Goal: Task Accomplishment & Management: Manage account settings

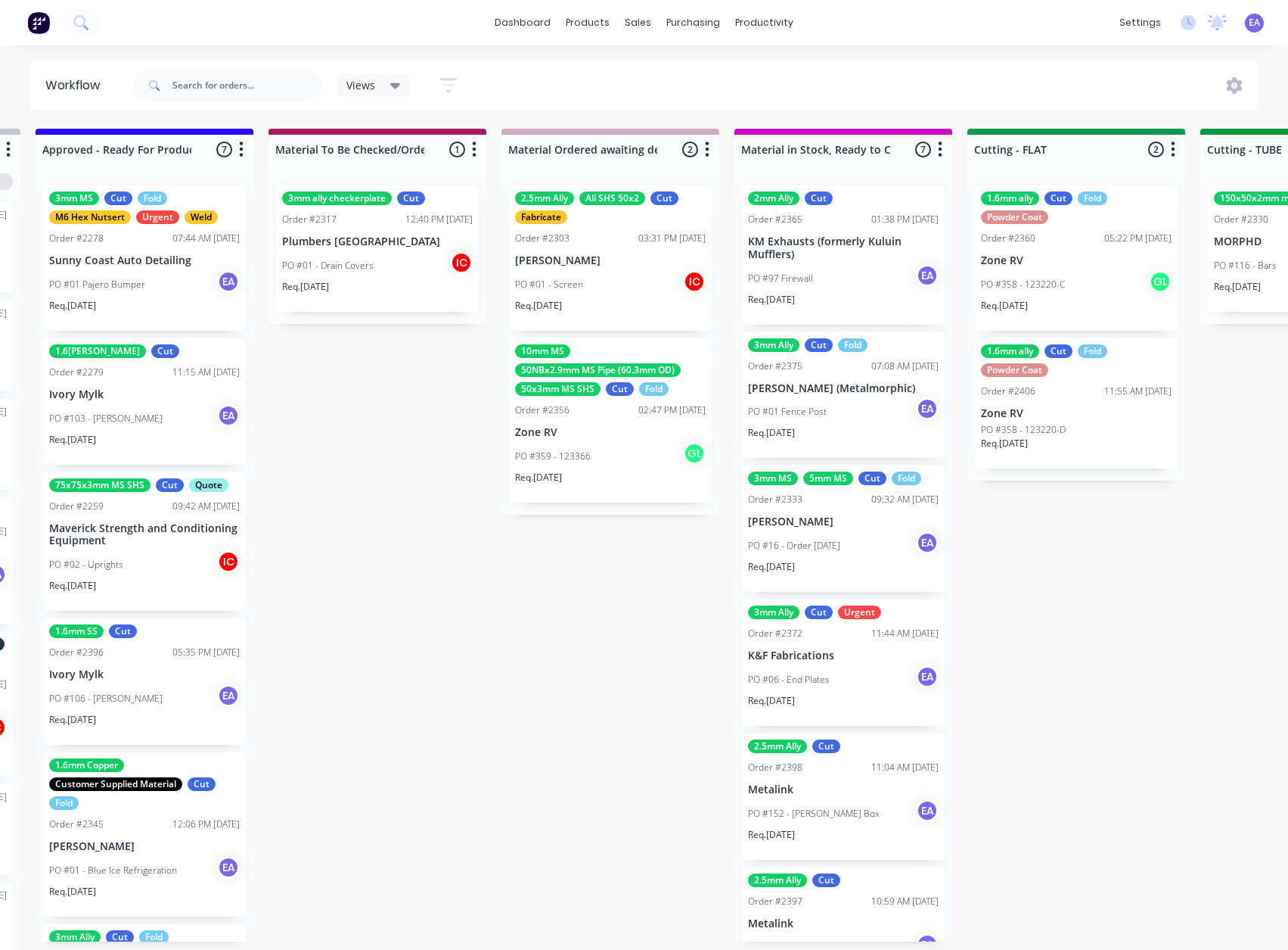
click at [654, 818] on div "Submitted 16 Status colour #273444 hex #273444 Save Cancel Summaries Total orde…" at bounding box center [1021, 543] width 6251 height 829
click at [517, 633] on div "Submitted 16 Status colour #273444 hex #273444 Save Cancel Summaries Total orde…" at bounding box center [1021, 543] width 6251 height 829
click at [455, 664] on div "Submitted 16 Status colour #273444 hex #273444 Save Cancel Summaries Total orde…" at bounding box center [1021, 543] width 6251 height 829
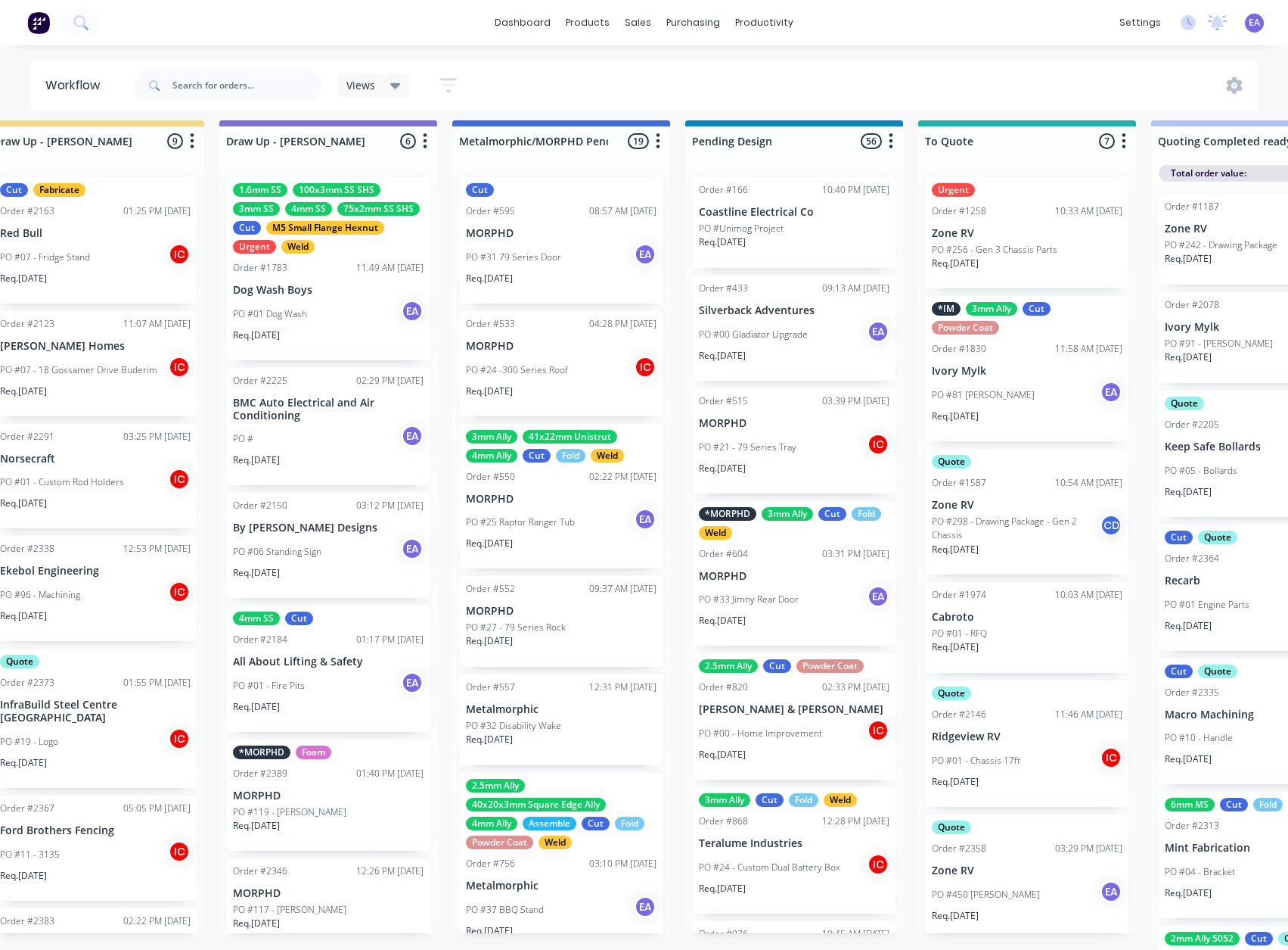
scroll to position [19, 0]
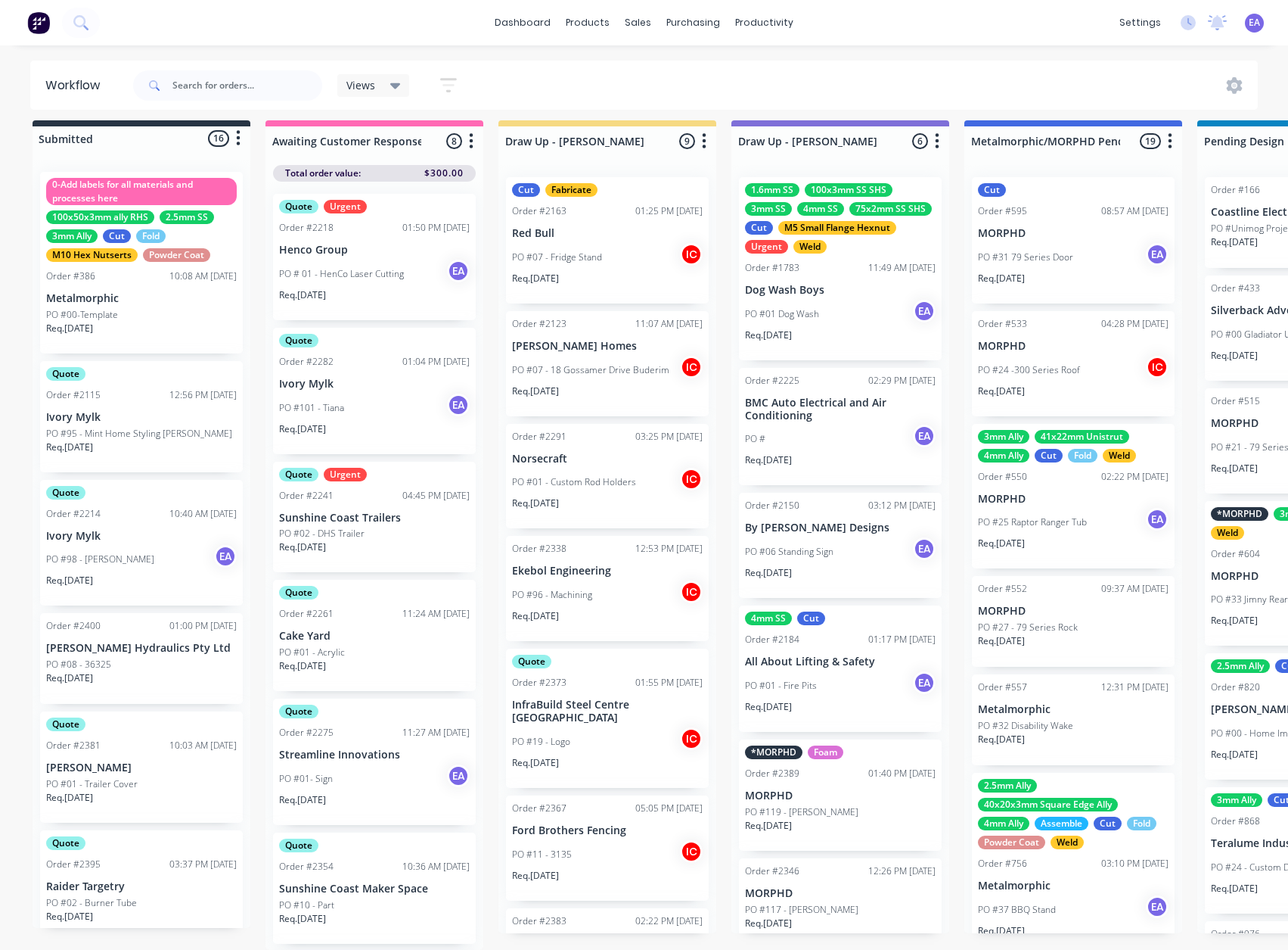
drag, startPoint x: 236, startPoint y: 699, endPoint x: 144, endPoint y: 735, distance: 98.8
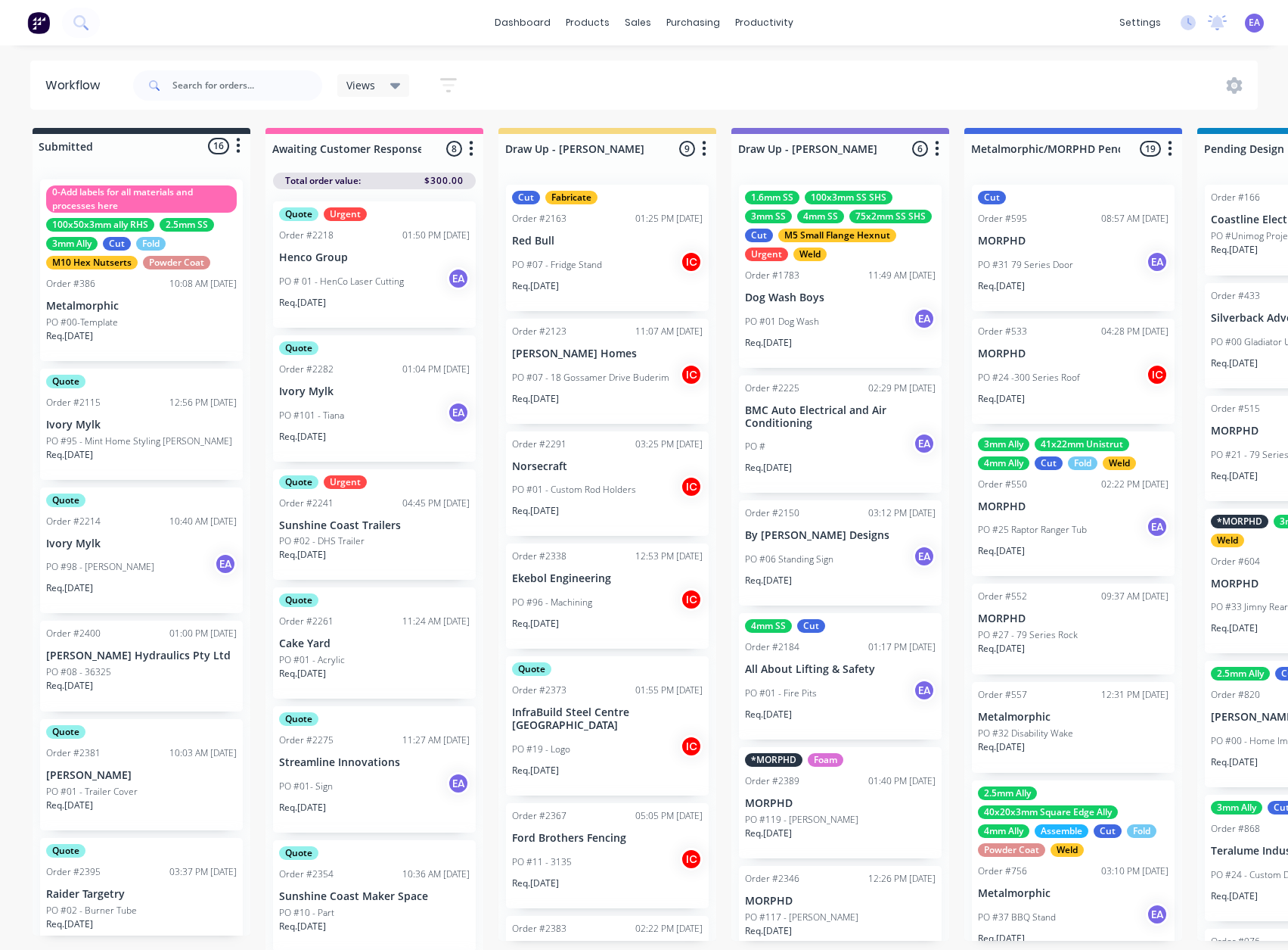
scroll to position [0, 0]
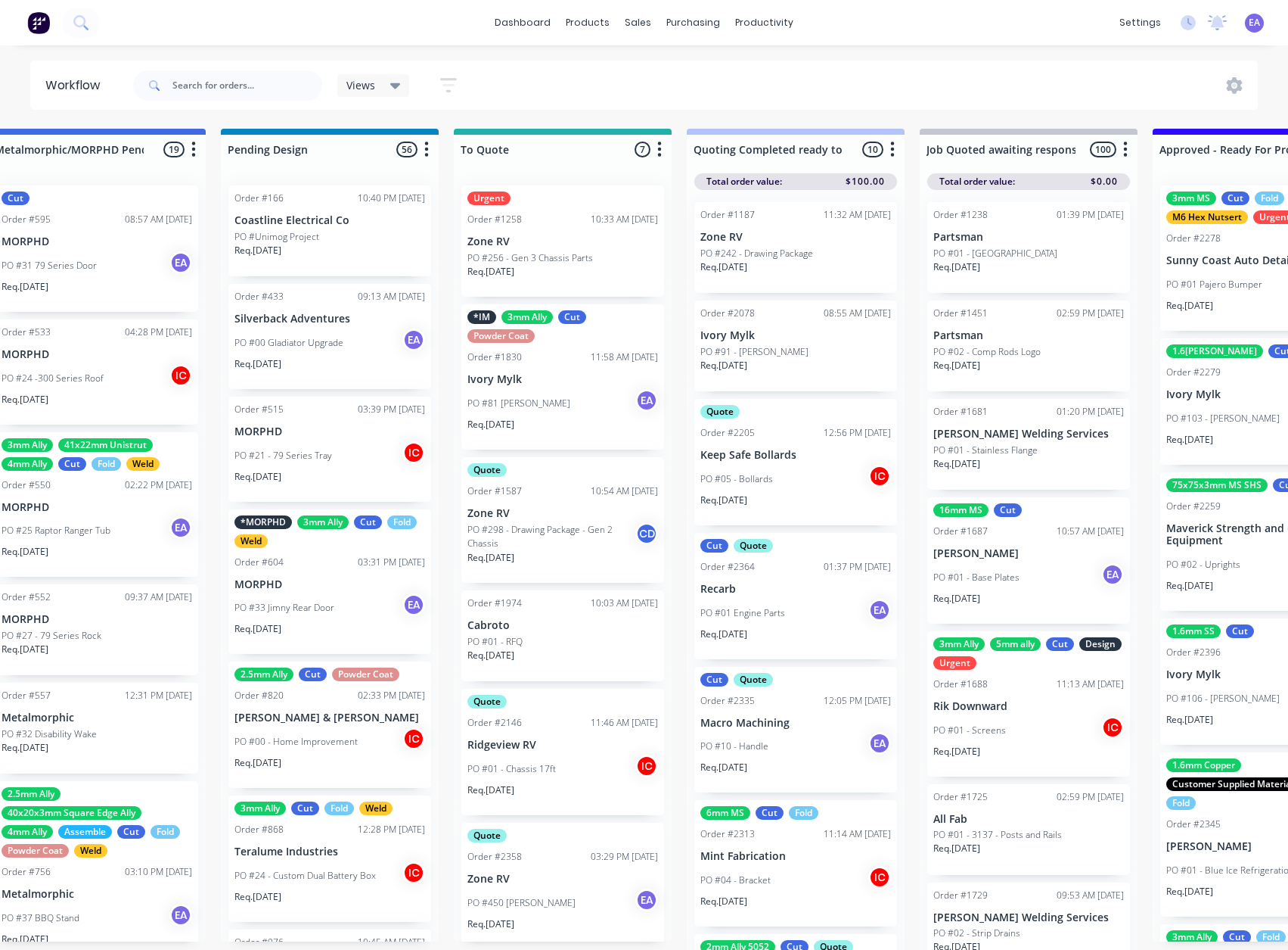
drag, startPoint x: 709, startPoint y: 101, endPoint x: 875, endPoint y: 85, distance: 166.8
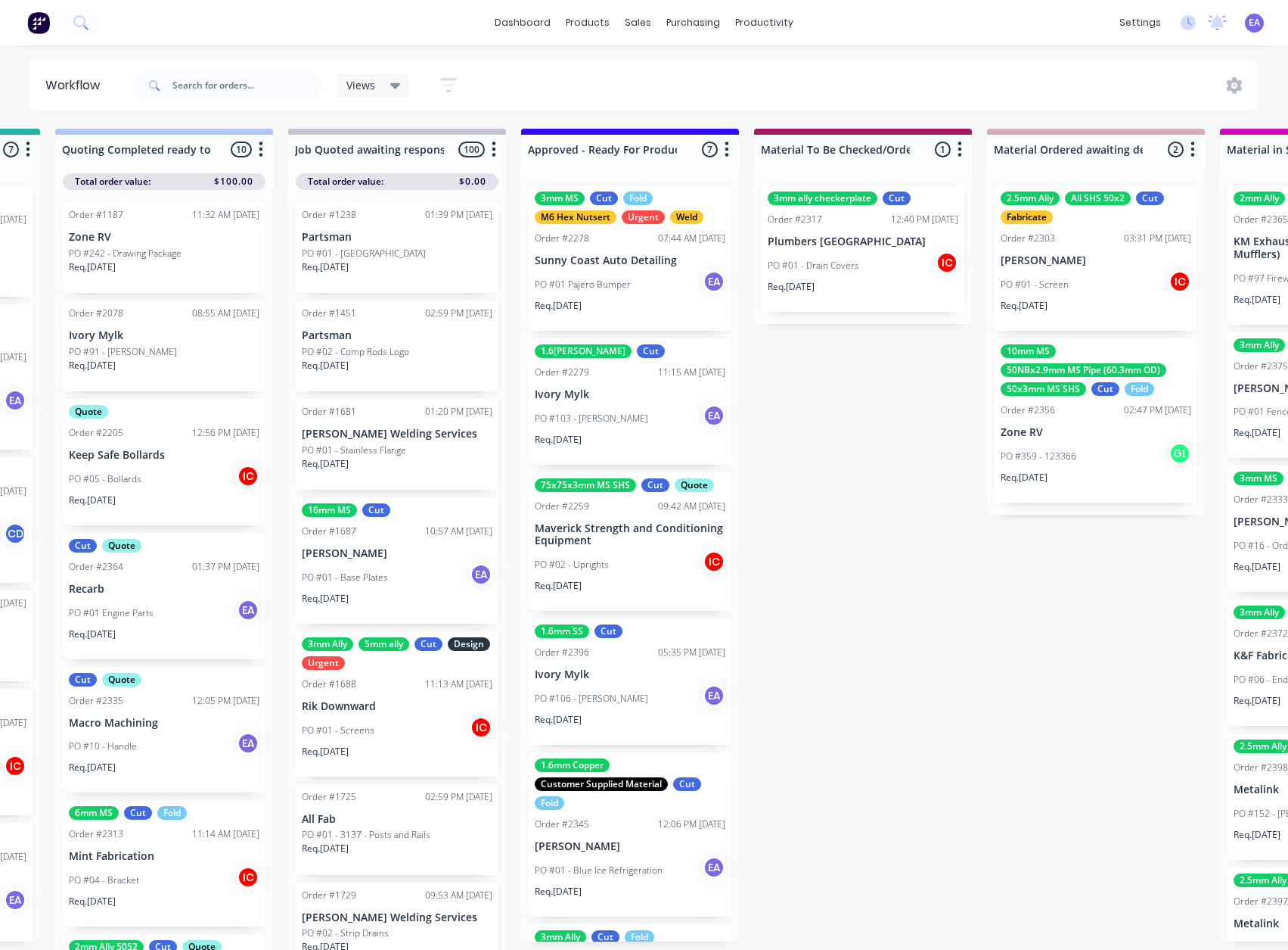
scroll to position [0, 1685]
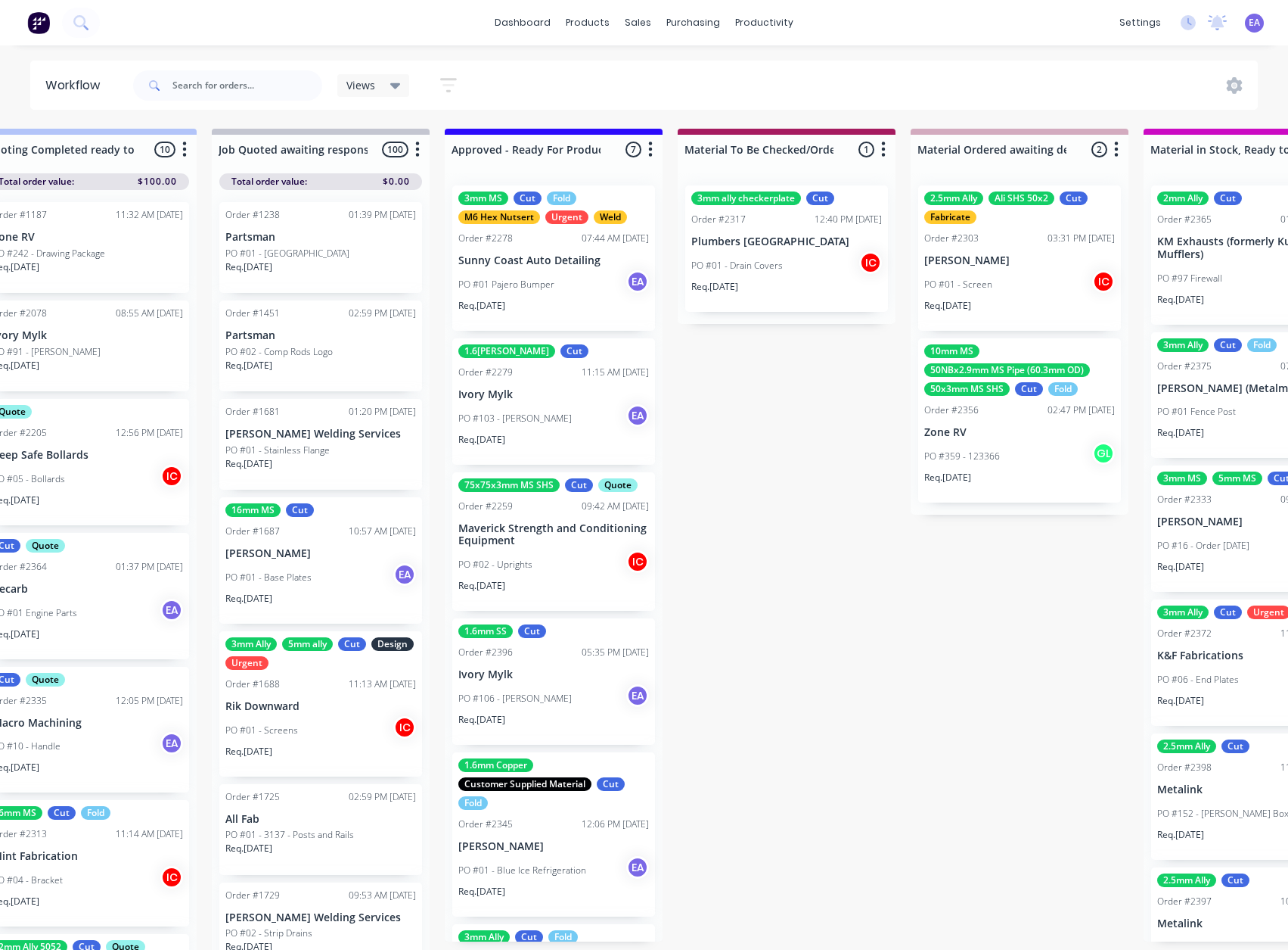
drag, startPoint x: 876, startPoint y: 87, endPoint x: 964, endPoint y: 94, distance: 88.3
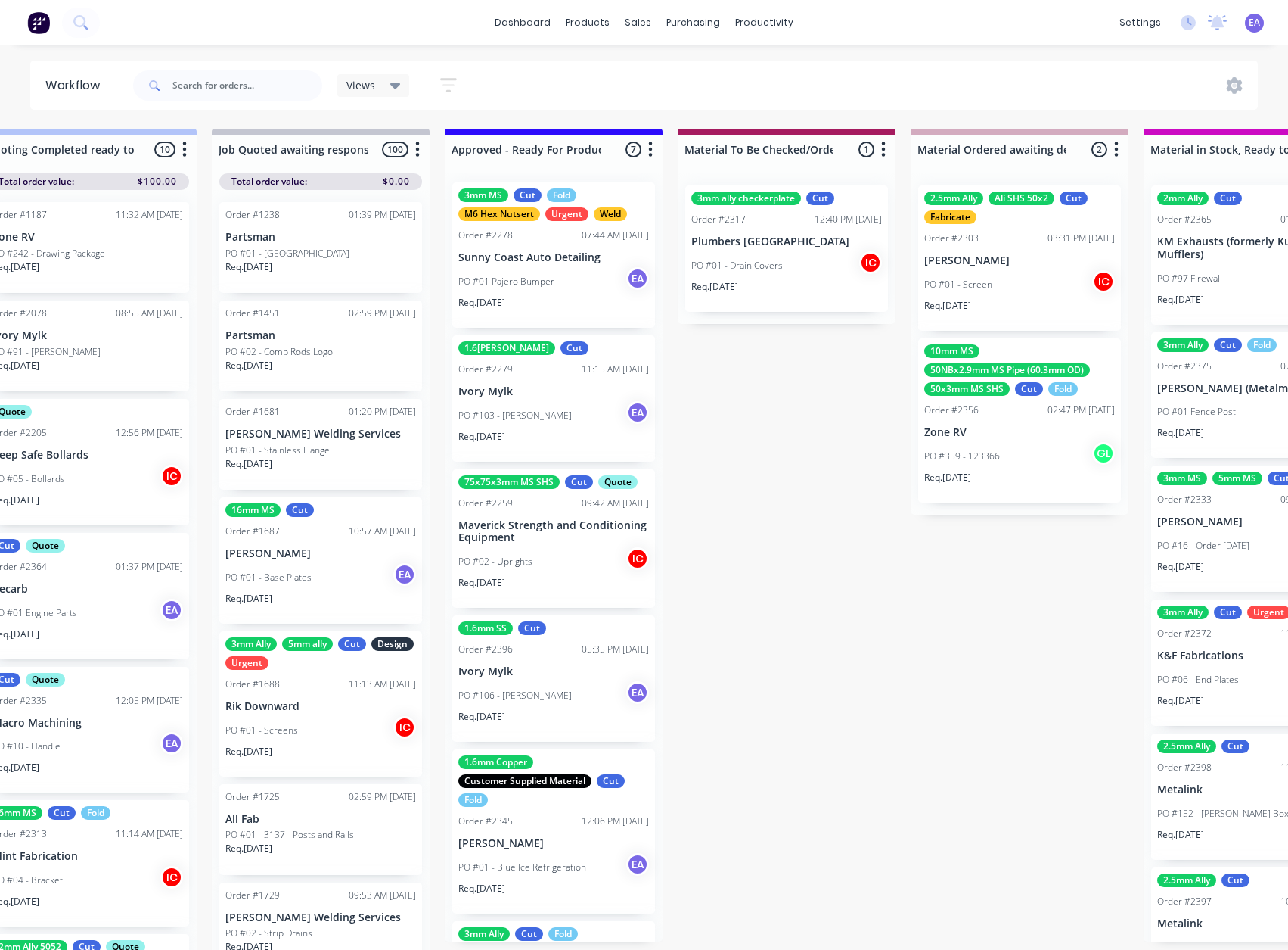
scroll to position [0, 0]
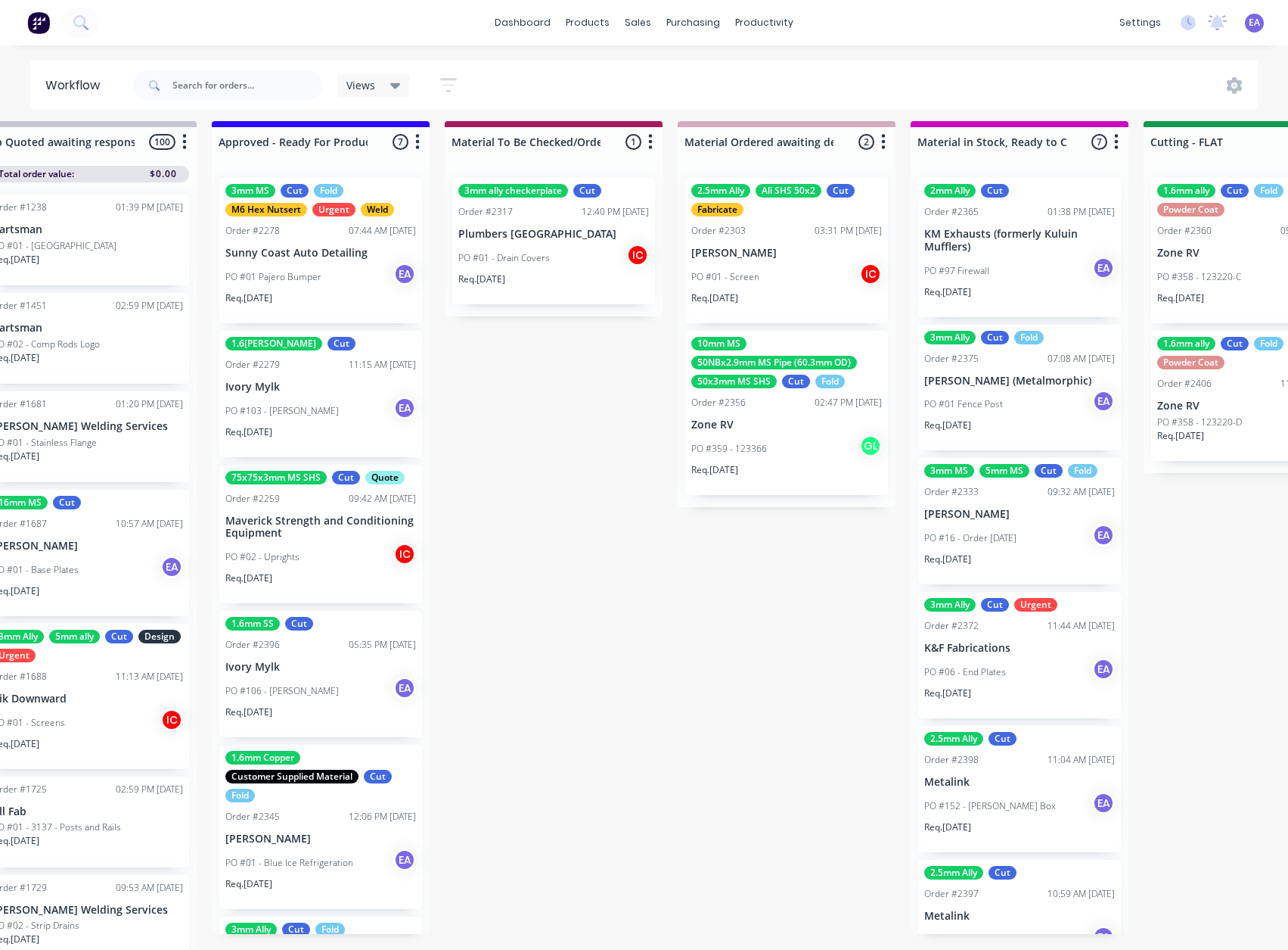
drag, startPoint x: 768, startPoint y: 393, endPoint x: 835, endPoint y: 405, distance: 68.1
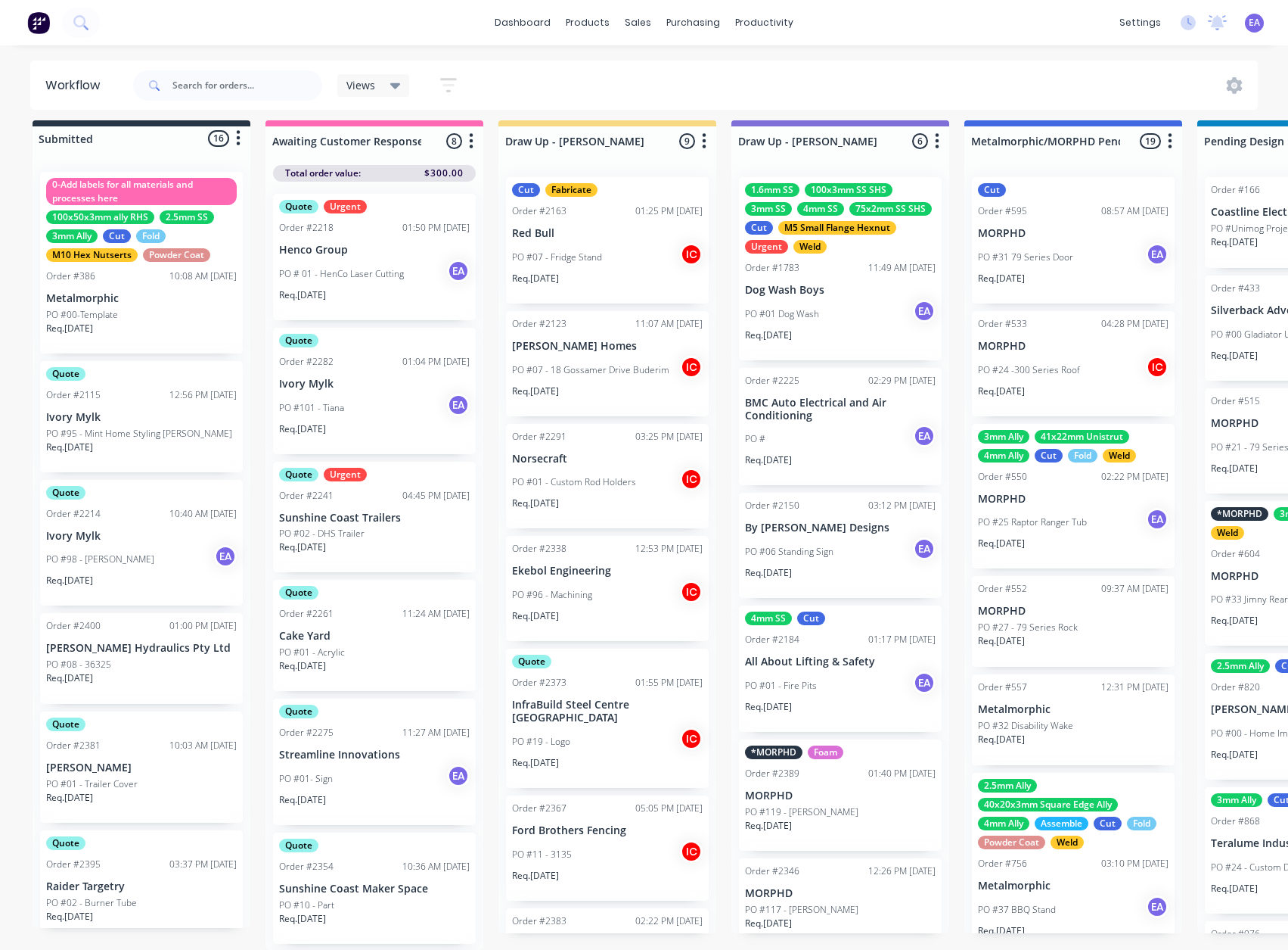
drag, startPoint x: 596, startPoint y: 574, endPoint x: 553, endPoint y: 581, distance: 43.6
click at [682, 82] on div "Views Save new view None (Default) edit [PERSON_NAME] edit [PERSON_NAME] edit S…" at bounding box center [694, 86] width 1128 height 45
click at [837, 549] on div "PO #06 Standing Sign EA" at bounding box center [840, 551] width 190 height 29
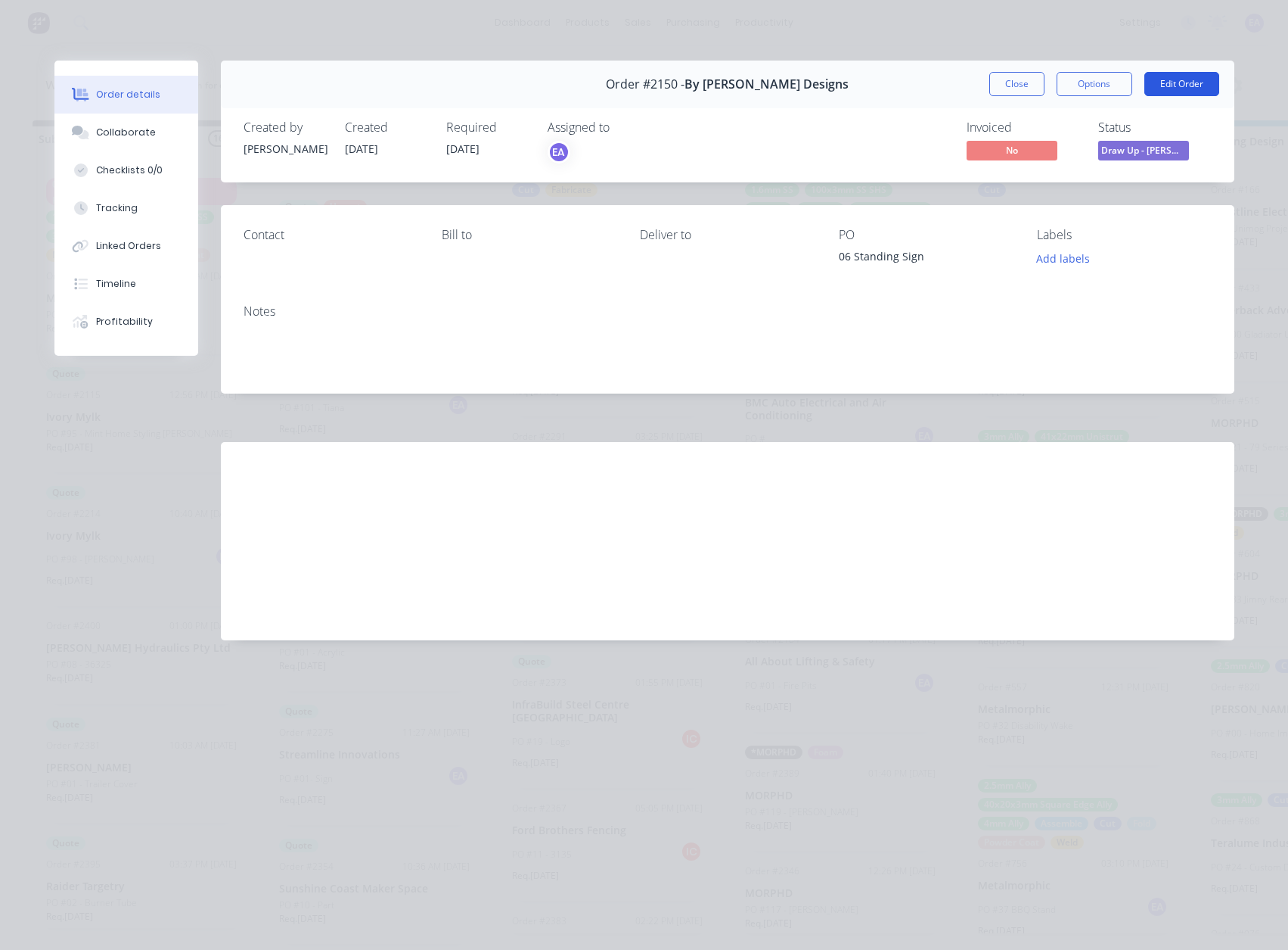
click at [1194, 87] on button "Edit Order" at bounding box center [1182, 83] width 75 height 24
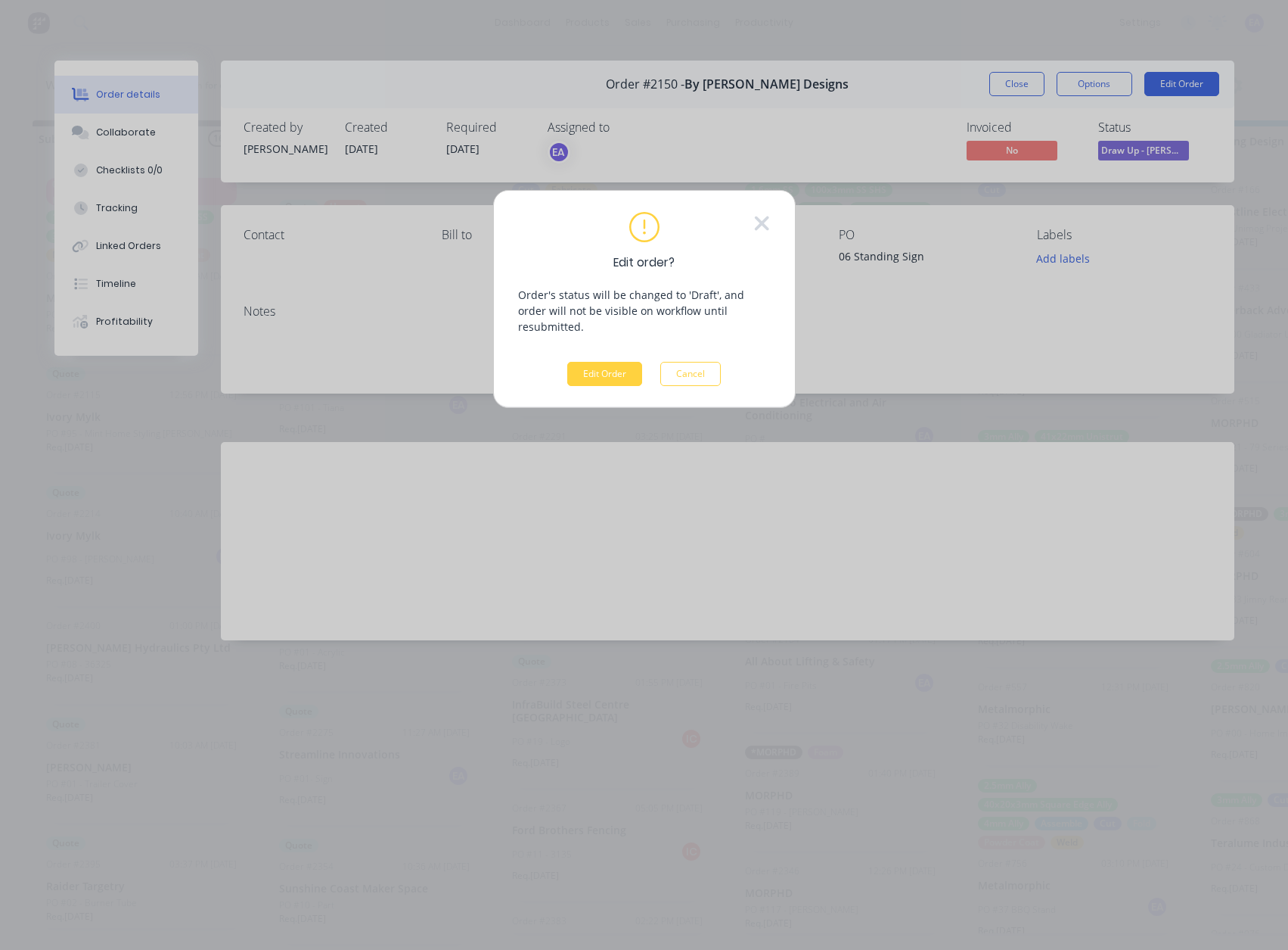
scroll to position [9, 0]
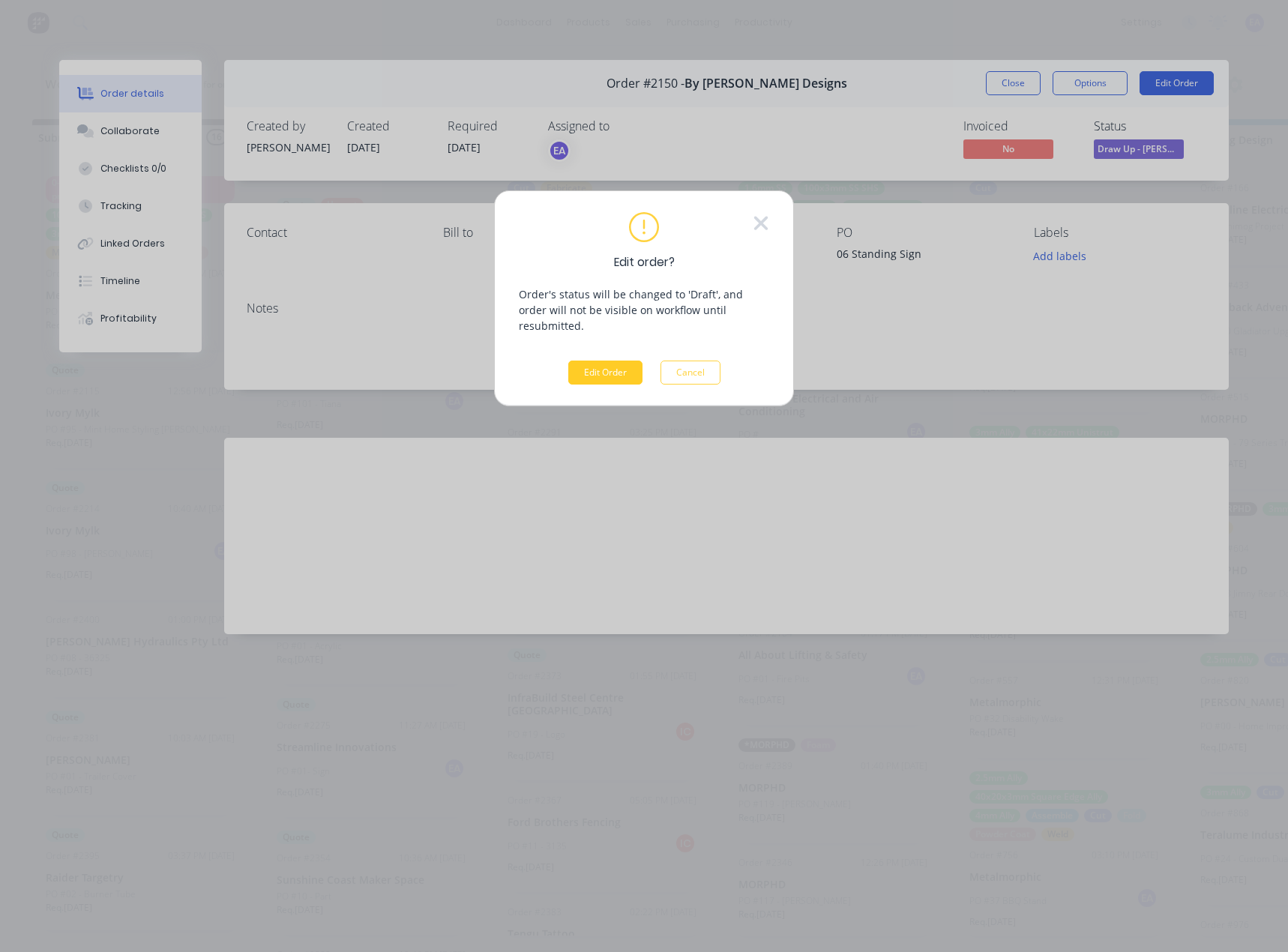
click at [574, 361] on button "Edit Order" at bounding box center [605, 372] width 74 height 24
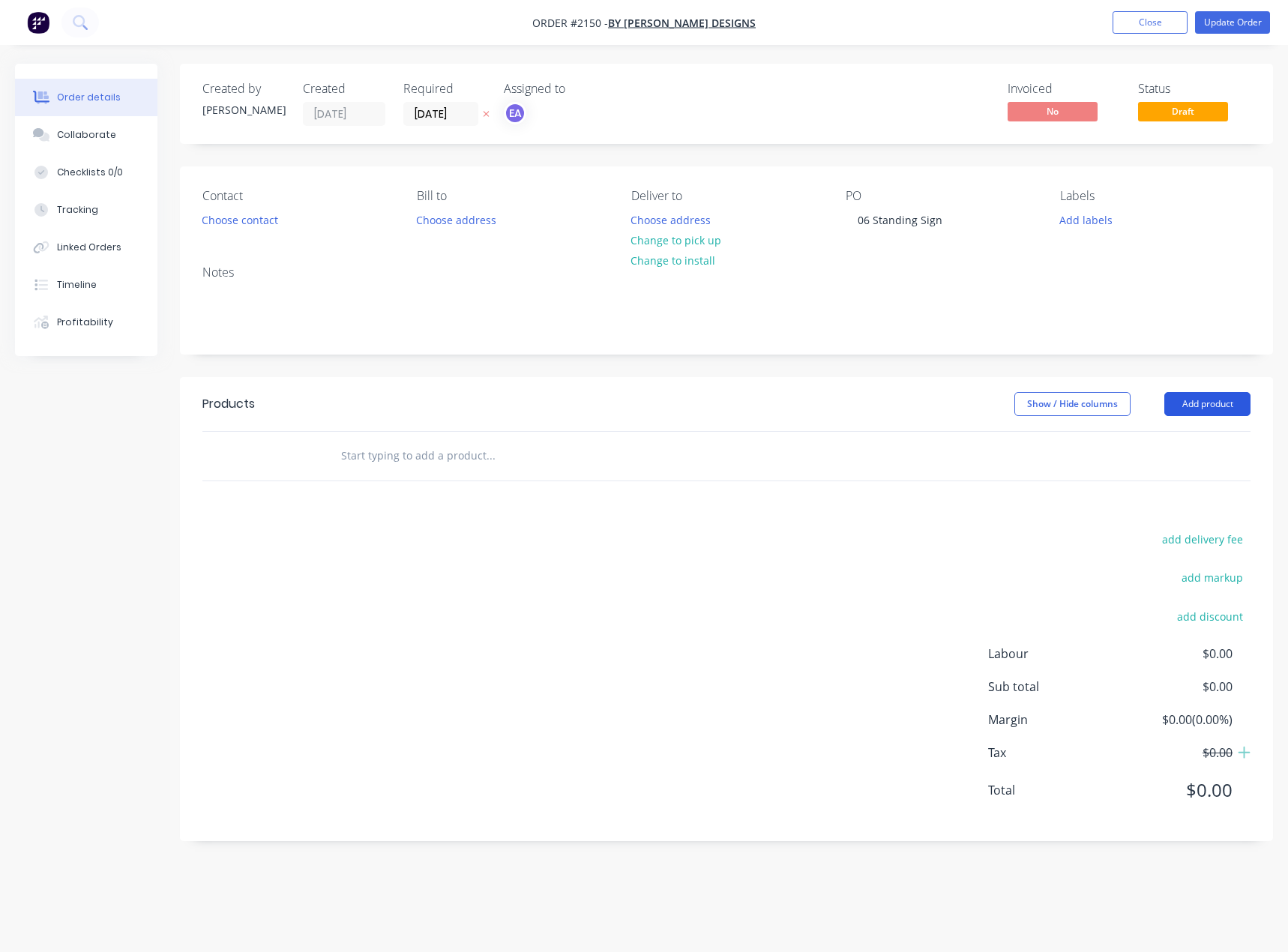
click at [1179, 401] on button "Add product" at bounding box center [1208, 403] width 87 height 24
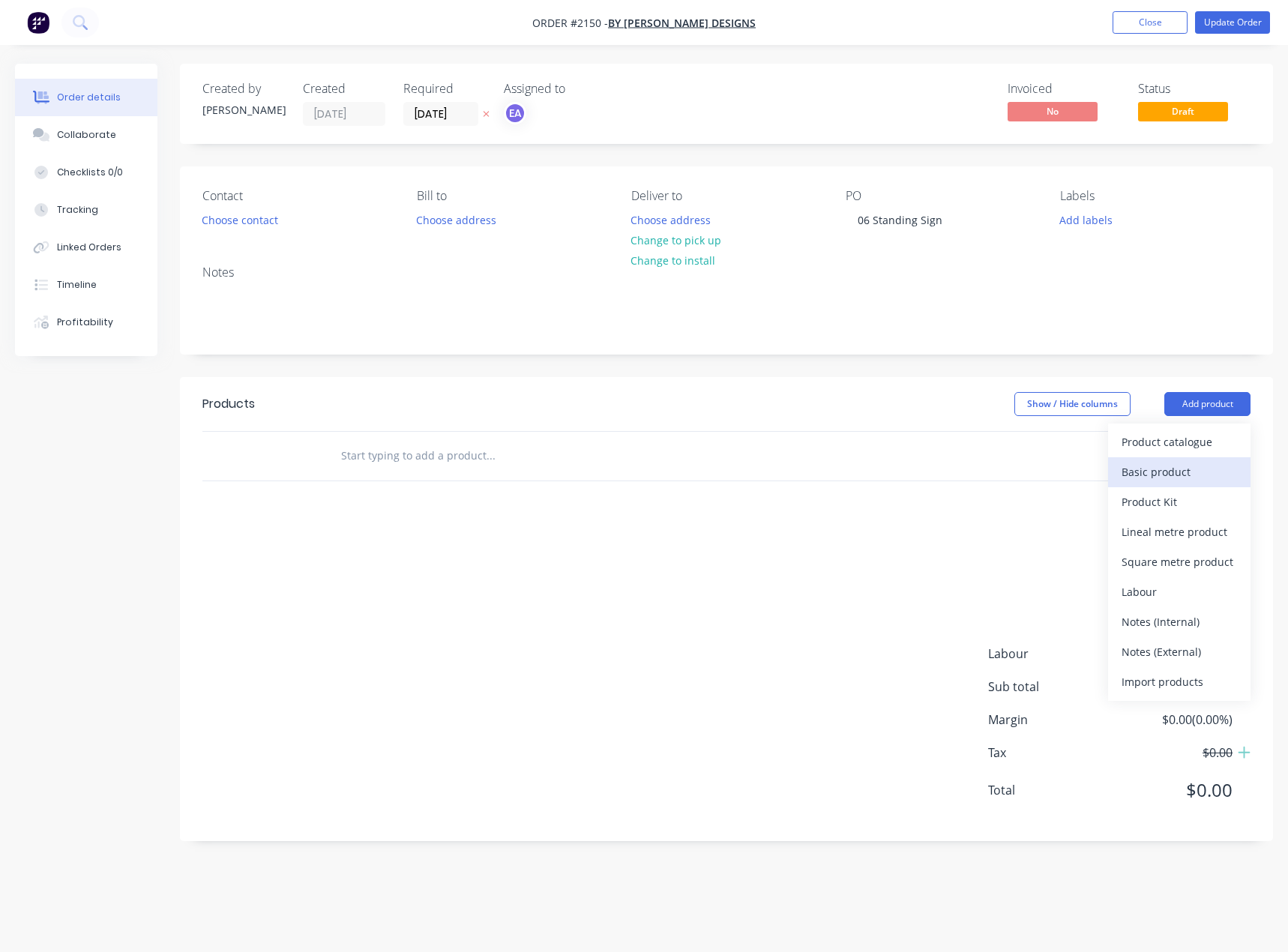
click at [1166, 472] on div "Basic product" at bounding box center [1178, 472] width 115 height 22
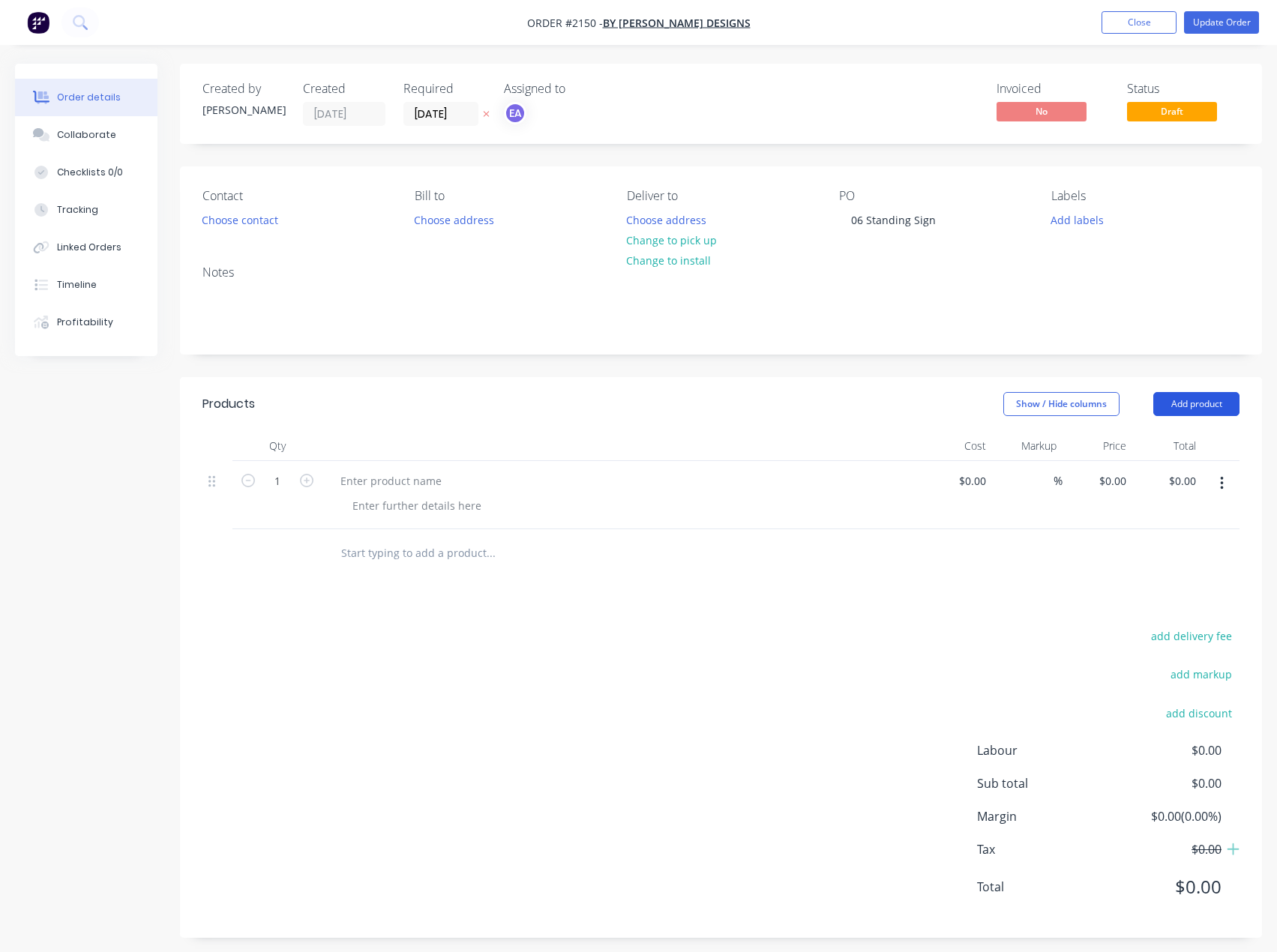
click at [1211, 400] on button "Add product" at bounding box center [1197, 403] width 87 height 24
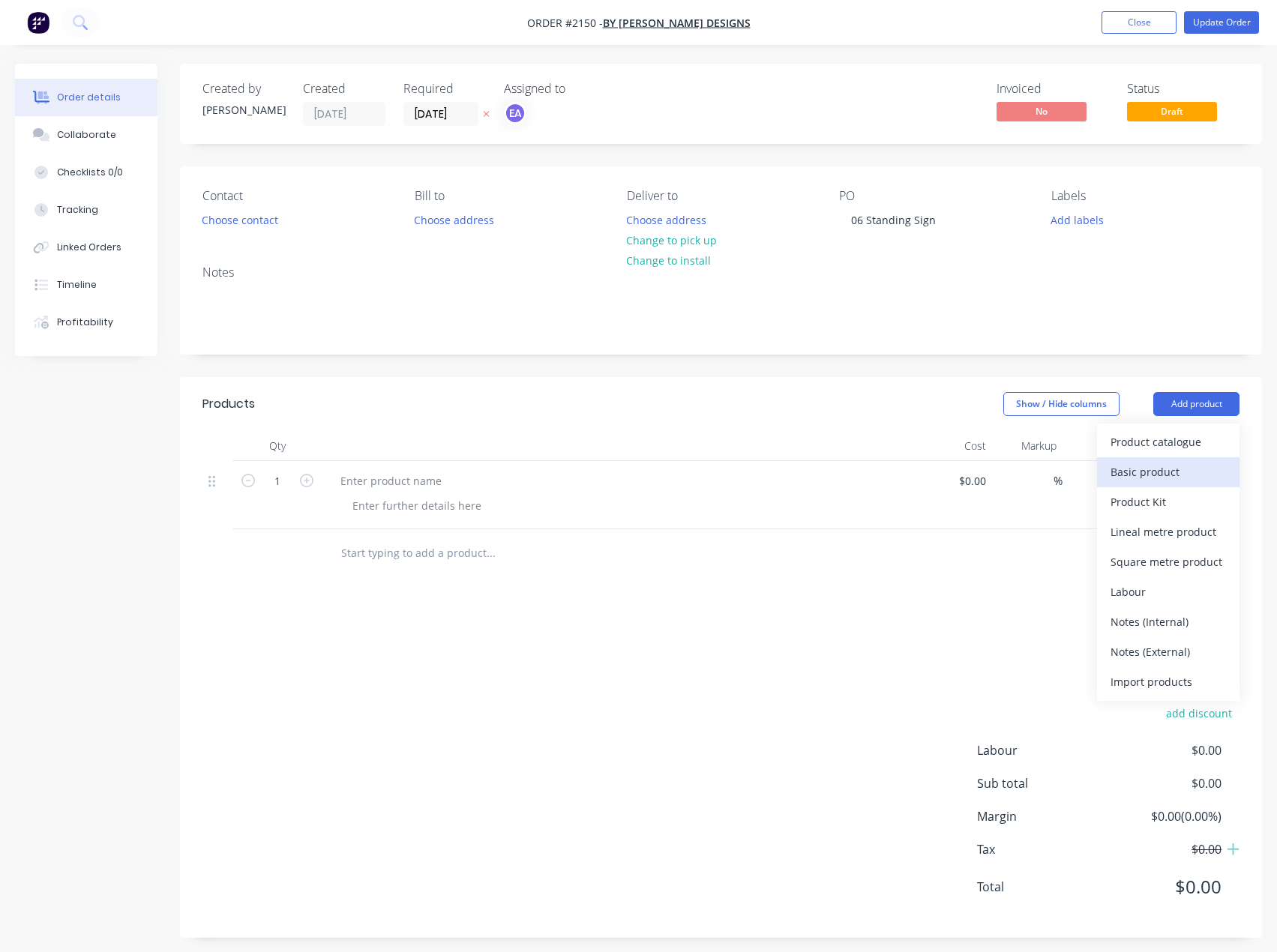
click at [1168, 474] on div "Basic product" at bounding box center [1168, 472] width 115 height 22
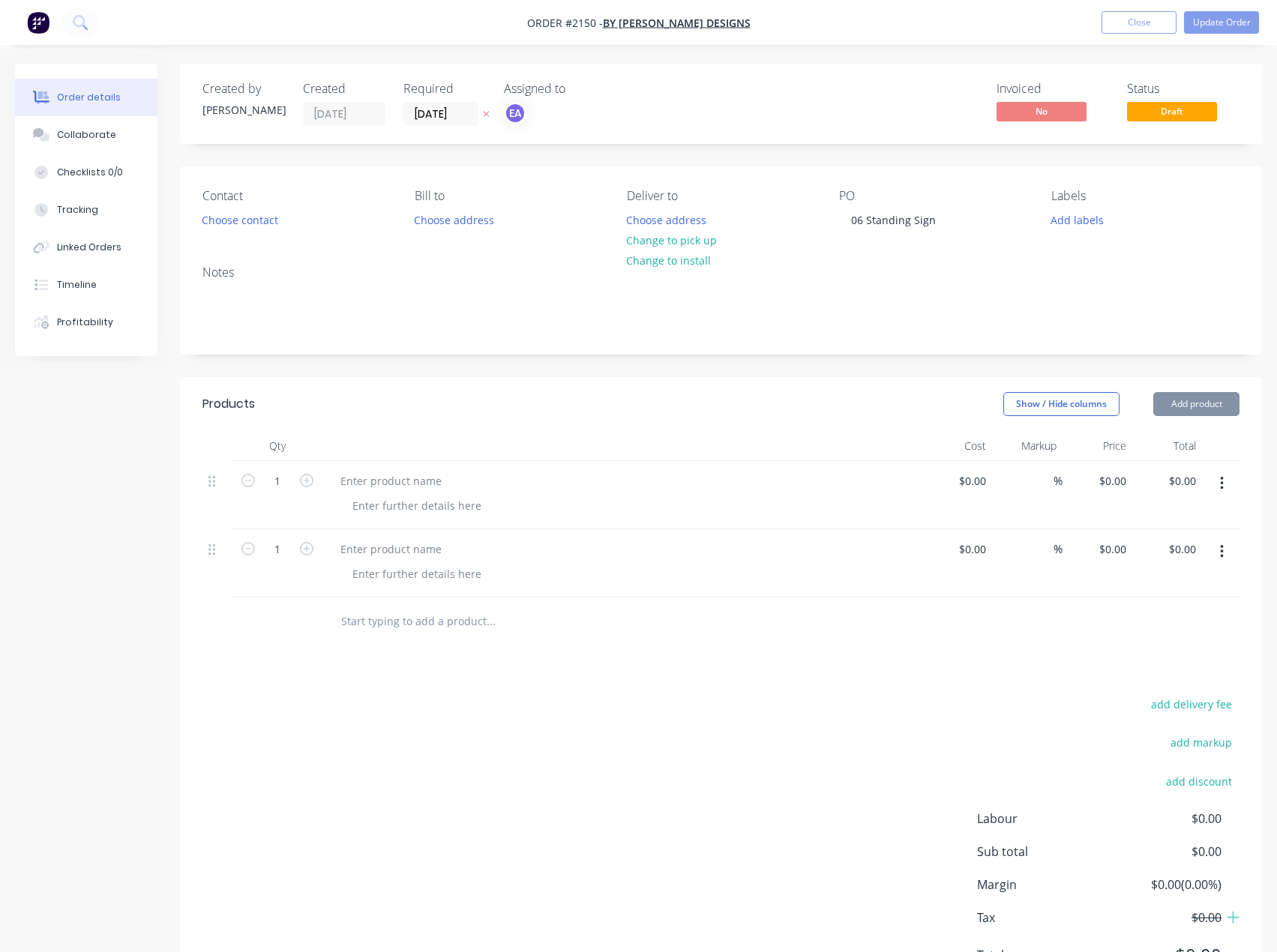
click at [1185, 407] on button "Add product" at bounding box center [1197, 403] width 87 height 24
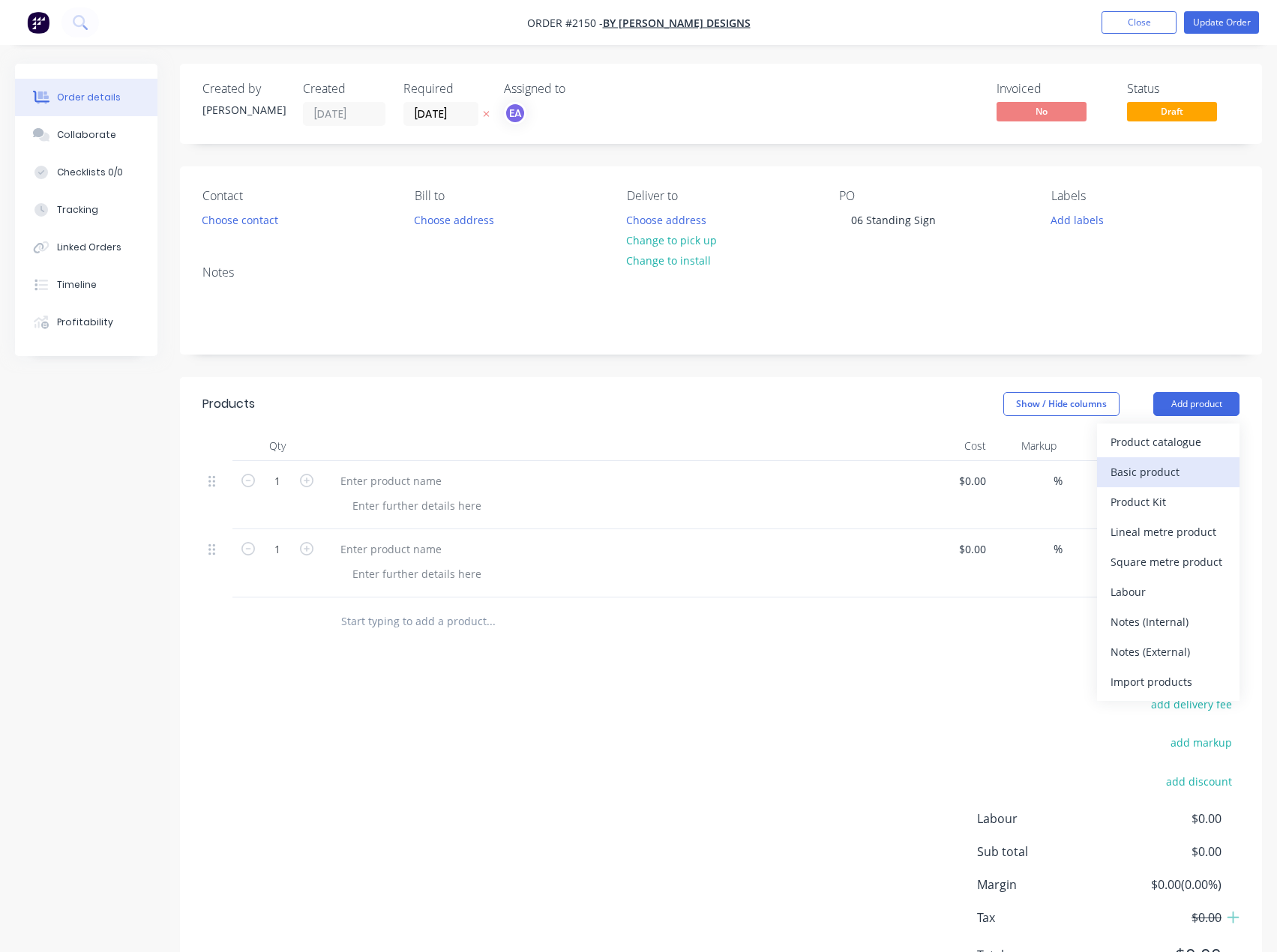
click at [1162, 478] on div "Basic product" at bounding box center [1168, 472] width 115 height 22
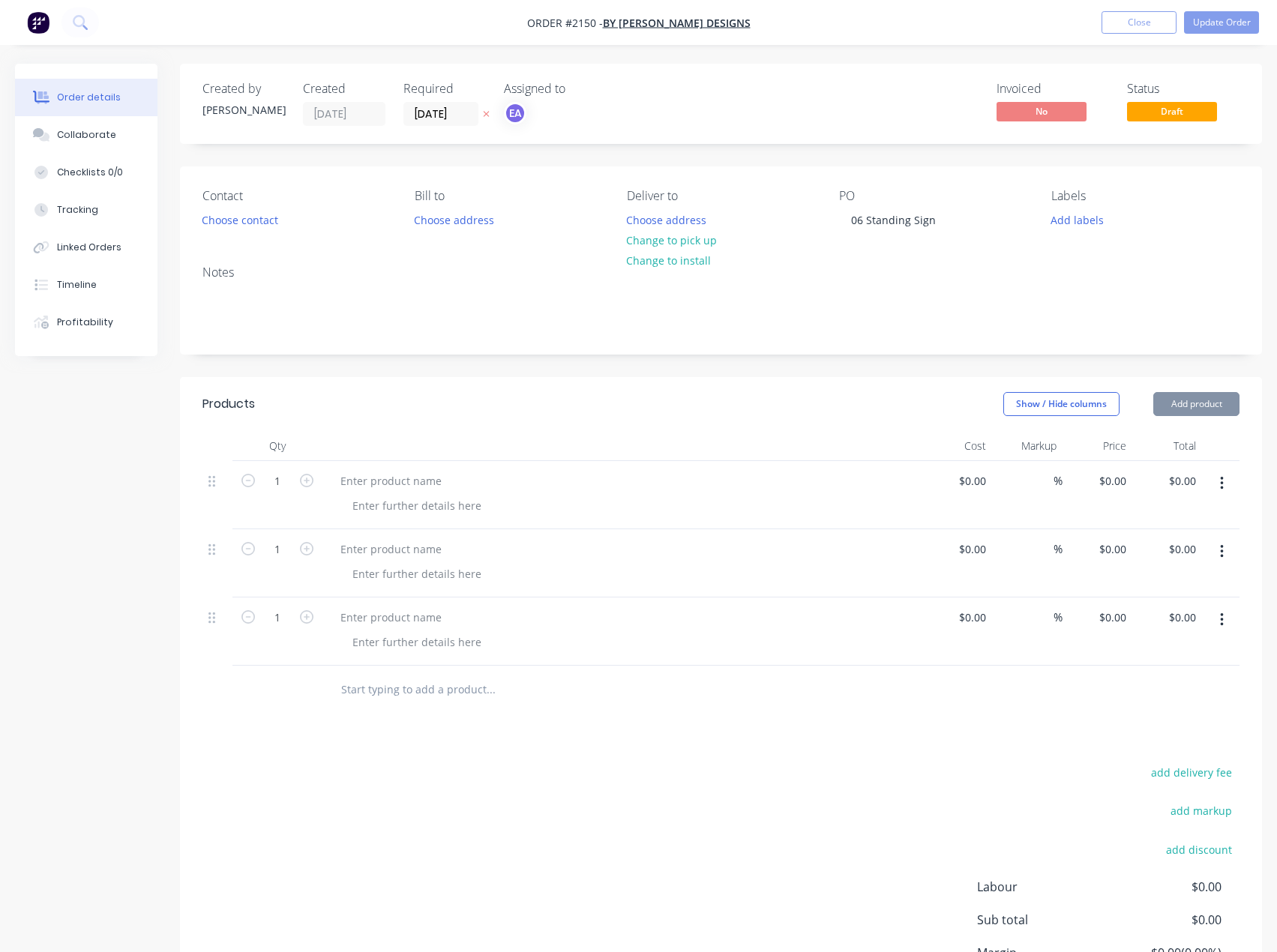
click at [1194, 416] on header "Products Show / Hide columns Add product" at bounding box center [721, 404] width 1082 height 54
drag, startPoint x: 1192, startPoint y: 411, endPoint x: 1192, endPoint y: 419, distance: 8.0
click at [1192, 410] on button "Add product" at bounding box center [1197, 403] width 87 height 24
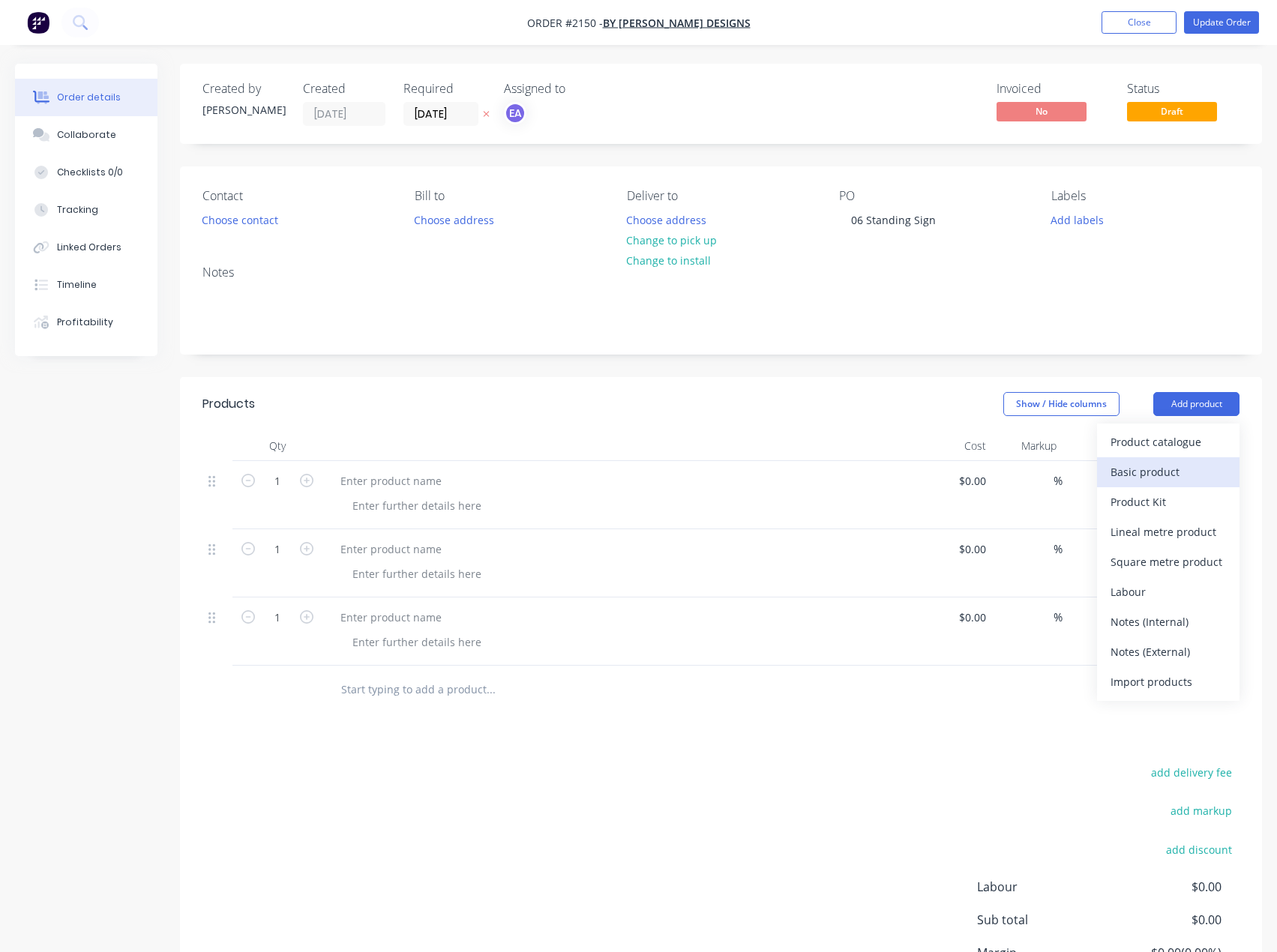
click at [1180, 462] on div "Basic product" at bounding box center [1168, 472] width 115 height 22
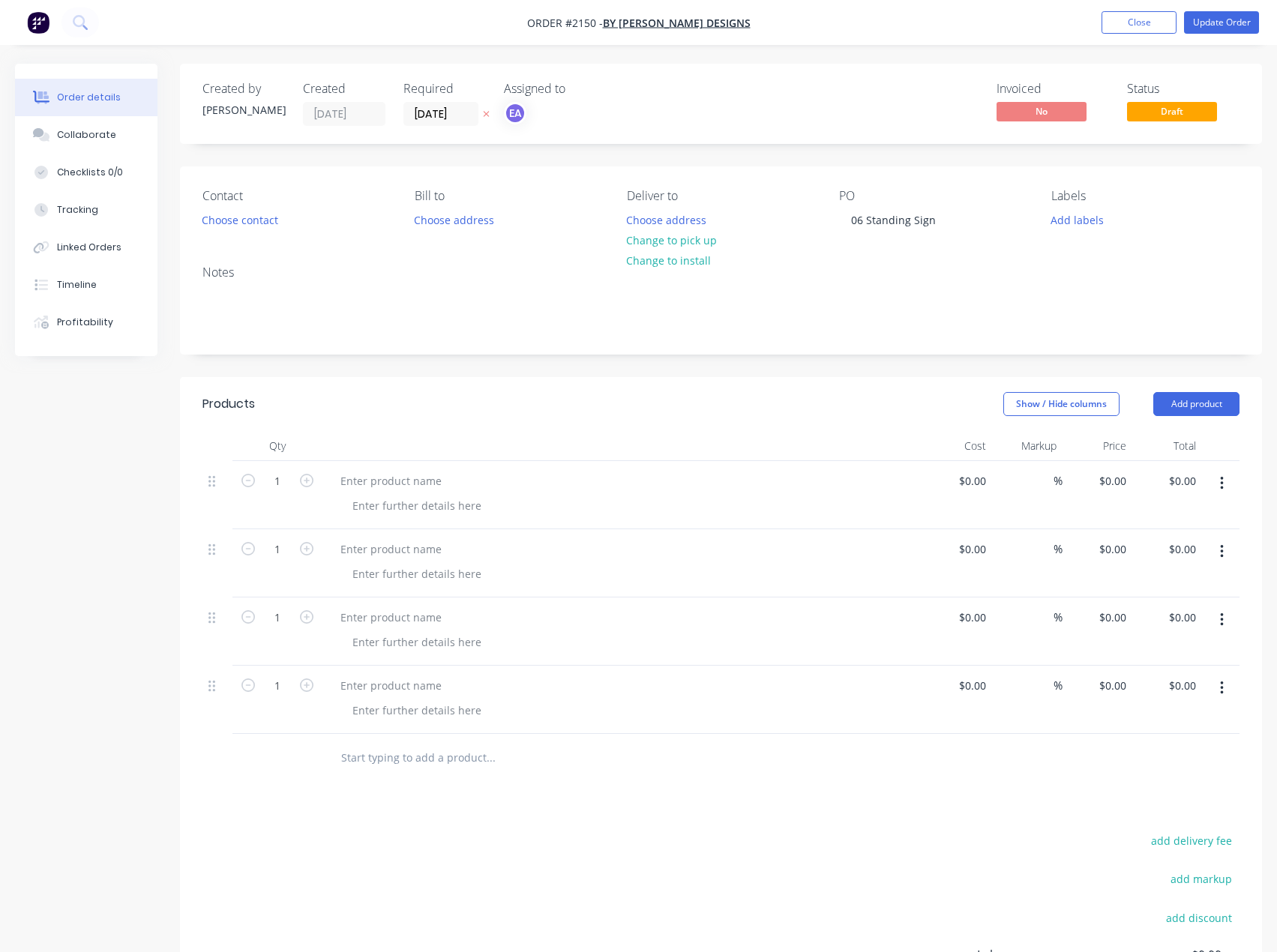
click at [1187, 420] on header "Products Show / Hide columns Add product" at bounding box center [721, 404] width 1082 height 54
drag, startPoint x: 1190, startPoint y: 410, endPoint x: 1188, endPoint y: 422, distance: 12.2
click at [1190, 413] on button "Add product" at bounding box center [1197, 403] width 87 height 24
click at [1170, 474] on div "Basic product" at bounding box center [1168, 472] width 115 height 22
click at [421, 838] on input "text" at bounding box center [490, 826] width 300 height 30
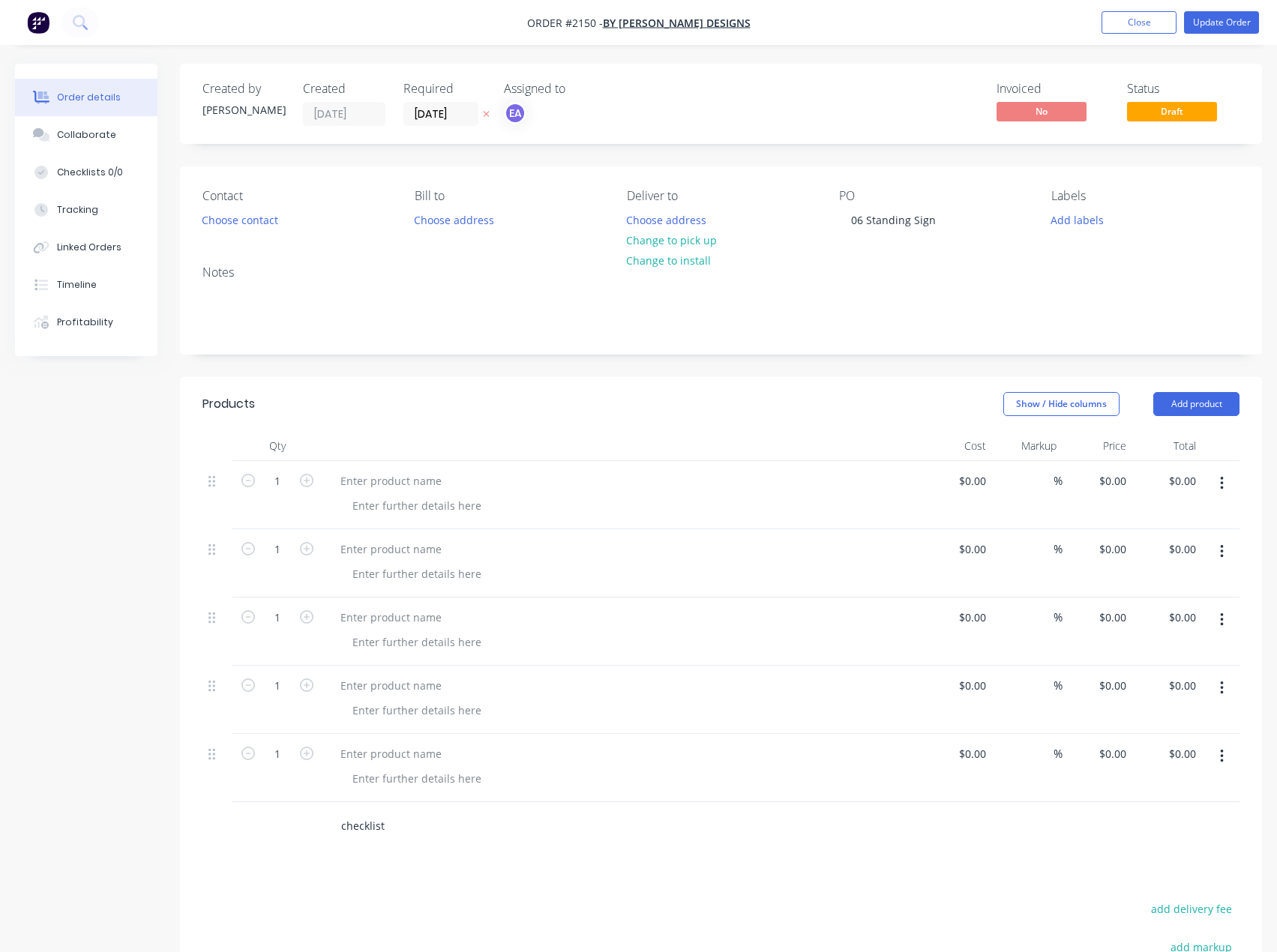
type input "checklist"
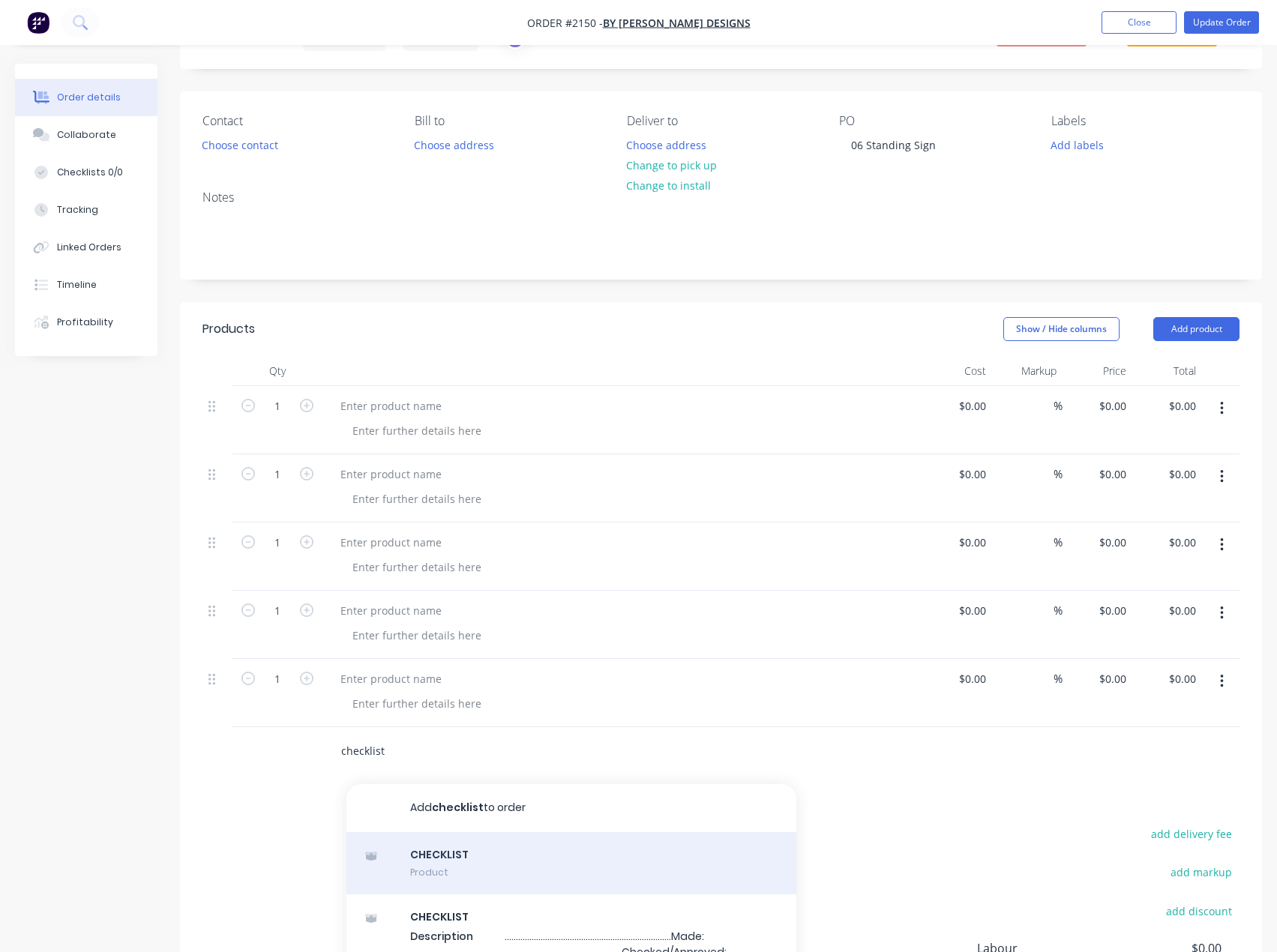
scroll to position [150, 0]
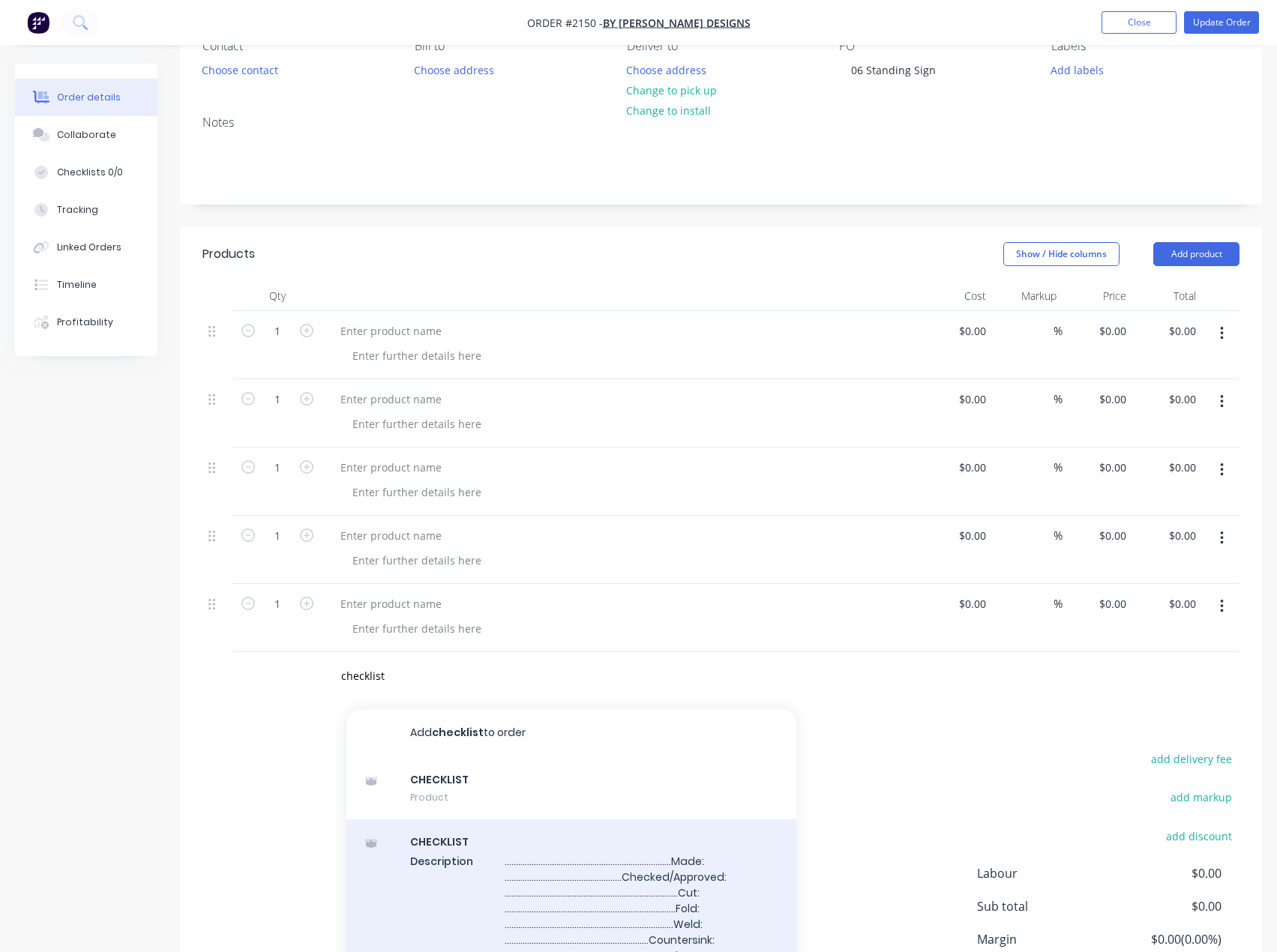
click at [447, 875] on div "CHECKLIST Description .........................................................…" at bounding box center [571, 939] width 450 height 240
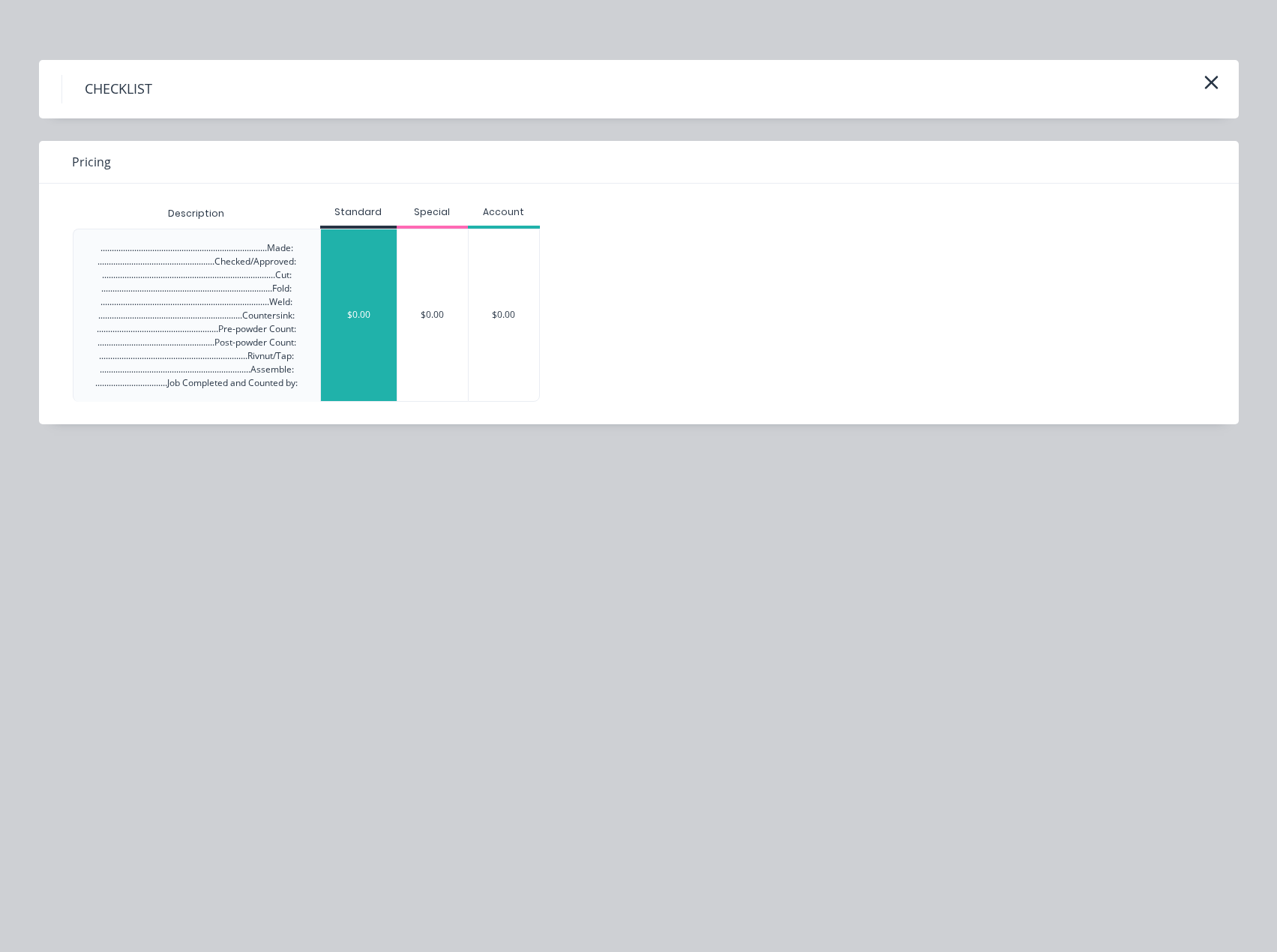
click at [378, 280] on div "$0.00" at bounding box center [359, 315] width 76 height 172
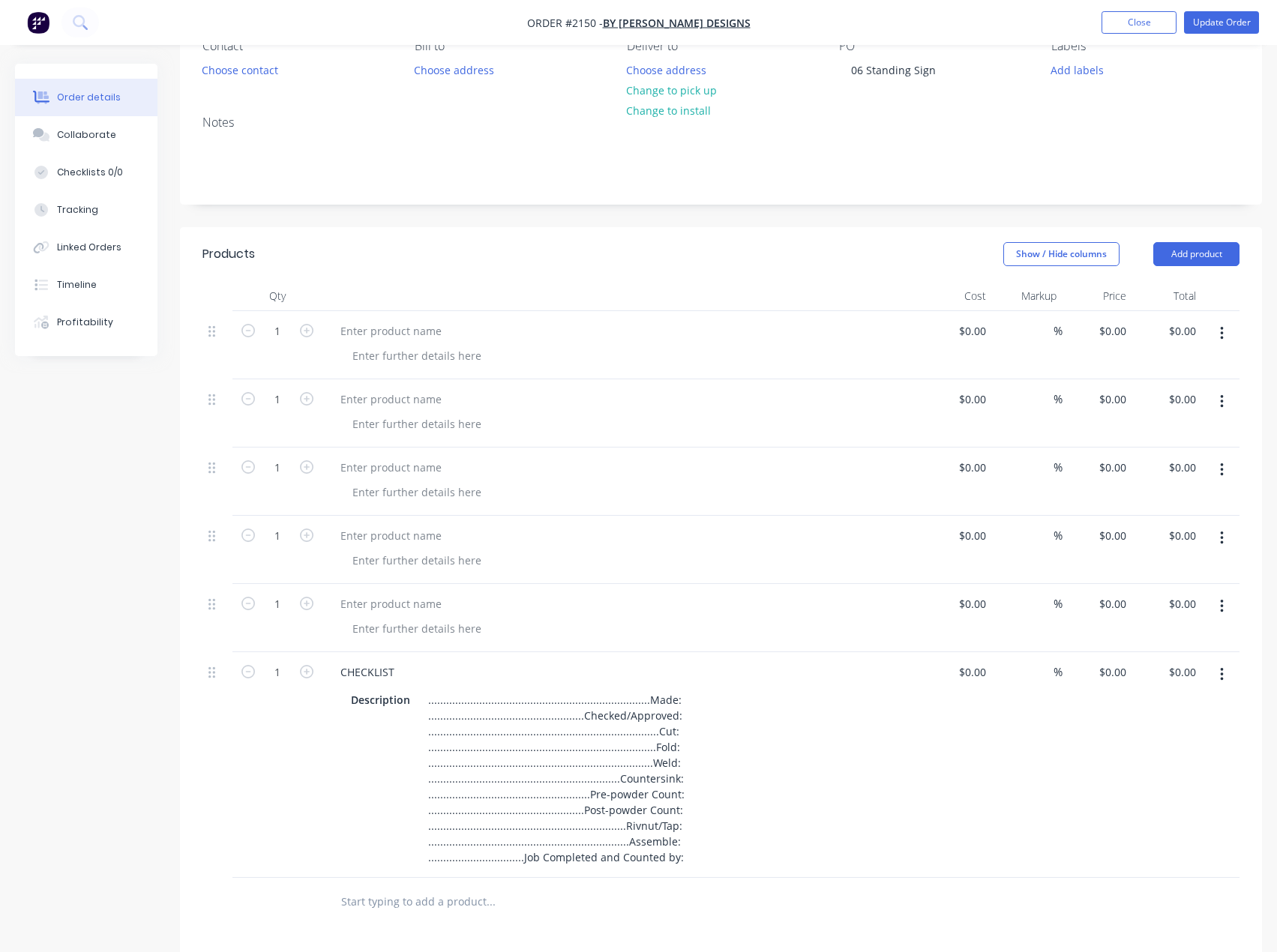
scroll to position [153, 0]
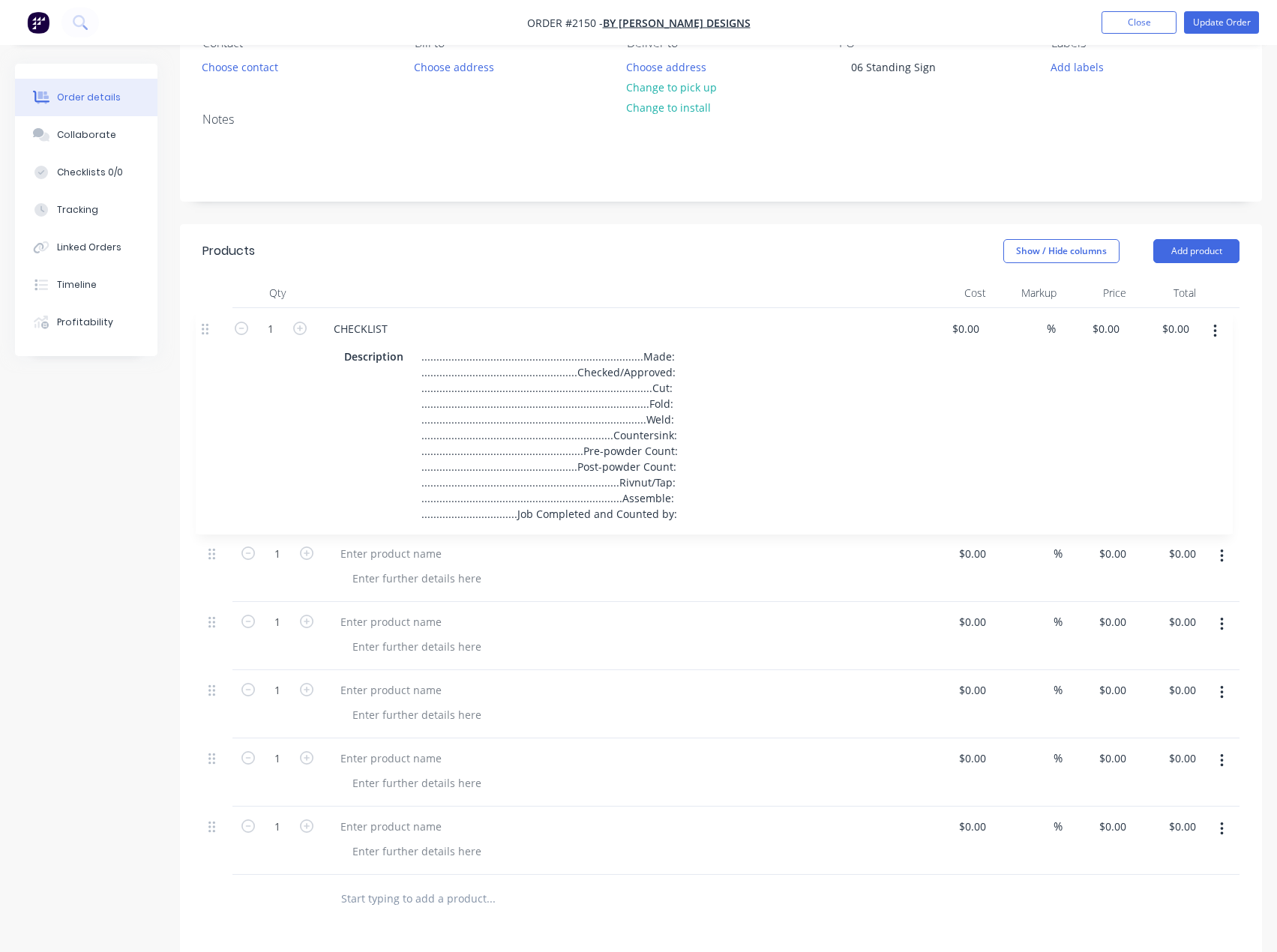
drag, startPoint x: 215, startPoint y: 668, endPoint x: 206, endPoint y: 313, distance: 355.1
click at [206, 313] on div "1 $0.00 $0.00 % $0.00 $0.00 $0.00 $0.00 1 $0.00 $0.00 % $0.00 $0.00 $0.00 $0.00…" at bounding box center [721, 591] width 1037 height 566
click at [410, 556] on div at bounding box center [391, 553] width 125 height 22
drag, startPoint x: 380, startPoint y: 552, endPoint x: 28, endPoint y: 536, distance: 352.4
click at [380, 552] on div at bounding box center [391, 553] width 125 height 22
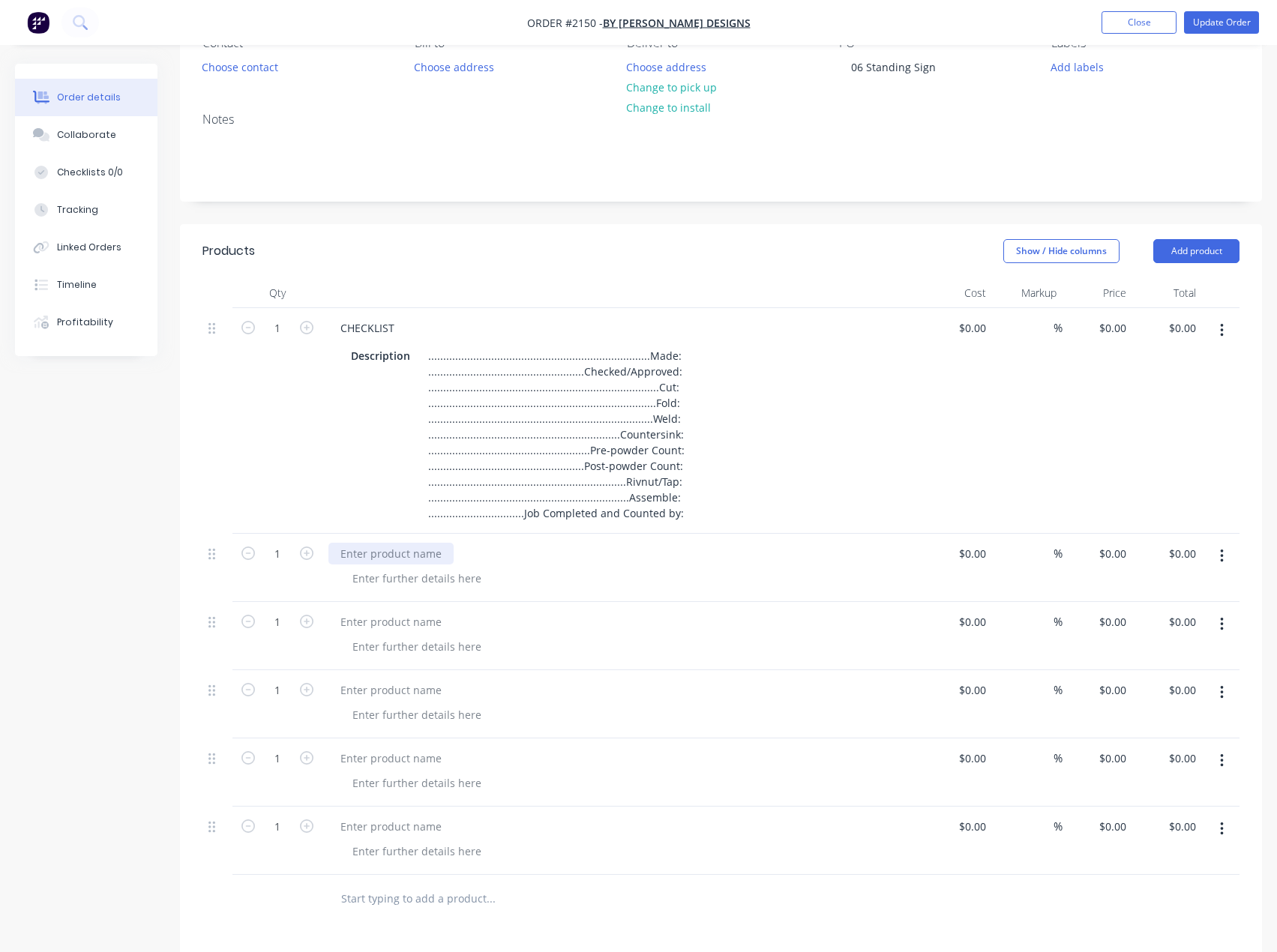
paste div
click at [348, 624] on div at bounding box center [391, 622] width 125 height 22
paste div
click at [390, 570] on div at bounding box center [417, 578] width 153 height 22
paste div
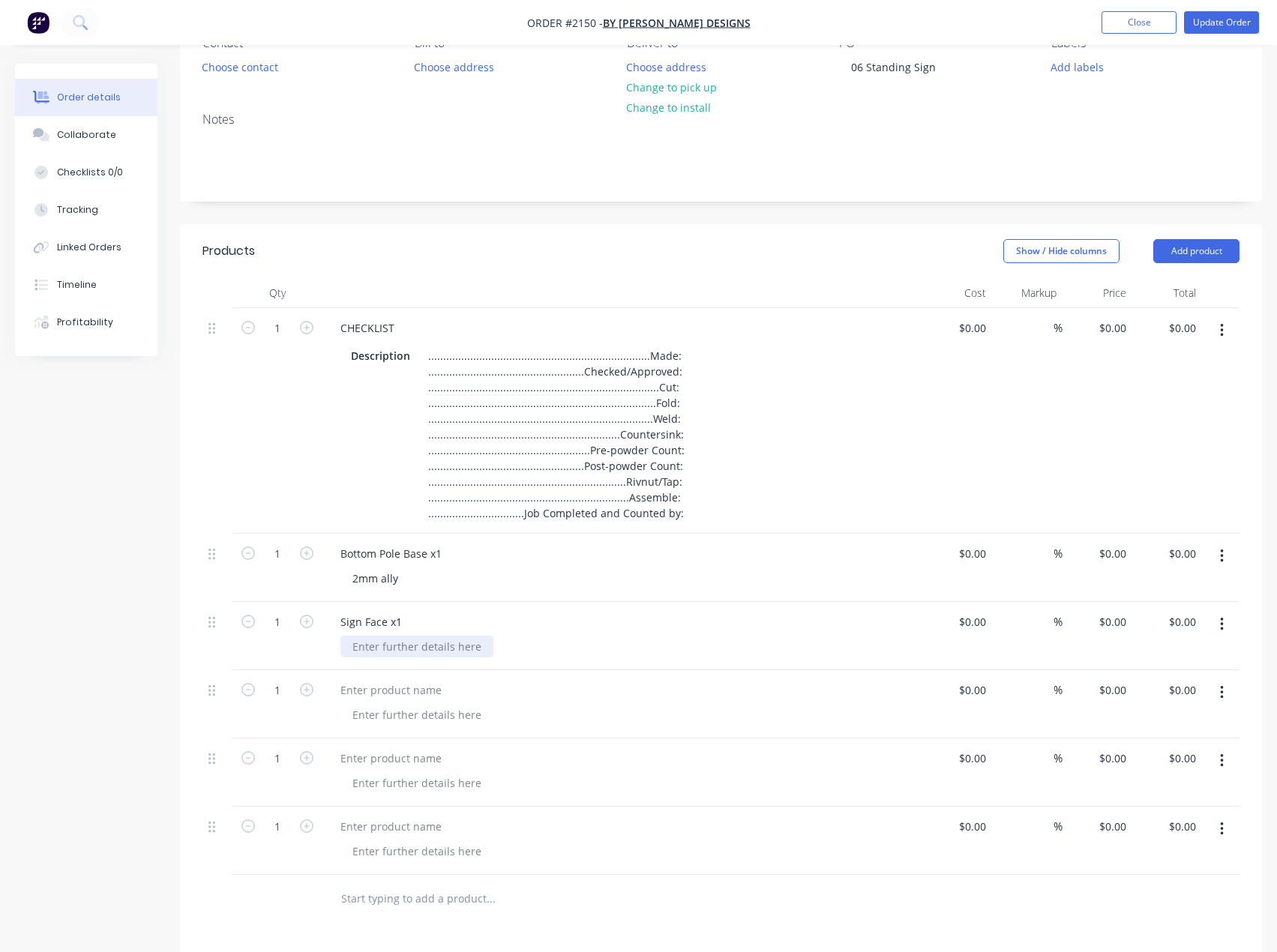
click at [394, 648] on div at bounding box center [417, 647] width 153 height 22
paste div
click at [403, 687] on div at bounding box center [391, 690] width 125 height 22
paste div
drag, startPoint x: 430, startPoint y: 709, endPoint x: 313, endPoint y: 695, distance: 117.8
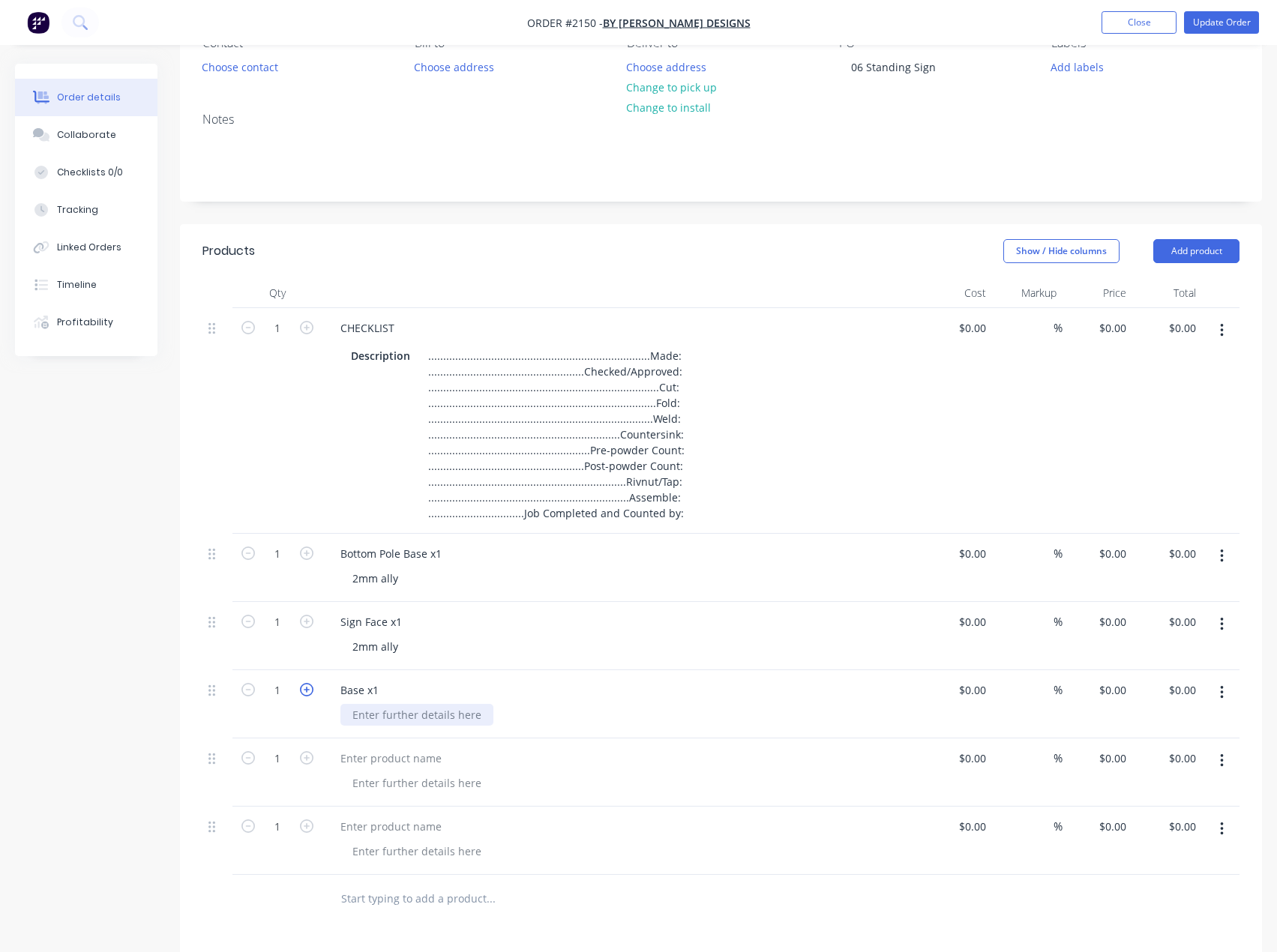
click at [430, 709] on div at bounding box center [417, 715] width 153 height 22
paste div
click at [405, 750] on div at bounding box center [391, 758] width 125 height 22
paste div
click at [402, 824] on div at bounding box center [391, 827] width 125 height 22
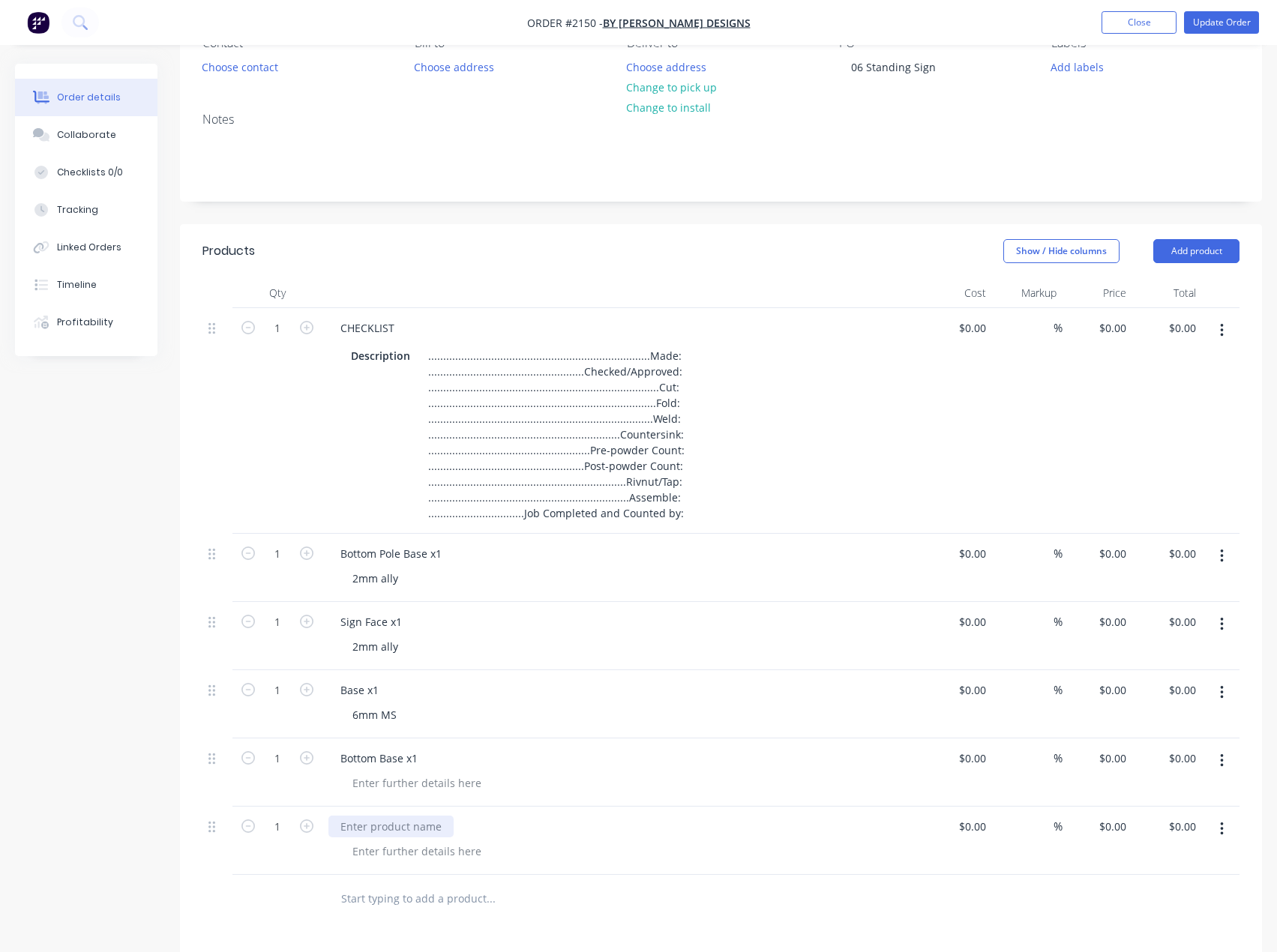
paste div
click at [371, 787] on div at bounding box center [417, 783] width 153 height 22
paste div
click at [383, 854] on div at bounding box center [417, 852] width 153 height 22
paste div
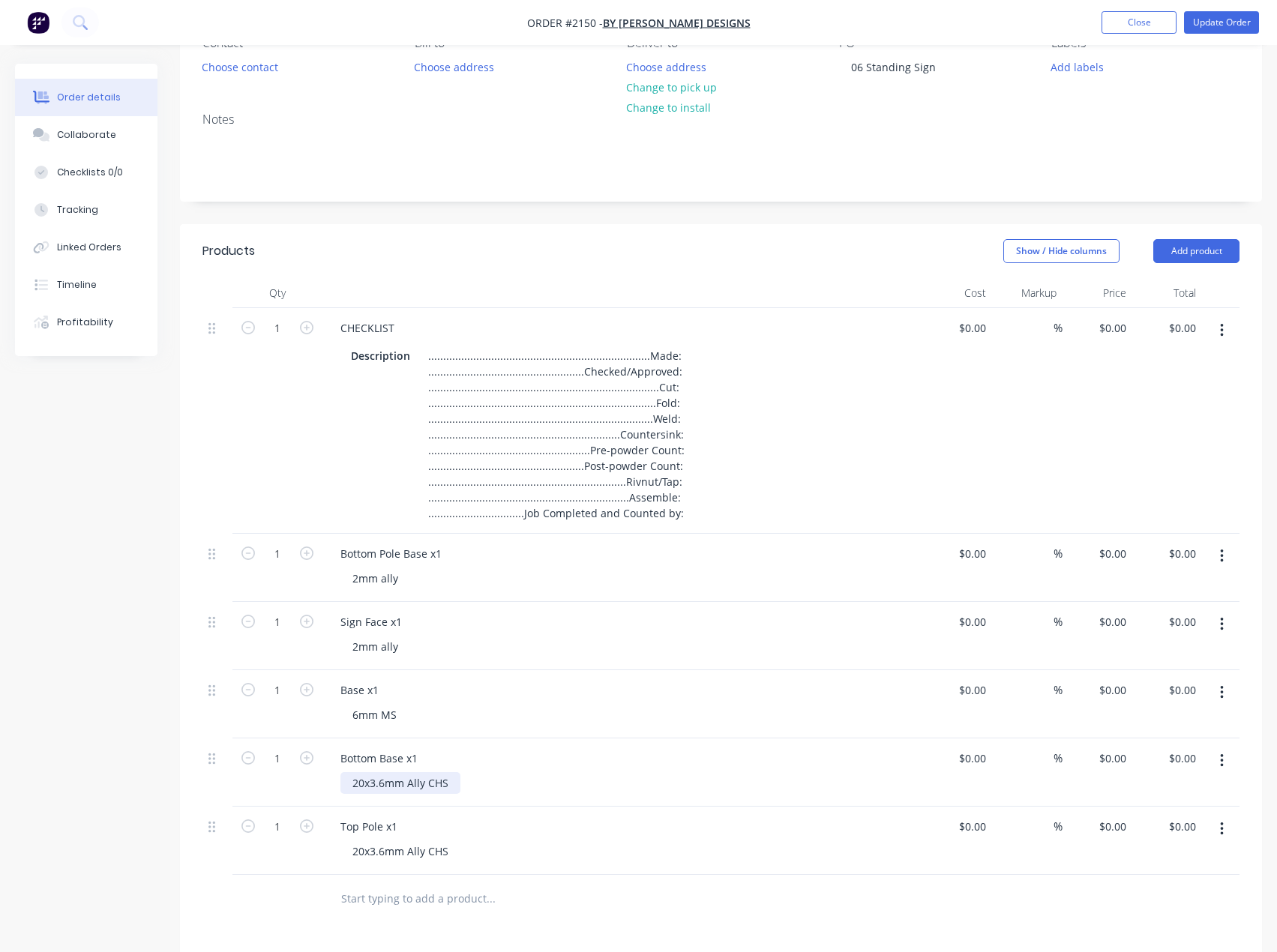
click at [458, 790] on div "20x3.6mm Ally CHS" at bounding box center [400, 783] width 120 height 22
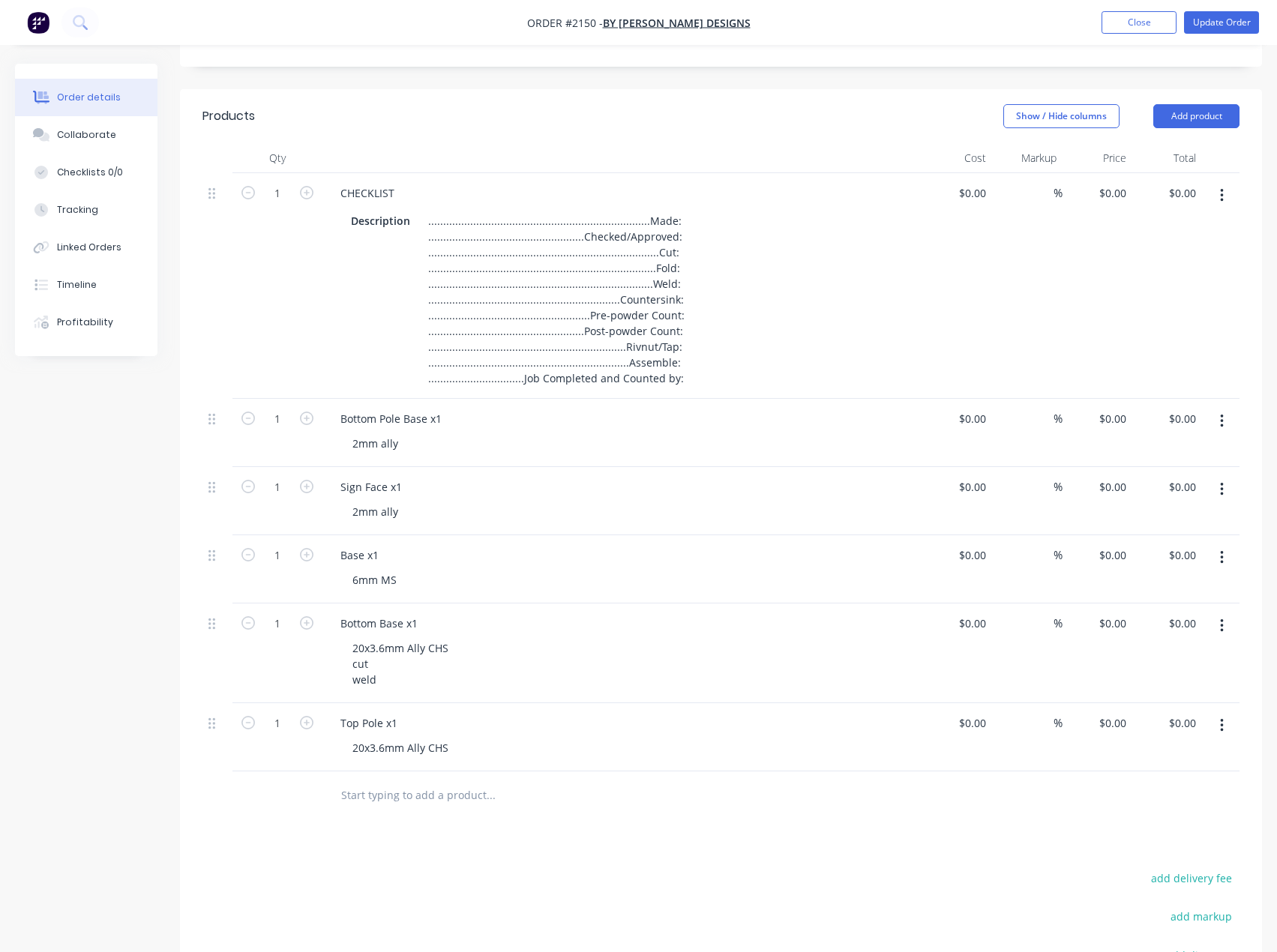
scroll to position [303, 0]
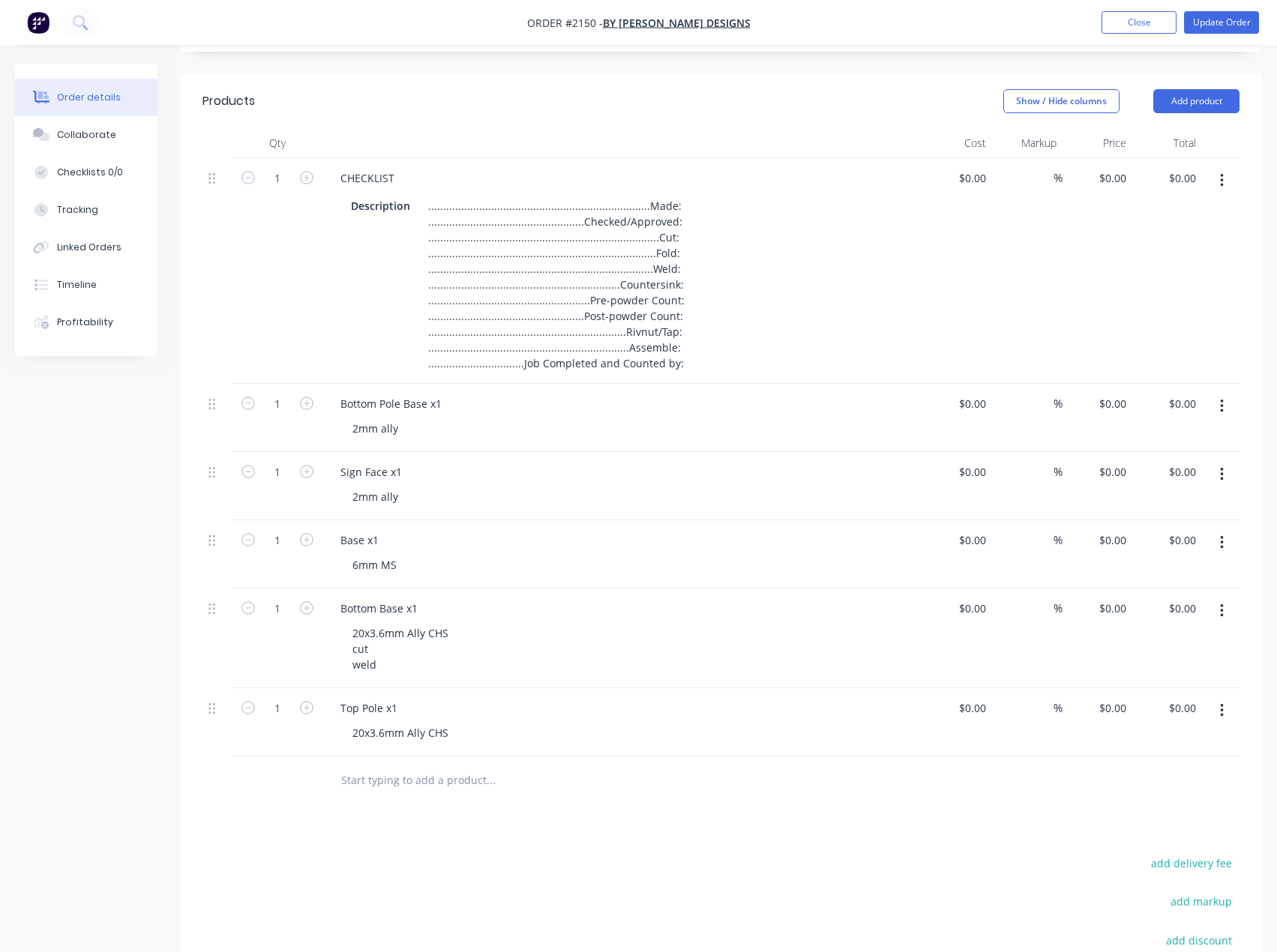
click at [405, 433] on div "2mm ally" at bounding box center [375, 428] width 70 height 22
click at [451, 631] on div "20x3.6mm Ally CHS cut weld" at bounding box center [400, 648] width 120 height 53
drag, startPoint x: 497, startPoint y: 634, endPoint x: 447, endPoint y: 627, distance: 50.5
click at [447, 627] on div "20x3.6mm Ally CHS (in stock) cut weld" at bounding box center [424, 648] width 167 height 53
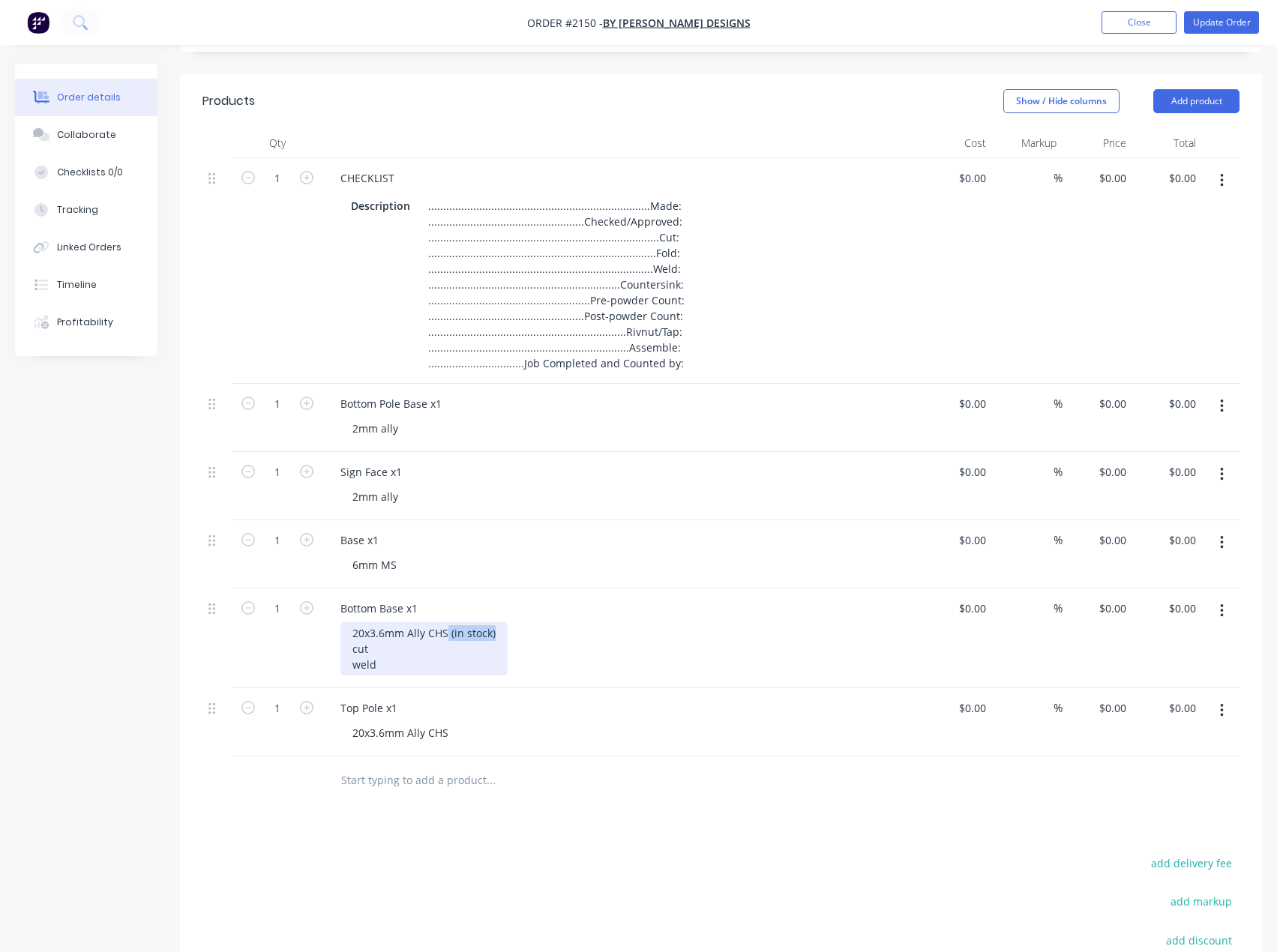
copy div "(in stock)"
click at [451, 734] on div "20x3.6mm Ally CHS" at bounding box center [400, 733] width 120 height 22
click at [447, 739] on div "20x3.6mm Ally CHS(in stock)" at bounding box center [422, 733] width 164 height 22
click at [492, 728] on div "20x3.6mm Ally CHS (in stock)" at bounding box center [424, 733] width 167 height 22
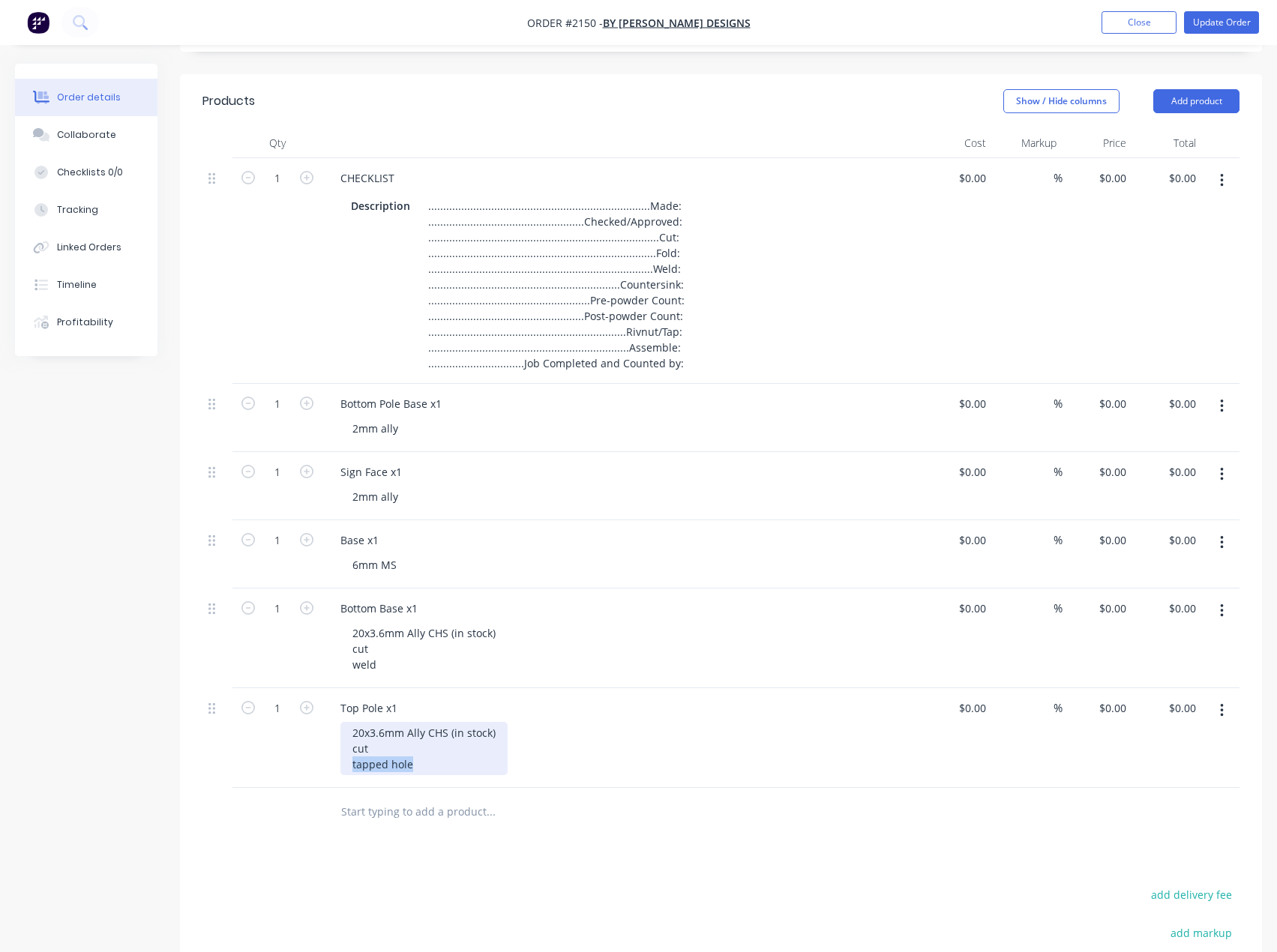
drag, startPoint x: 407, startPoint y: 767, endPoint x: 339, endPoint y: 772, distance: 68.2
click at [339, 772] on div "Top Pole x1 20x3.6mm Ally CHS (in stock) cut tapped hole" at bounding box center [622, 738] width 600 height 100
copy div "tapped hole"
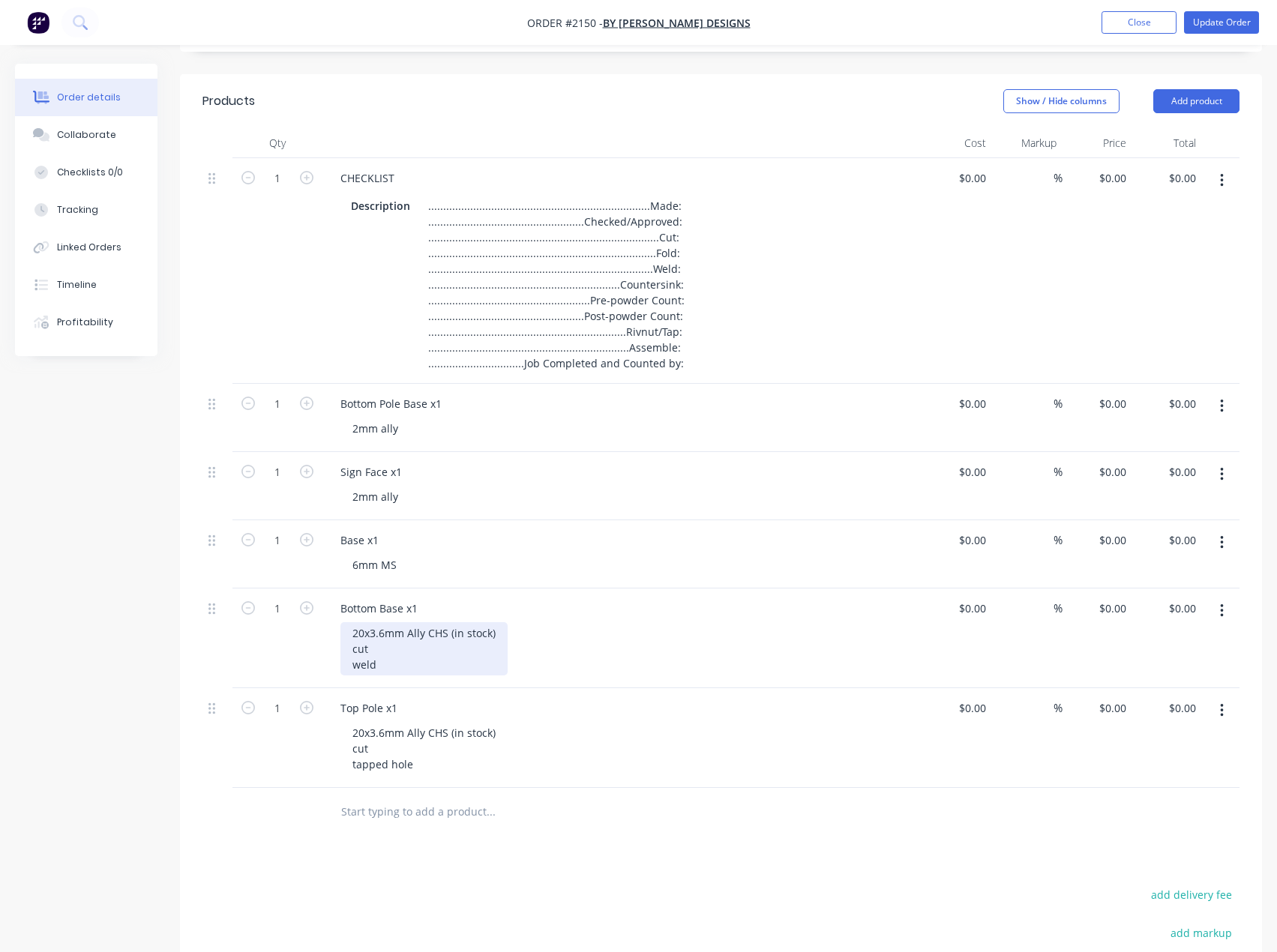
click at [395, 668] on div "20x3.6mm Ally CHS (in stock) cut weld" at bounding box center [424, 648] width 167 height 53
click at [374, 666] on div "20x3.6mm Ally CHS (in stock) cut weldtapped hole" at bounding box center [424, 648] width 167 height 53
click at [407, 565] on div "6mm MS" at bounding box center [374, 565] width 68 height 22
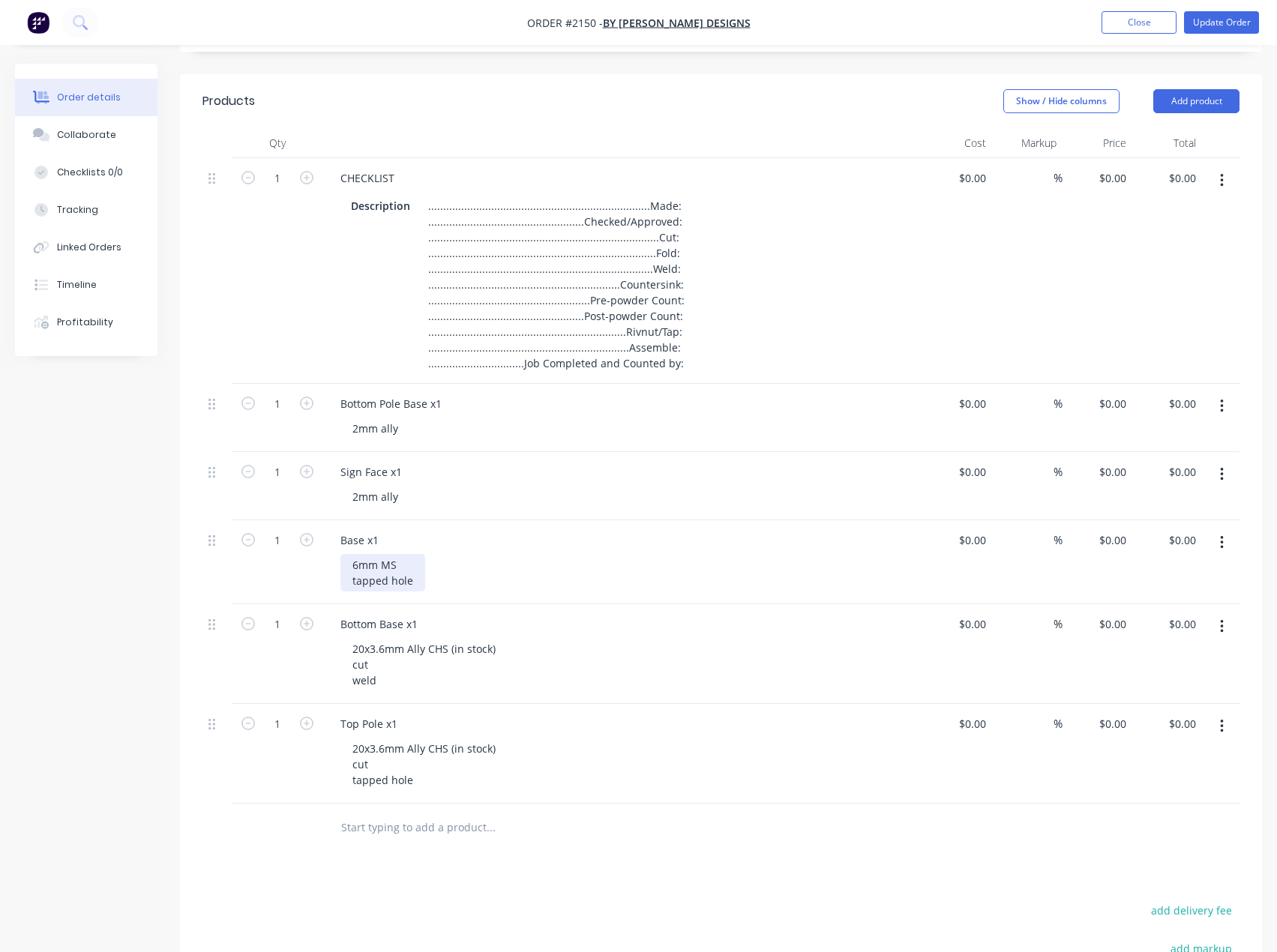
click at [417, 573] on div "6mm MS tapped hole" at bounding box center [383, 573] width 85 height 38
click at [399, 496] on div "2mm ally" at bounding box center [375, 497] width 70 height 22
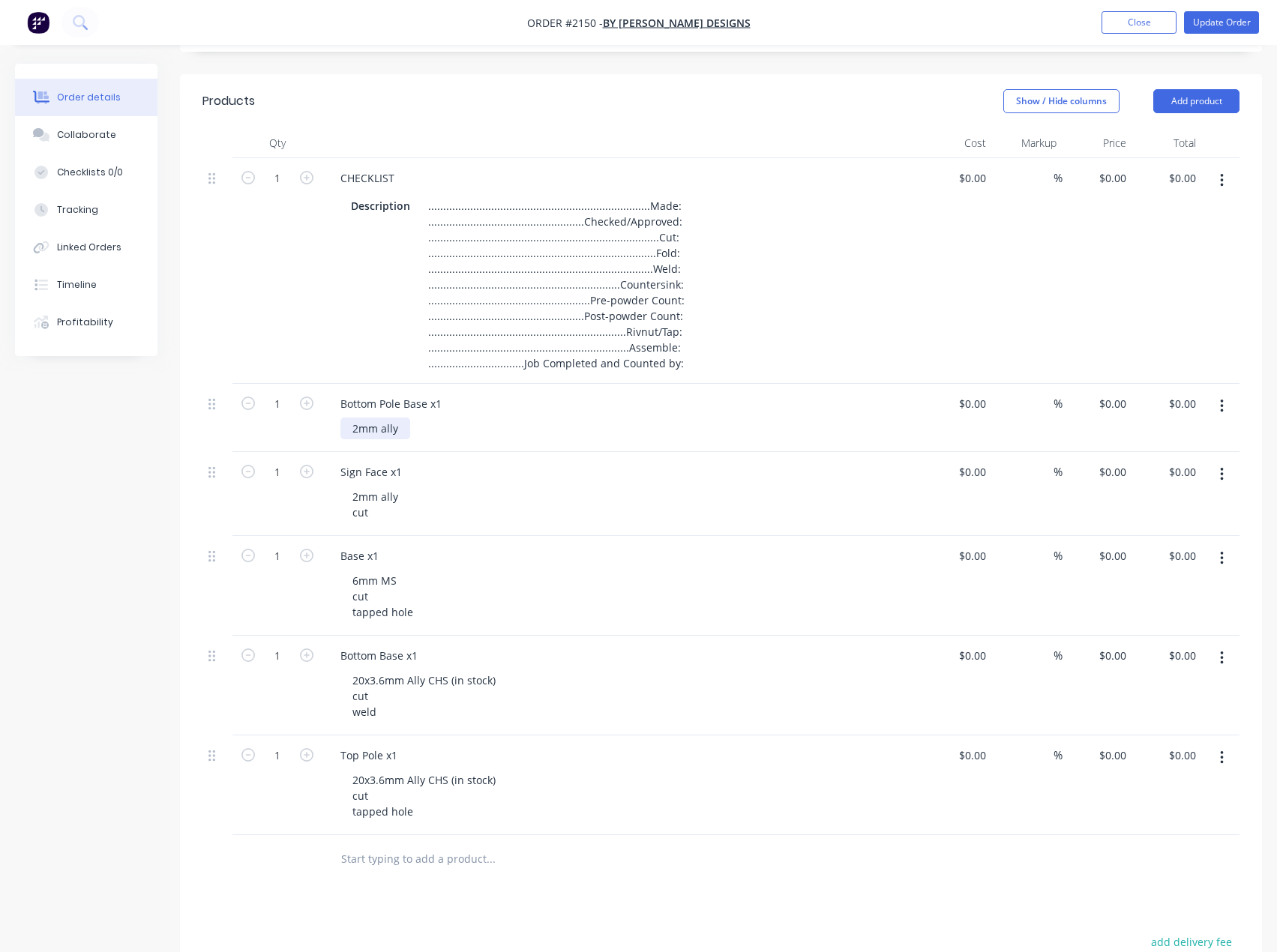
click at [407, 438] on div "2mm ally" at bounding box center [375, 428] width 70 height 22
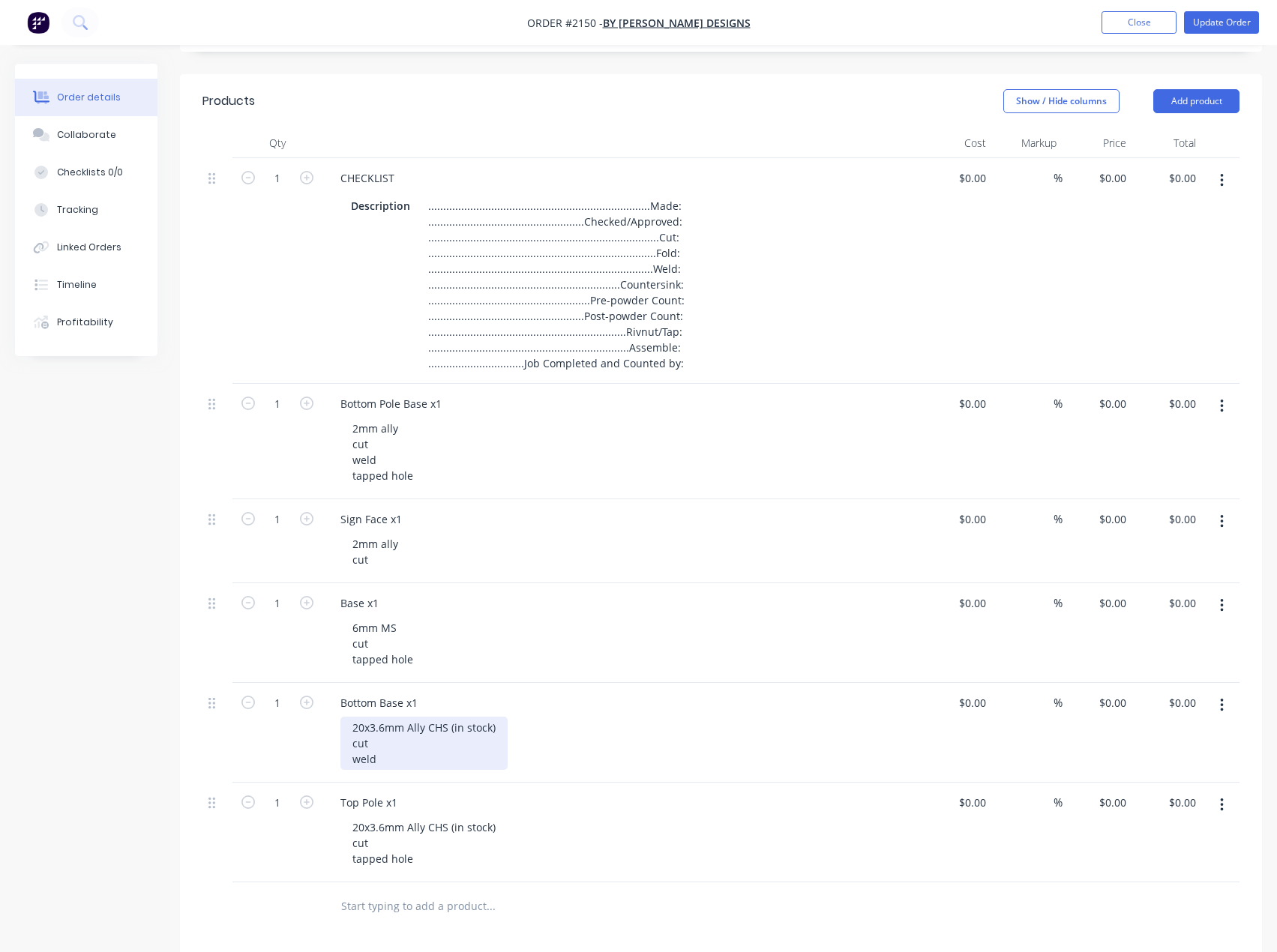
click at [407, 765] on div "20x3.6mm Ally CHS (in stock) cut weld" at bounding box center [424, 743] width 167 height 53
click at [104, 162] on button "Checklists 0/0" at bounding box center [86, 172] width 142 height 38
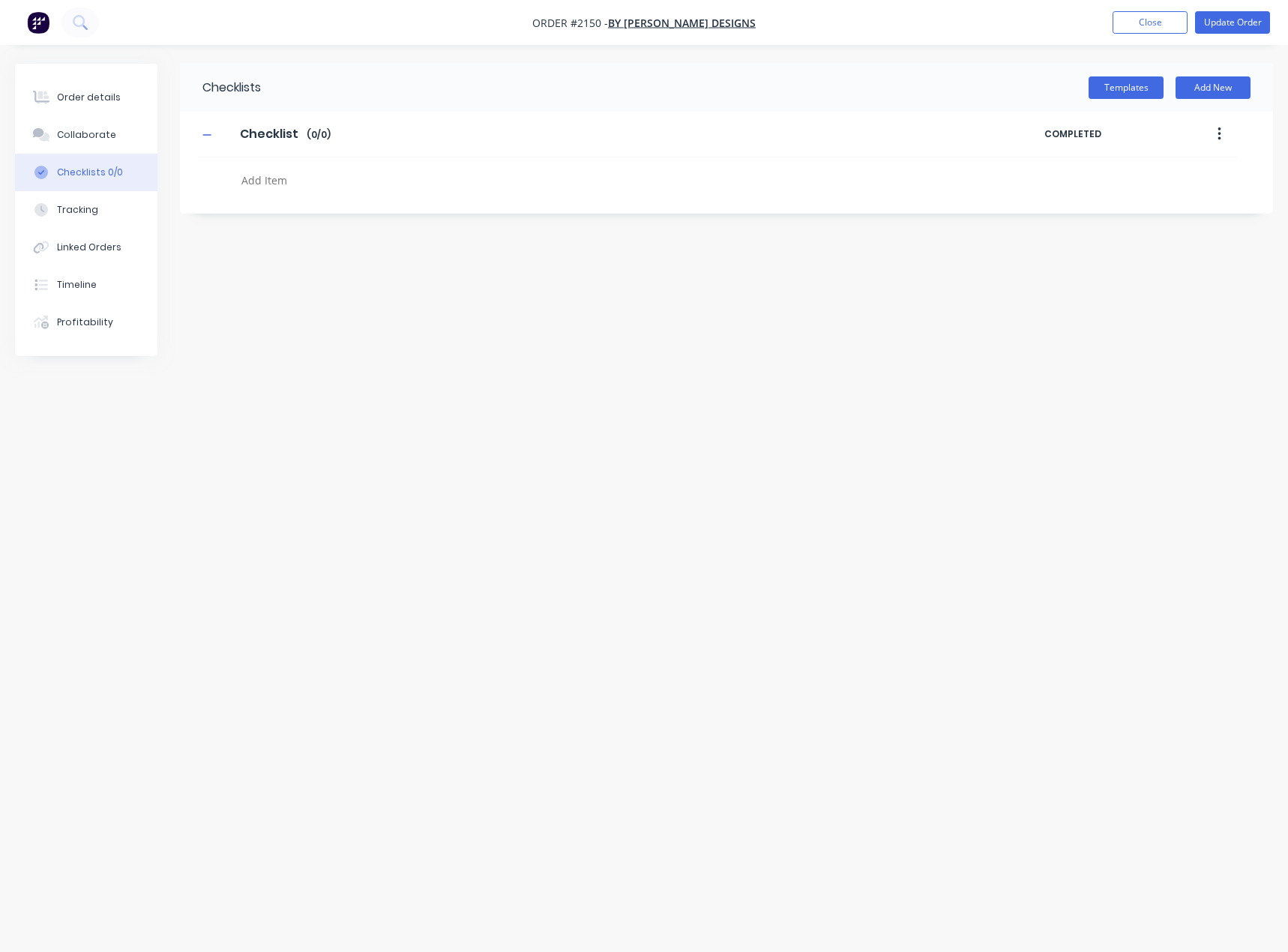
click at [283, 189] on textarea at bounding box center [569, 180] width 668 height 22
type textarea "x"
type textarea "c"
type textarea "x"
type textarea "cu"
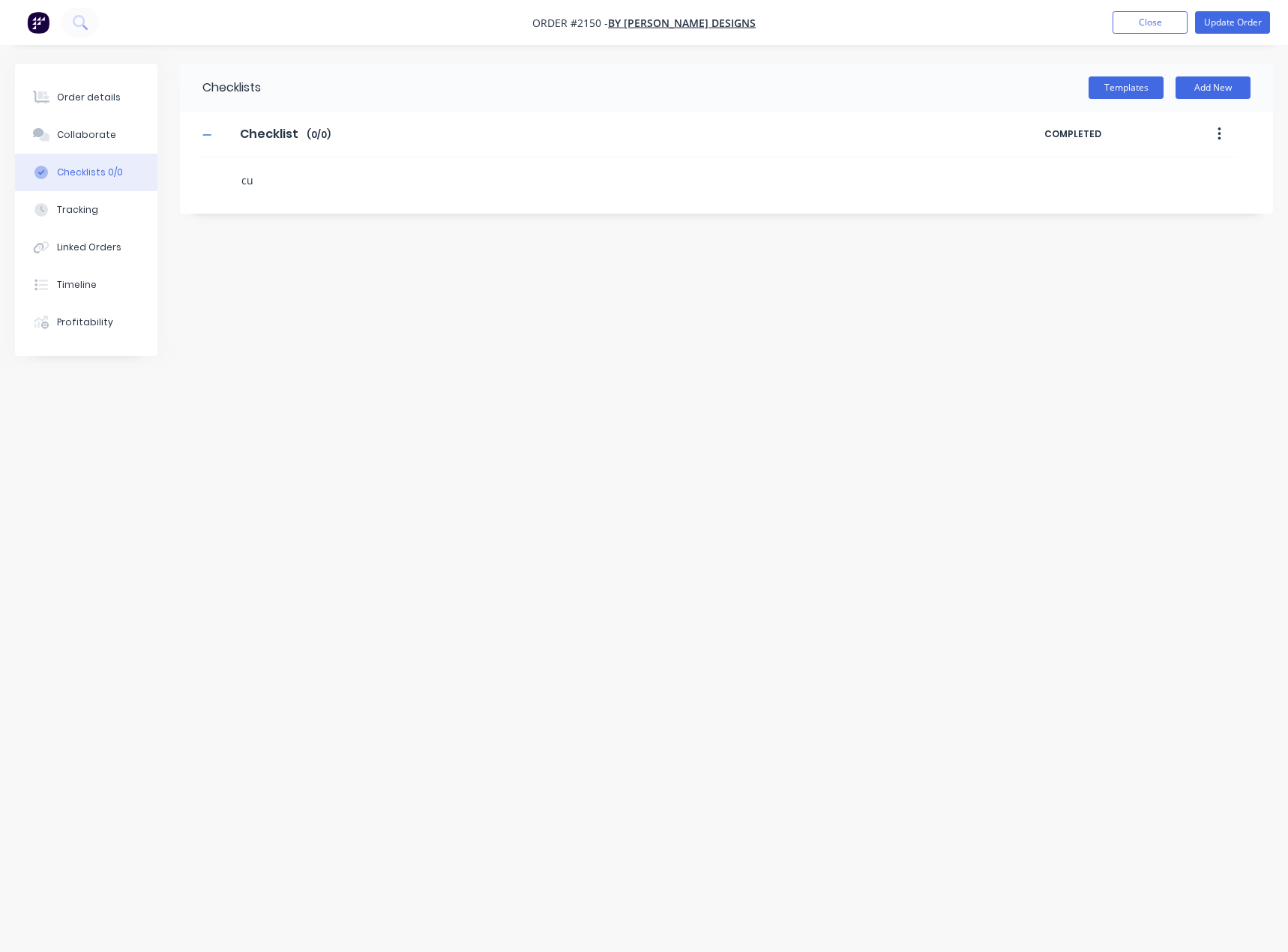
type textarea "x"
type textarea "cut"
type textarea "x"
type textarea "w"
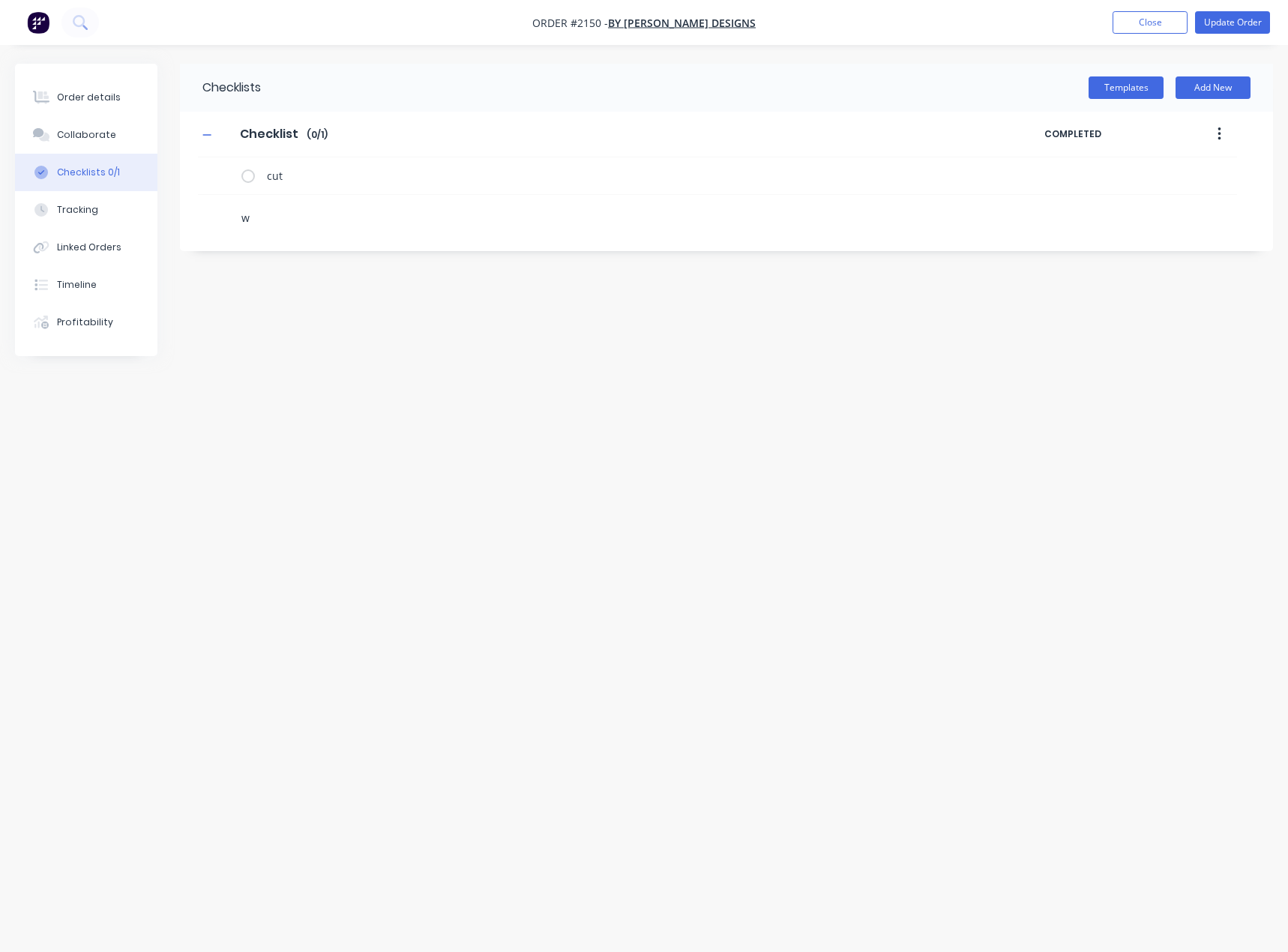
type textarea "x"
type textarea "we"
type textarea "x"
type textarea "weld"
type textarea "x"
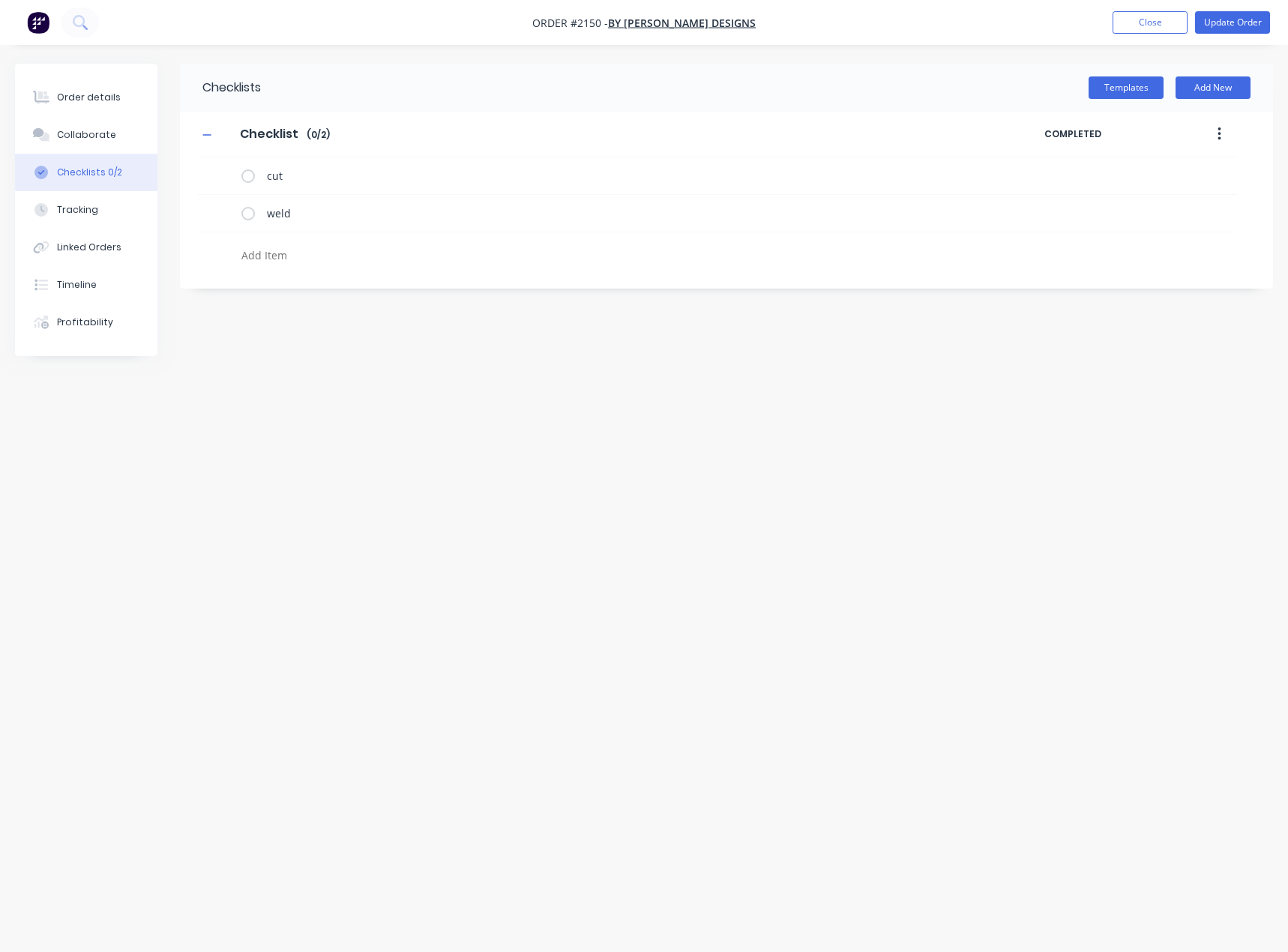
type textarea "x"
type textarea "t"
type textarea "x"
type textarea "ta"
type textarea "x"
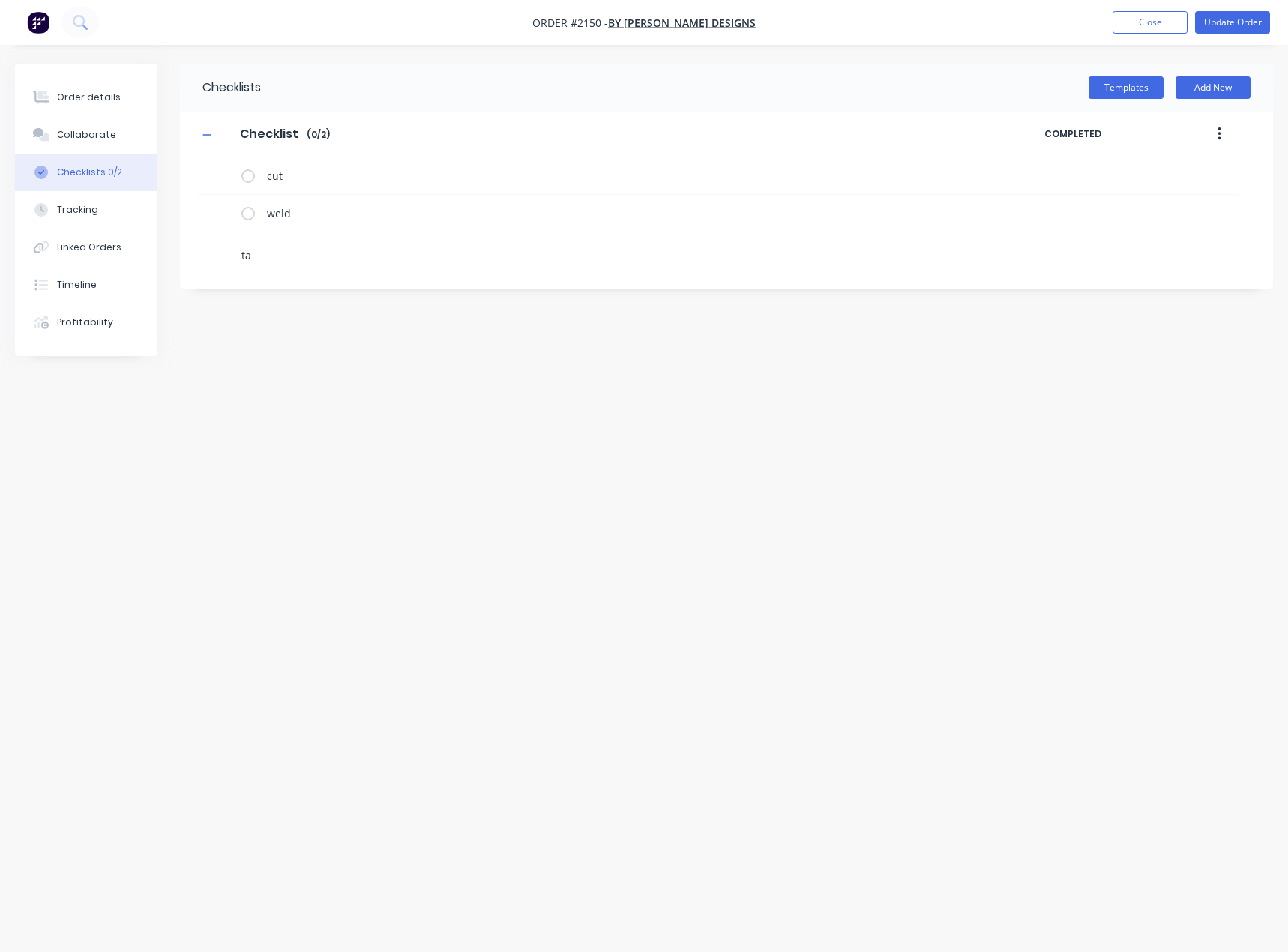
type textarea "tap"
type textarea "x"
type textarea "[PERSON_NAME]"
type textarea "x"
type textarea "[PERSON_NAME]"
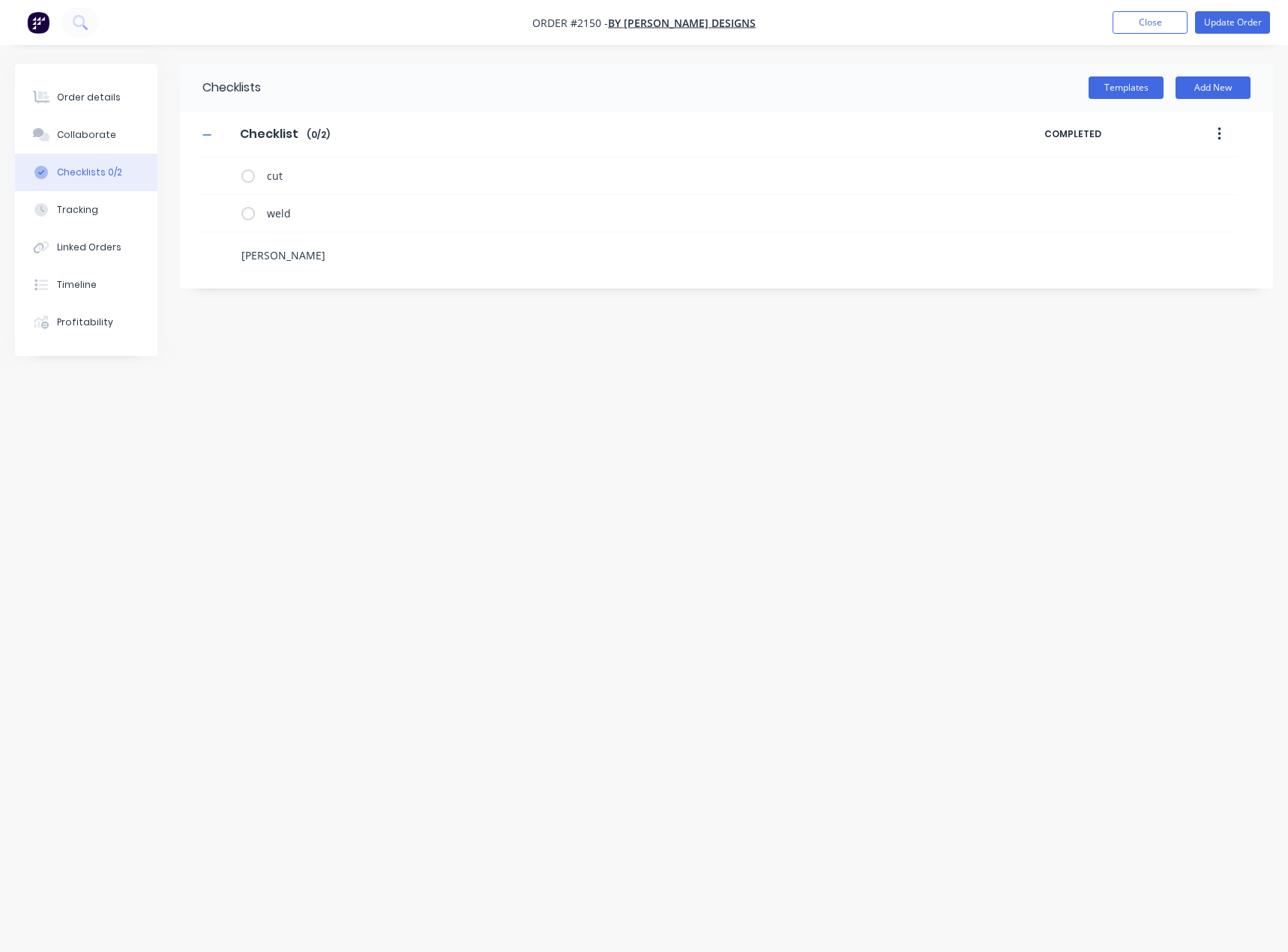
type textarea "x"
type textarea "tapped"
type textarea "x"
type textarea "tapped"
type textarea "x"
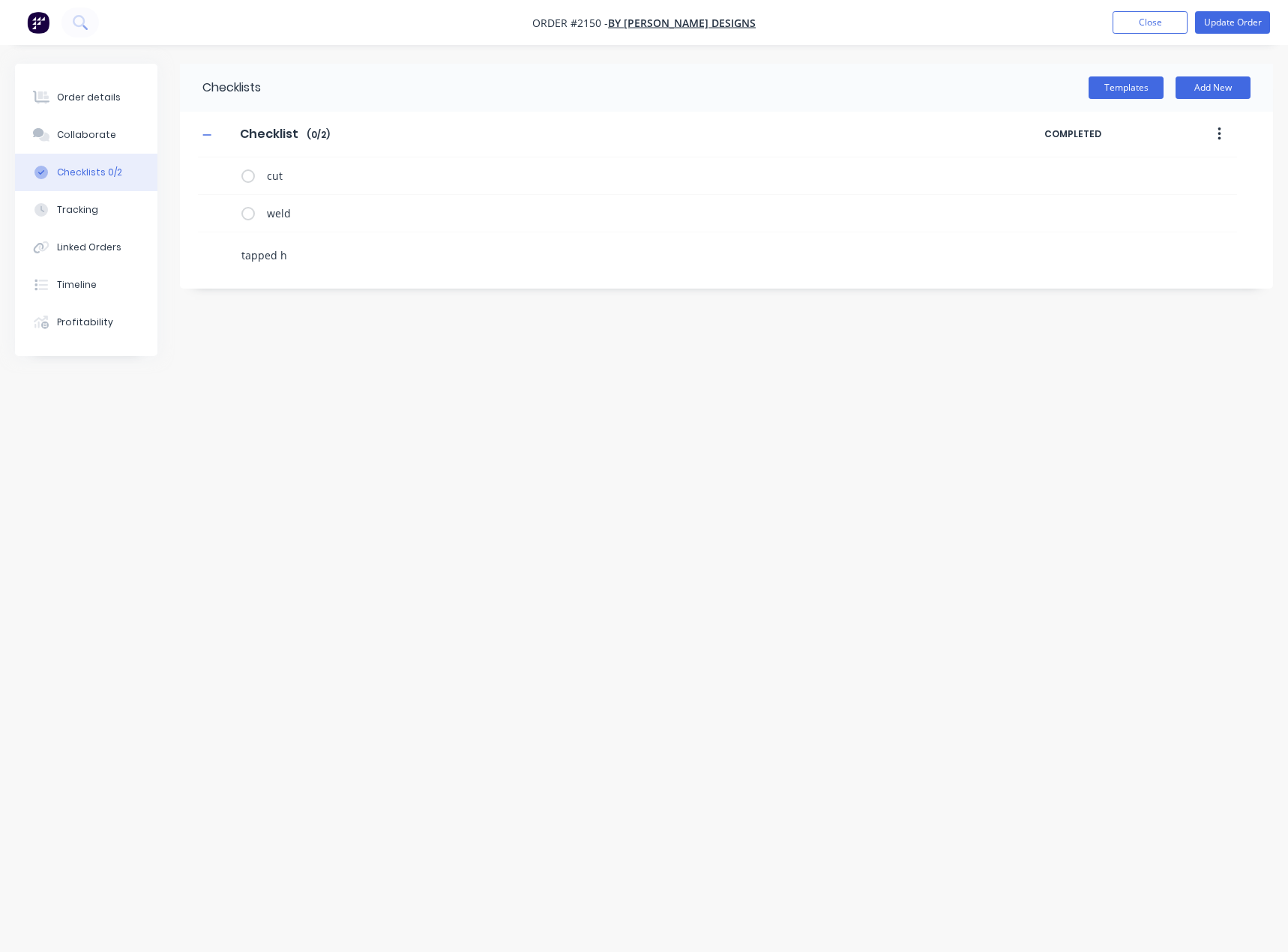
type textarea "tapped ho"
type textarea "x"
type textarea "tapped hol"
type textarea "x"
type textarea "tapped hole"
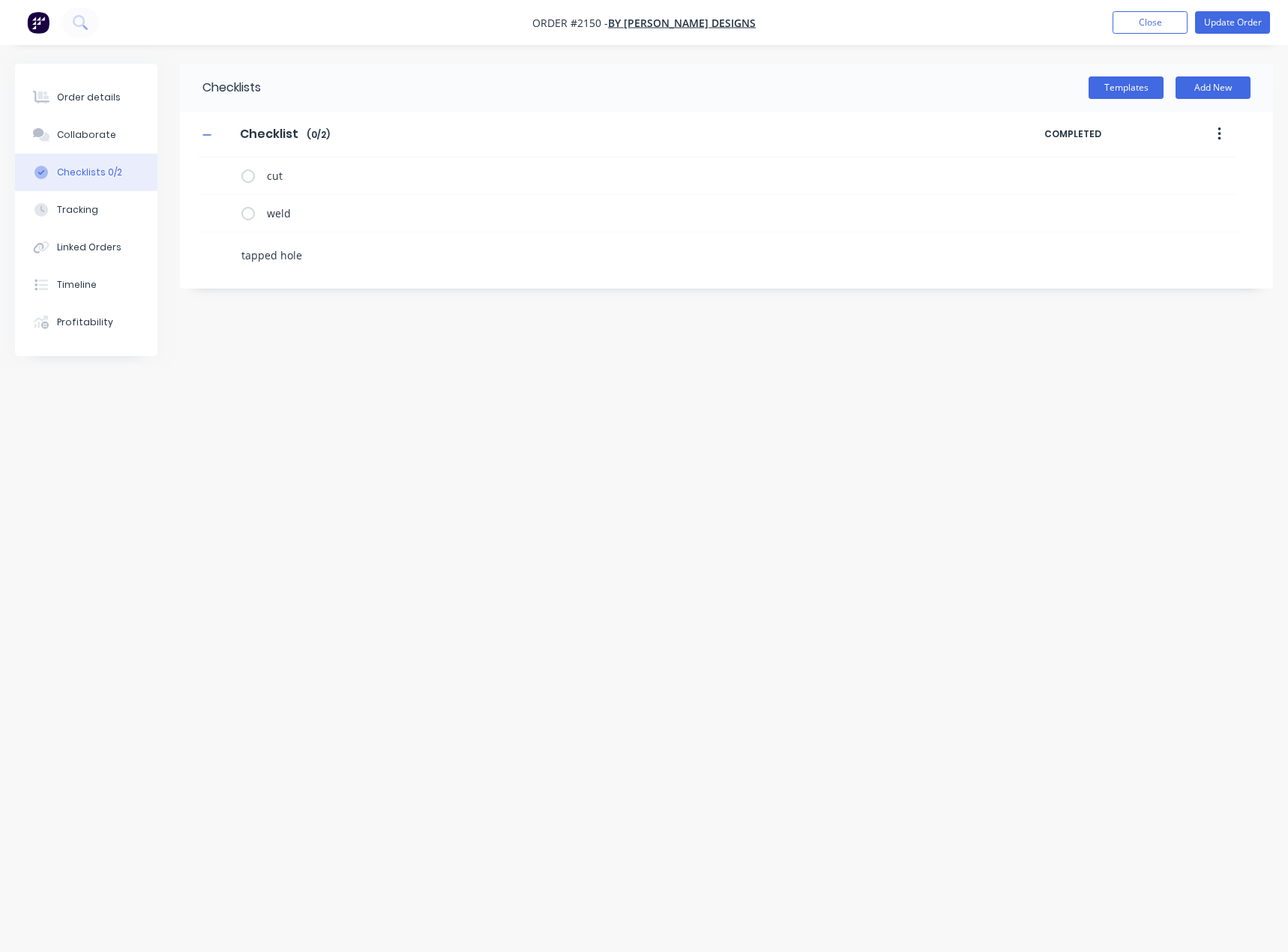
type textarea "x"
click at [224, 207] on icon at bounding box center [223, 211] width 19 height 19
click at [216, 204] on input "file" at bounding box center [216, 204] width 0 height 0
type input "C:\fakepath\Standing Sign V3[B].PDF"
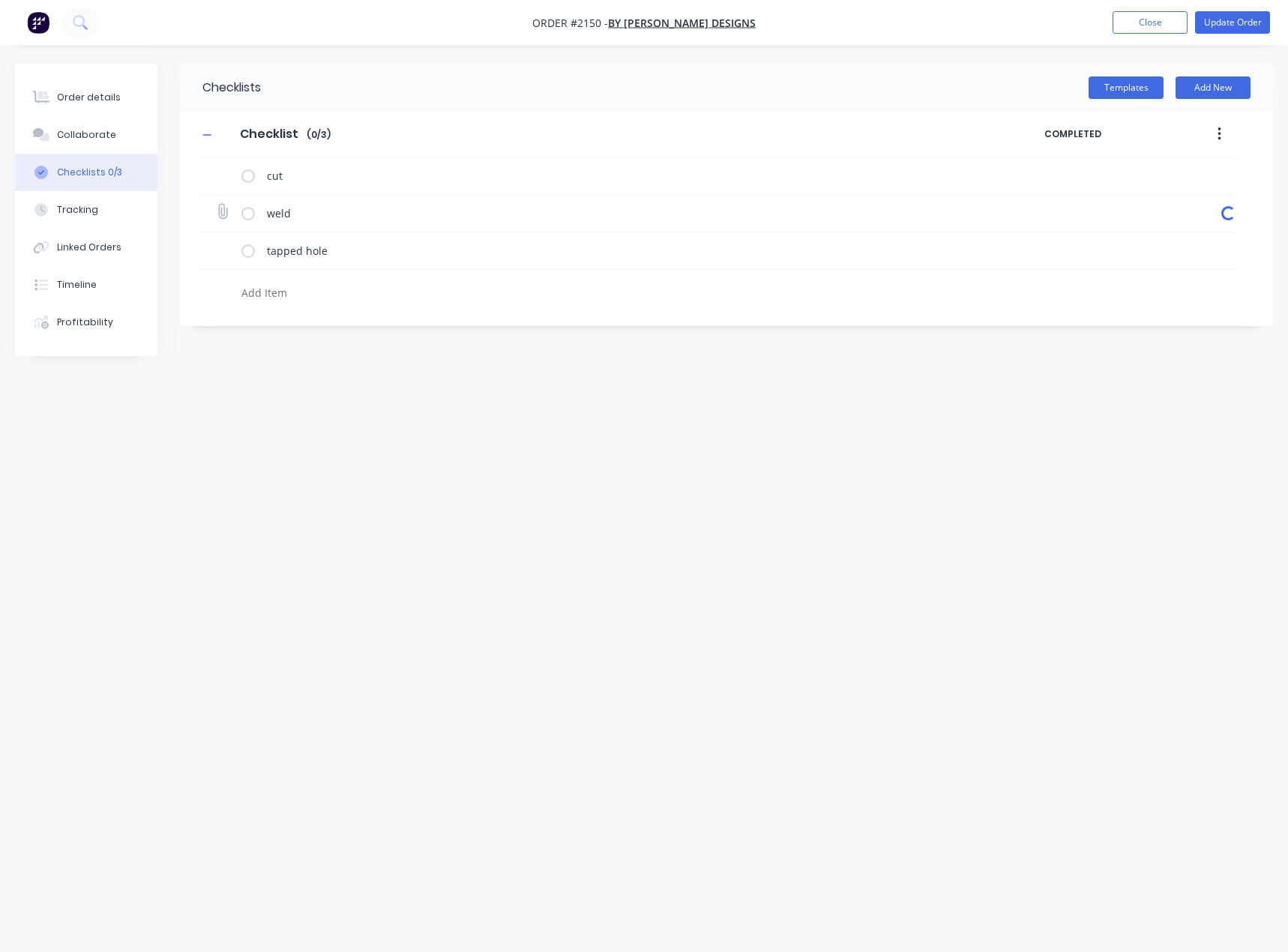
type textarea "x"
click at [91, 102] on div "Order details" at bounding box center [89, 97] width 63 height 13
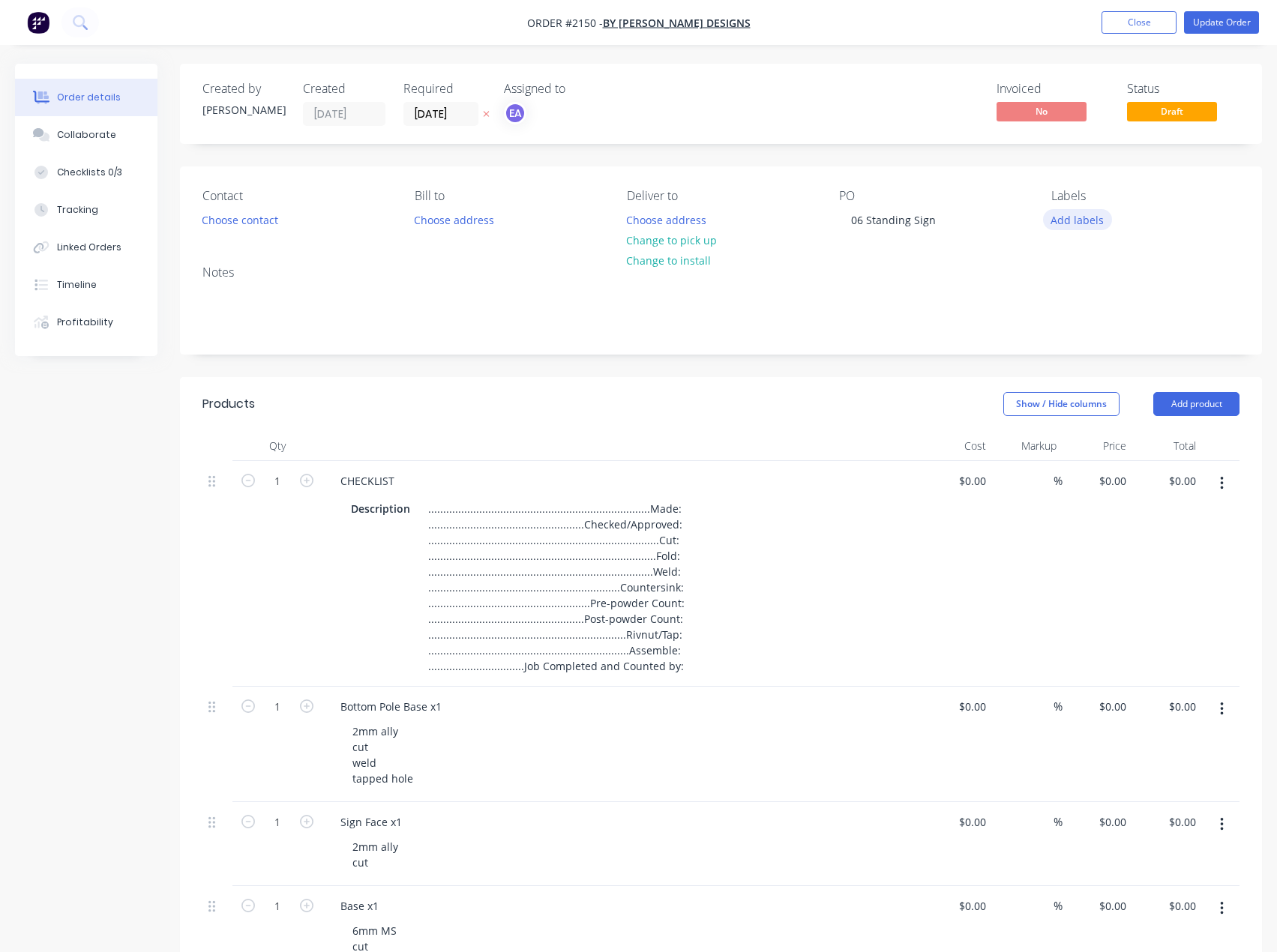
drag, startPoint x: 1068, startPoint y: 220, endPoint x: 1091, endPoint y: 225, distance: 23.5
click at [1068, 220] on button "Add labels" at bounding box center [1077, 219] width 69 height 20
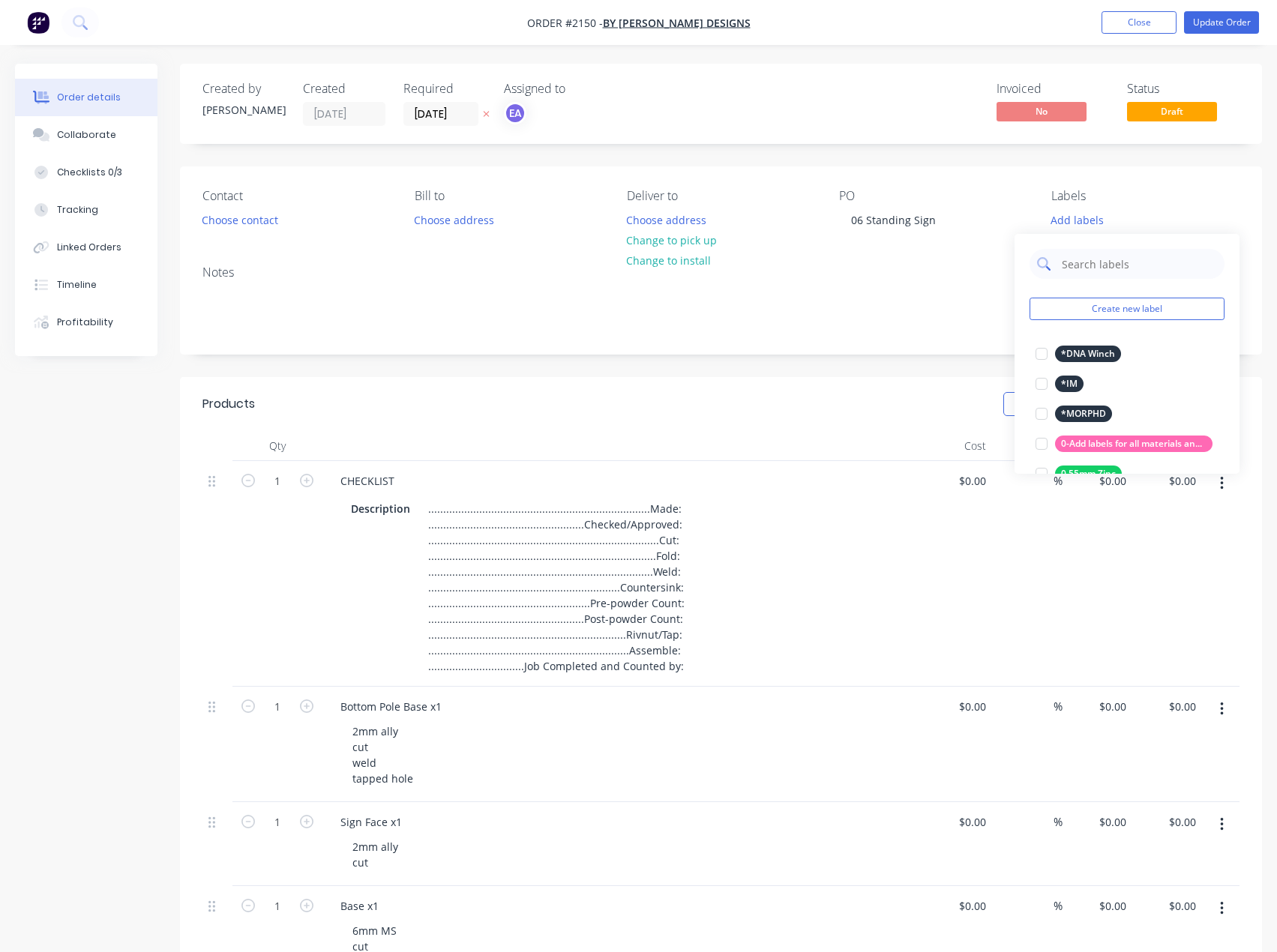
click at [1100, 264] on input "text" at bounding box center [1139, 264] width 157 height 30
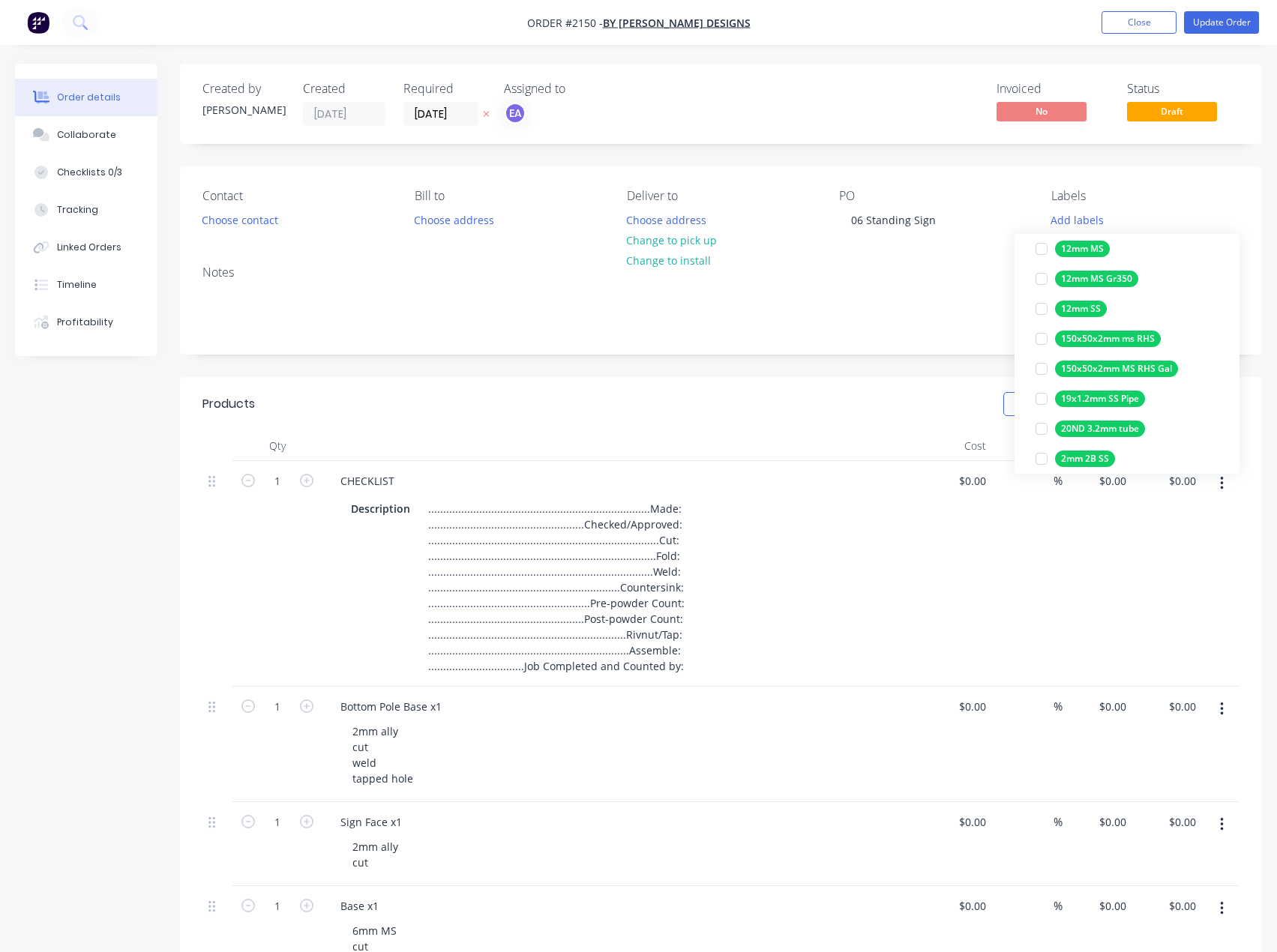
scroll to position [450, 0]
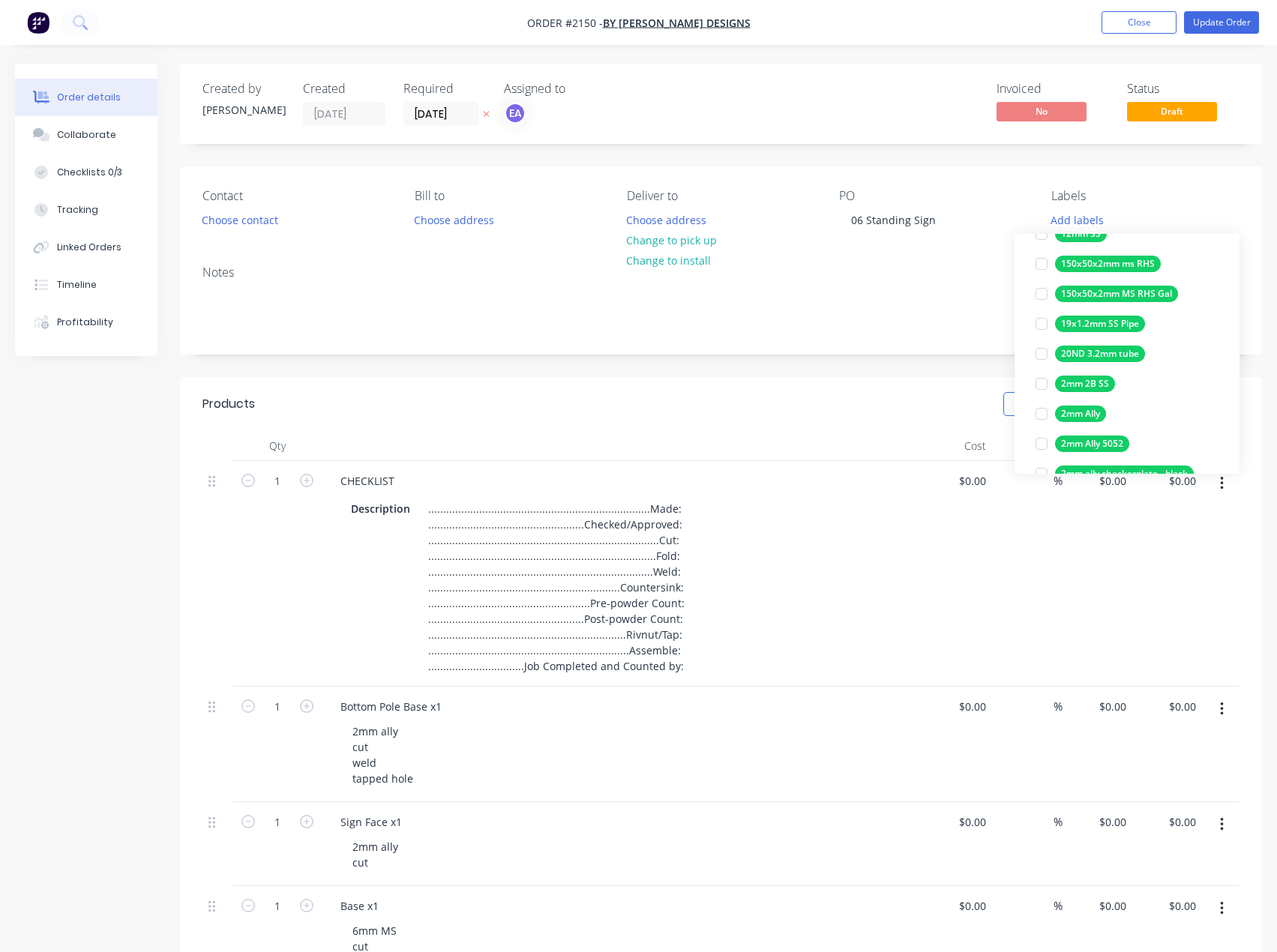
drag, startPoint x: 1038, startPoint y: 412, endPoint x: 1053, endPoint y: 399, distance: 19.8
click at [1038, 412] on div at bounding box center [1041, 413] width 30 height 30
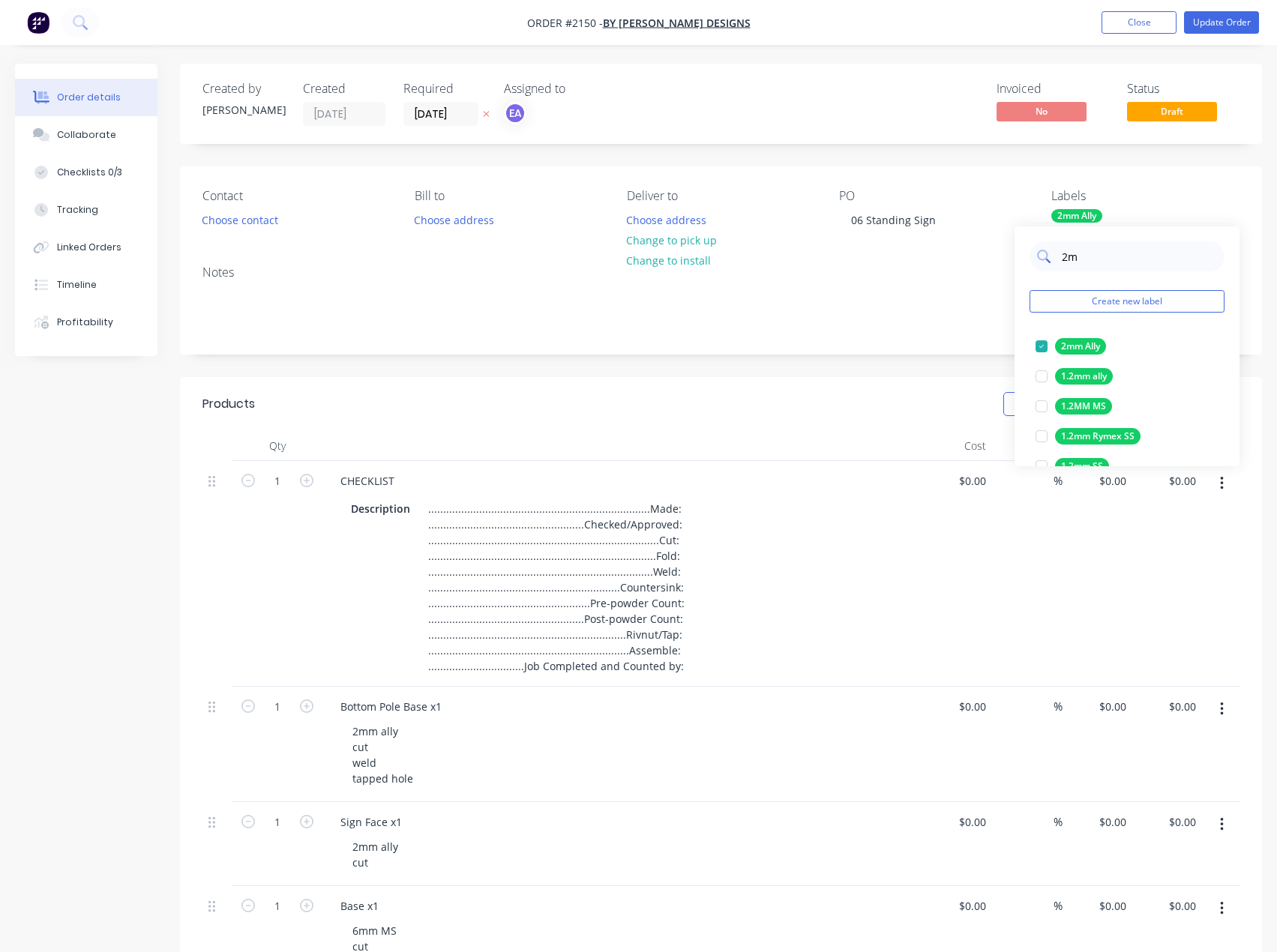
drag, startPoint x: 1069, startPoint y: 254, endPoint x: 1058, endPoint y: 254, distance: 11.0
click at [1058, 254] on div "2m" at bounding box center [1127, 256] width 195 height 30
click at [1042, 347] on div at bounding box center [1041, 346] width 30 height 30
drag, startPoint x: 1093, startPoint y: 254, endPoint x: 1057, endPoint y: 255, distance: 36.0
click at [1057, 255] on div "cut" at bounding box center [1127, 256] width 195 height 30
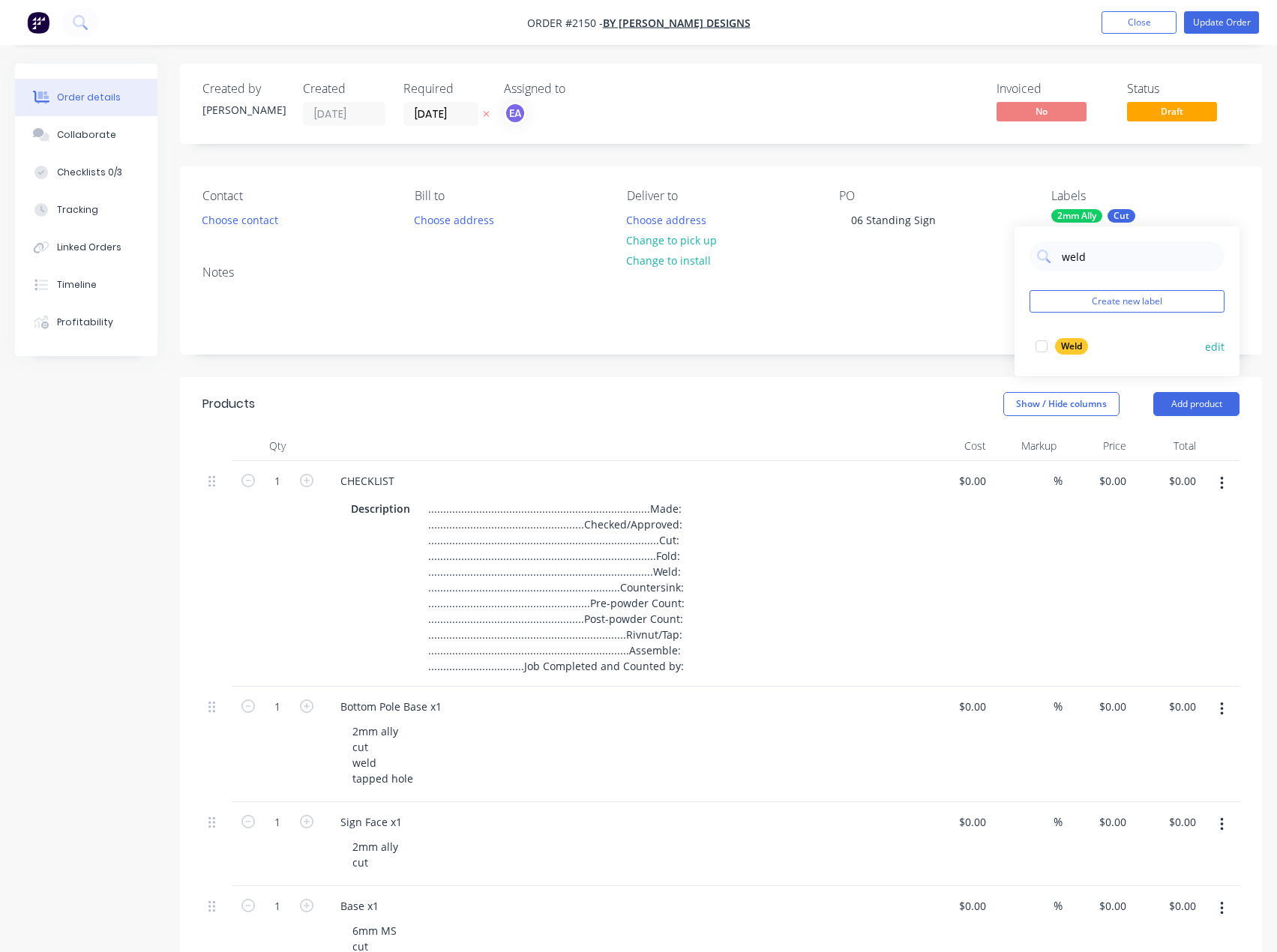
drag, startPoint x: 1044, startPoint y: 346, endPoint x: 1051, endPoint y: 332, distance: 15.7
click at [1044, 345] on div at bounding box center [1041, 346] width 30 height 30
drag, startPoint x: 1093, startPoint y: 257, endPoint x: 1044, endPoint y: 265, distance: 49.6
click at [1044, 265] on div "weld" at bounding box center [1127, 256] width 195 height 30
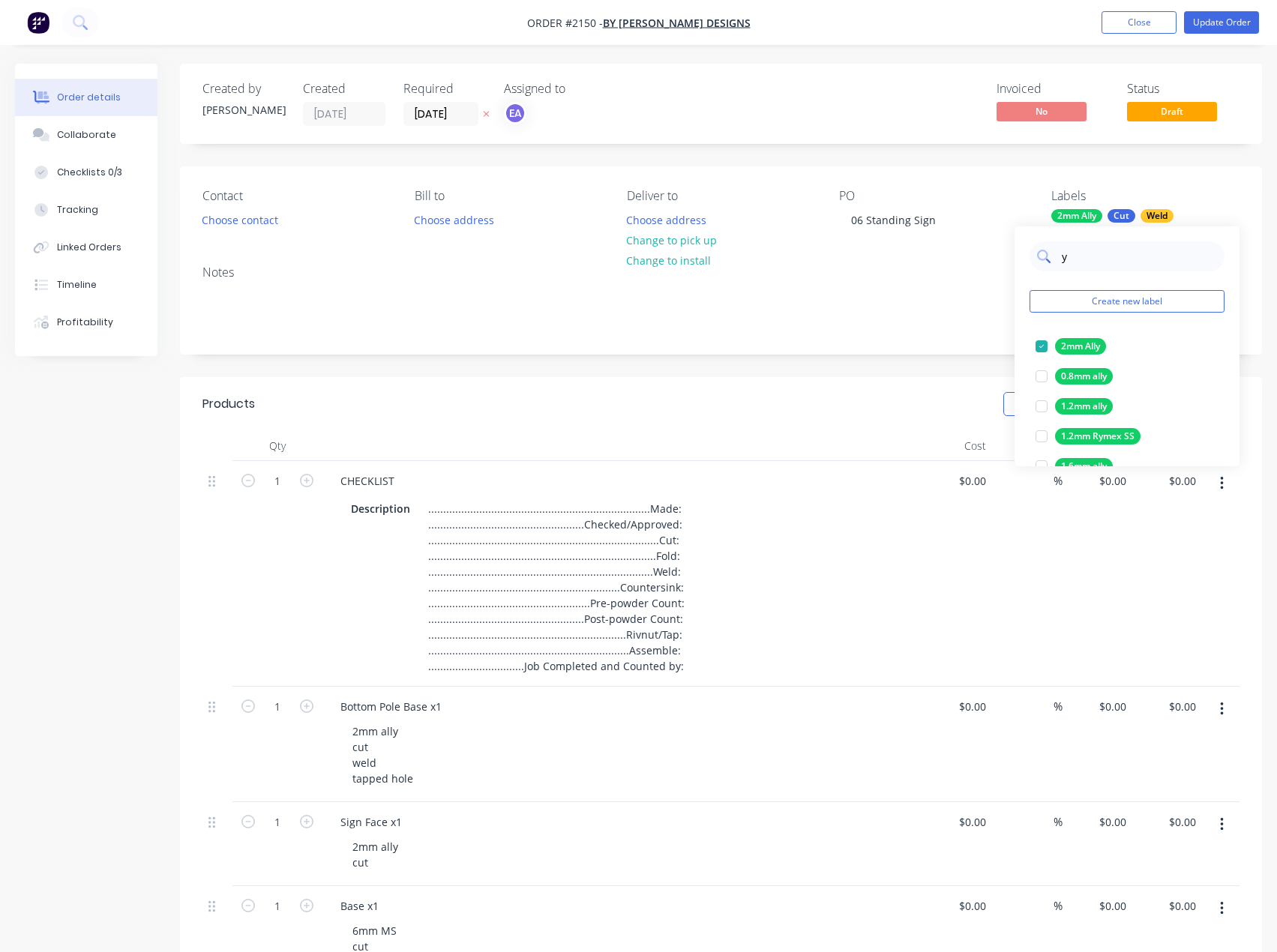
drag, startPoint x: 1078, startPoint y: 257, endPoint x: 1061, endPoint y: 259, distance: 17.1
click at [1061, 259] on input "y" at bounding box center [1139, 256] width 157 height 30
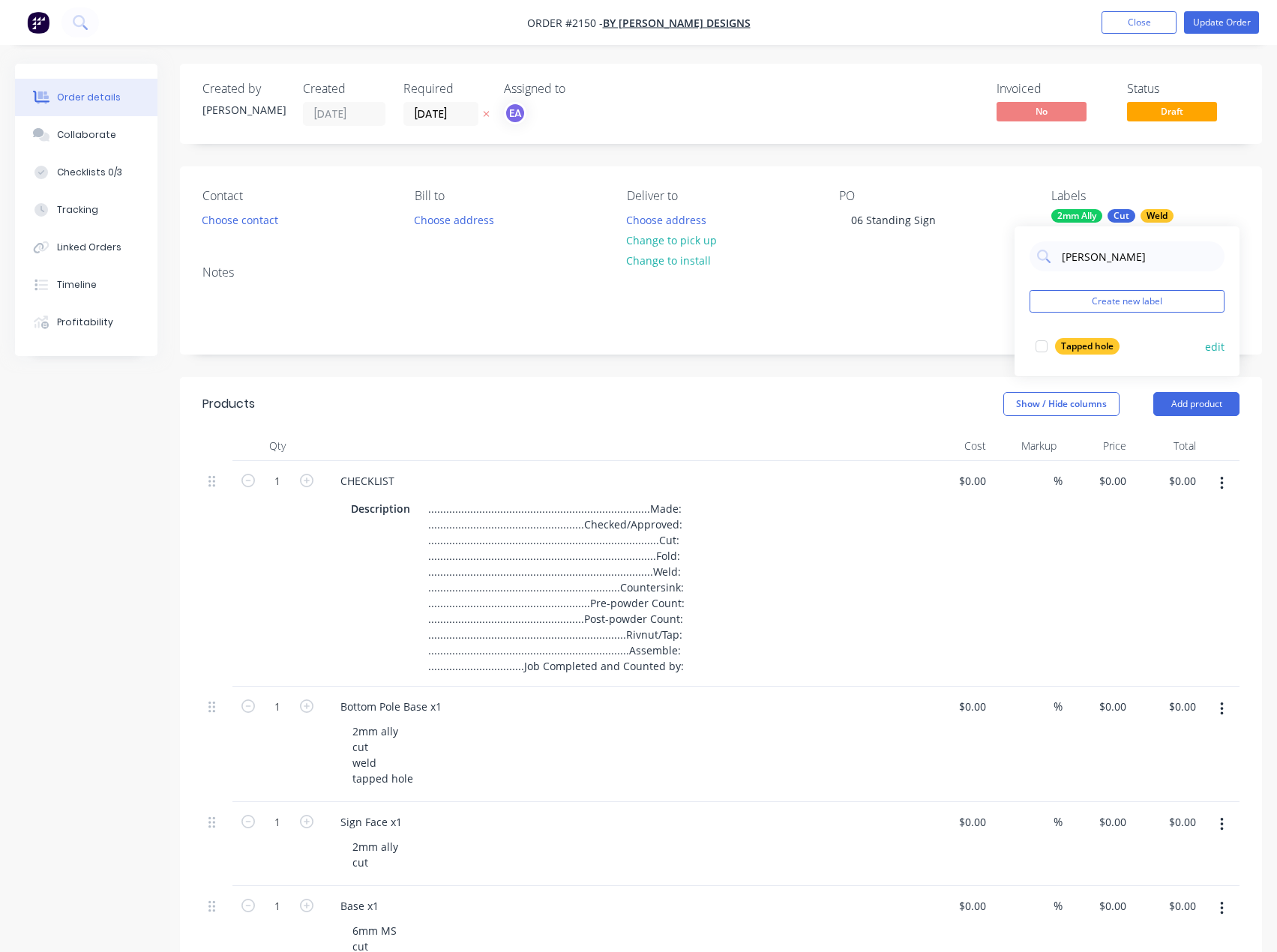
click at [1043, 348] on div at bounding box center [1041, 346] width 30 height 30
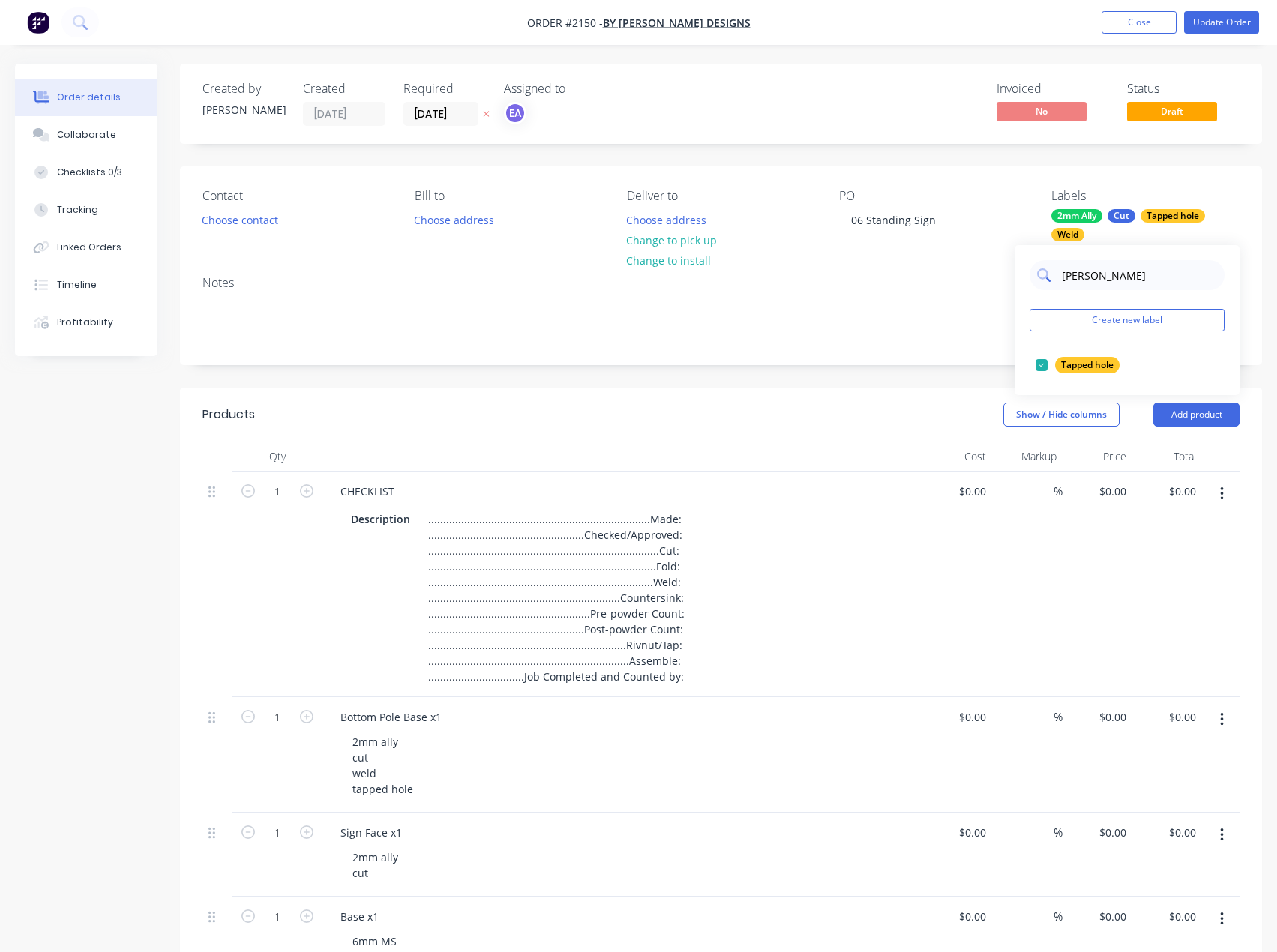
drag, startPoint x: 1091, startPoint y: 275, endPoint x: 1061, endPoint y: 278, distance: 30.1
click at [1061, 278] on input "[PERSON_NAME]" at bounding box center [1139, 275] width 157 height 30
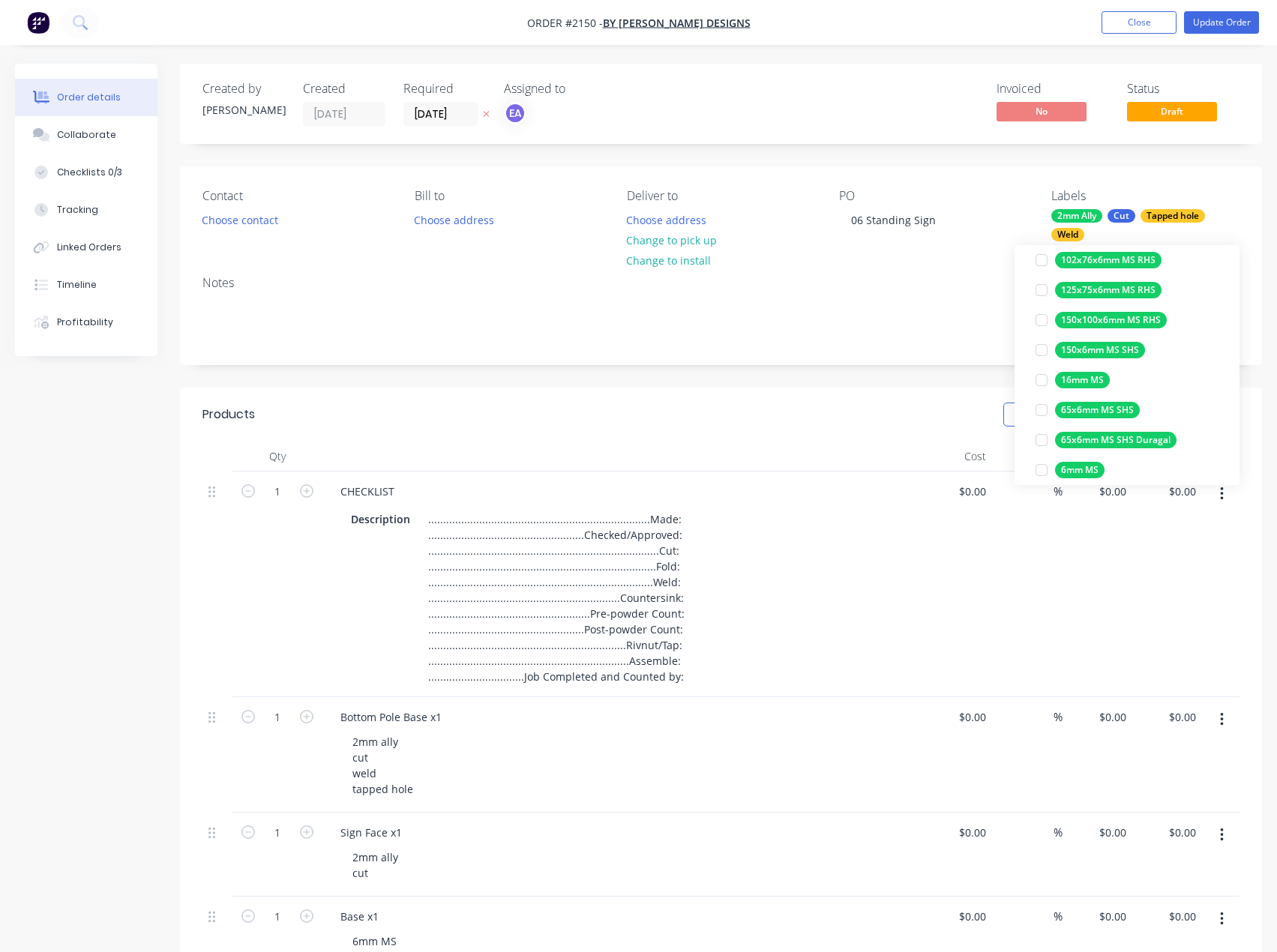
scroll to position [150, 0]
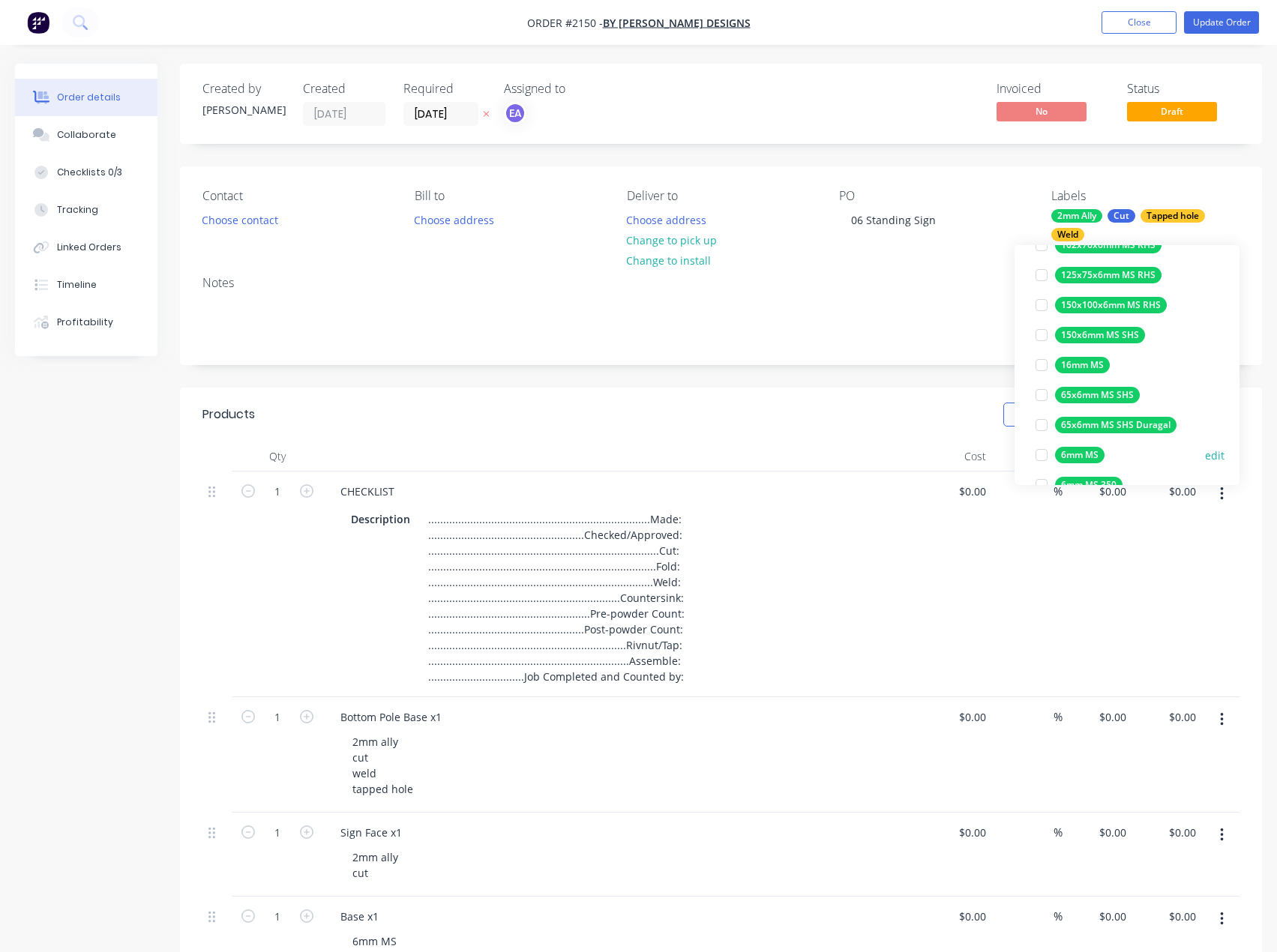
click at [1043, 457] on div at bounding box center [1041, 454] width 30 height 30
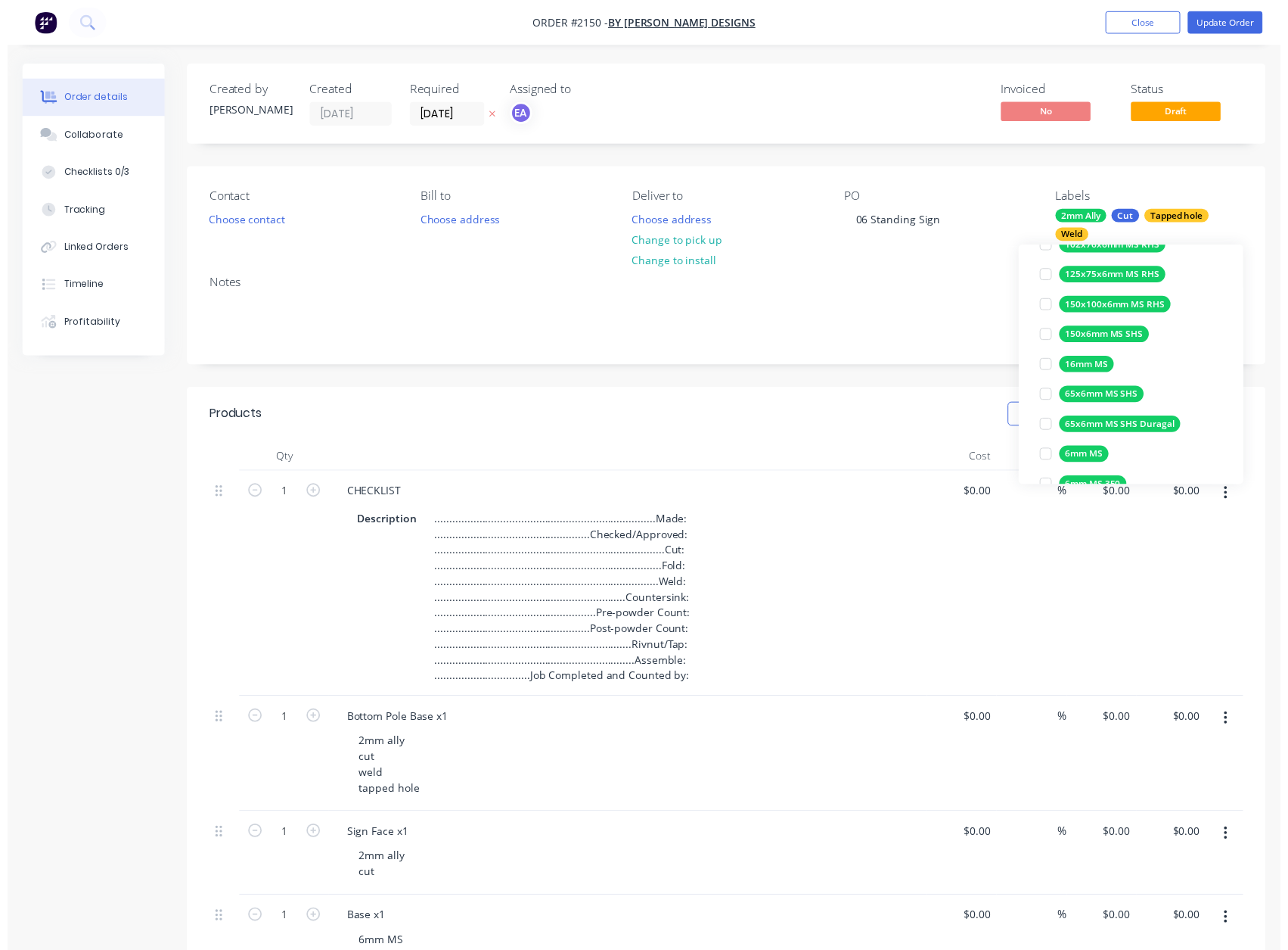
scroll to position [0, 0]
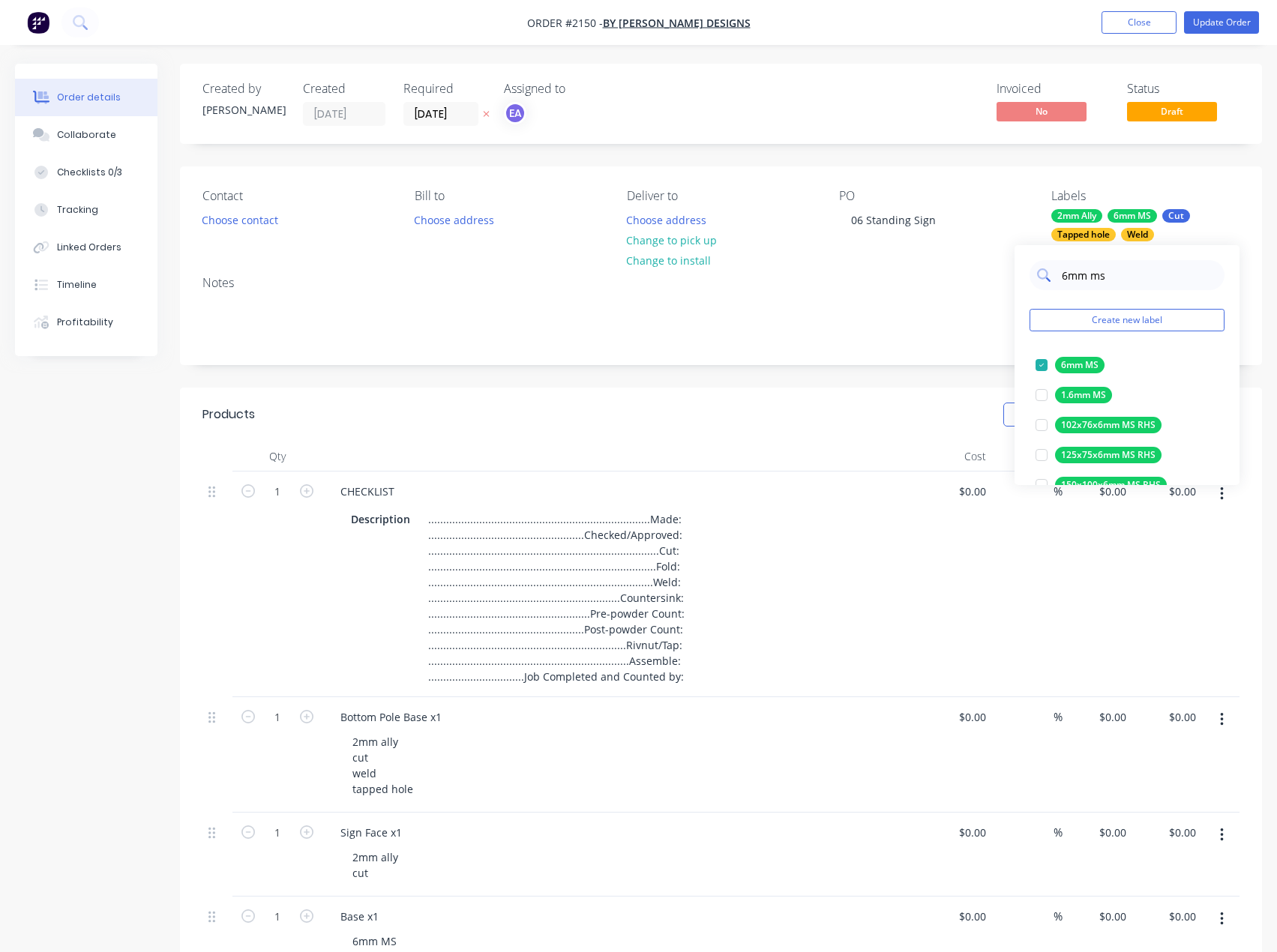
drag, startPoint x: 1119, startPoint y: 276, endPoint x: 1058, endPoint y: 274, distance: 61.0
click at [1058, 274] on div "6mm ms" at bounding box center [1127, 275] width 195 height 30
drag, startPoint x: 1092, startPoint y: 279, endPoint x: 1048, endPoint y: 279, distance: 44.0
click at [1048, 279] on div "20x" at bounding box center [1127, 275] width 195 height 30
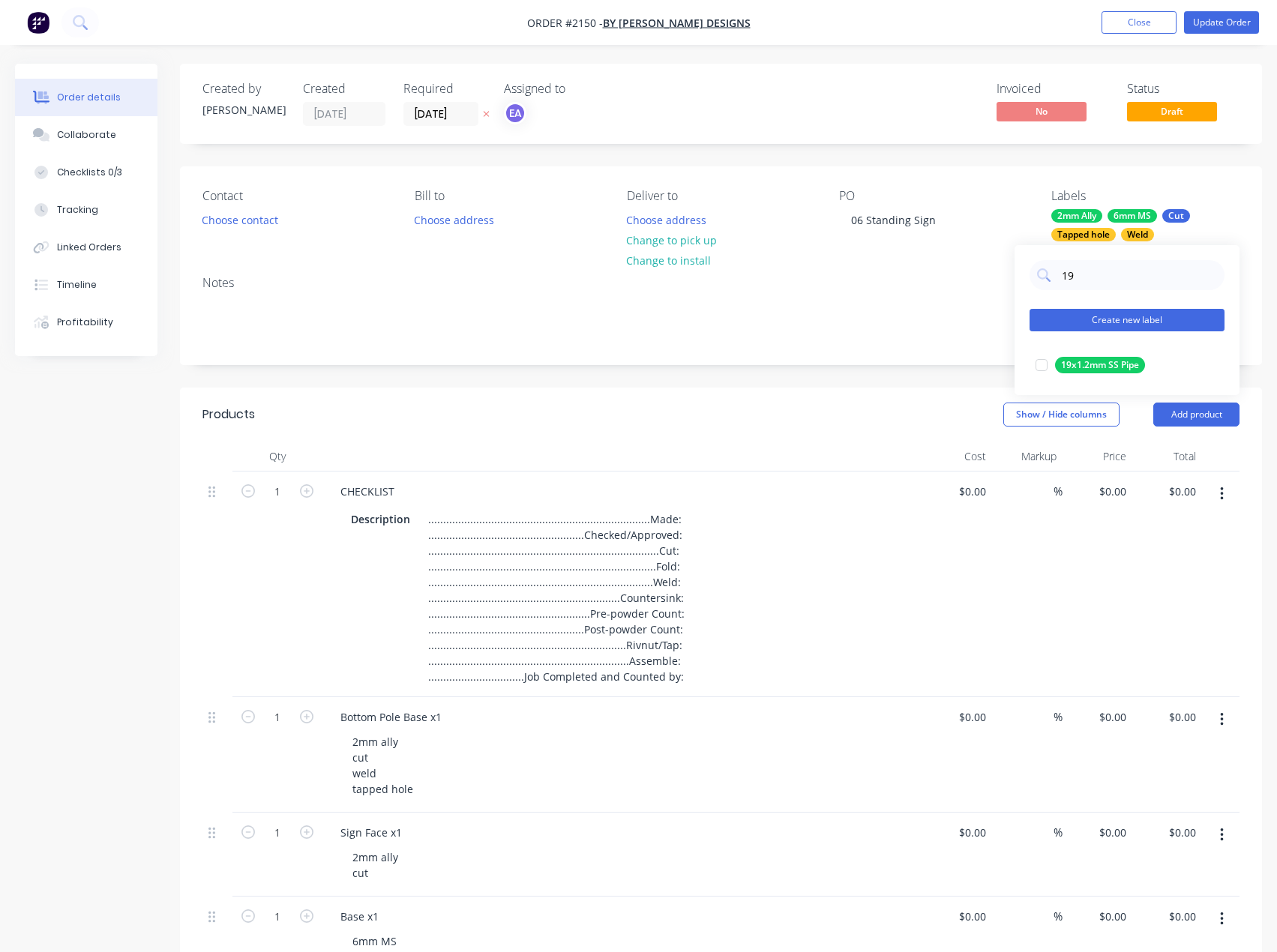
type input "19"
click at [1071, 322] on button "Create new label" at bounding box center [1127, 320] width 195 height 22
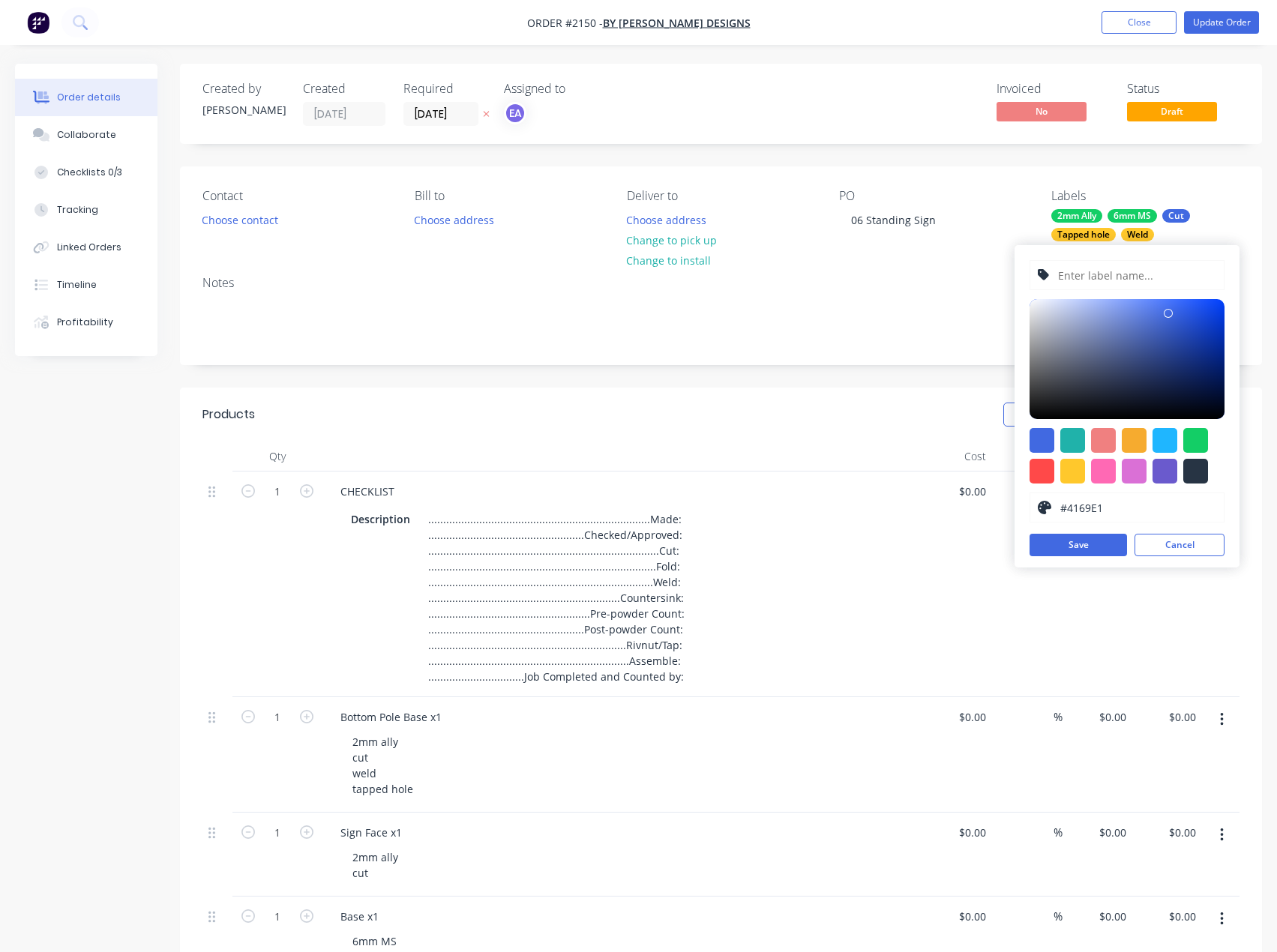
click at [1114, 273] on input "text" at bounding box center [1136, 275] width 160 height 29
type input "20x3.6mm Ally CHS"
click at [1202, 443] on div at bounding box center [1196, 440] width 25 height 25
type input "#13CE66"
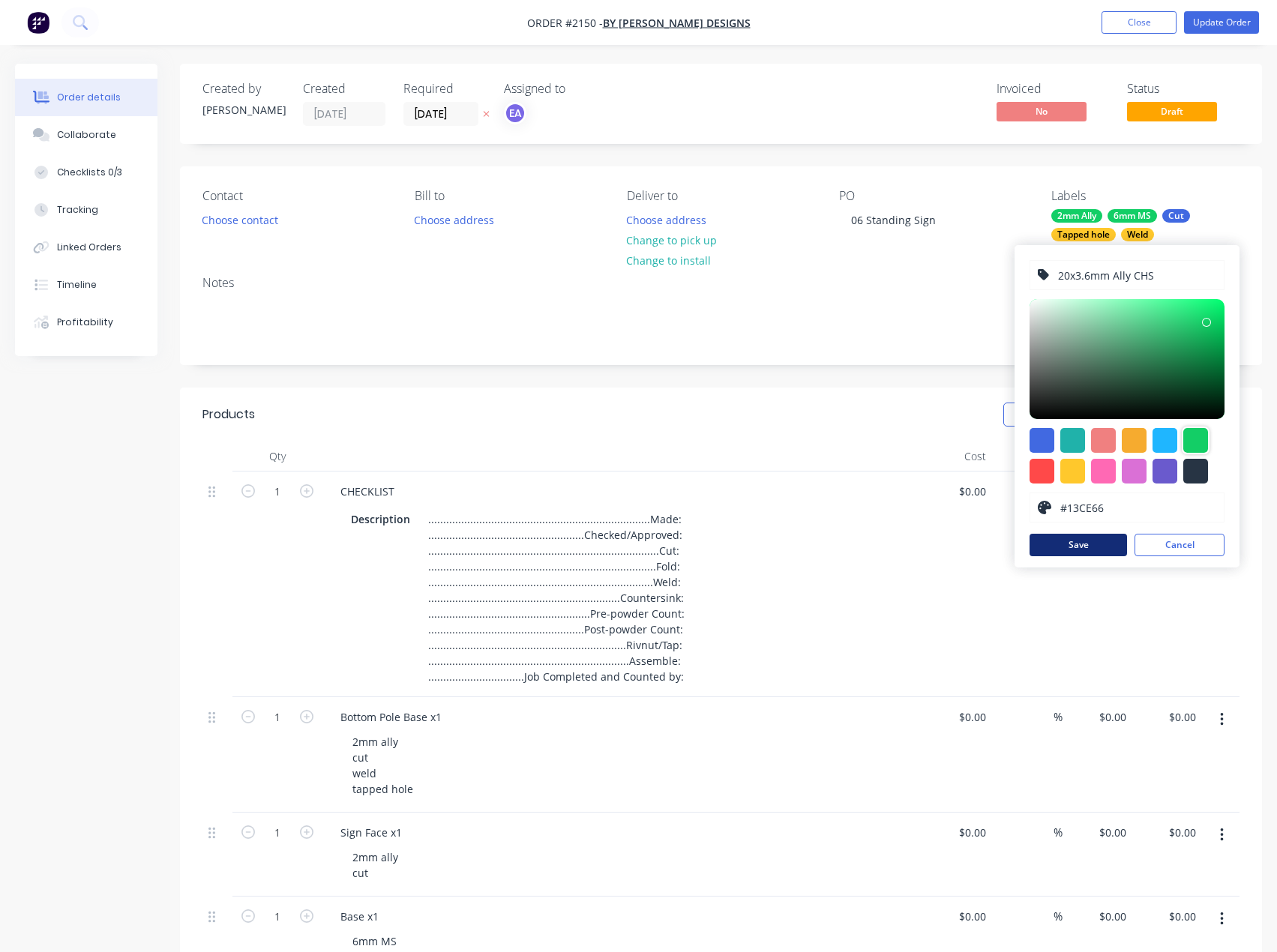
click at [1091, 542] on button "Save" at bounding box center [1078, 545] width 97 height 22
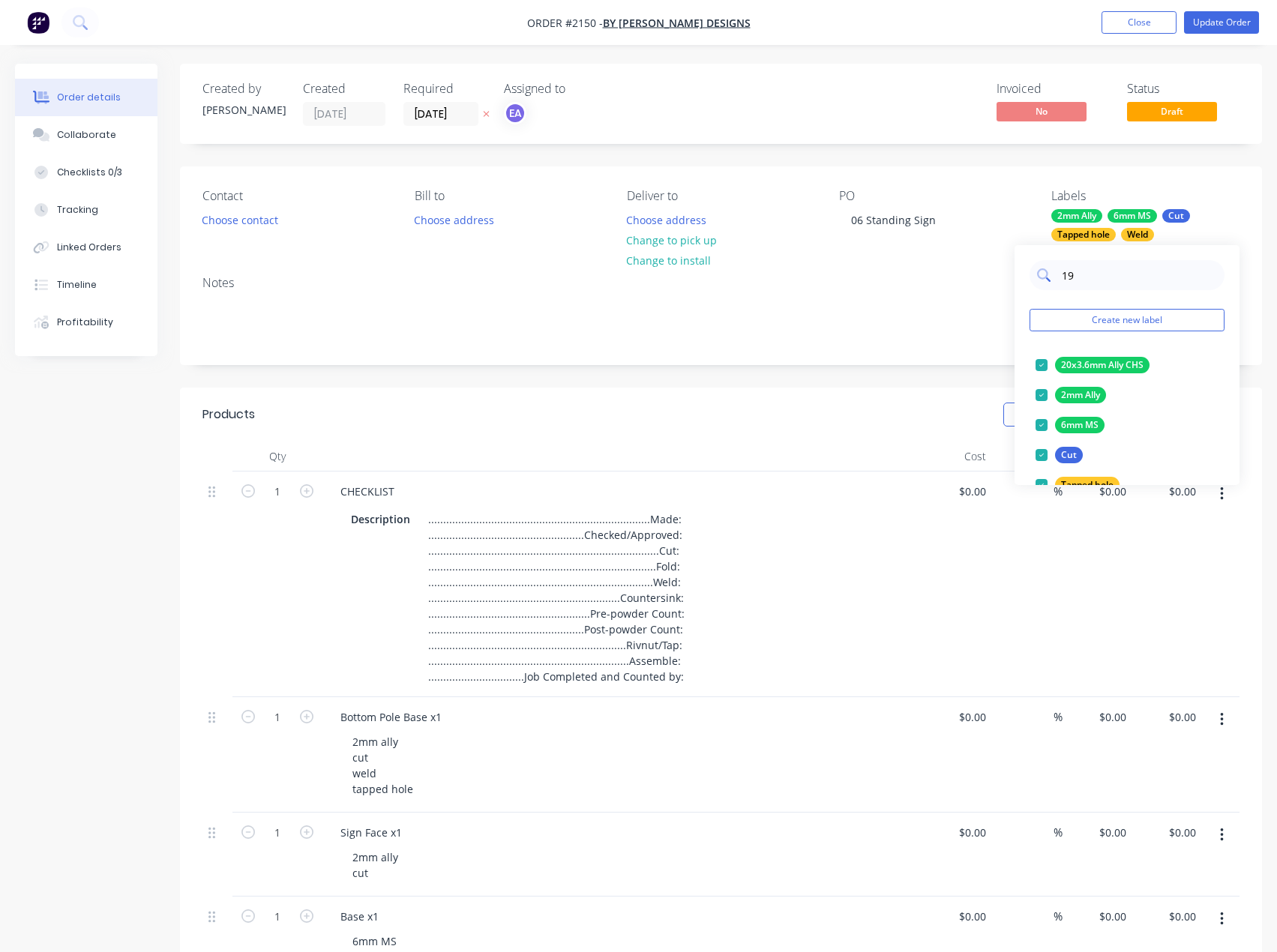
drag, startPoint x: 1091, startPoint y: 268, endPoint x: 1057, endPoint y: 269, distance: 34.0
click at [1057, 269] on div "19" at bounding box center [1127, 275] width 195 height 30
click at [977, 349] on div "Notes" at bounding box center [721, 314] width 1082 height 100
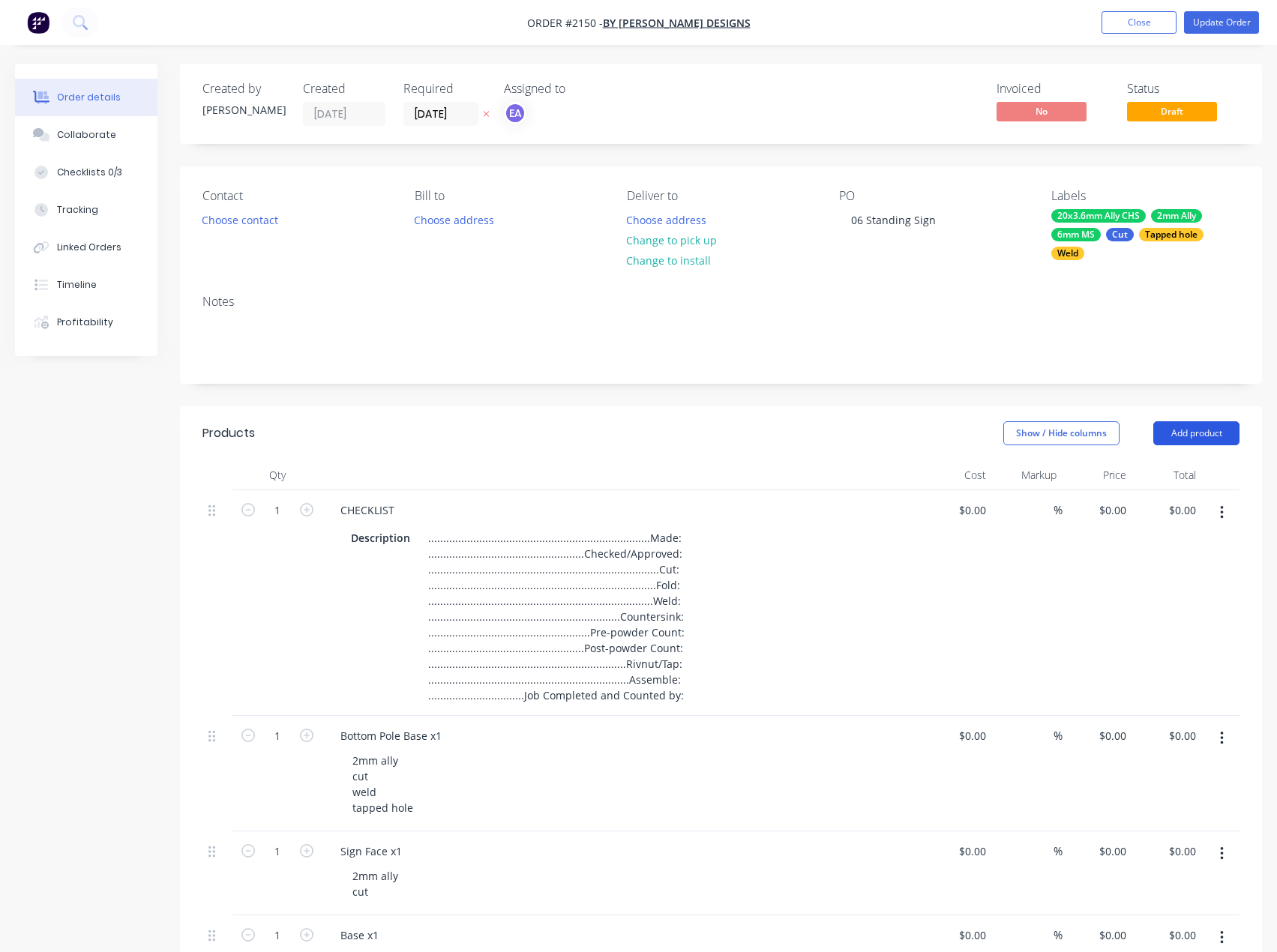
click at [1197, 431] on button "Add product" at bounding box center [1197, 433] width 87 height 24
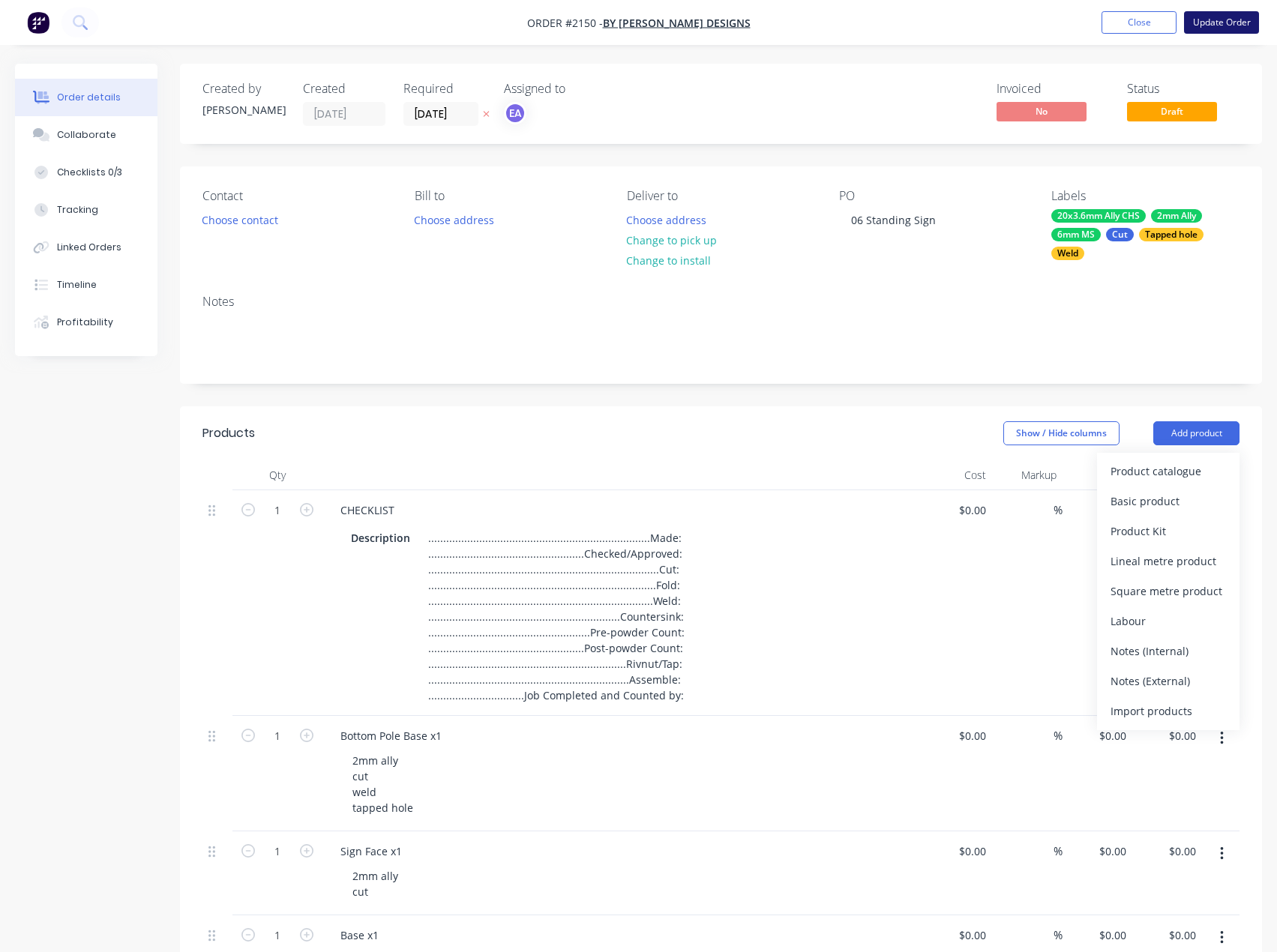
click at [1220, 21] on button "Update Order" at bounding box center [1221, 22] width 75 height 22
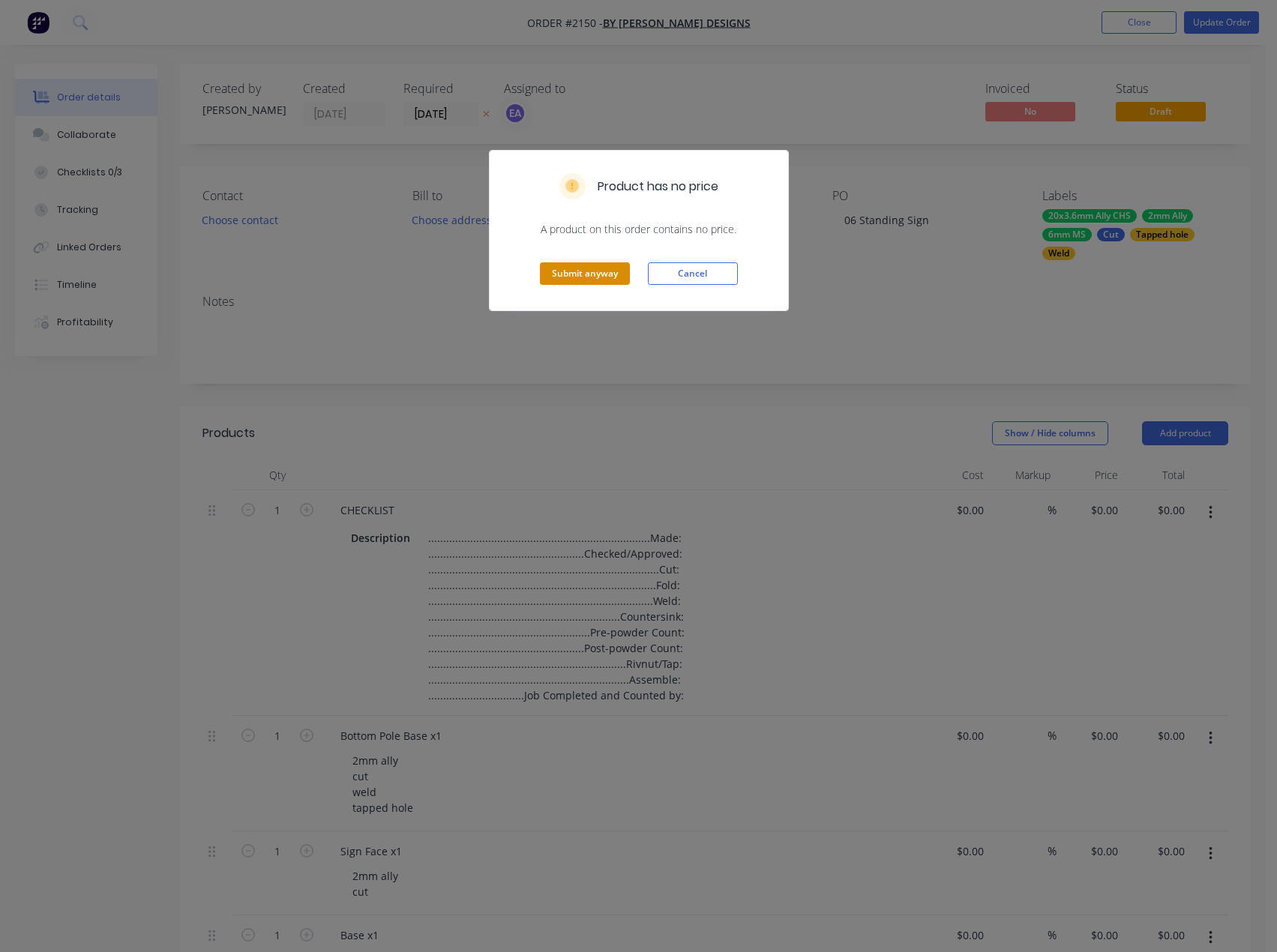
click at [571, 270] on button "Submit anyway" at bounding box center [585, 274] width 90 height 22
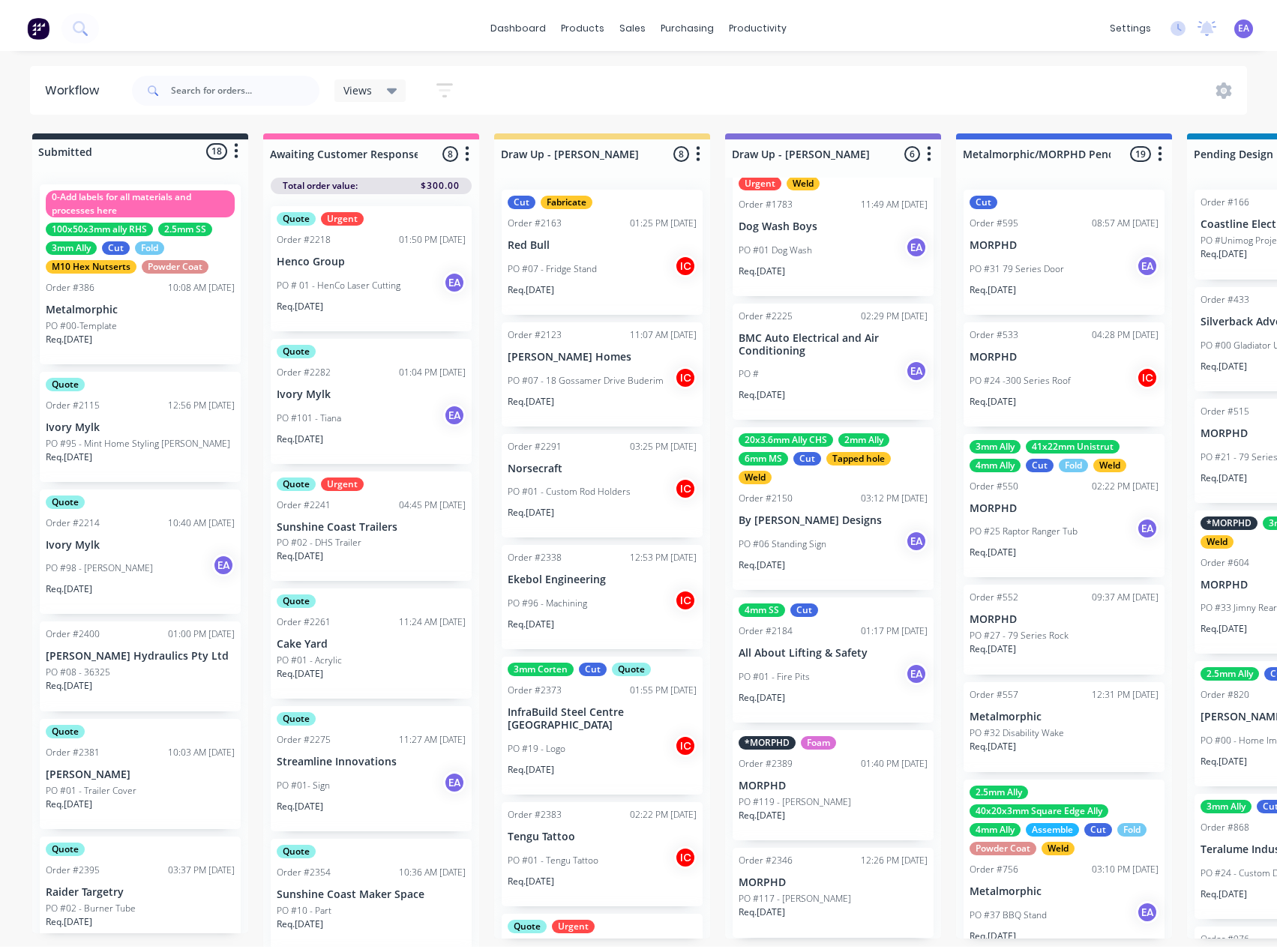
scroll to position [94, 0]
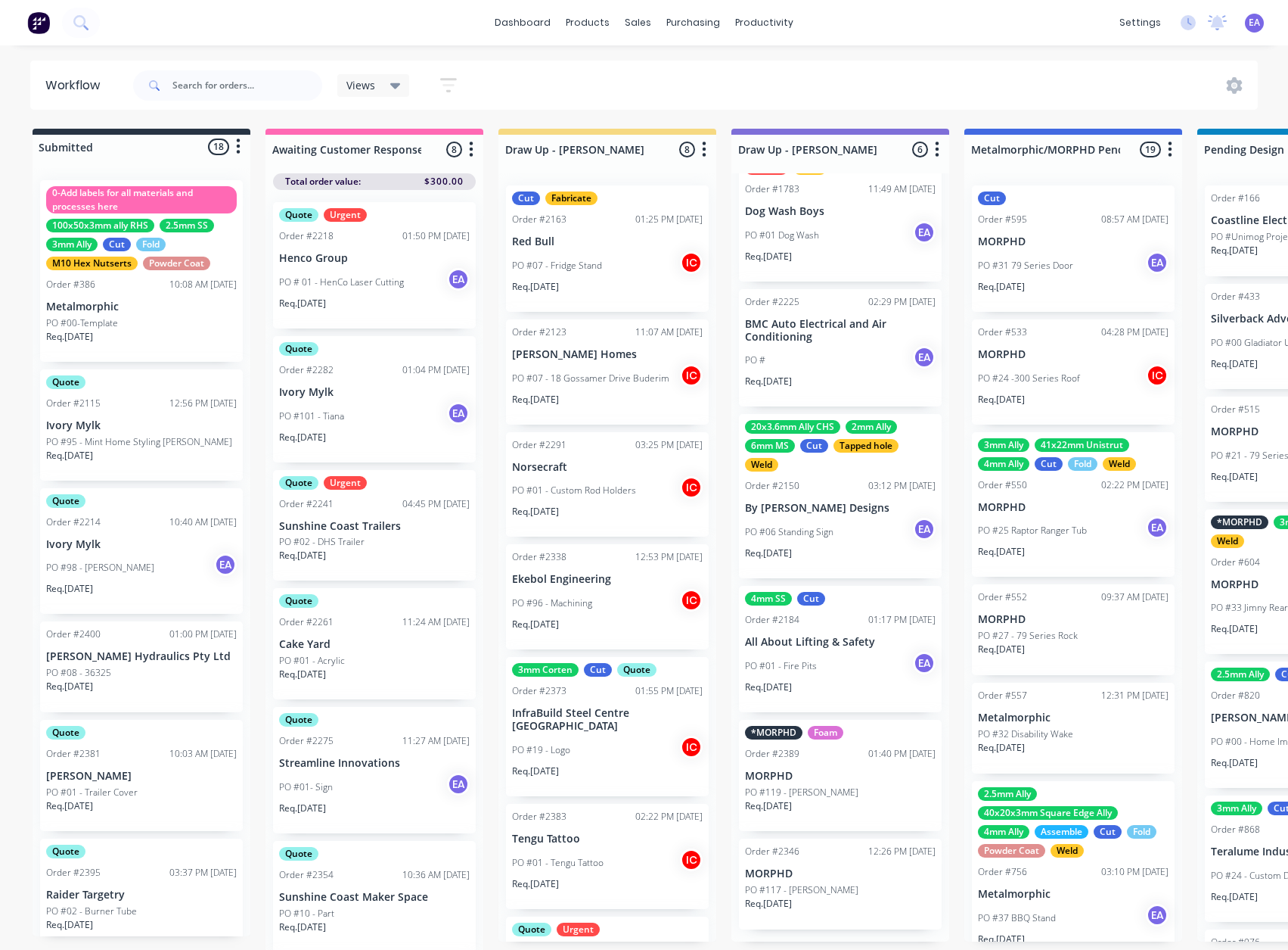
click at [839, 545] on div "PO #06 Standing Sign EA" at bounding box center [840, 532] width 190 height 29
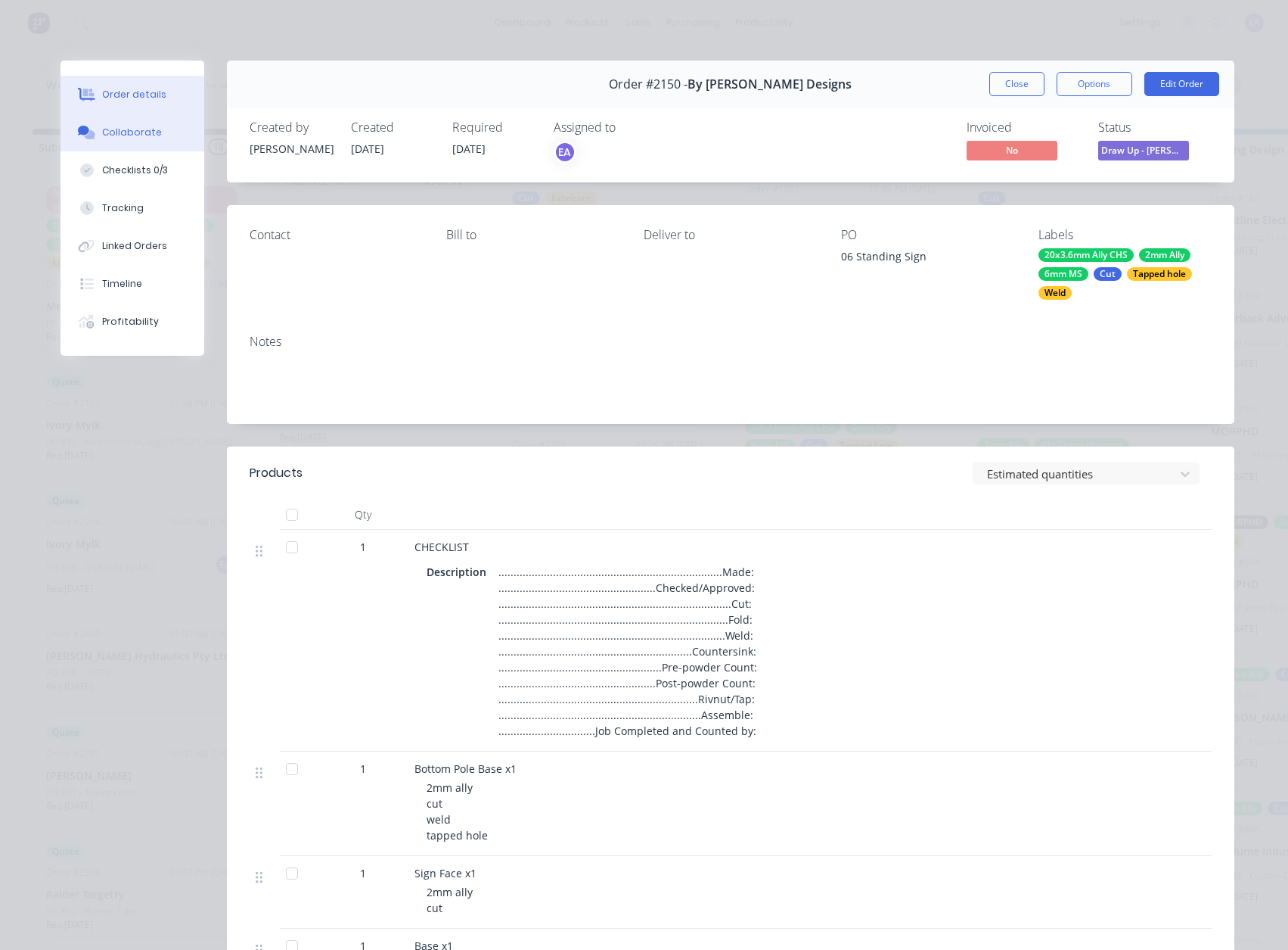
click at [126, 127] on div "Collaborate" at bounding box center [132, 132] width 60 height 13
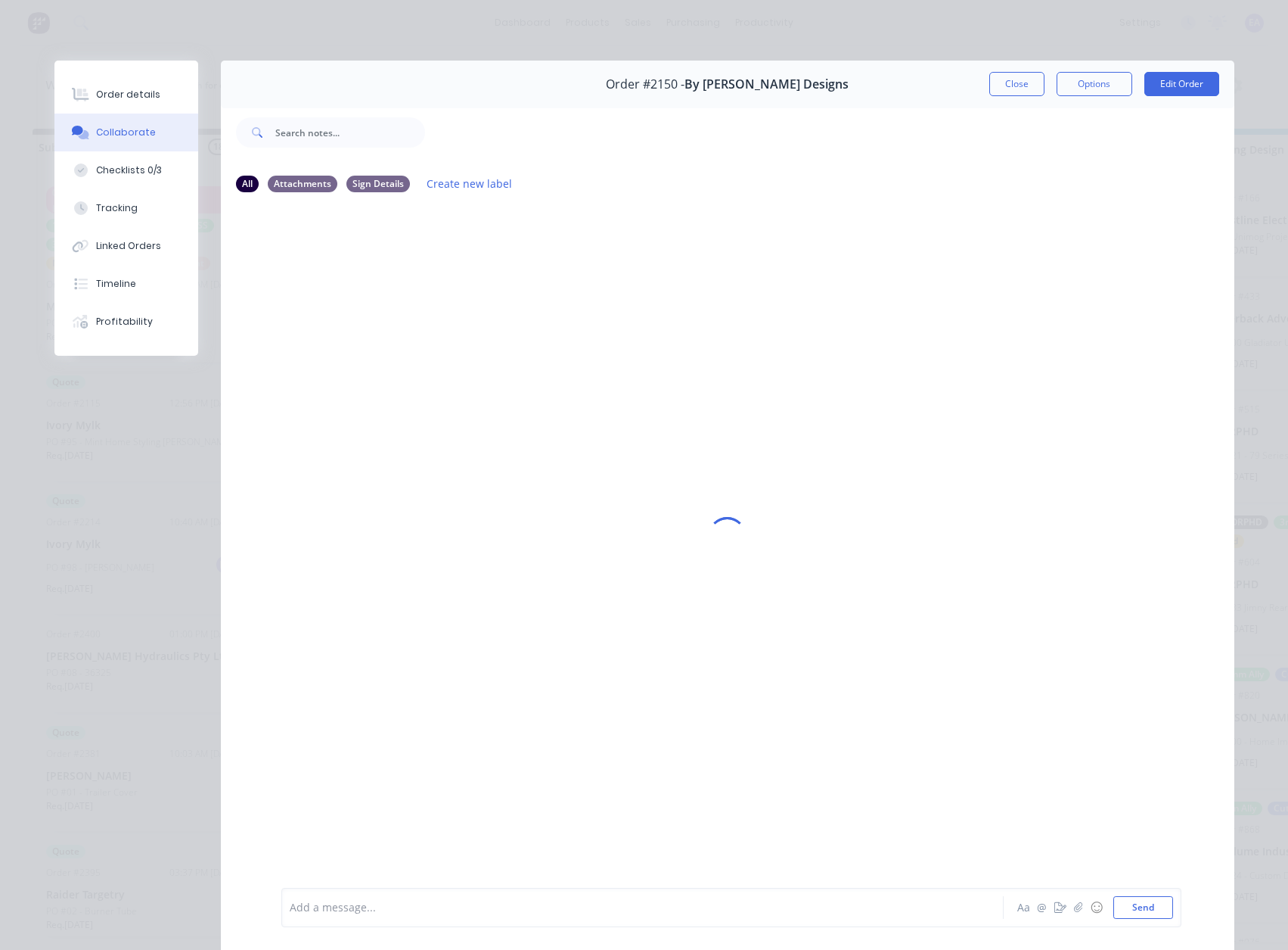
click at [354, 916] on div "Add a message..." at bounding box center [621, 907] width 663 height 23
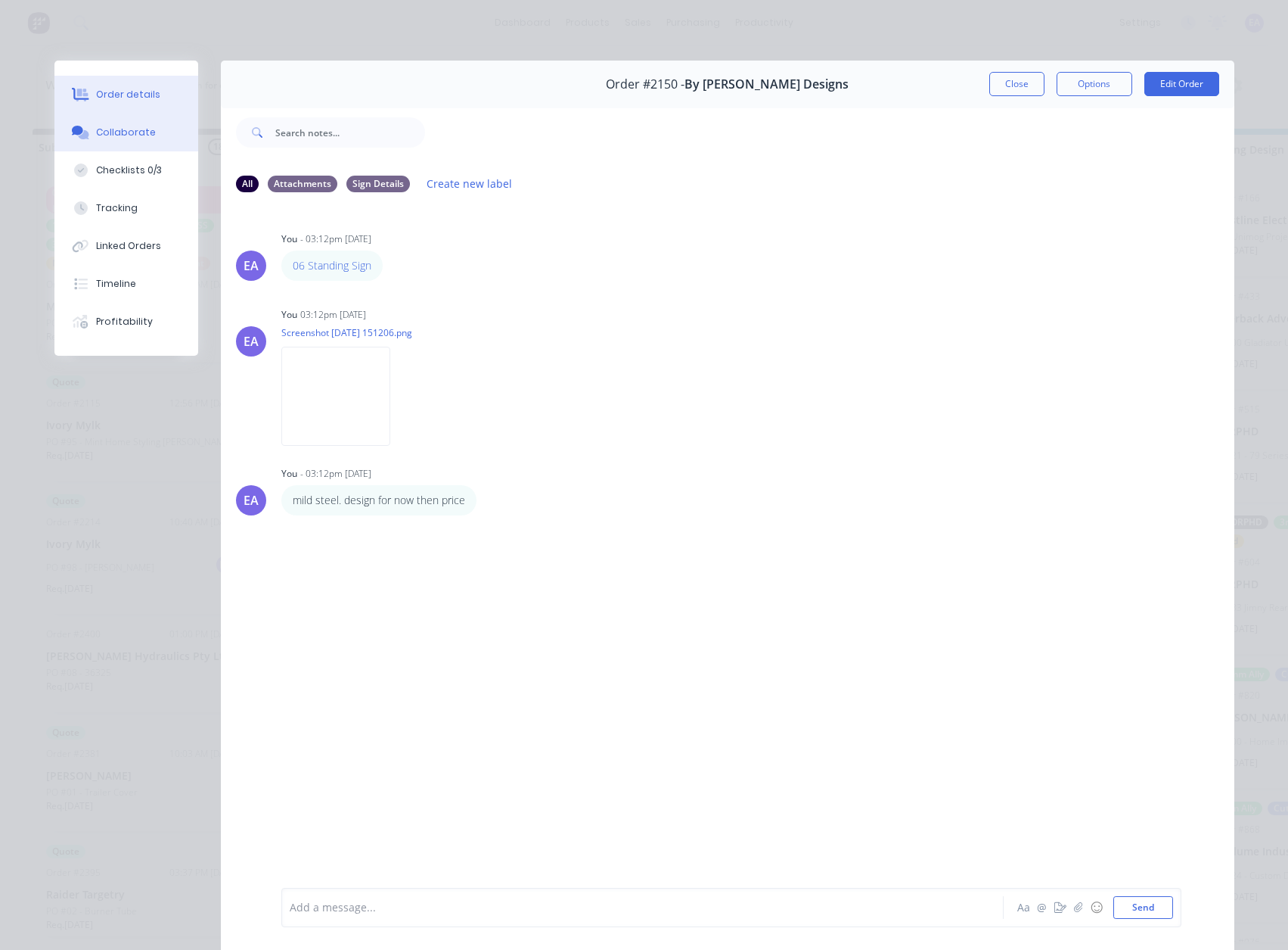
click at [143, 107] on button "Order details" at bounding box center [126, 94] width 143 height 38
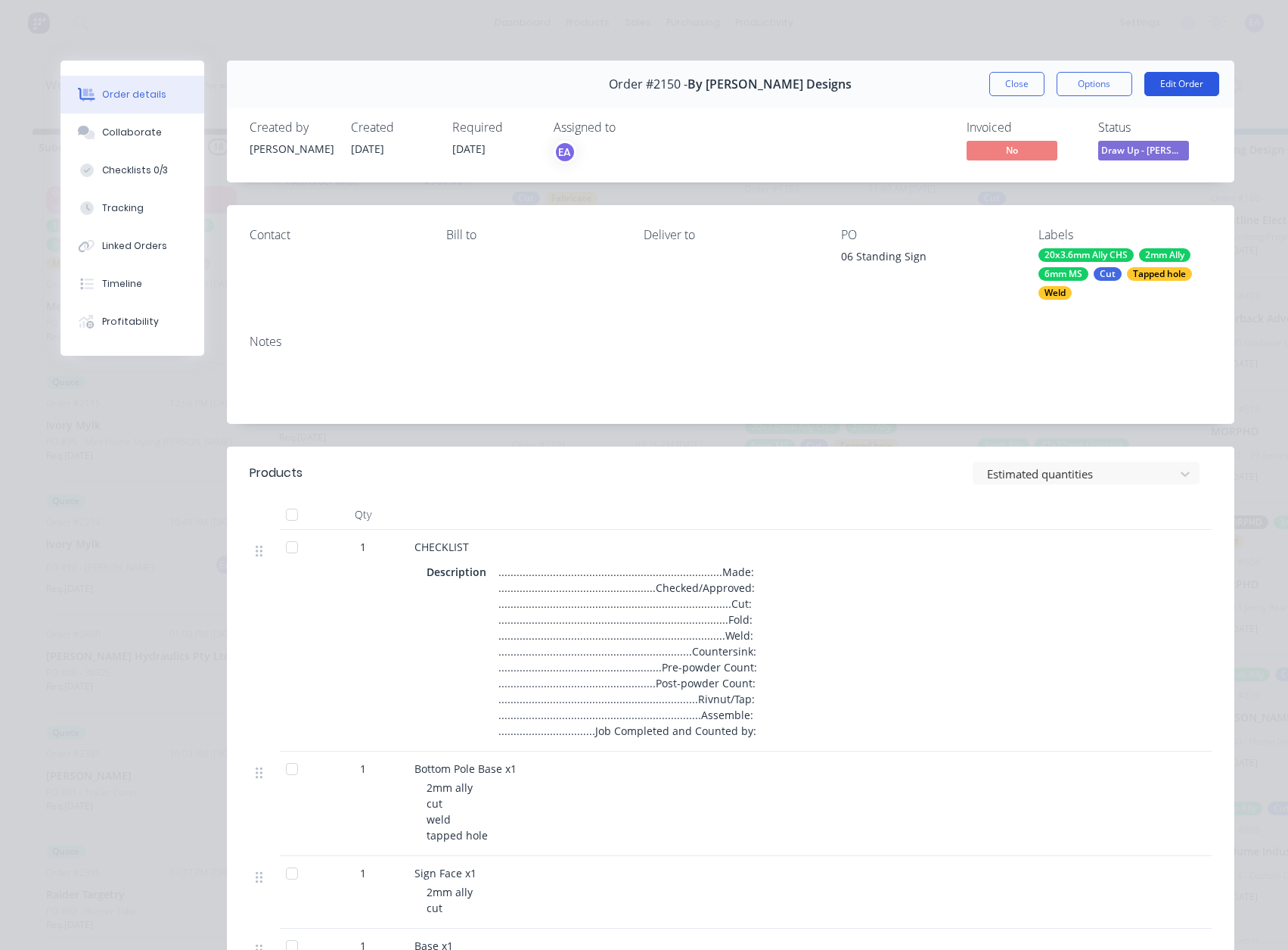
click at [1180, 89] on button "Edit Order" at bounding box center [1182, 83] width 75 height 24
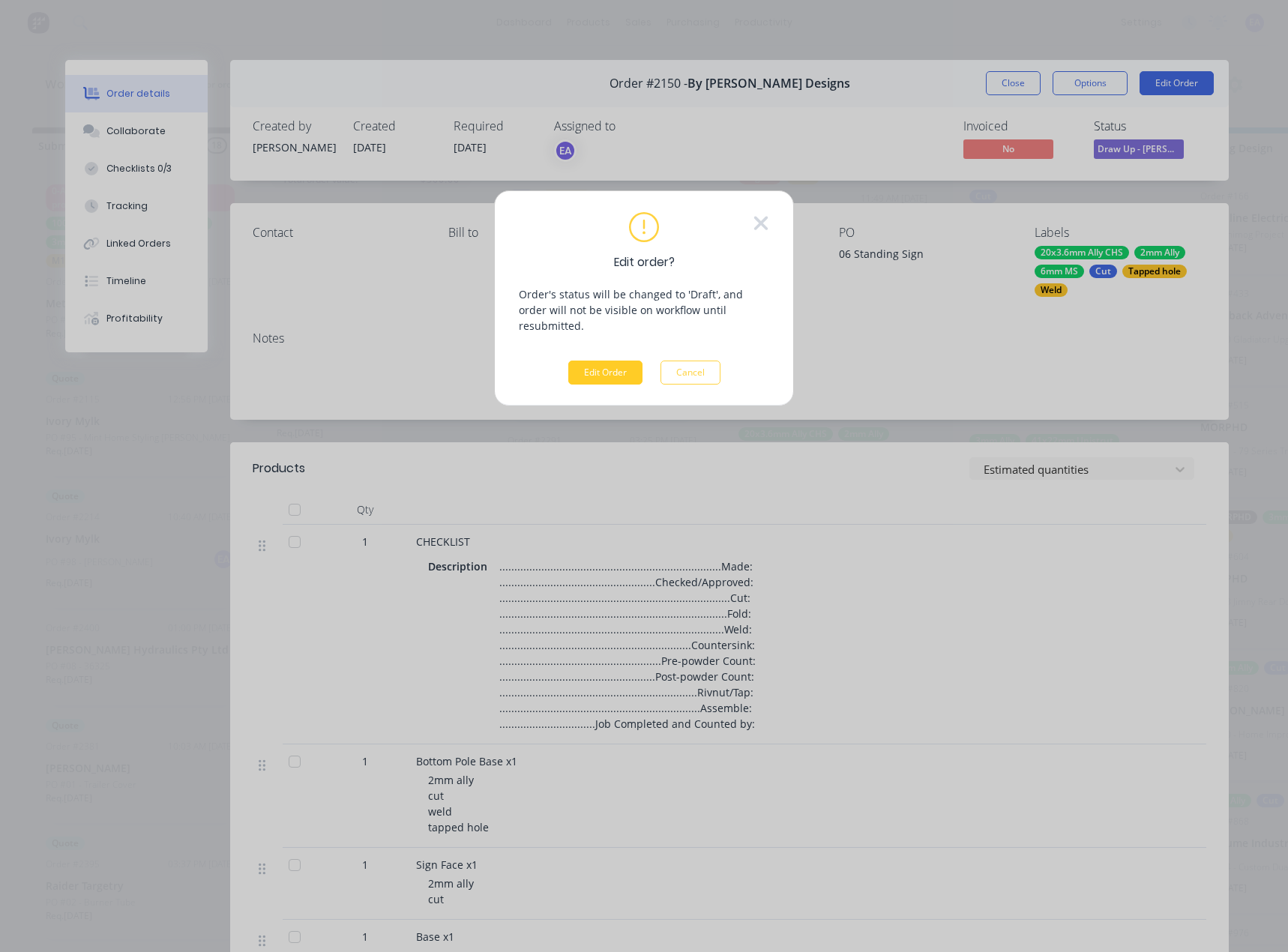
click at [614, 361] on button "Edit Order" at bounding box center [605, 372] width 74 height 24
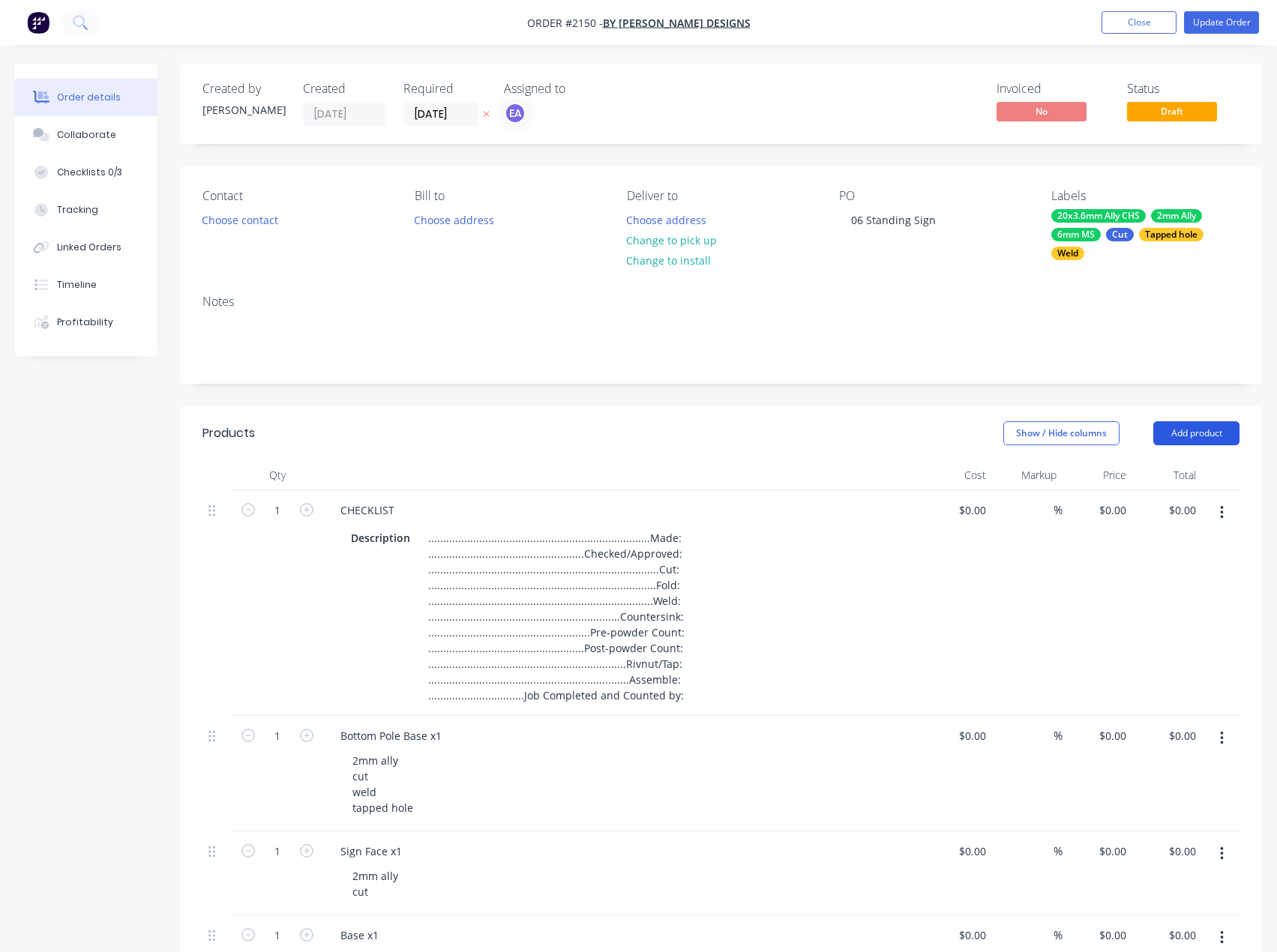
click at [1210, 434] on button "Add product" at bounding box center [1197, 433] width 87 height 24
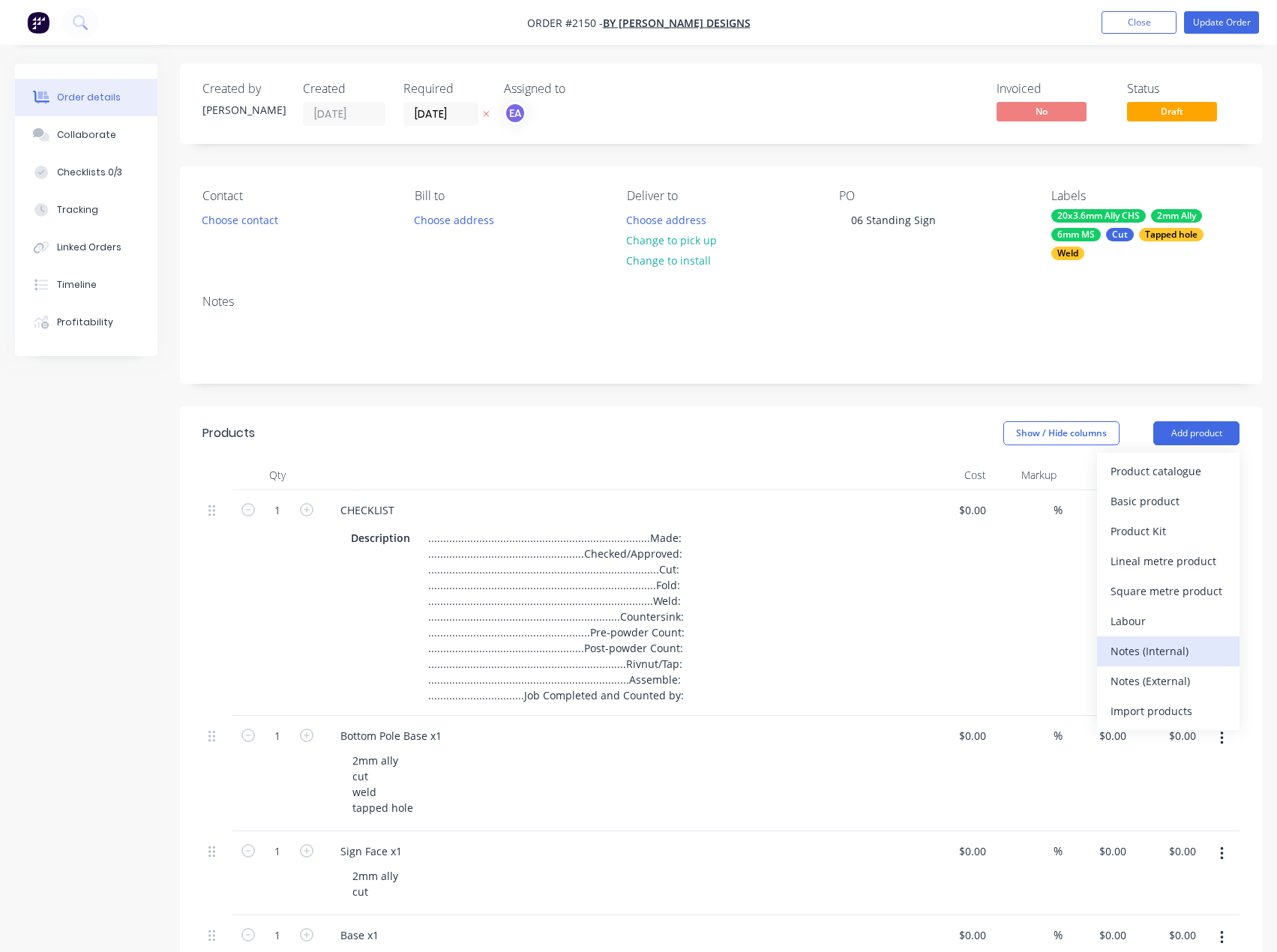
click at [1119, 651] on div "Notes (Internal)" at bounding box center [1168, 651] width 115 height 22
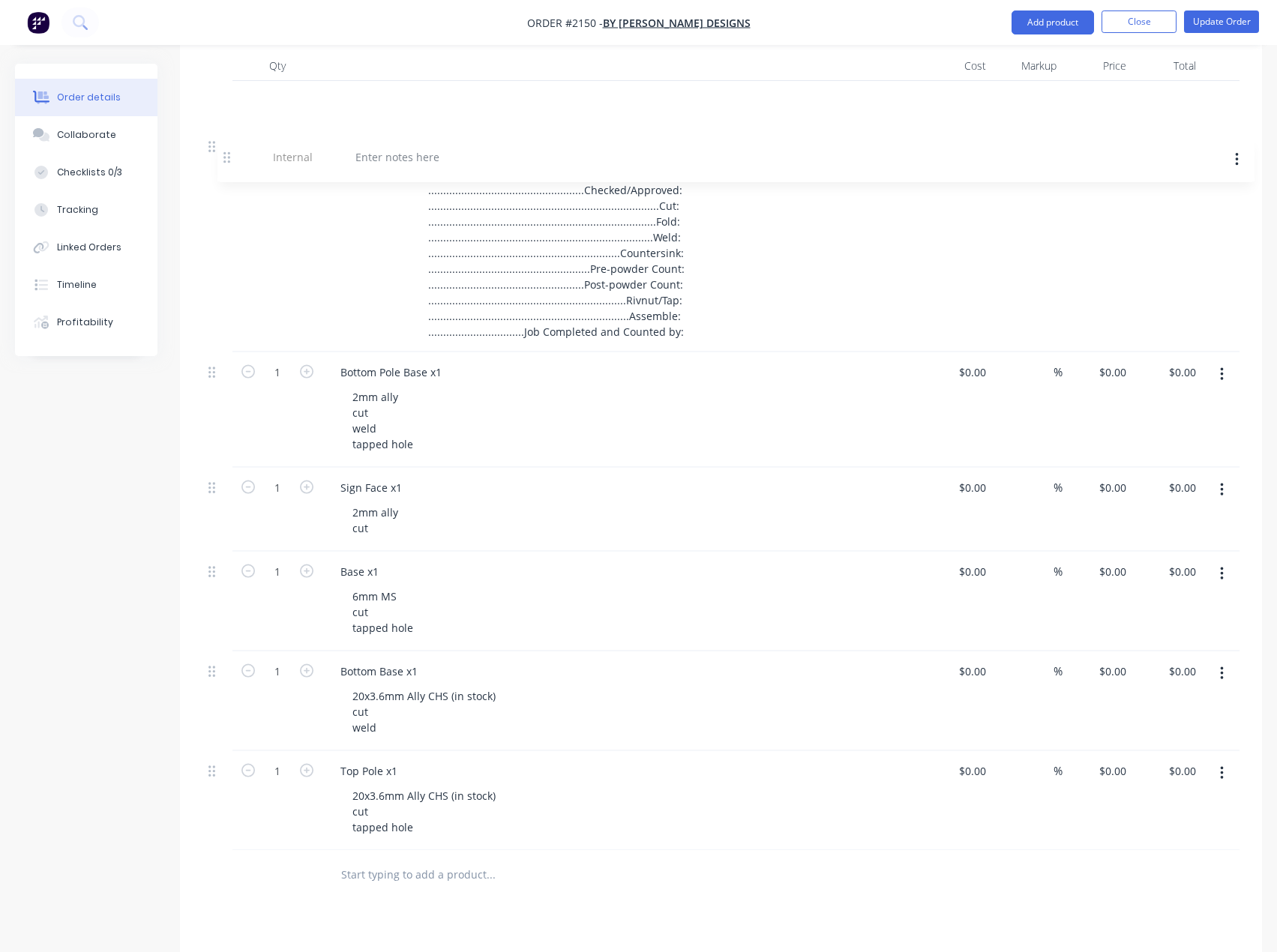
scroll to position [404, 0]
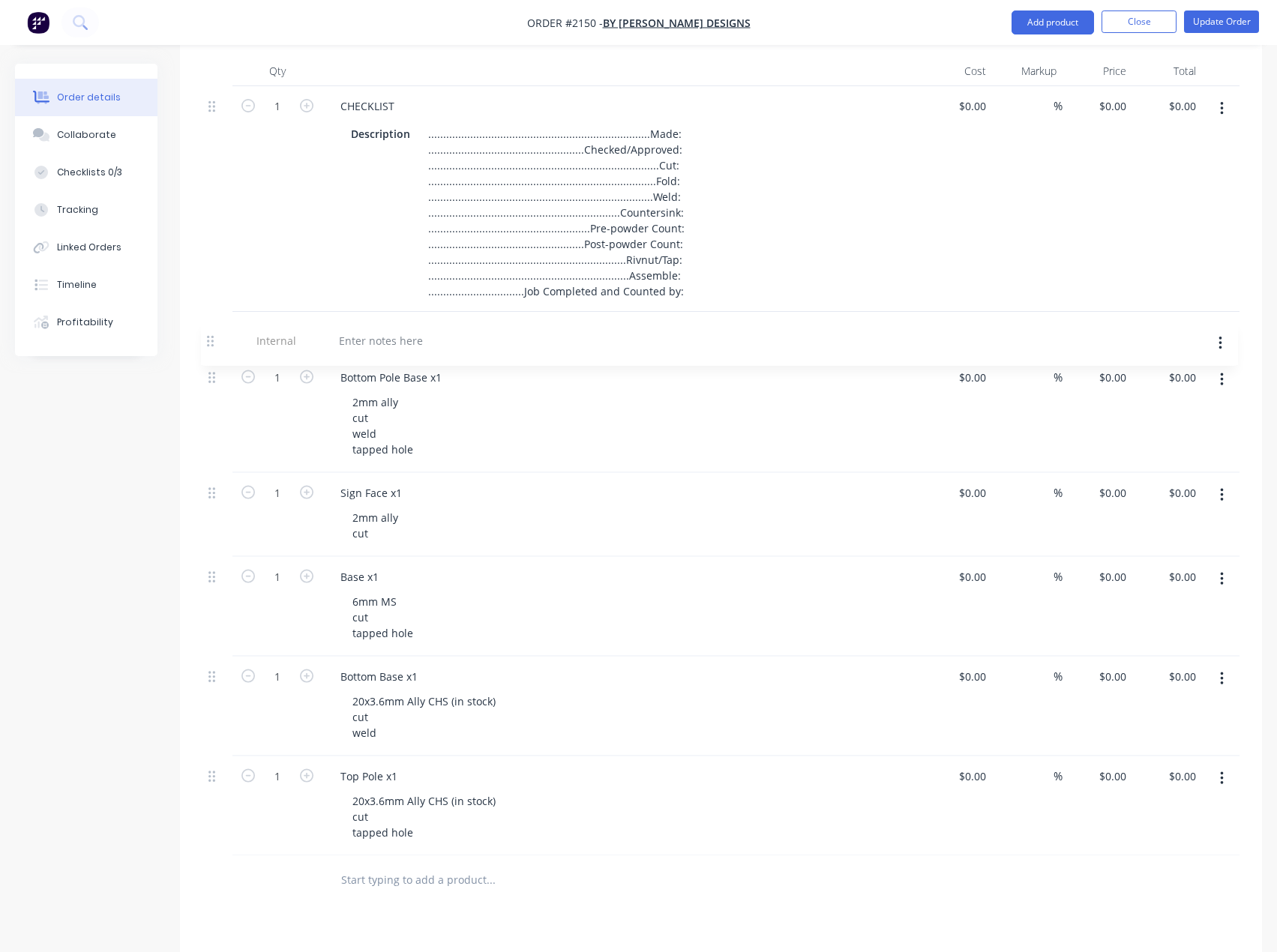
drag, startPoint x: 210, startPoint y: 785, endPoint x: 209, endPoint y: 335, distance: 450.0
click at [209, 335] on div "1 CHECKLIST Description .......................................................…" at bounding box center [721, 471] width 1037 height 770
click at [384, 333] on div at bounding box center [383, 332] width 108 height 22
click at [598, 332] on div "this may get powder coated later, but for now it's jusrt a trial so no powder" at bounding box center [529, 332] width 400 height 22
click at [343, 333] on div "this may get powder coated later, but for now it's just a trial so no powder" at bounding box center [526, 332] width 396 height 22
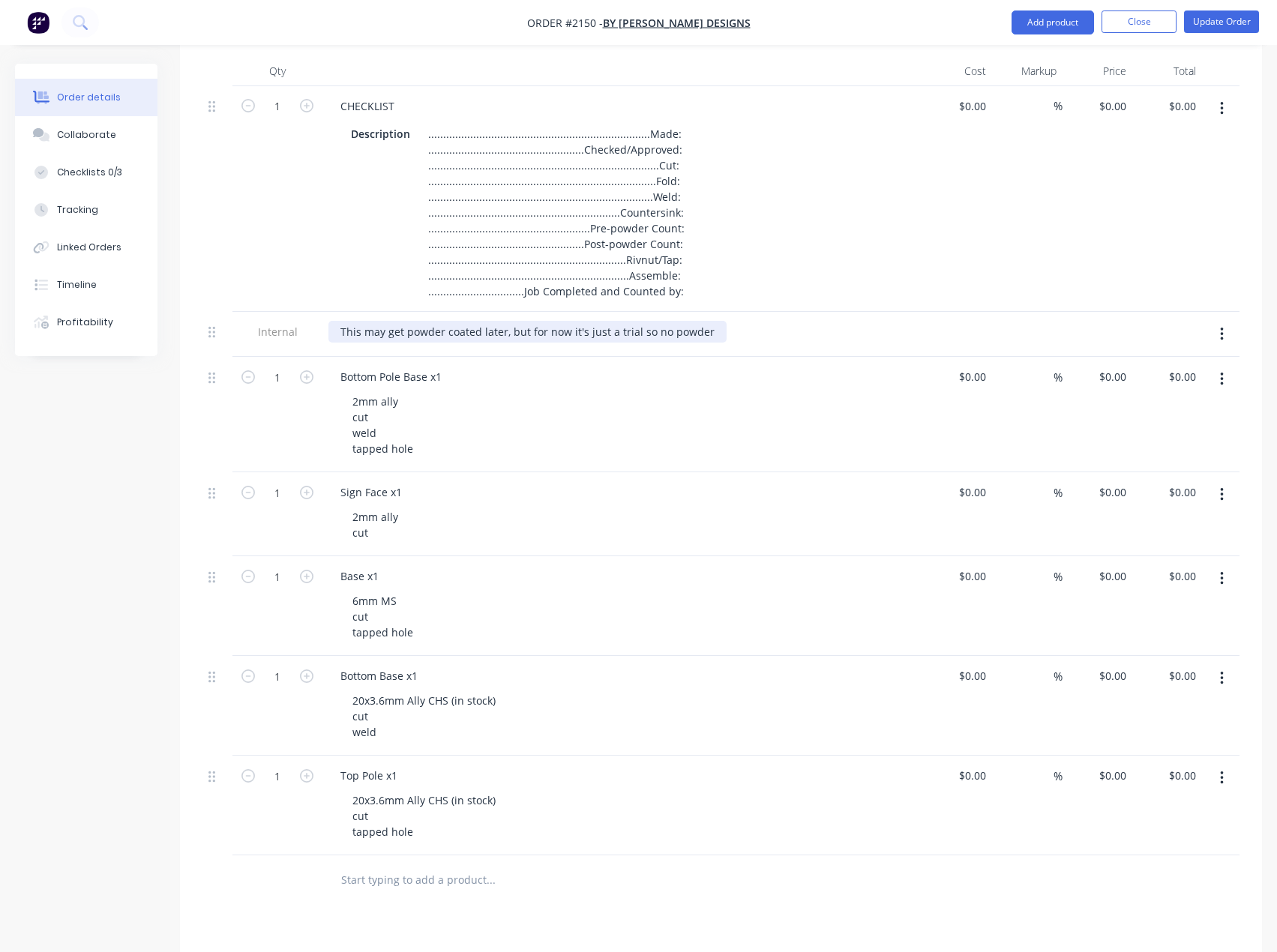
click at [703, 328] on div "This may get powder coated later, but for now it's just a trial so no powder" at bounding box center [527, 332] width 398 height 22
click at [813, 328] on div "This may get powder coated later, but for now it's just a trial so no powder - …" at bounding box center [622, 332] width 588 height 22
click at [1237, 19] on button "Update Order" at bounding box center [1221, 22] width 75 height 22
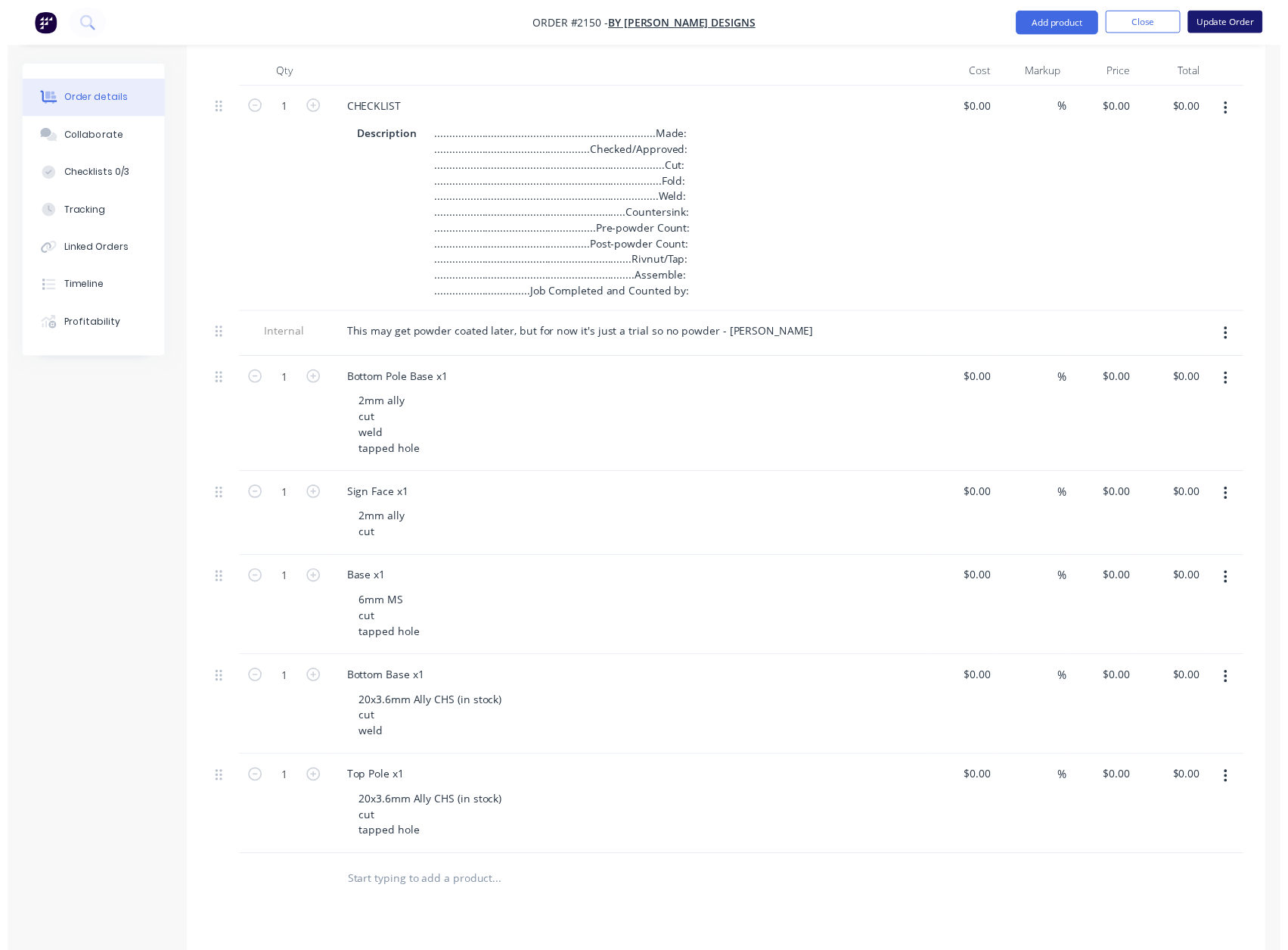
scroll to position [0, 0]
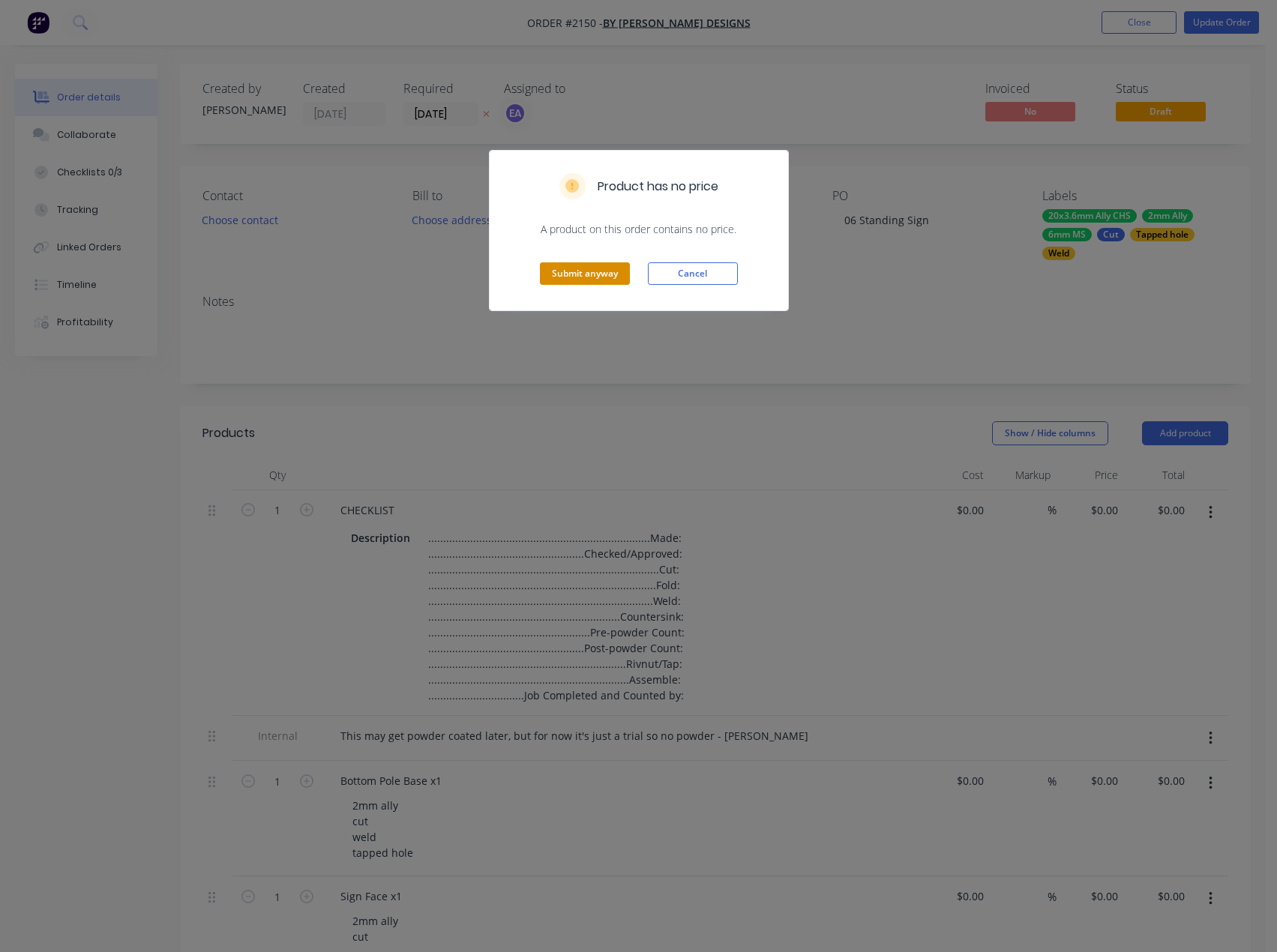
click at [611, 282] on button "Submit anyway" at bounding box center [585, 274] width 90 height 22
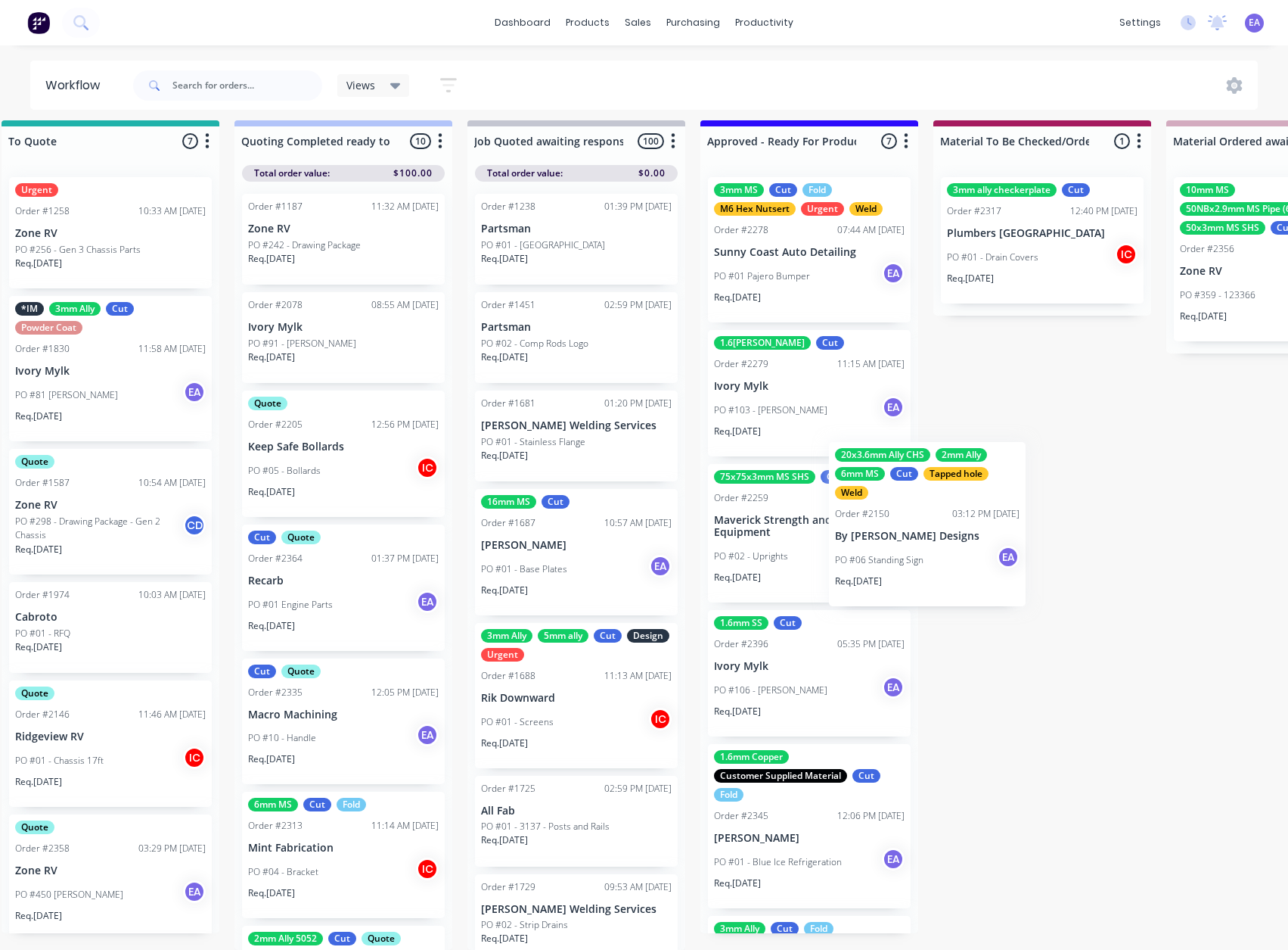
scroll to position [19, 1431]
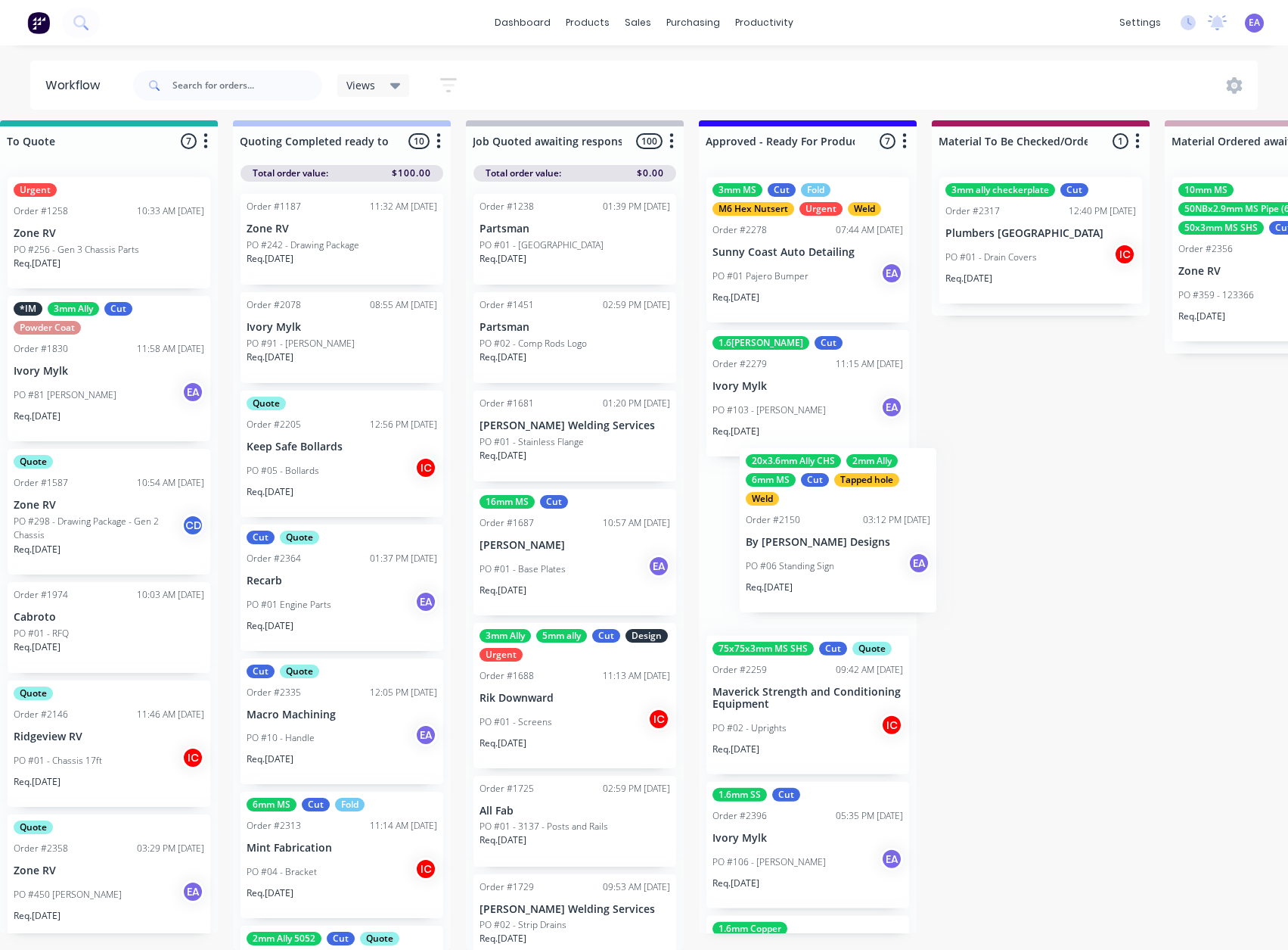
drag, startPoint x: 832, startPoint y: 498, endPoint x: 837, endPoint y: 541, distance: 43.3
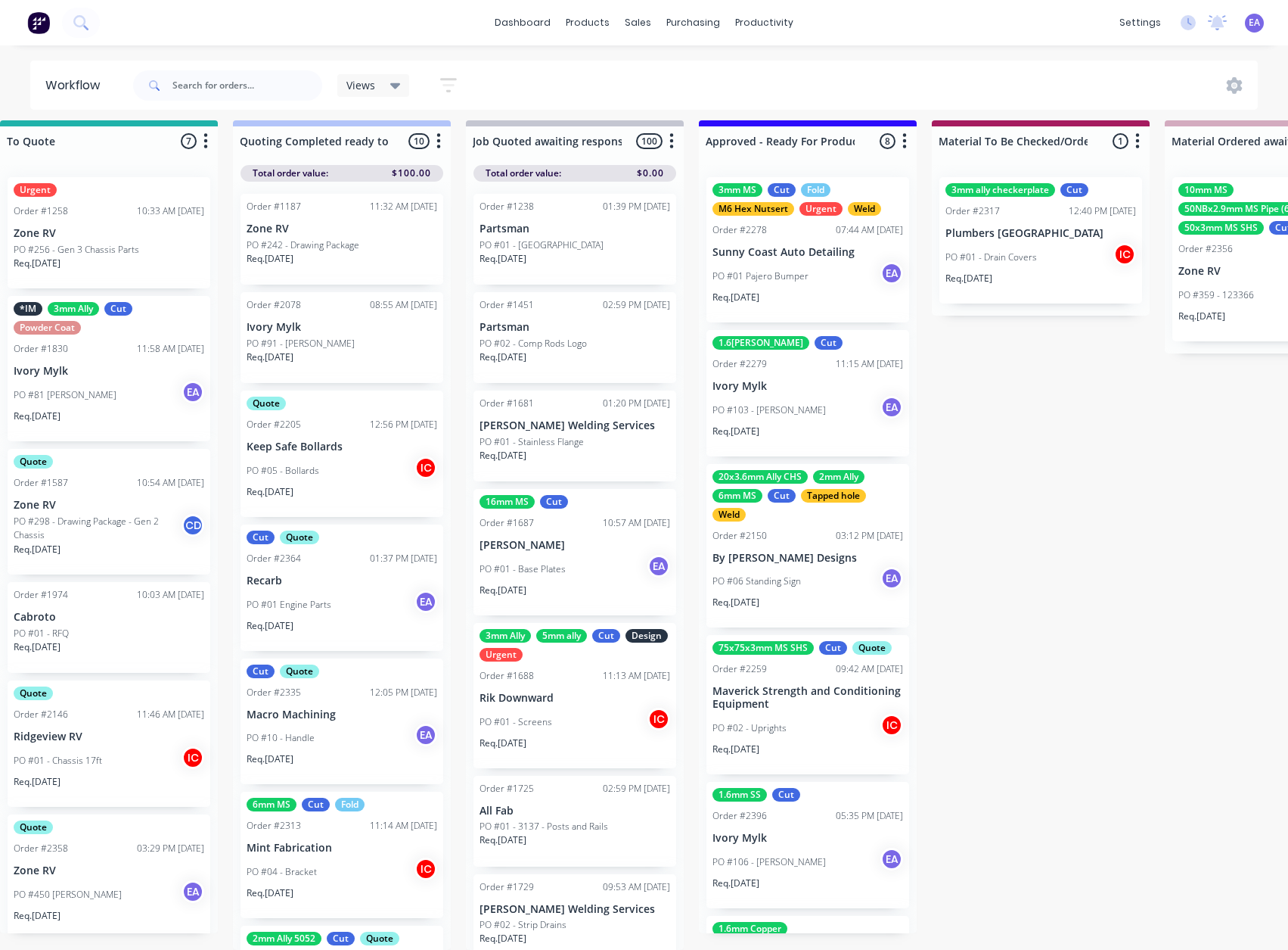
scroll to position [0, 0]
click at [828, 539] on div "20x3.6mm Ally CHS 2mm Ally 6mm MS Cut Tapped hole Weld Order #2150 03:12 PM [DA…" at bounding box center [808, 546] width 203 height 165
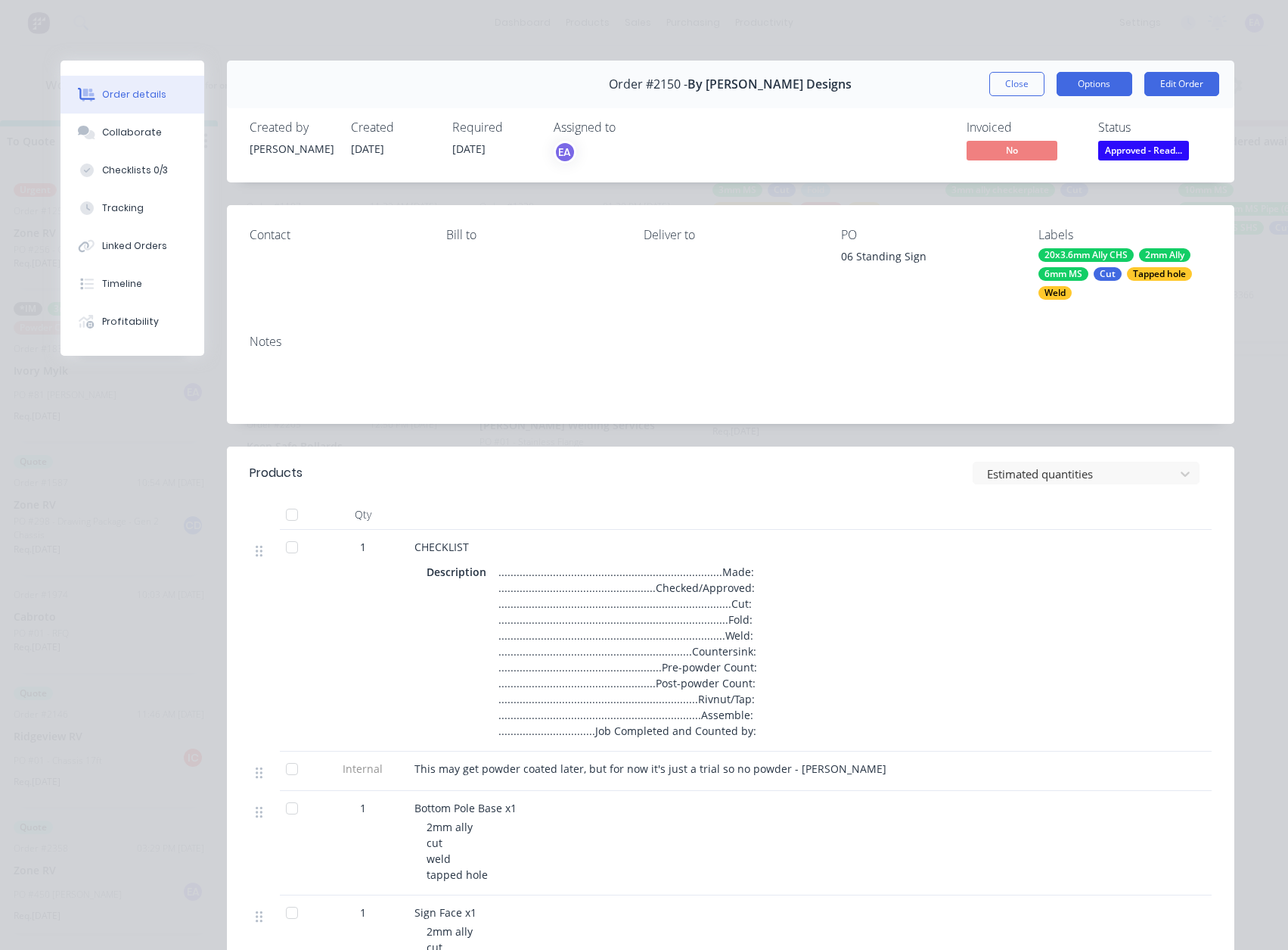
click at [1100, 78] on button "Options" at bounding box center [1094, 83] width 76 height 24
click at [1067, 144] on div "Work Order" at bounding box center [1053, 153] width 132 height 22
click at [1037, 184] on div "Standard" at bounding box center [1053, 183] width 132 height 22
click at [89, 156] on button "Checklists 0/3" at bounding box center [133, 170] width 143 height 38
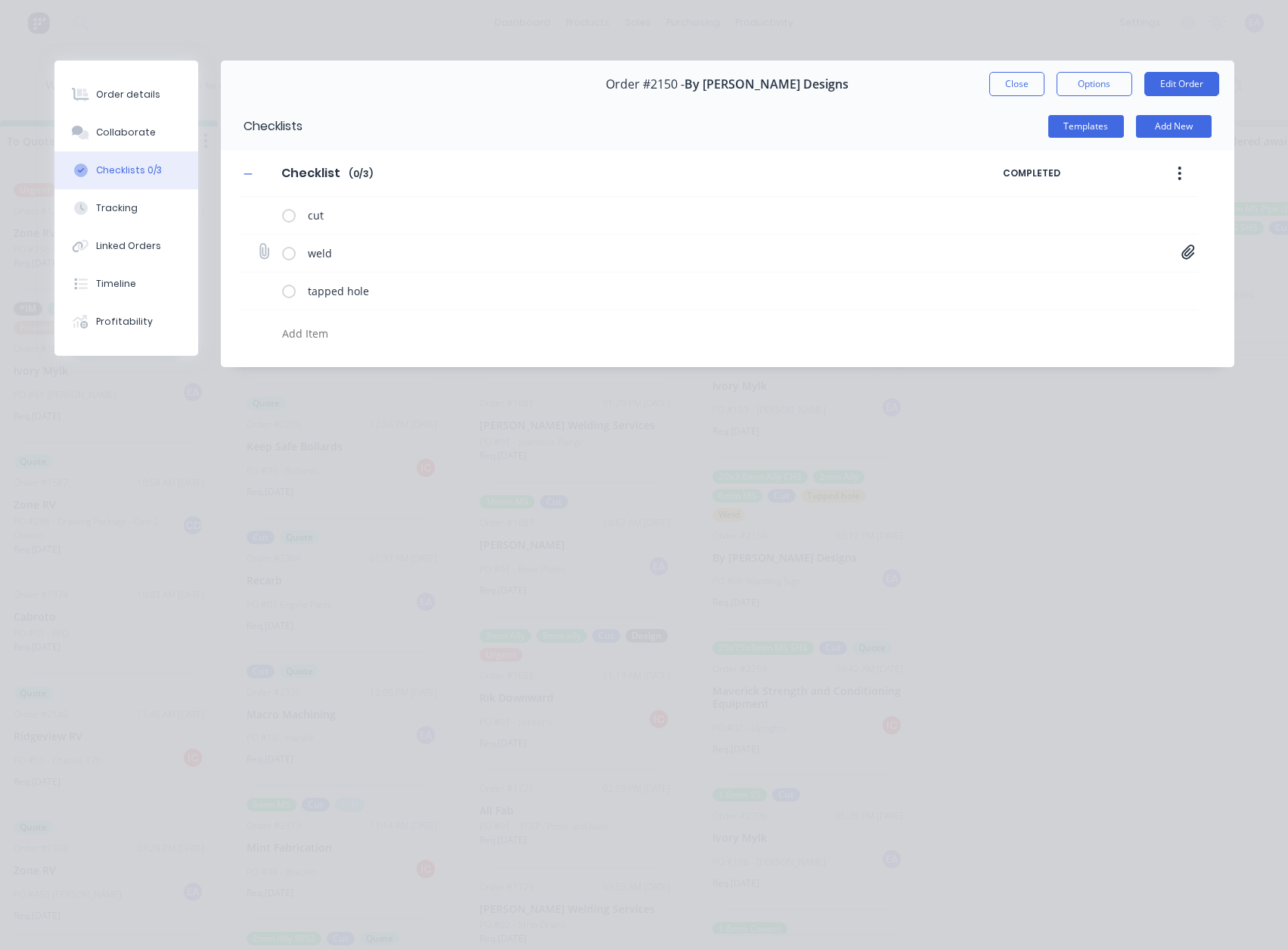
click at [1186, 251] on icon at bounding box center [1187, 251] width 13 height 15
click at [1180, 286] on icon at bounding box center [1176, 283] width 12 height 15
type textarea "x"
click at [260, 254] on icon at bounding box center [264, 251] width 20 height 20
click at [257, 244] on input "file" at bounding box center [257, 244] width 0 height 0
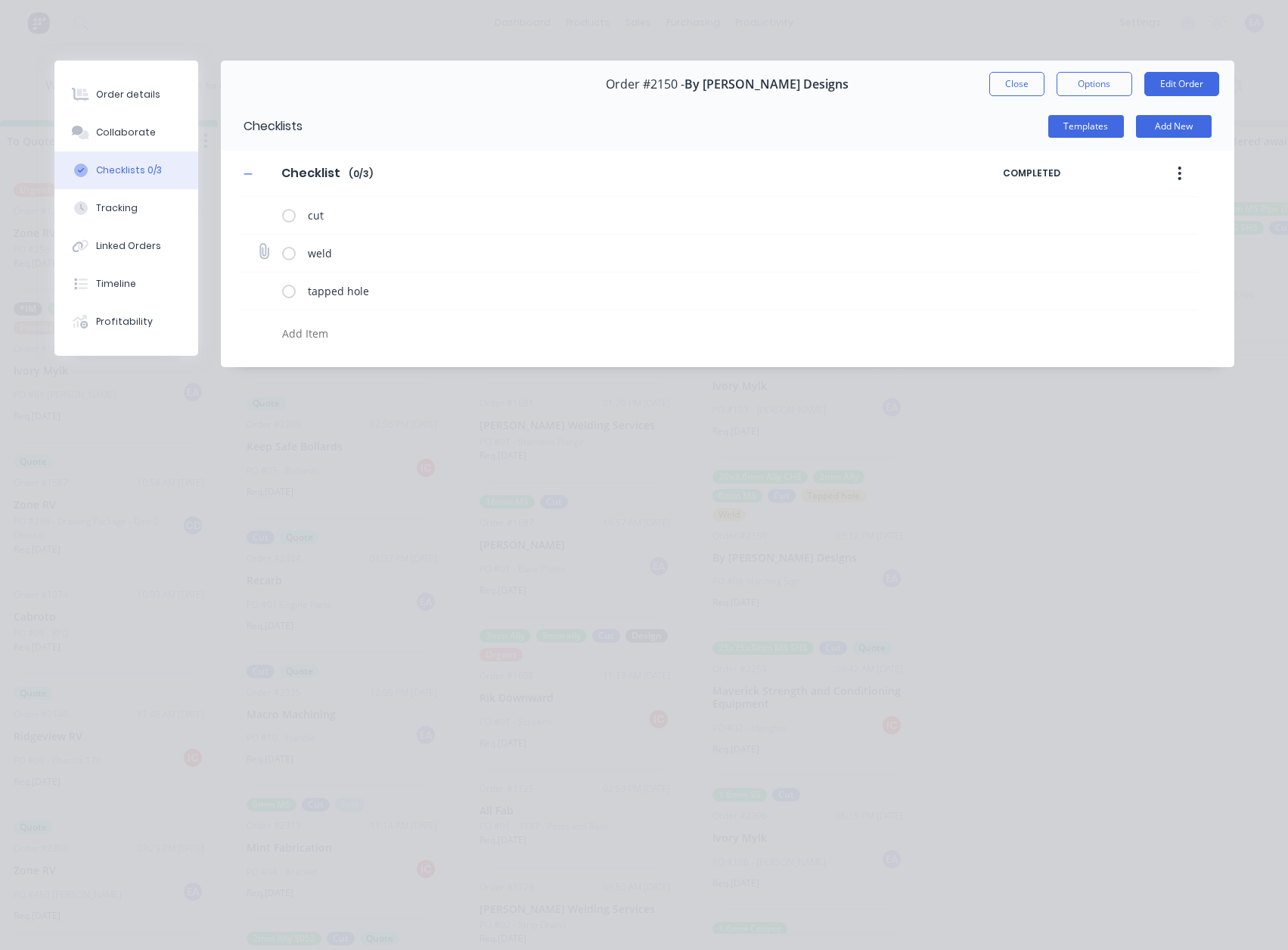
type input "C:\fakepath\Standing Sign V3[B].PDF"
drag, startPoint x: 1010, startPoint y: 77, endPoint x: 364, endPoint y: 412, distance: 727.7
click at [1010, 77] on button "Close" at bounding box center [1017, 83] width 55 height 24
type textarea "x"
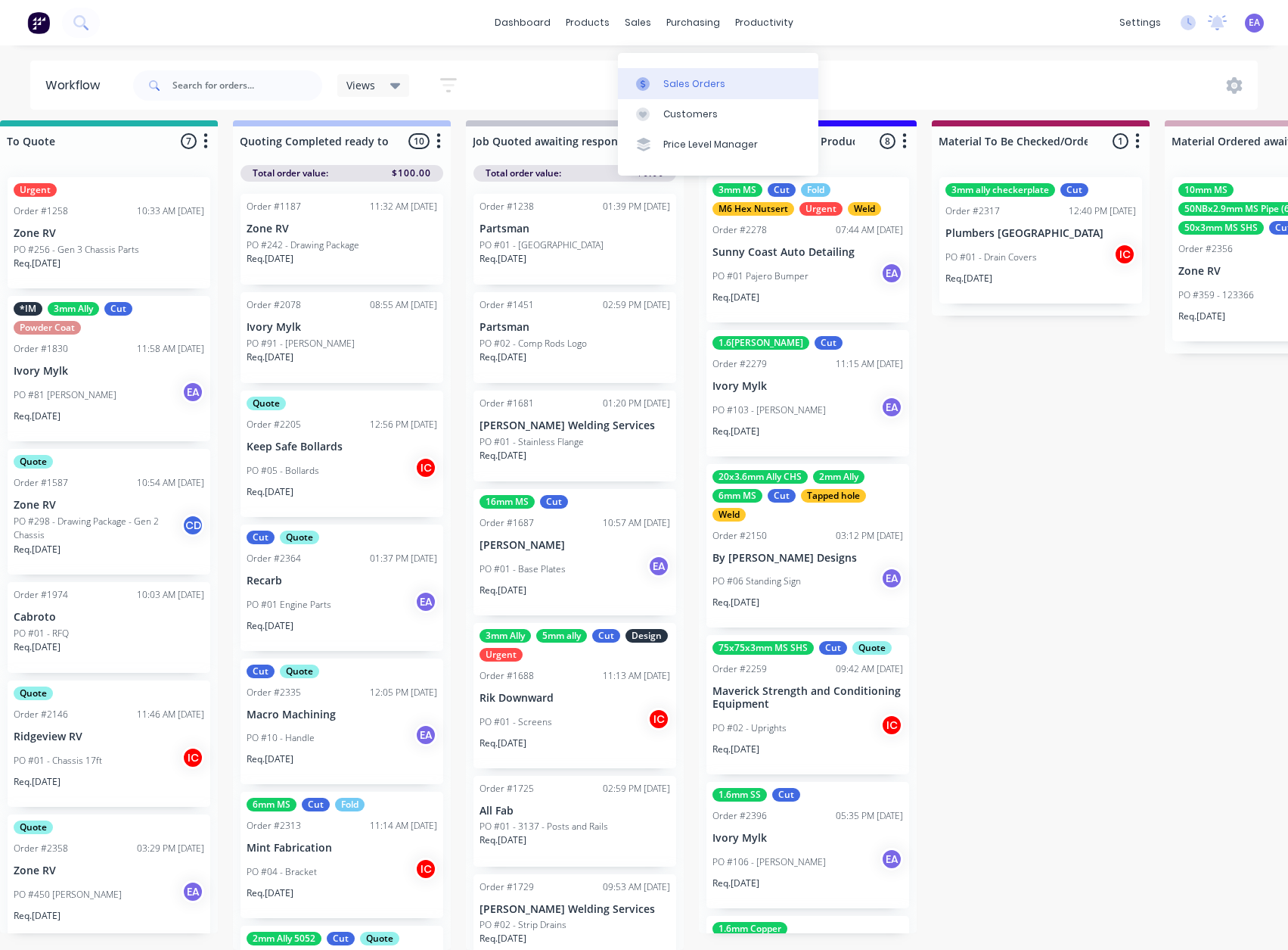
click at [670, 68] on link "Sales Orders" at bounding box center [718, 83] width 200 height 30
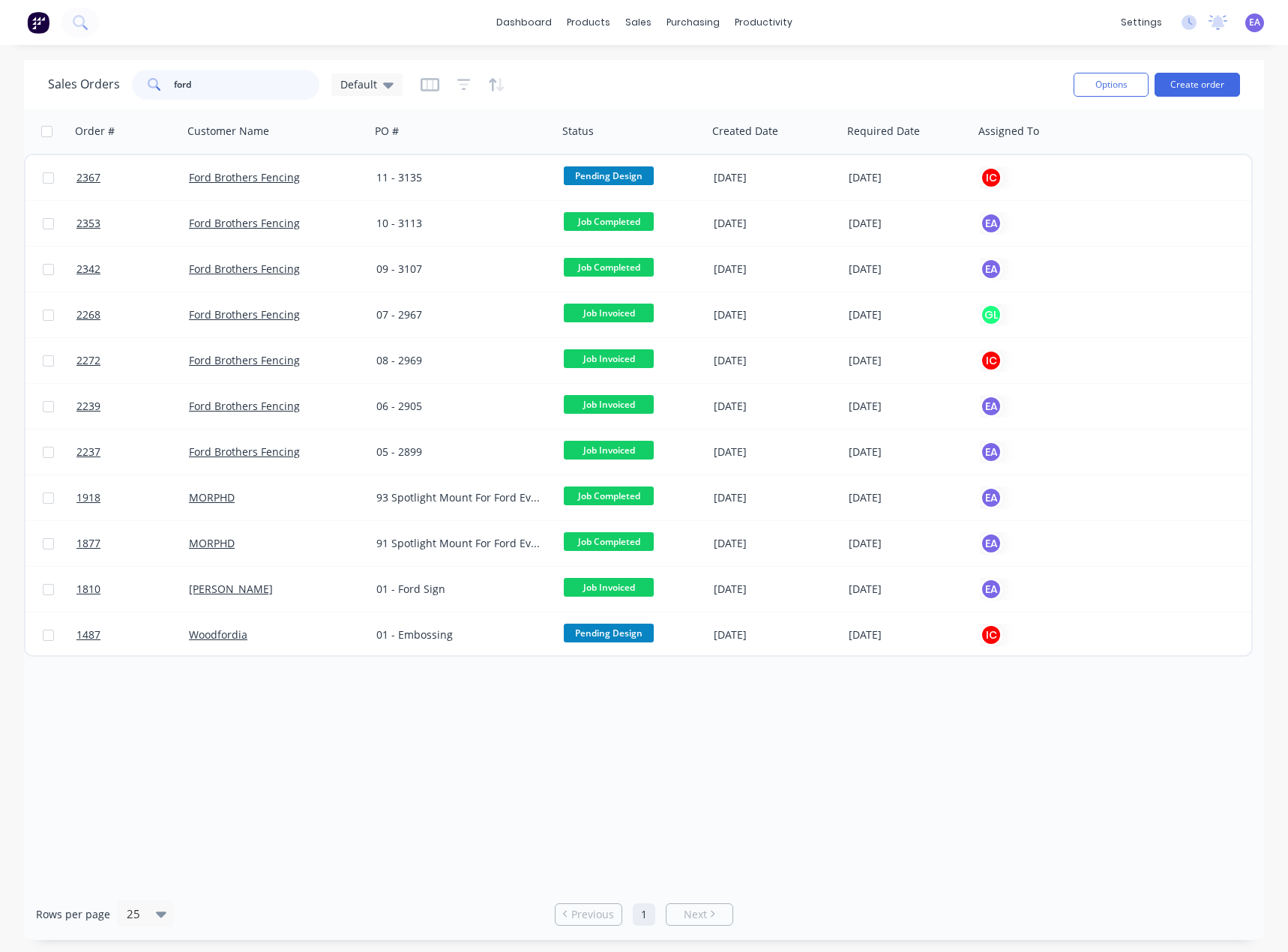
drag, startPoint x: 172, startPoint y: 84, endPoint x: 100, endPoint y: 95, distance: 72.8
click at [100, 94] on div "Sales Orders ford Default" at bounding box center [225, 84] width 355 height 30
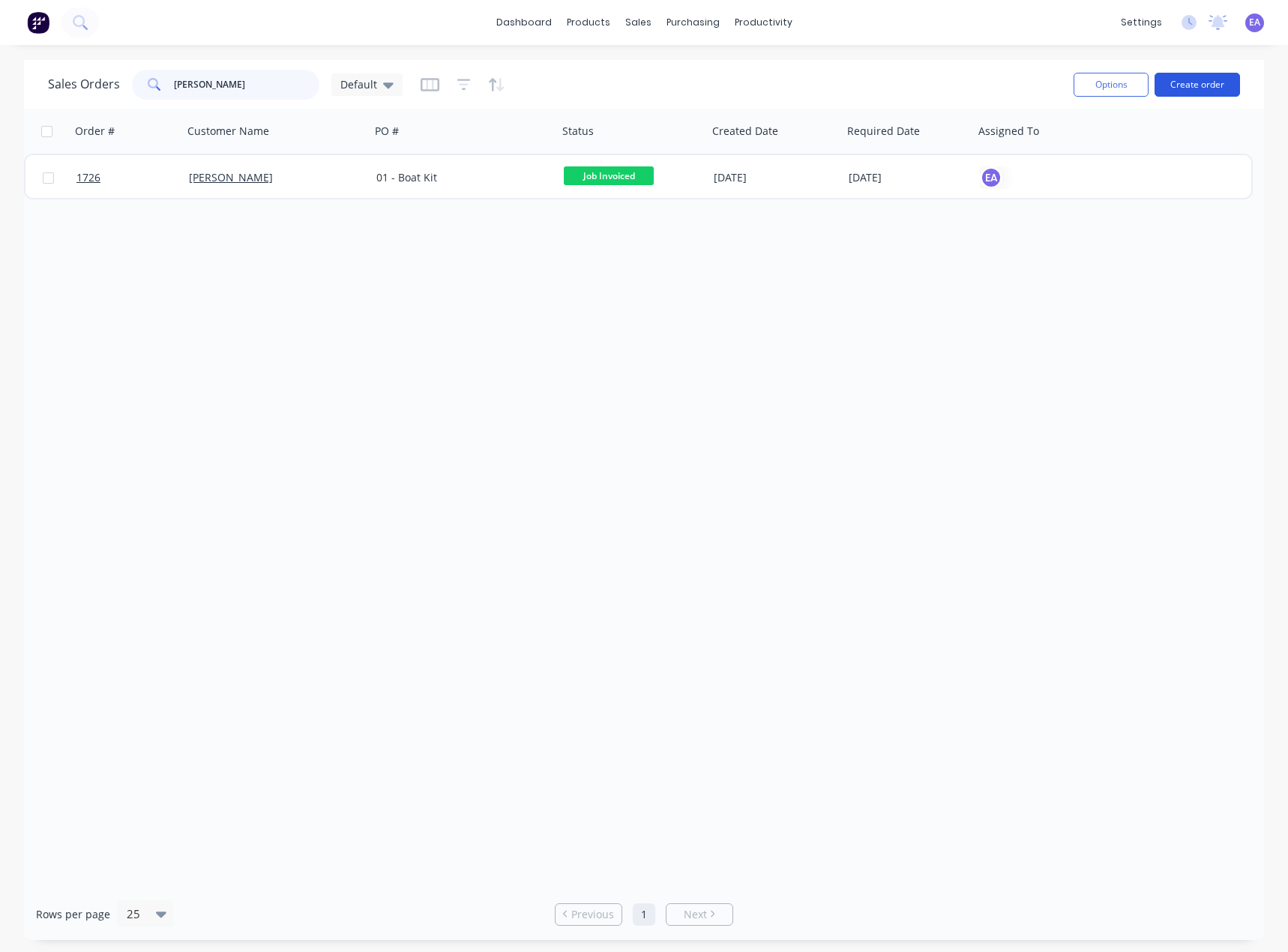
type input "[PERSON_NAME]"
click at [1191, 94] on button "Create order" at bounding box center [1197, 84] width 86 height 24
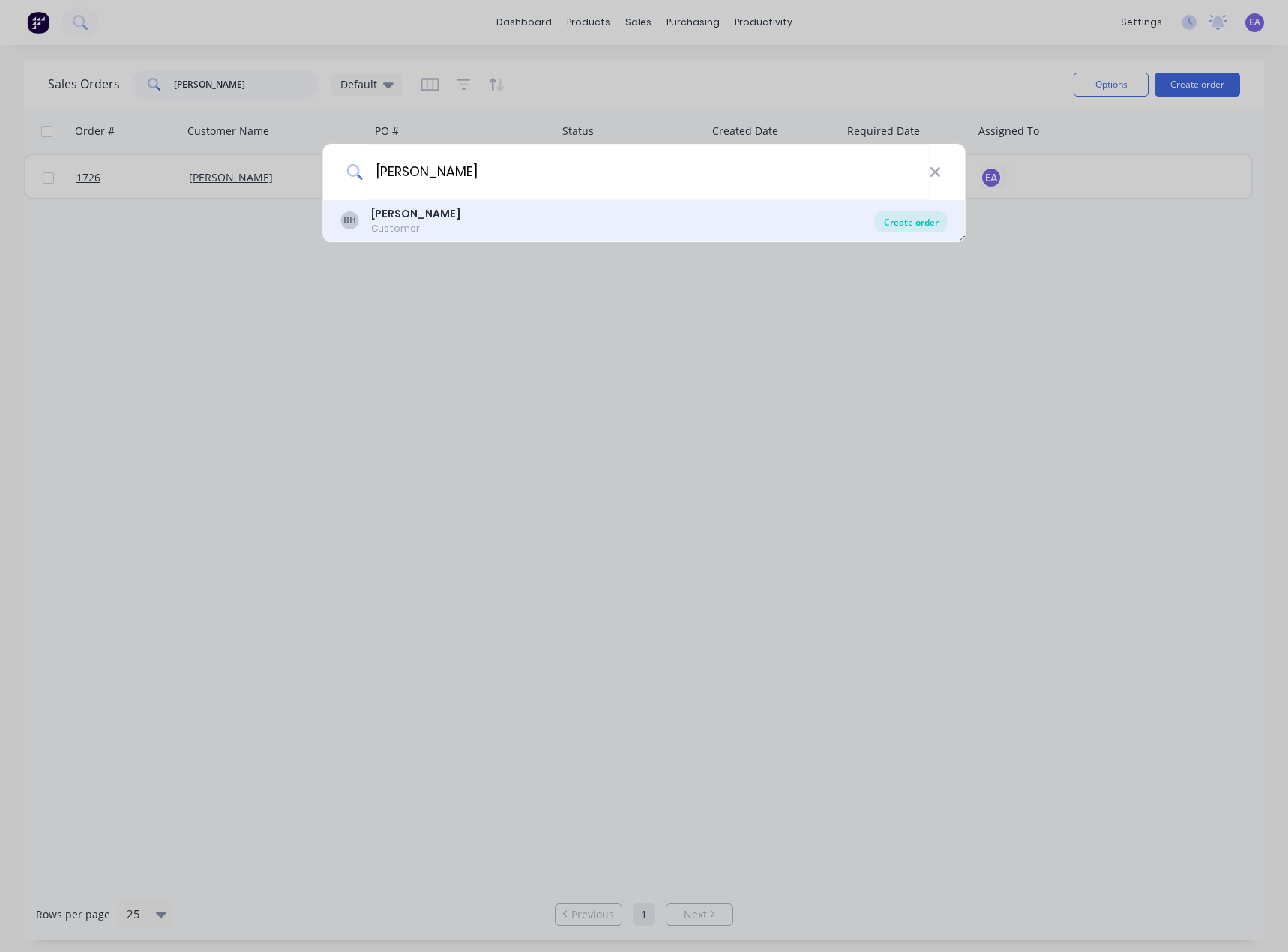
type input "[PERSON_NAME]"
click at [913, 219] on div "Create order" at bounding box center [911, 222] width 73 height 21
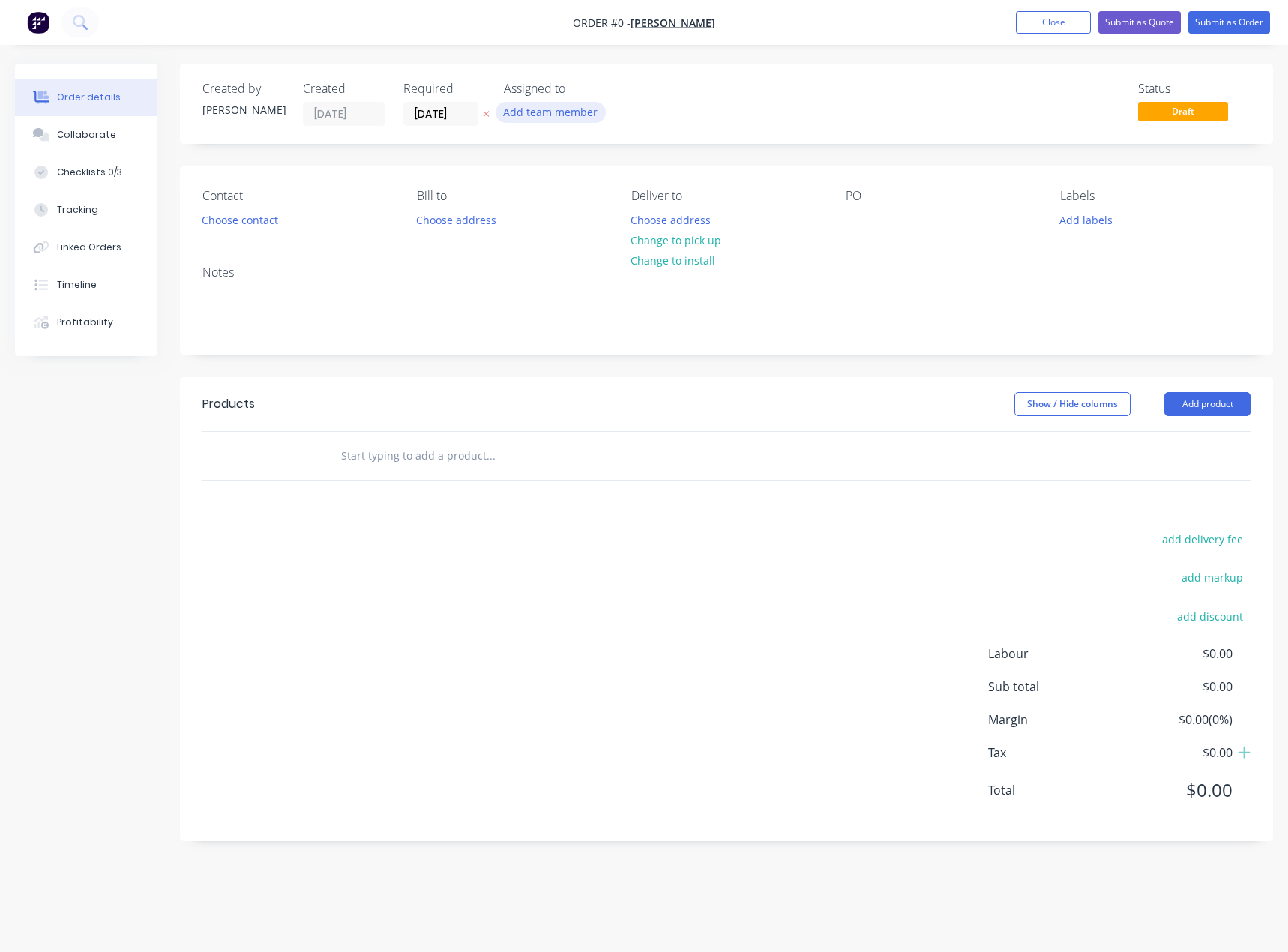
click at [541, 113] on button "Add team member" at bounding box center [550, 112] width 110 height 20
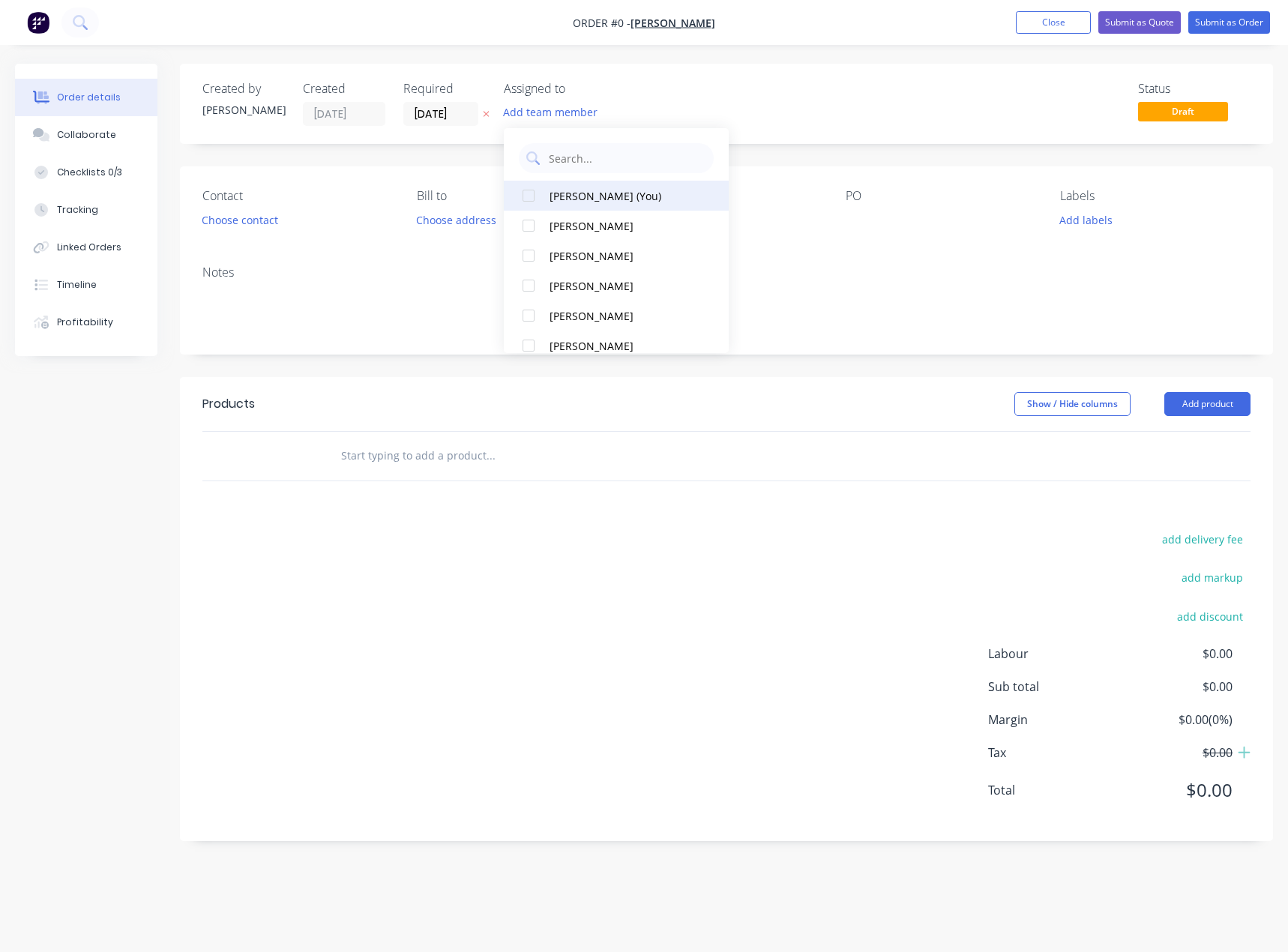
click at [565, 186] on button "[PERSON_NAME] (You)" at bounding box center [616, 196] width 225 height 30
click at [825, 109] on div "Order details Collaborate Checklists 0/3 Tracking Linked Orders Timeline Profit…" at bounding box center [644, 463] width 1288 height 800
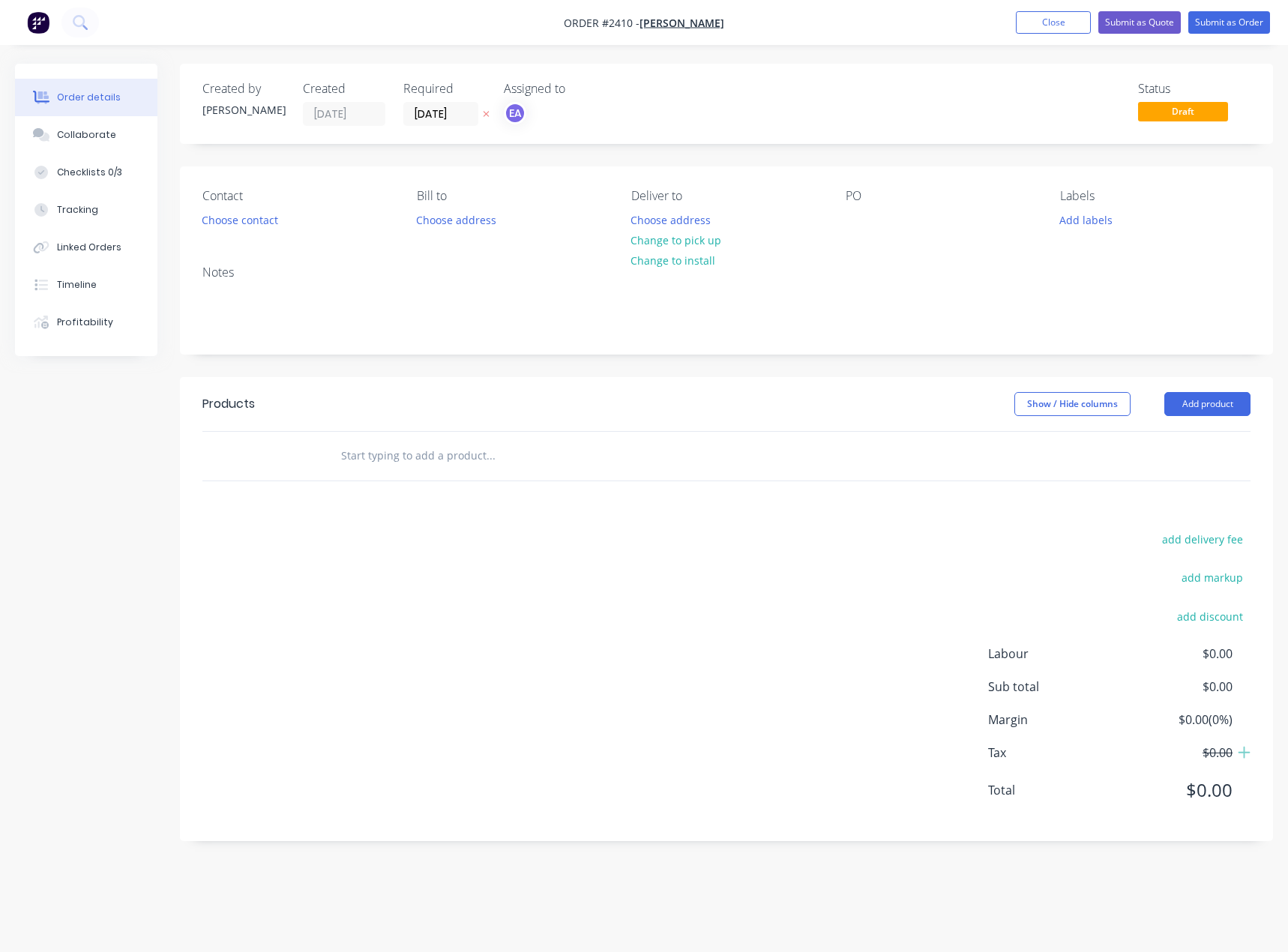
drag, startPoint x: 1225, startPoint y: 407, endPoint x: 1220, endPoint y: 419, distance: 13.0
click at [1225, 406] on button "Add product" at bounding box center [1208, 403] width 87 height 24
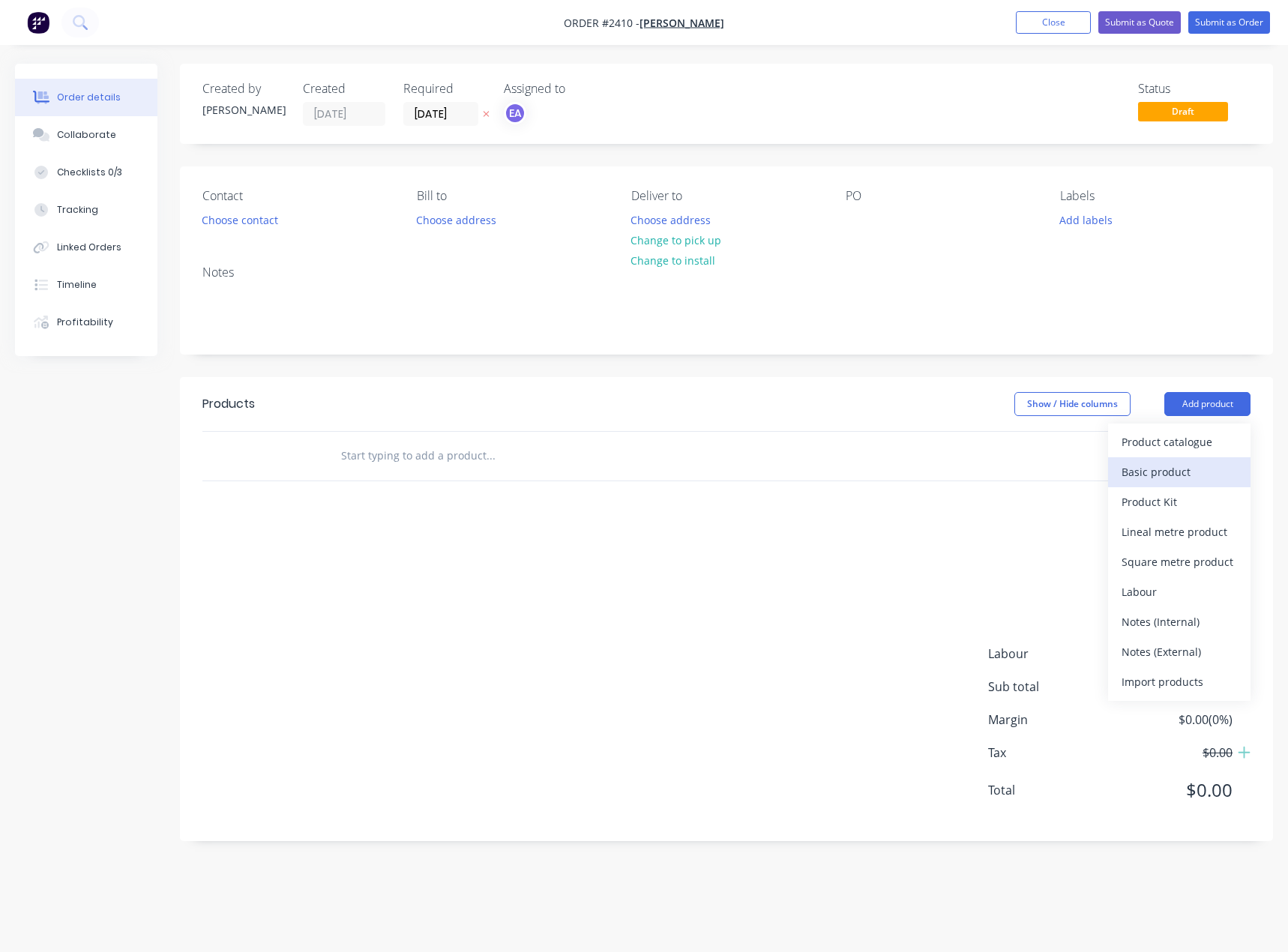
click at [1193, 467] on div "Basic product" at bounding box center [1178, 472] width 115 height 22
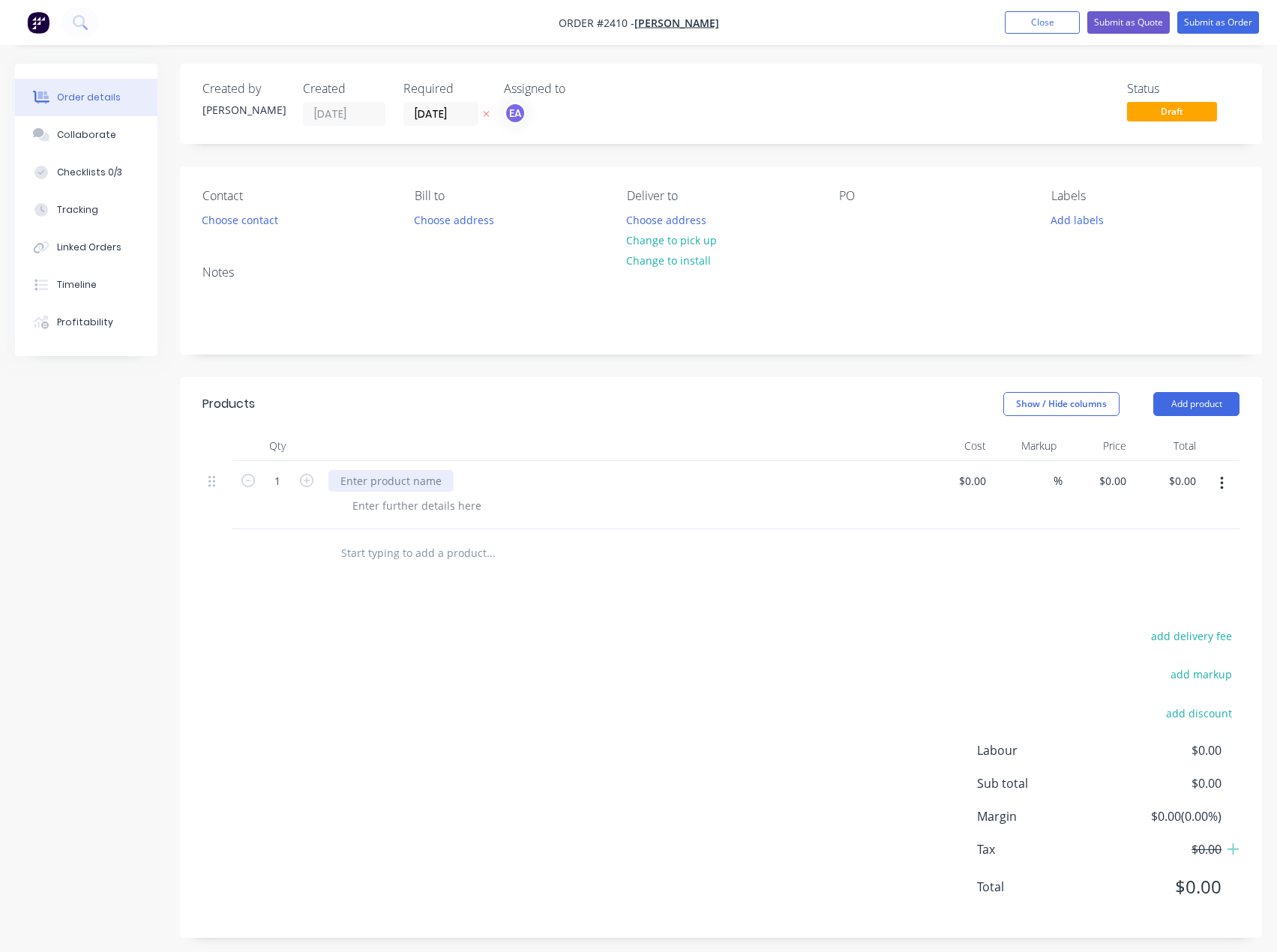
click at [364, 489] on div at bounding box center [391, 481] width 125 height 22
click at [383, 497] on div at bounding box center [417, 505] width 153 height 22
click at [383, 504] on div at bounding box center [417, 505] width 153 height 22
click at [1211, 29] on button "Submit as Order" at bounding box center [1218, 22] width 82 height 22
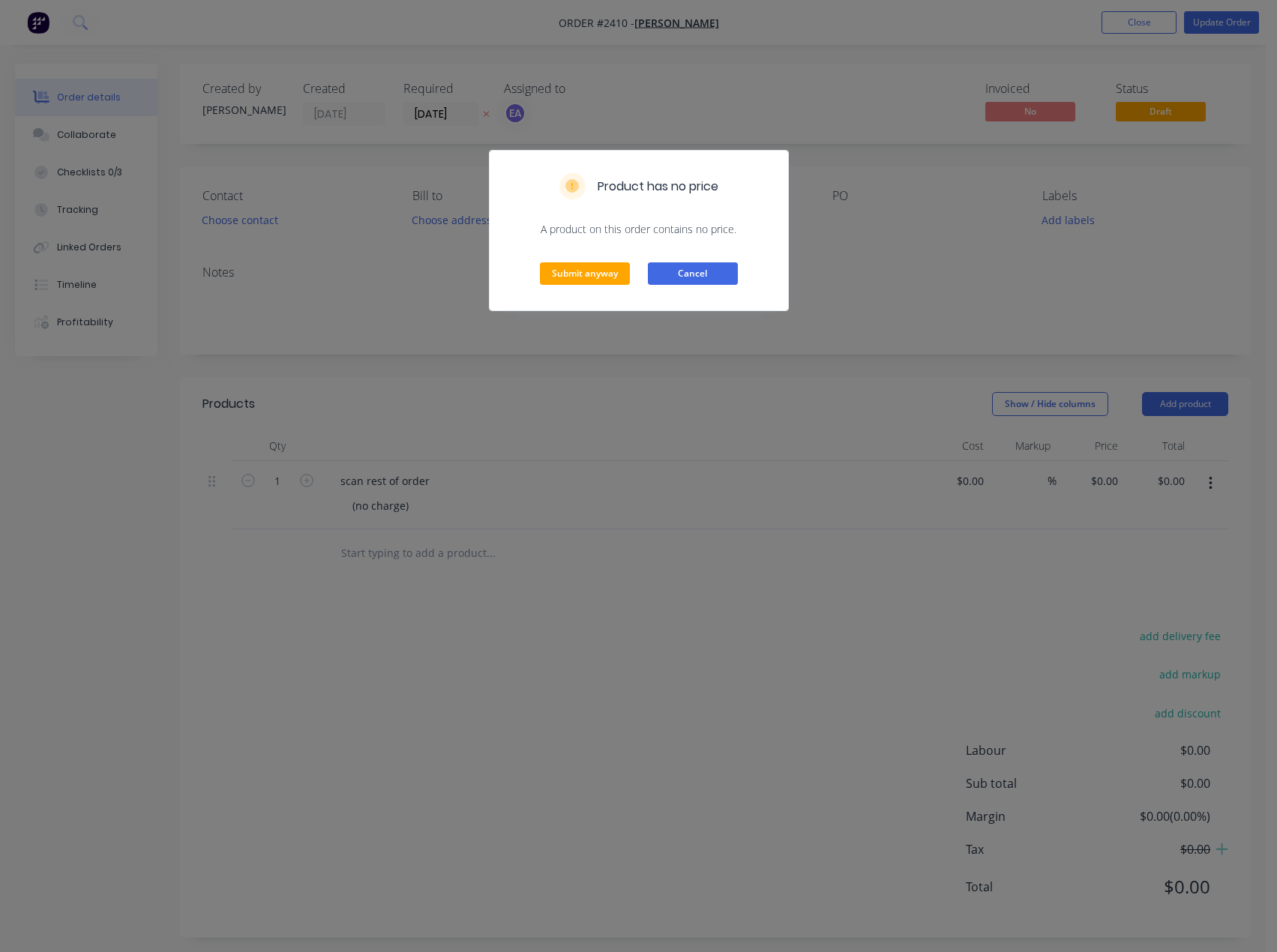
click at [705, 274] on button "Cancel" at bounding box center [693, 274] width 90 height 22
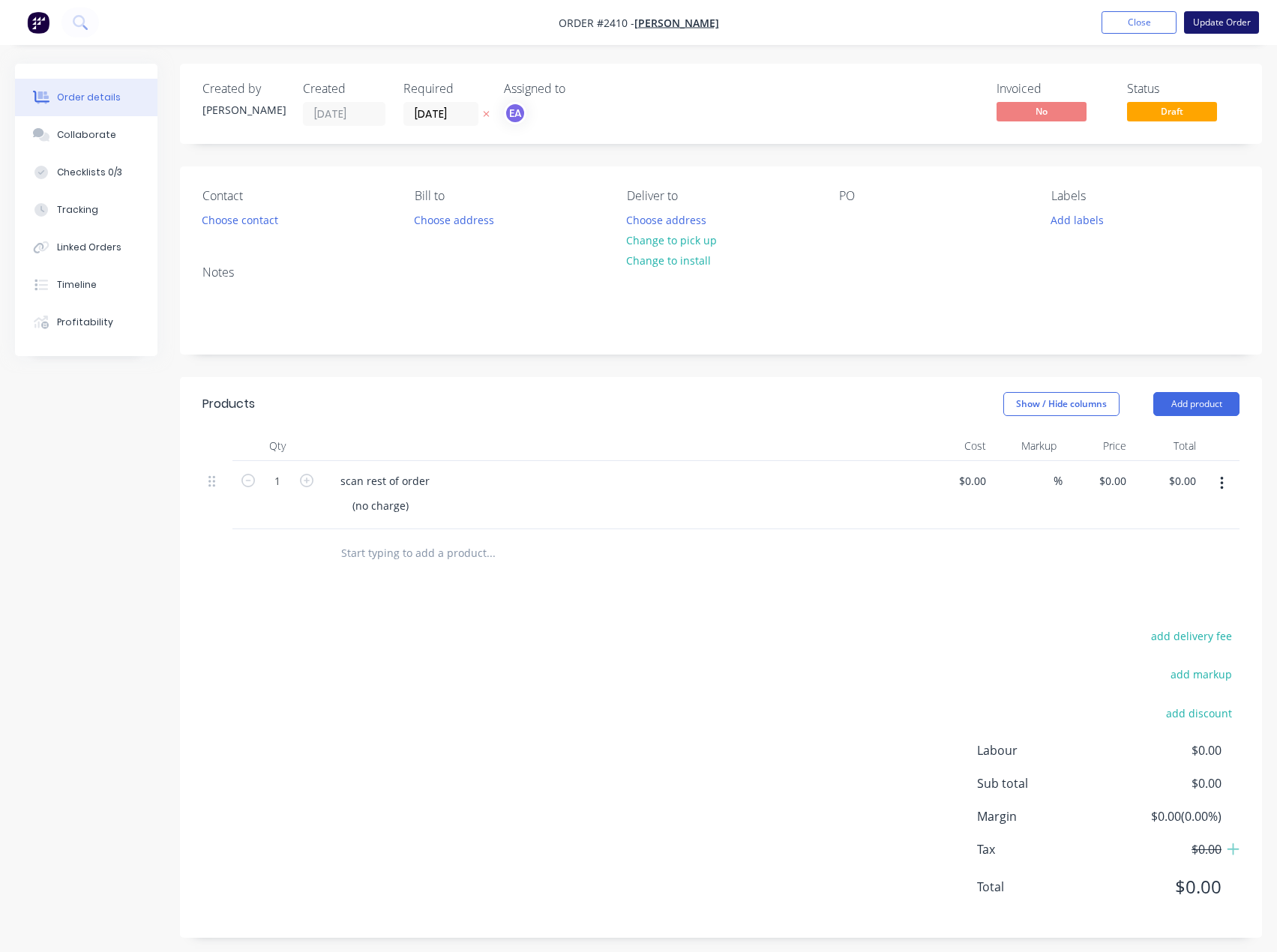
click at [1221, 28] on button "Update Order" at bounding box center [1221, 22] width 75 height 22
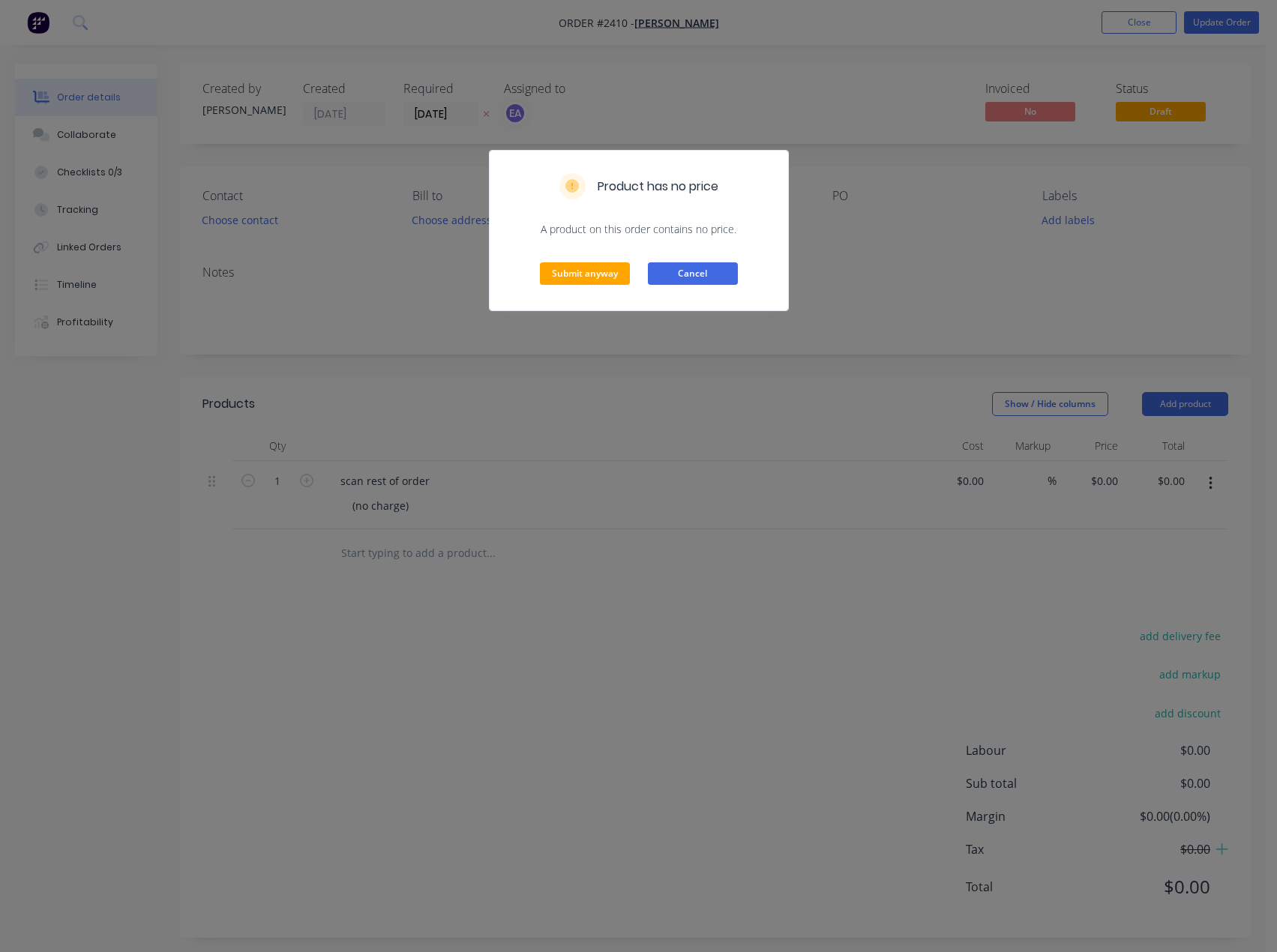
click at [699, 267] on button "Cancel" at bounding box center [693, 274] width 90 height 22
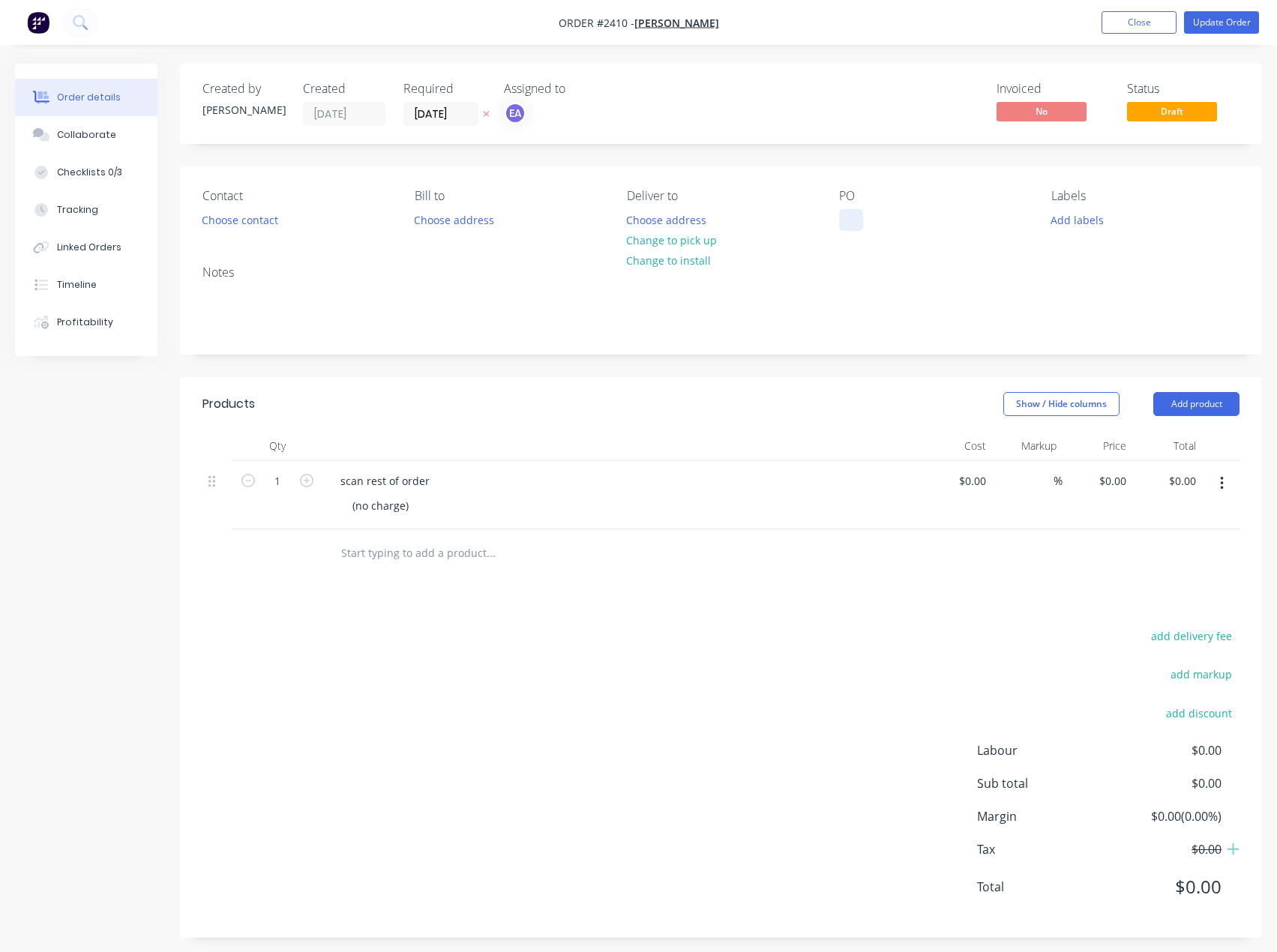
click at [849, 216] on div at bounding box center [851, 220] width 24 height 22
paste div
click at [89, 134] on div "Collaborate" at bounding box center [87, 134] width 60 height 13
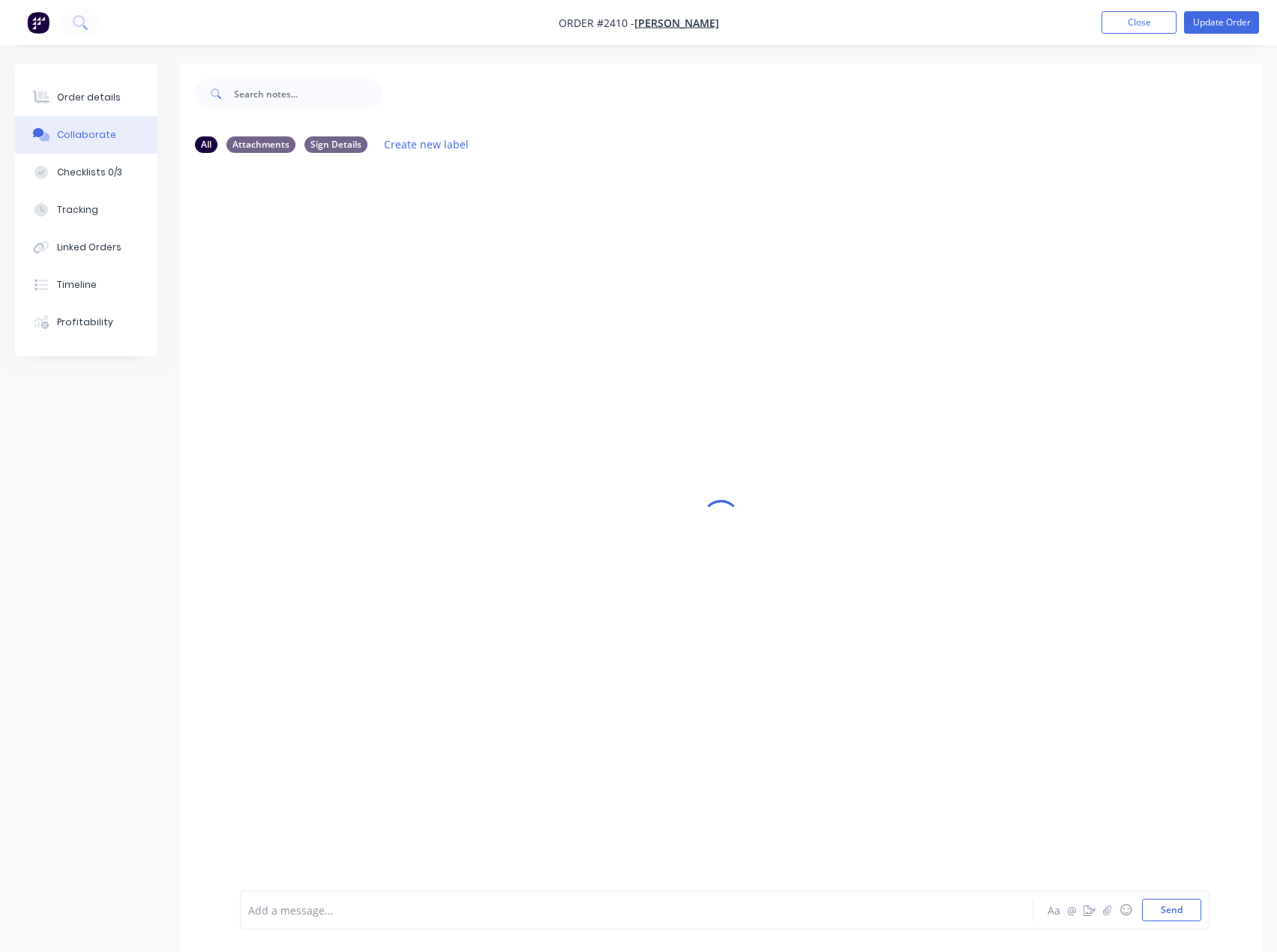
click at [295, 914] on div at bounding box center [606, 910] width 714 height 15
click at [1168, 913] on button "Send" at bounding box center [1172, 910] width 60 height 22
click at [112, 91] on div "Order details" at bounding box center [89, 97] width 63 height 13
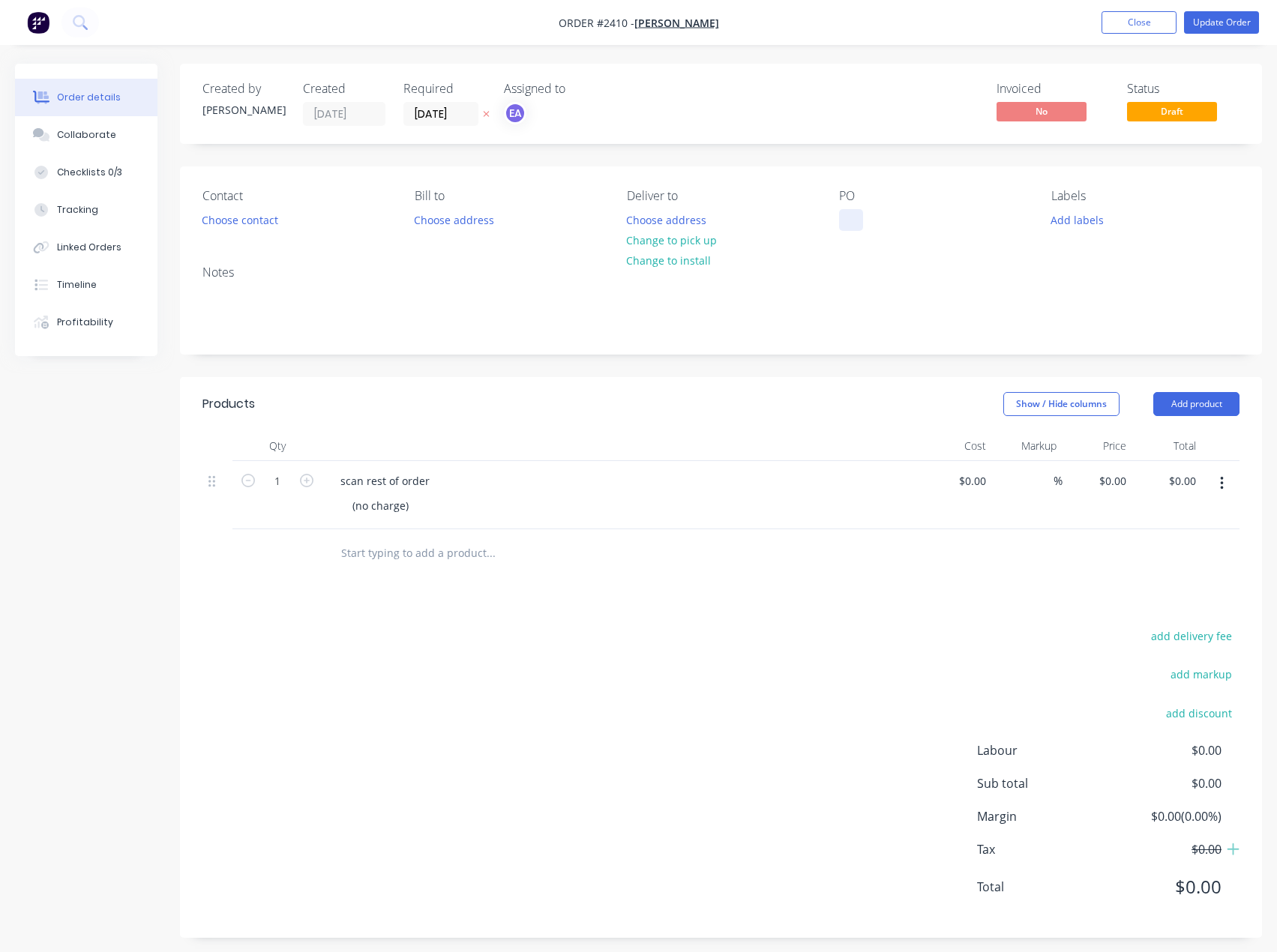
click at [848, 219] on div at bounding box center [851, 220] width 24 height 22
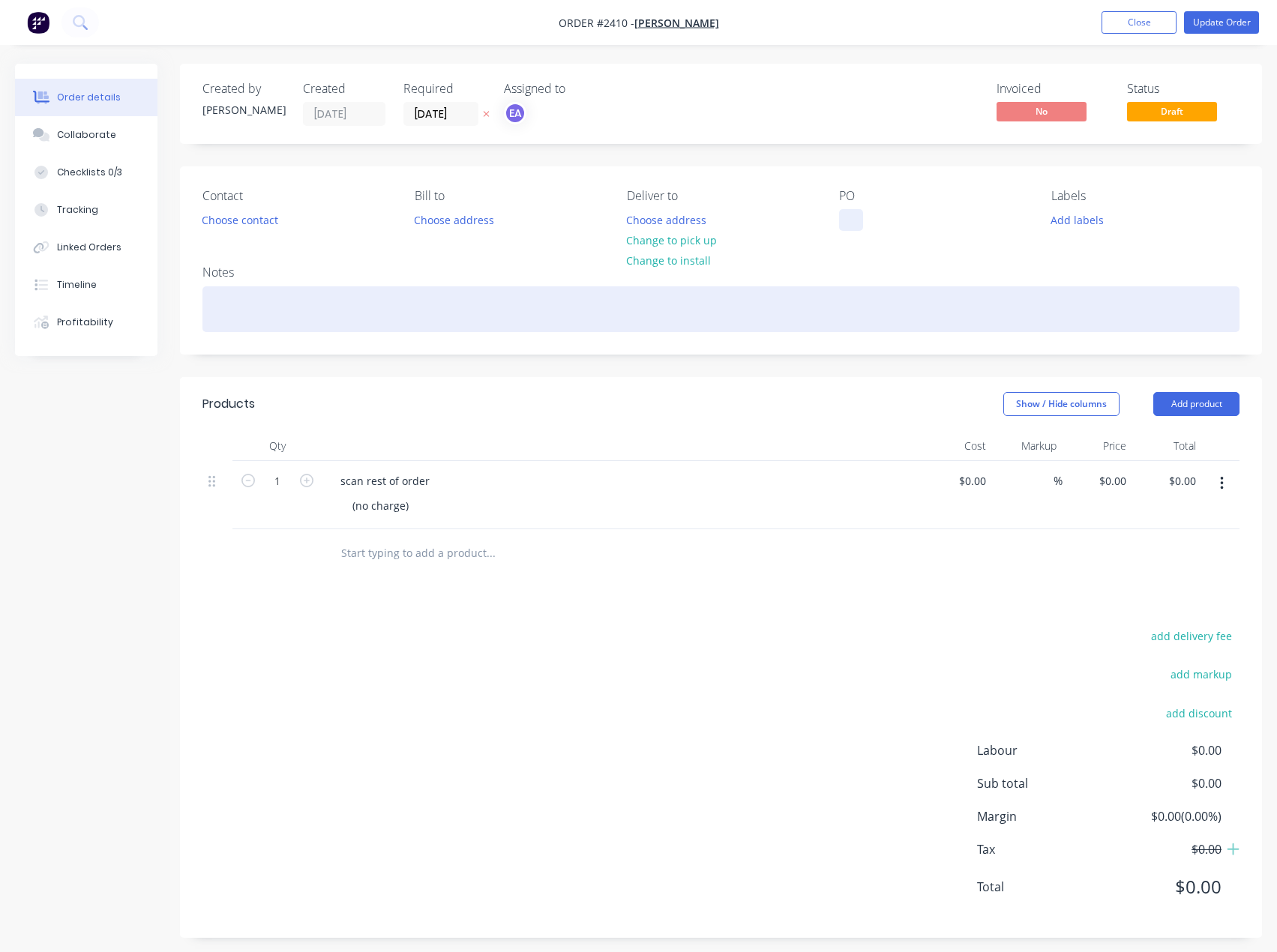
paste div
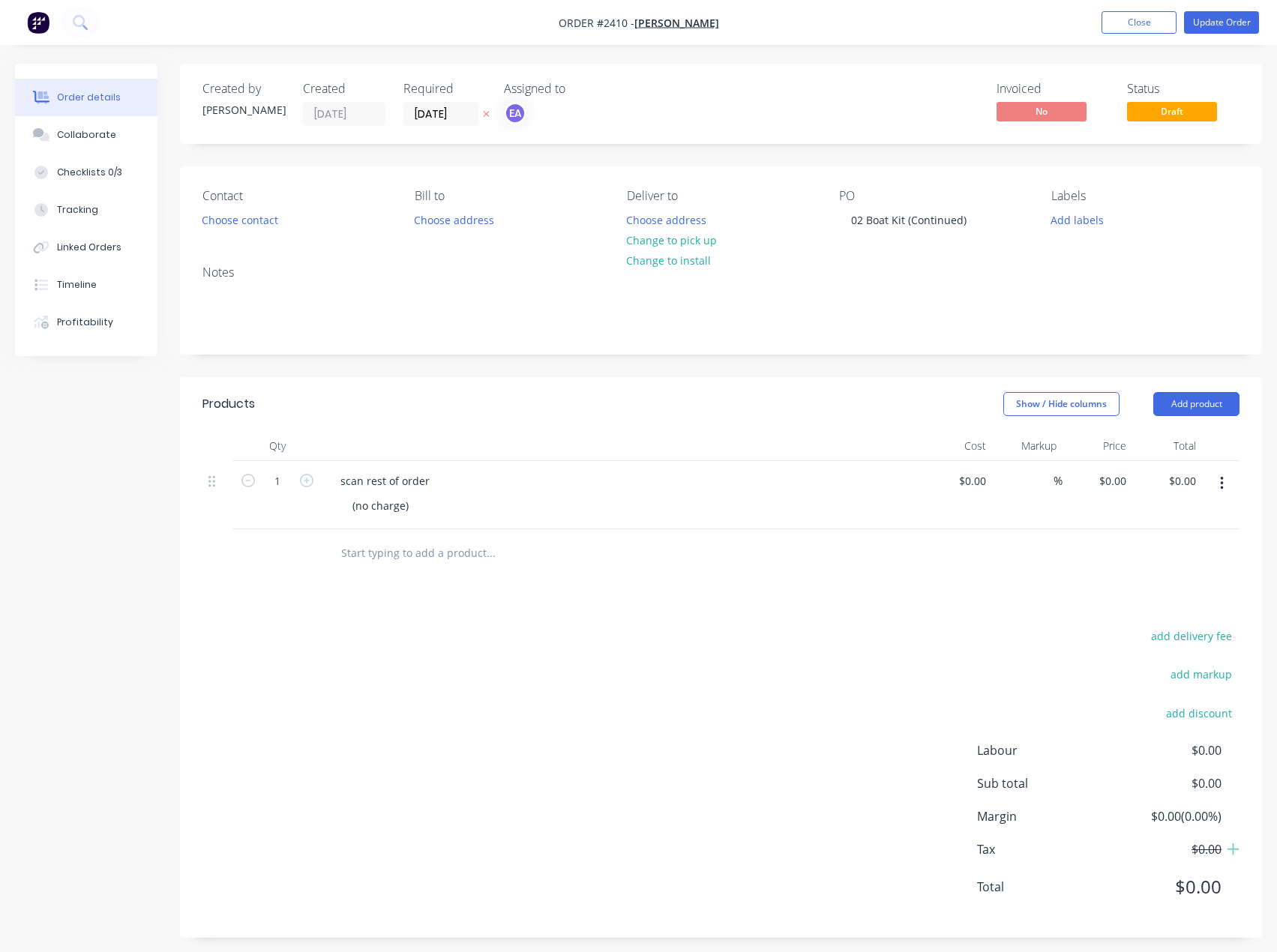
click at [610, 698] on div "add delivery fee add markup add discount Labour $0.00 Sub total $0.00 Margin $0…" at bounding box center [721, 770] width 1037 height 289
click at [1238, 18] on button "Update Order" at bounding box center [1221, 22] width 75 height 22
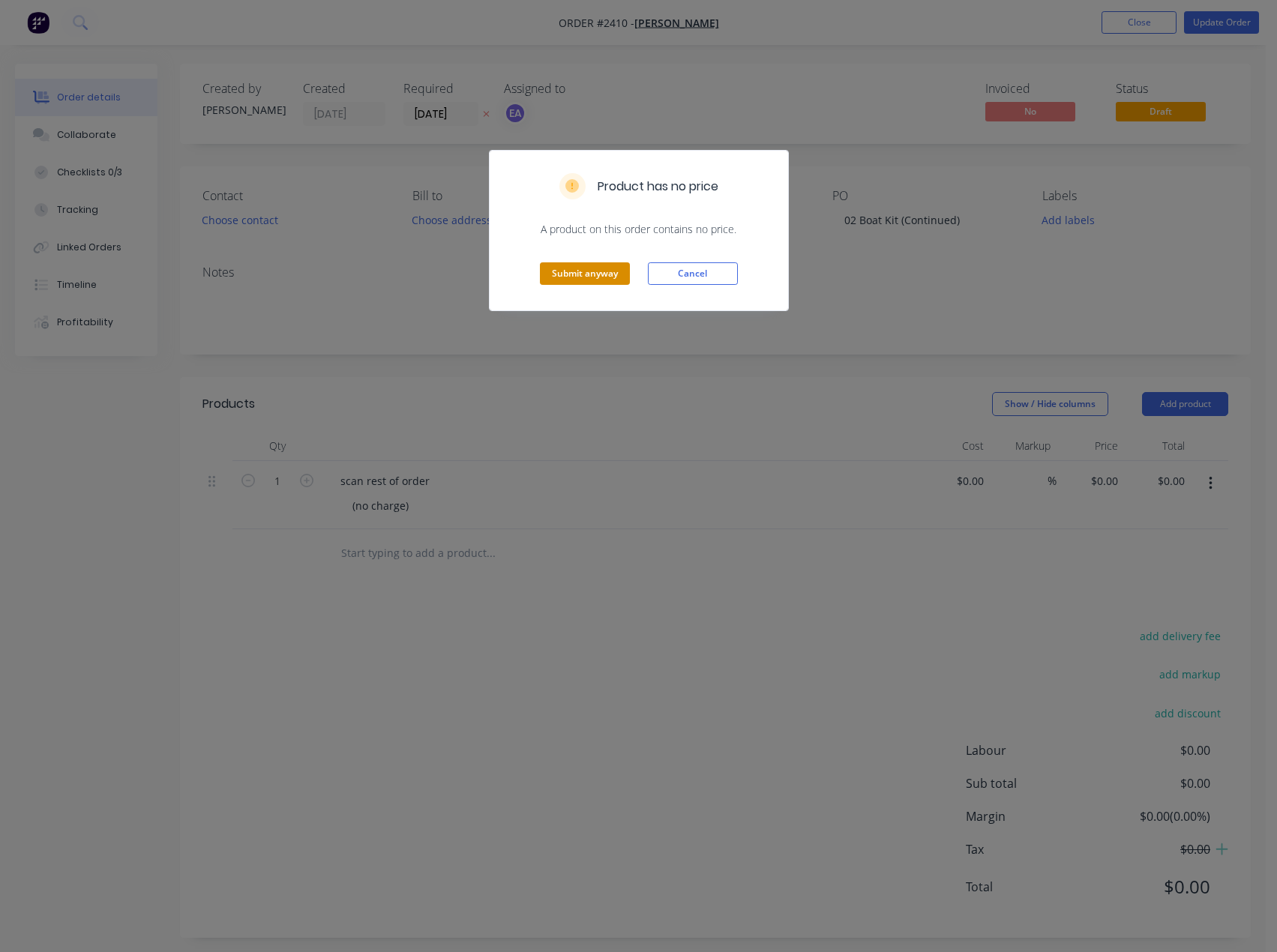
click at [587, 273] on button "Submit anyway" at bounding box center [585, 274] width 90 height 22
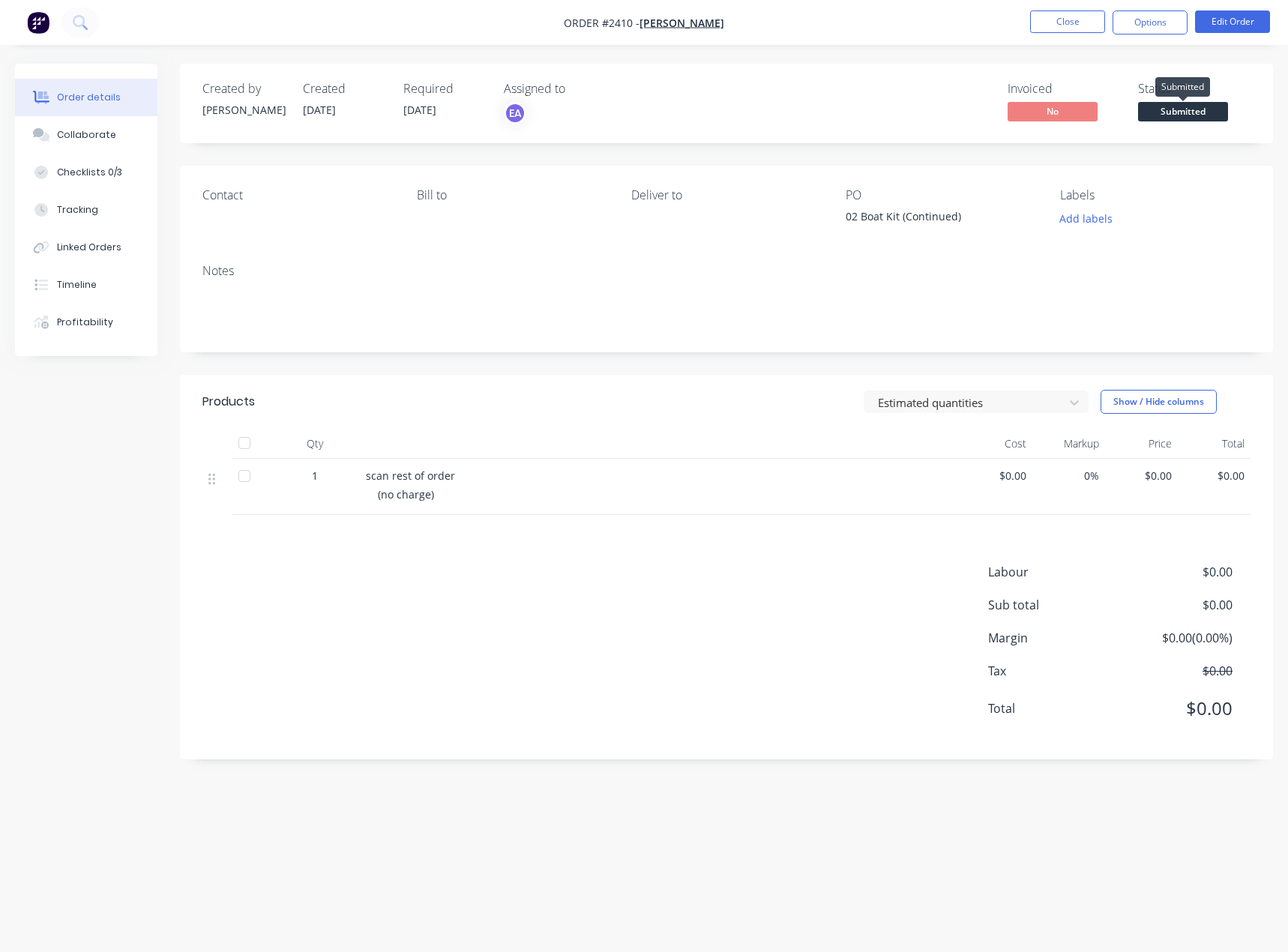
click at [1195, 113] on span "Submitted" at bounding box center [1183, 111] width 90 height 19
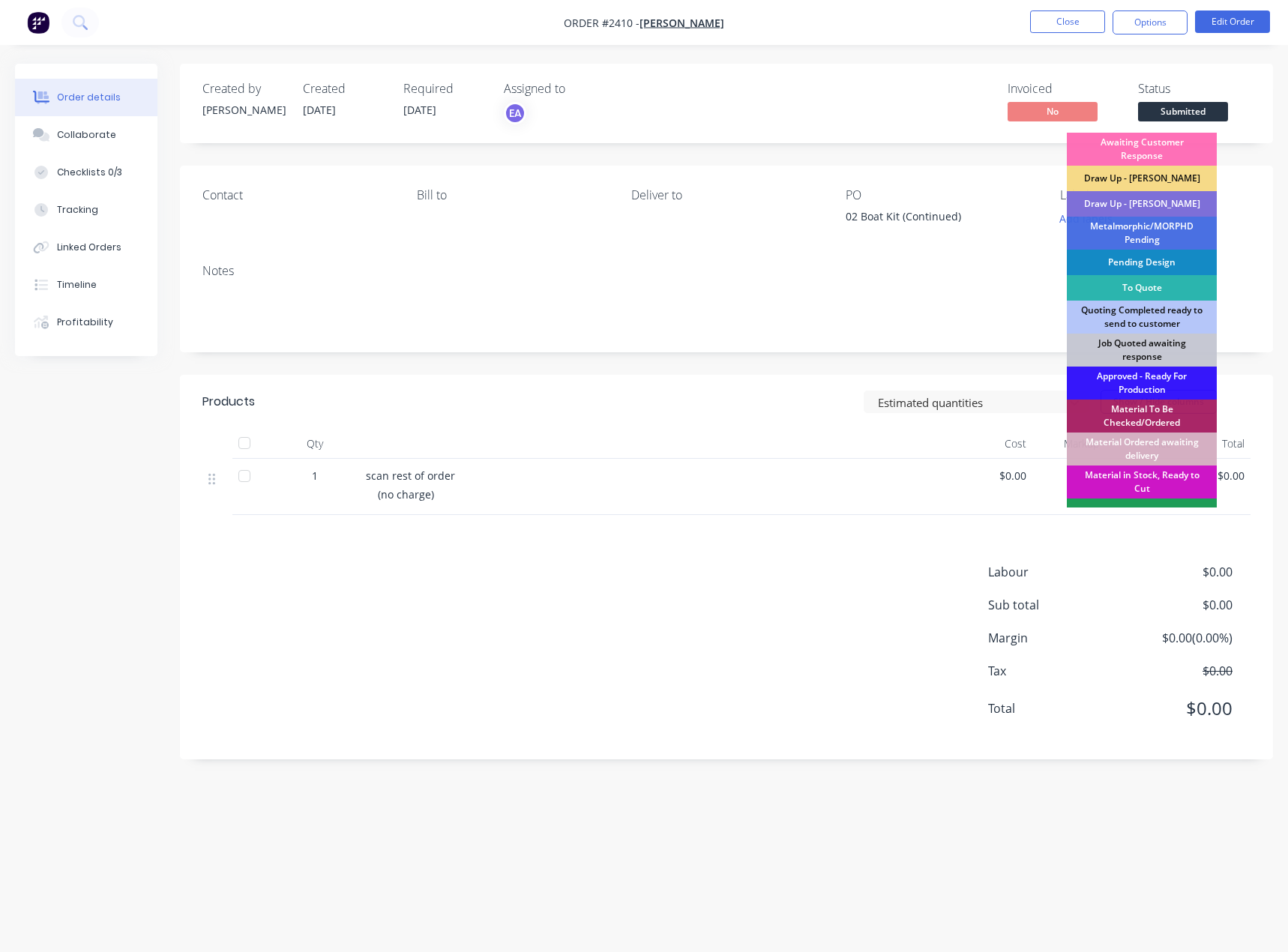
click at [1157, 200] on div "Draw Up - [PERSON_NAME]" at bounding box center [1142, 203] width 150 height 26
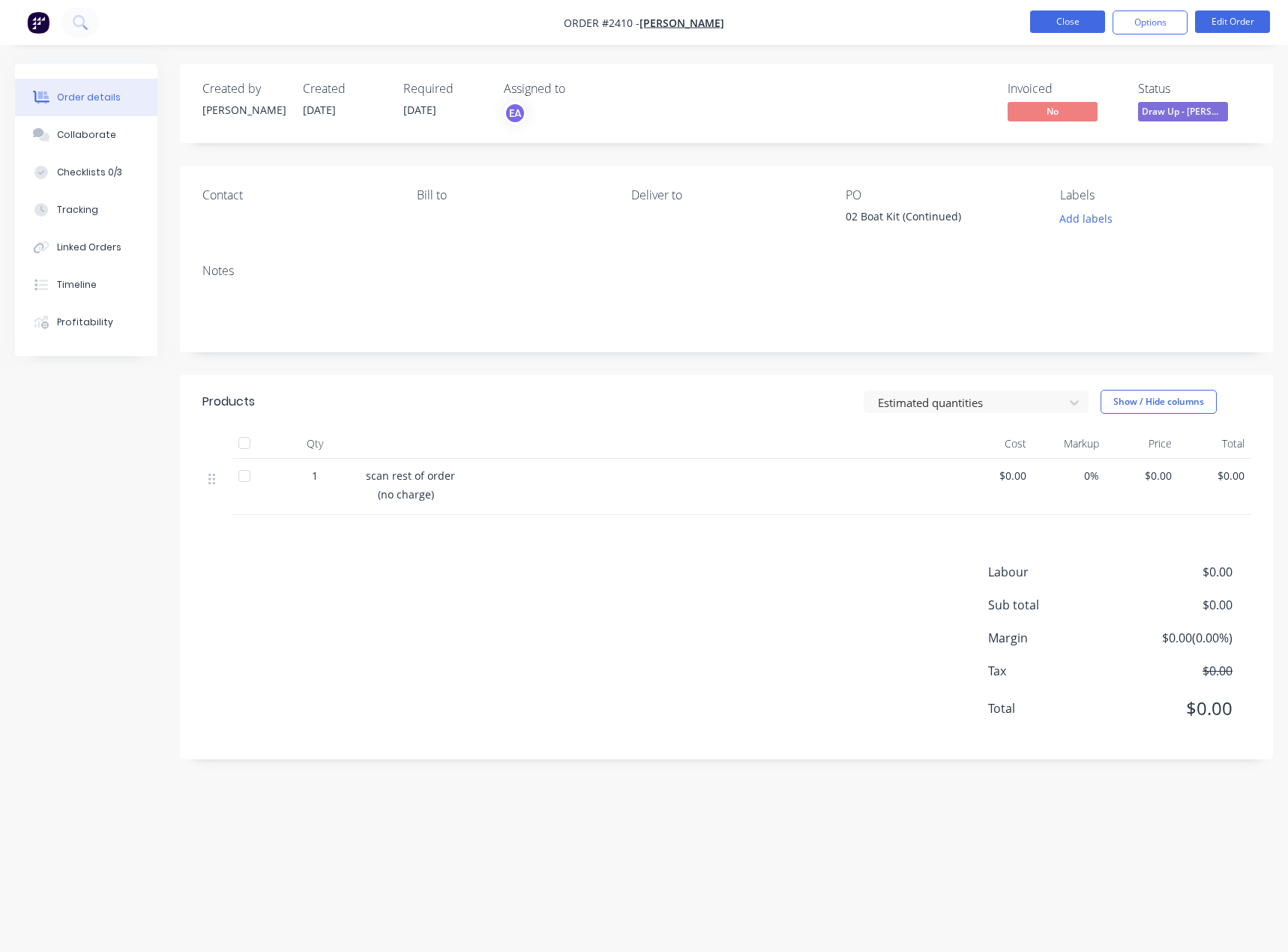
click at [1068, 23] on button "Close" at bounding box center [1067, 22] width 75 height 22
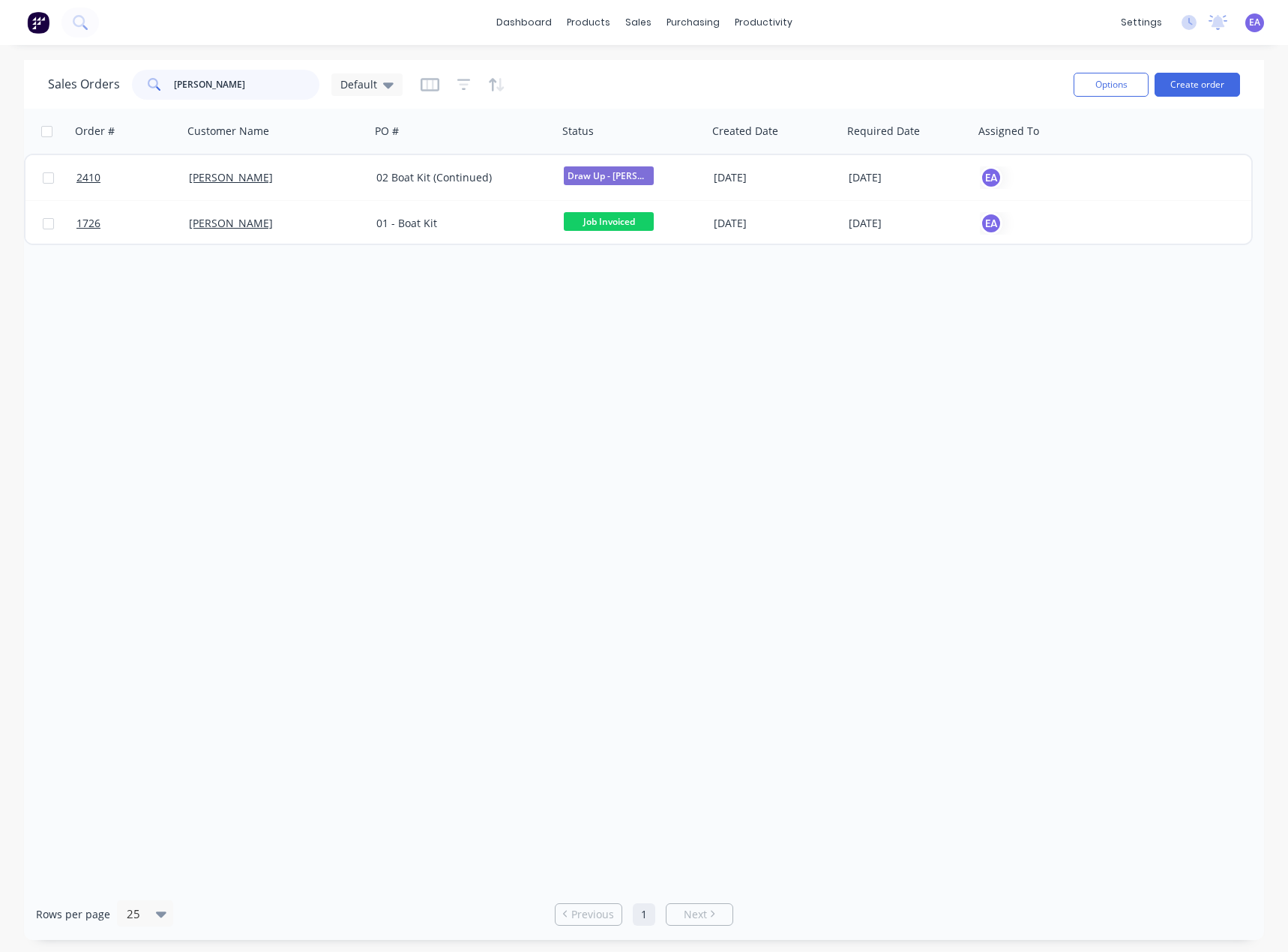
drag, startPoint x: 244, startPoint y: 93, endPoint x: 163, endPoint y: 95, distance: 81.0
click at [163, 95] on div "[PERSON_NAME]" at bounding box center [226, 84] width 188 height 30
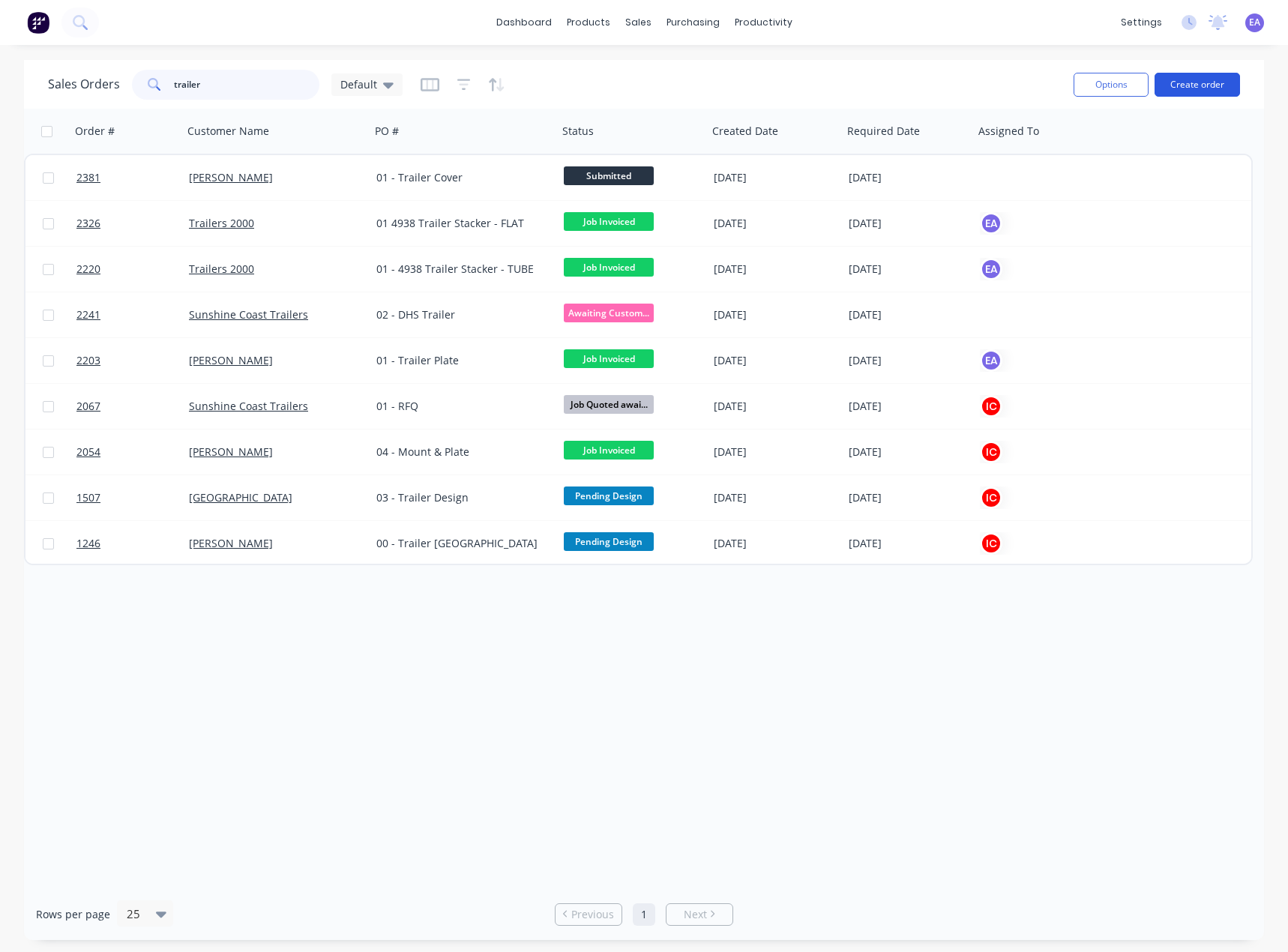
type input "trailer"
click at [1191, 80] on button "Create order" at bounding box center [1197, 84] width 86 height 24
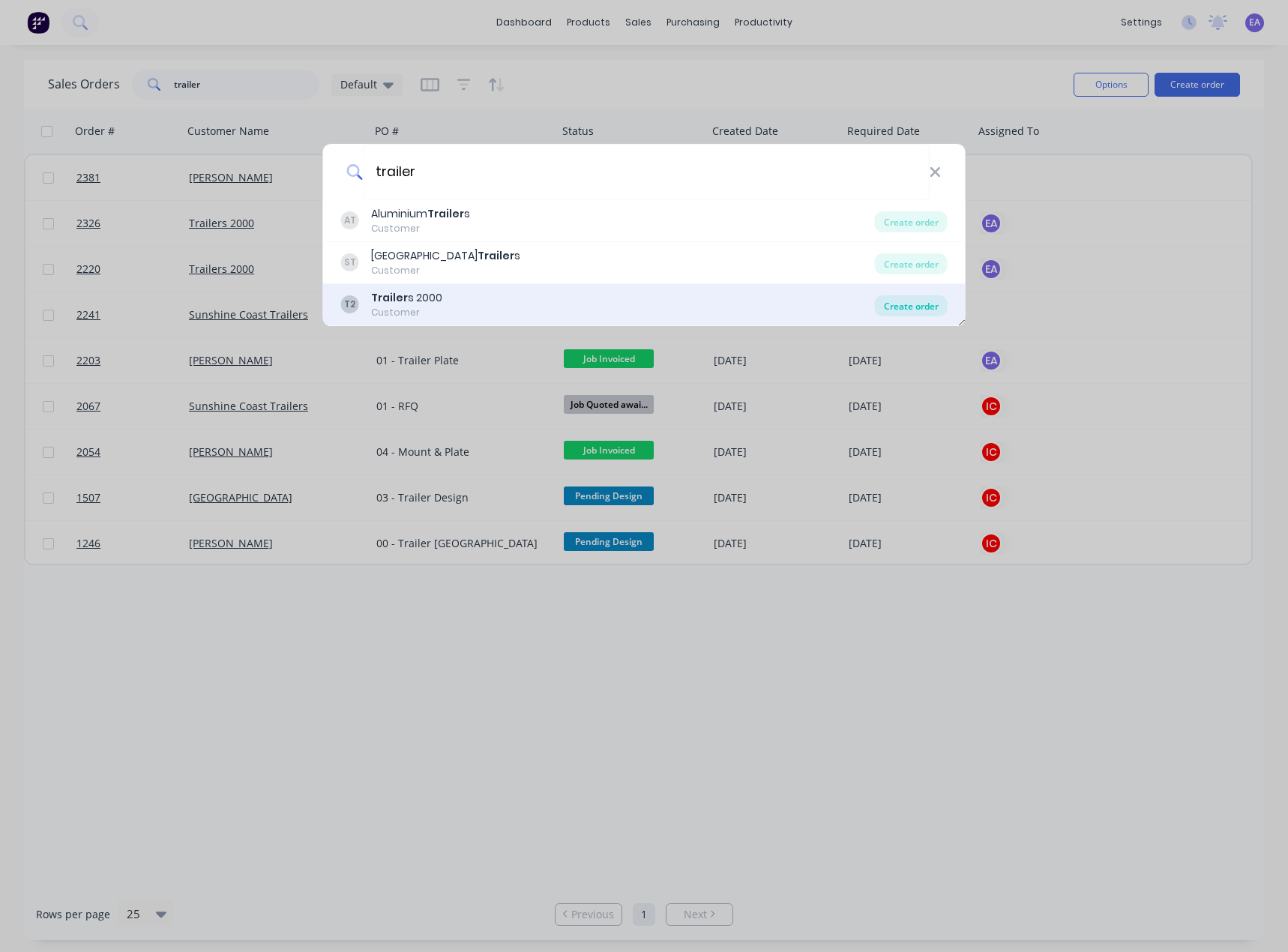
type input "trailer"
click at [893, 303] on div "Create order" at bounding box center [911, 305] width 73 height 21
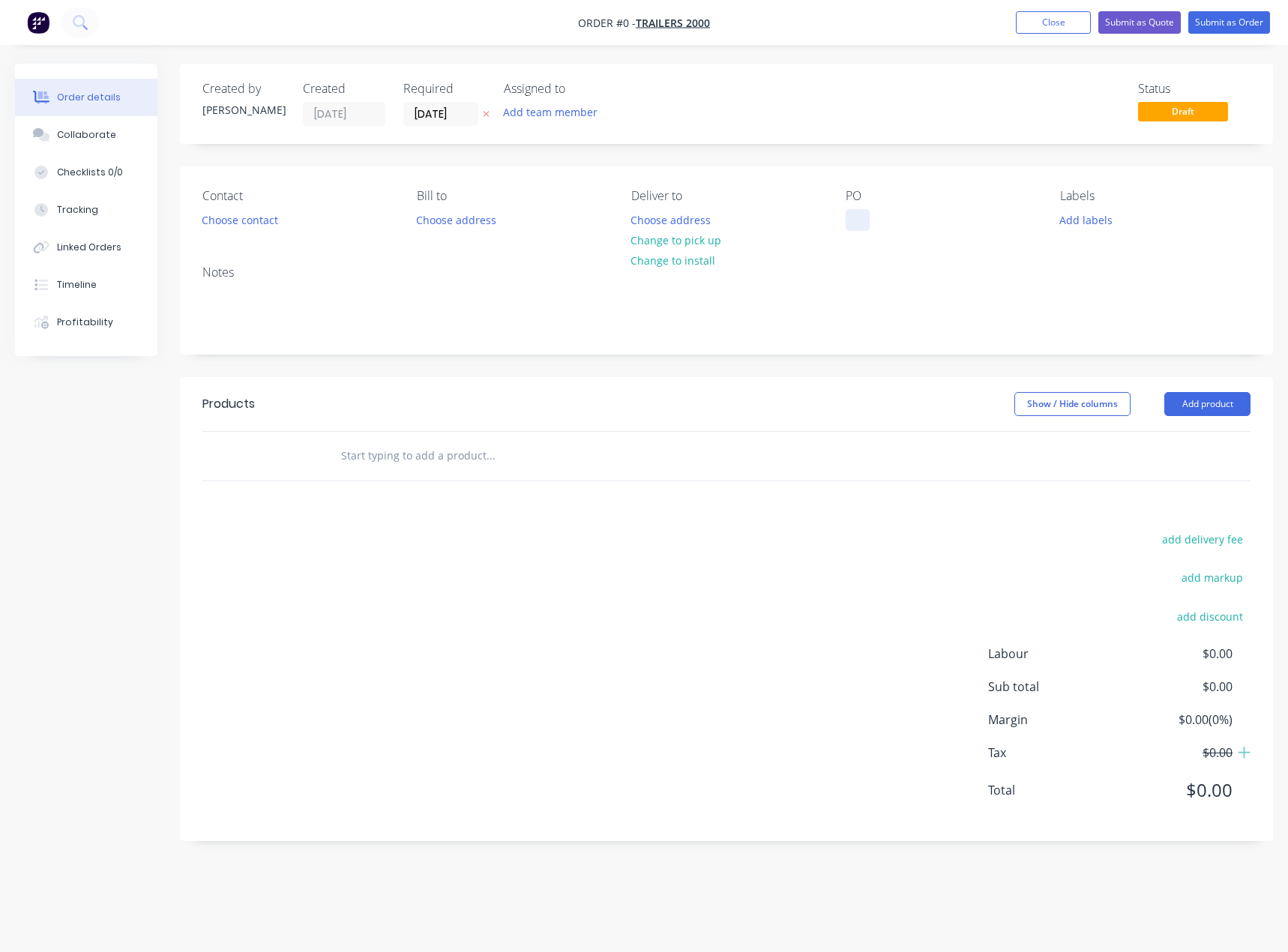
click at [864, 214] on div at bounding box center [857, 220] width 24 height 22
paste div
click at [97, 131] on div "Collaborate" at bounding box center [87, 134] width 59 height 13
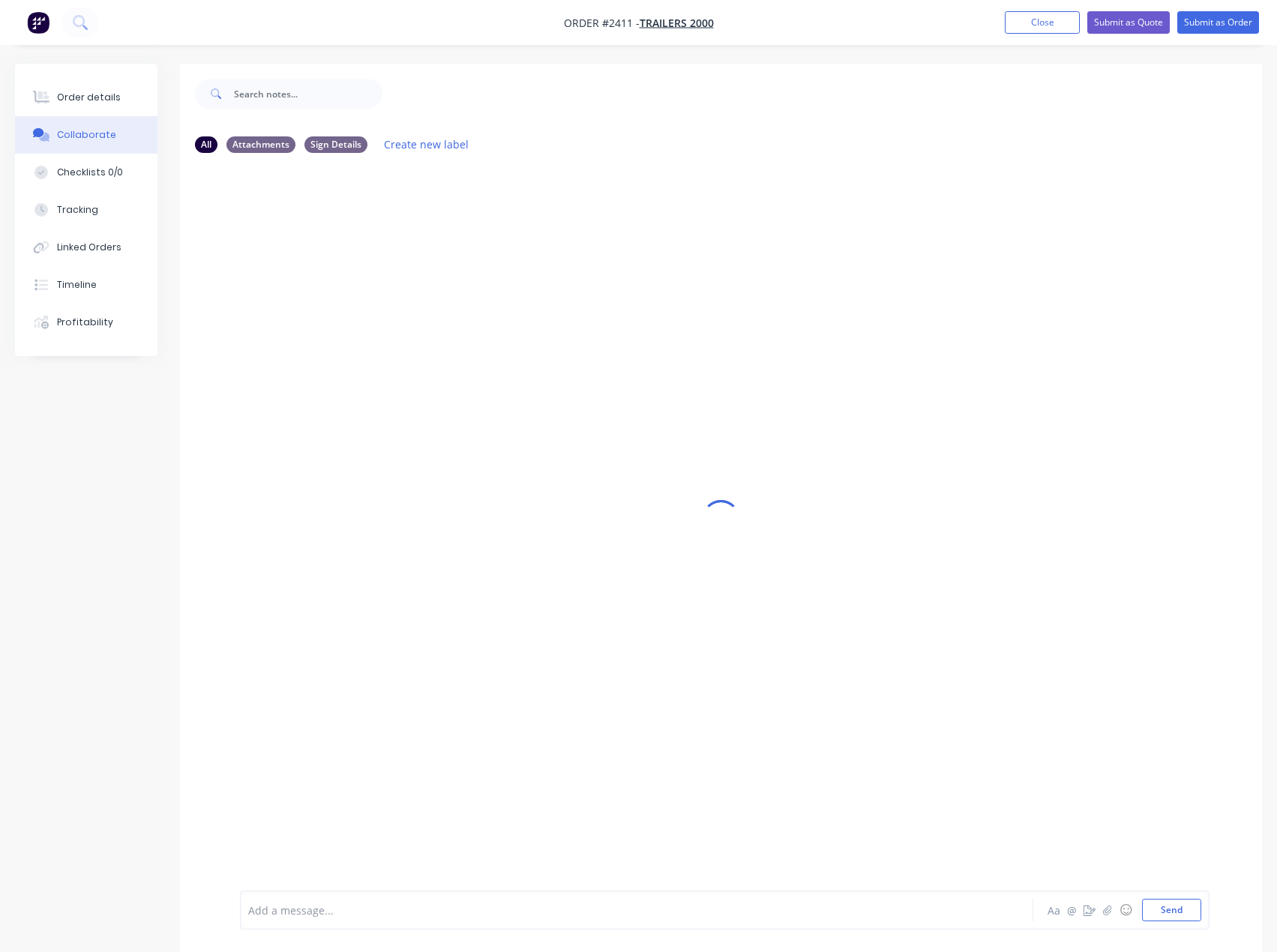
click at [312, 916] on div at bounding box center [606, 910] width 714 height 15
click at [1148, 910] on button "Send" at bounding box center [1172, 910] width 60 height 22
click at [90, 97] on div "Order details" at bounding box center [89, 97] width 63 height 13
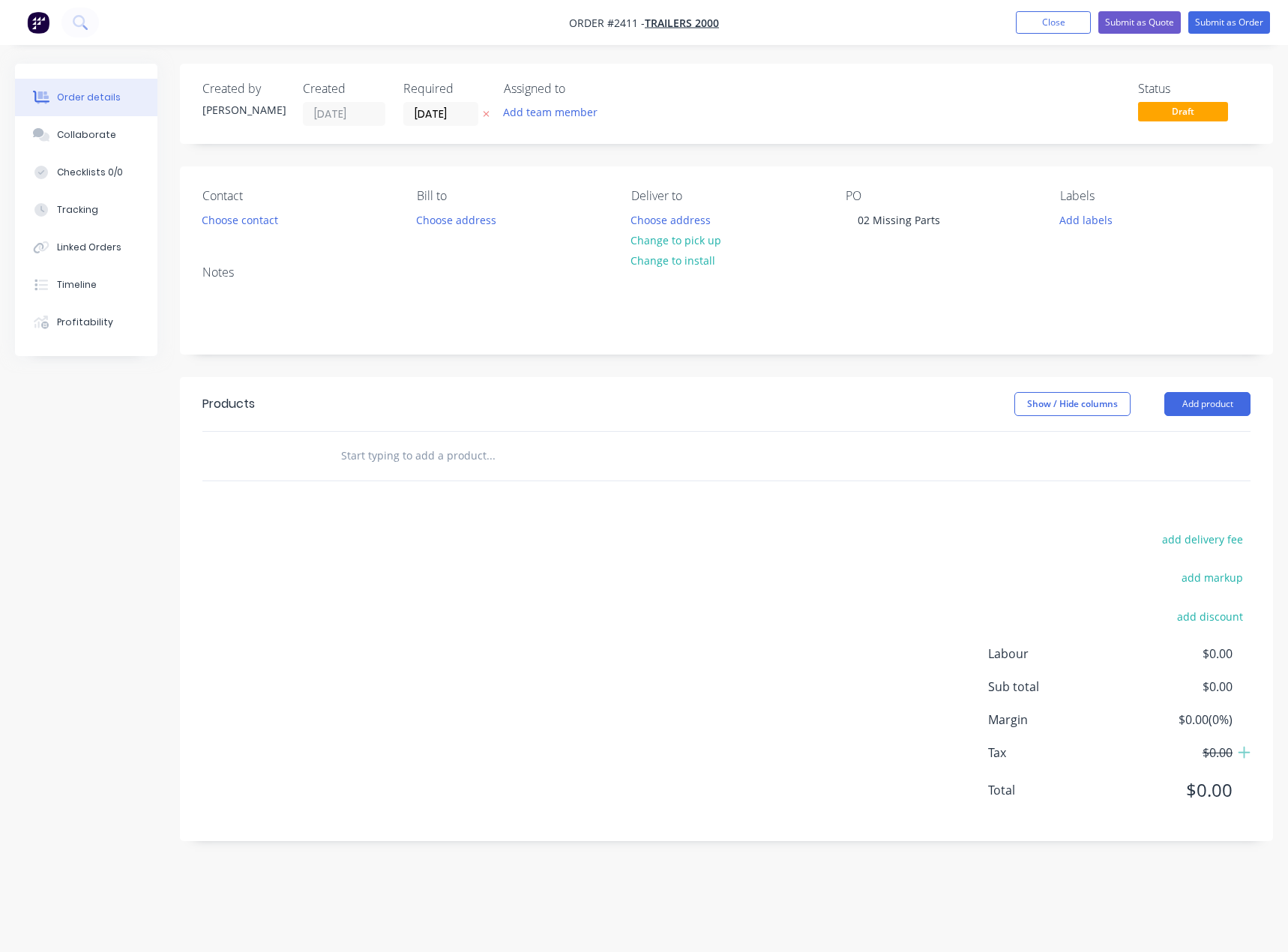
click at [551, 568] on div "add delivery fee add markup add discount Labour $0.00 Sub total $0.00 Margin $0…" at bounding box center [726, 674] width 1048 height 289
click at [1231, 404] on button "Add product" at bounding box center [1208, 403] width 87 height 24
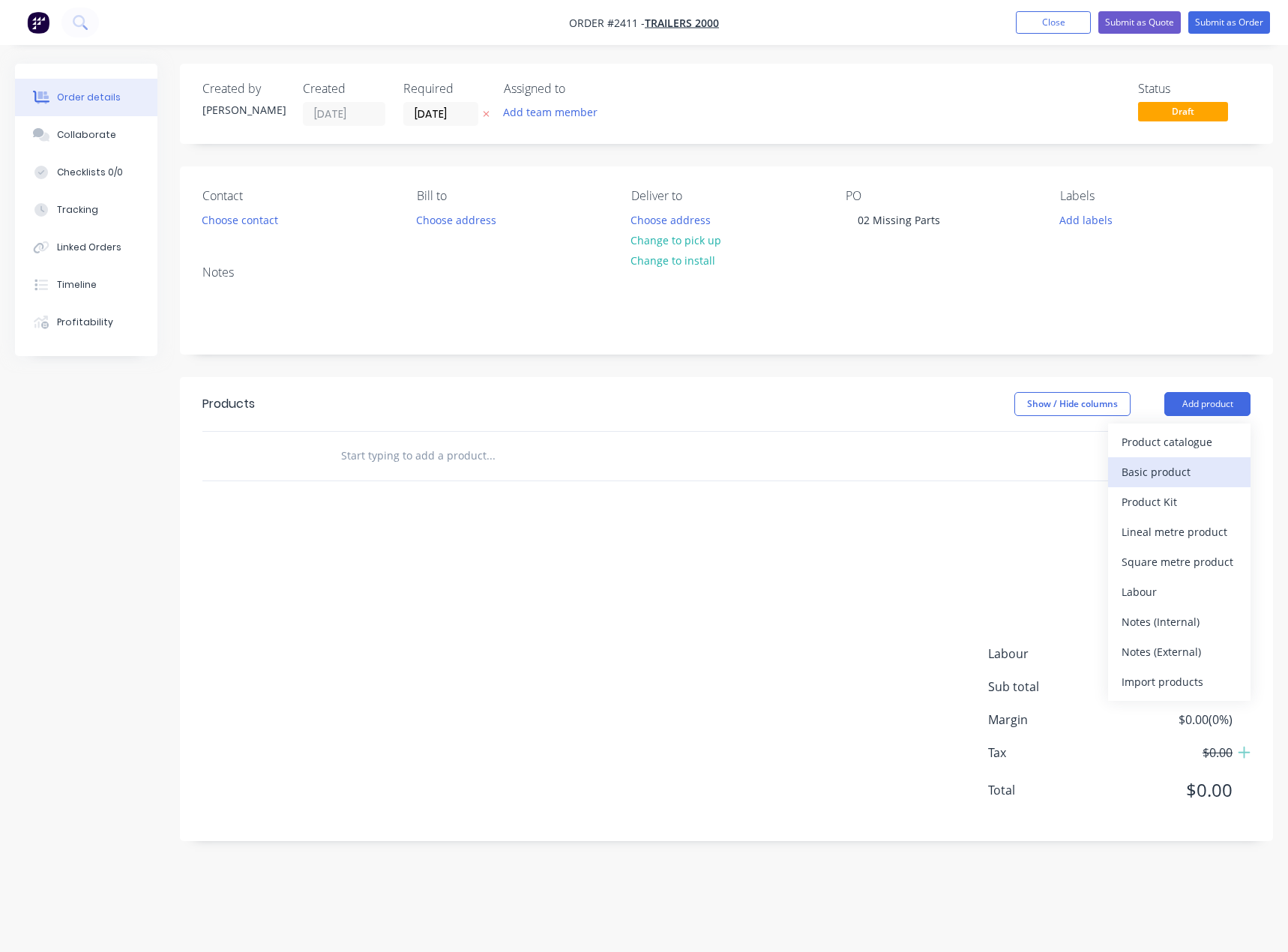
click at [1181, 464] on div "Basic product" at bounding box center [1178, 472] width 115 height 22
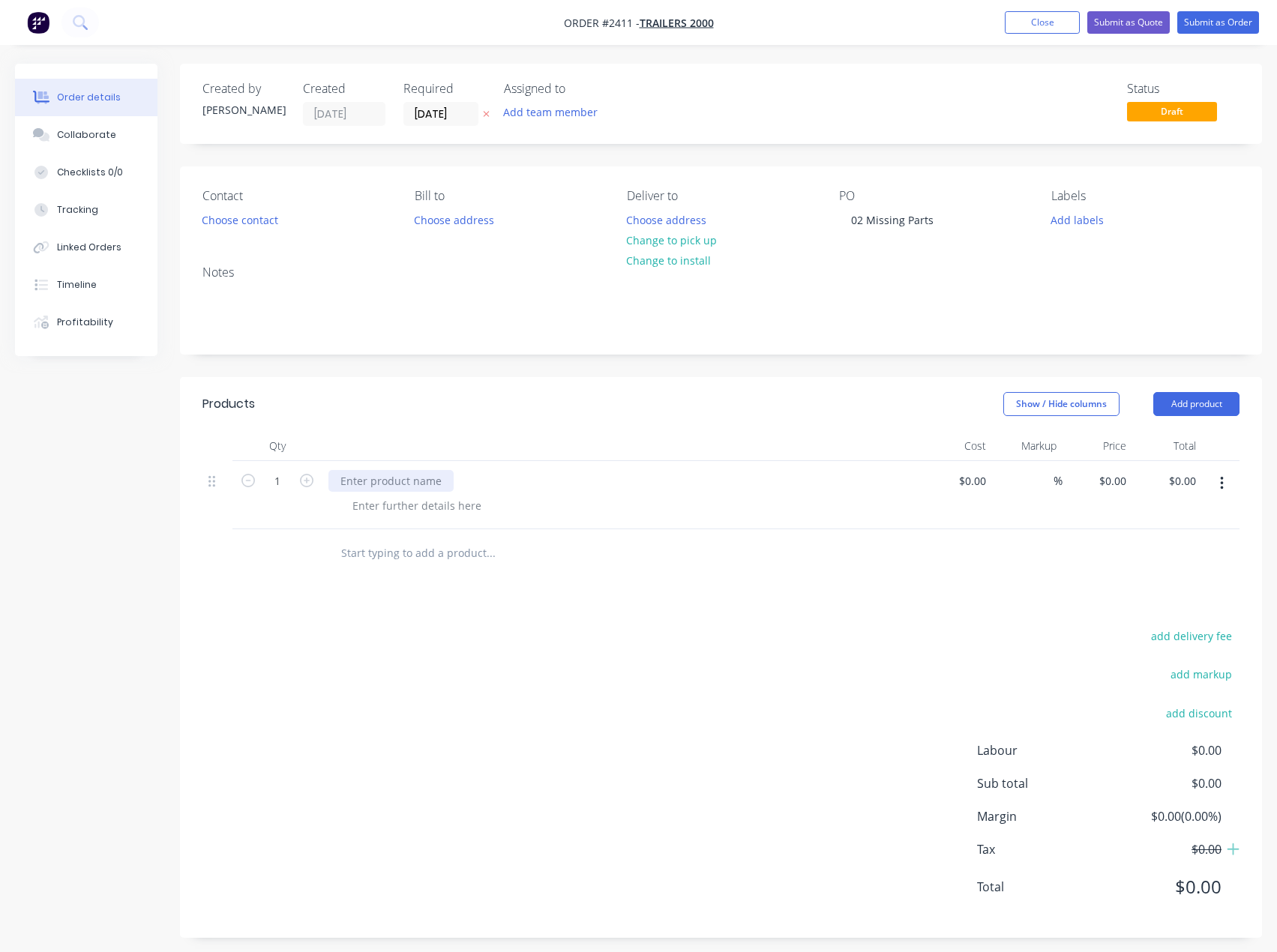
click at [383, 482] on div at bounding box center [391, 481] width 125 height 22
click at [421, 504] on div at bounding box center [417, 505] width 153 height 22
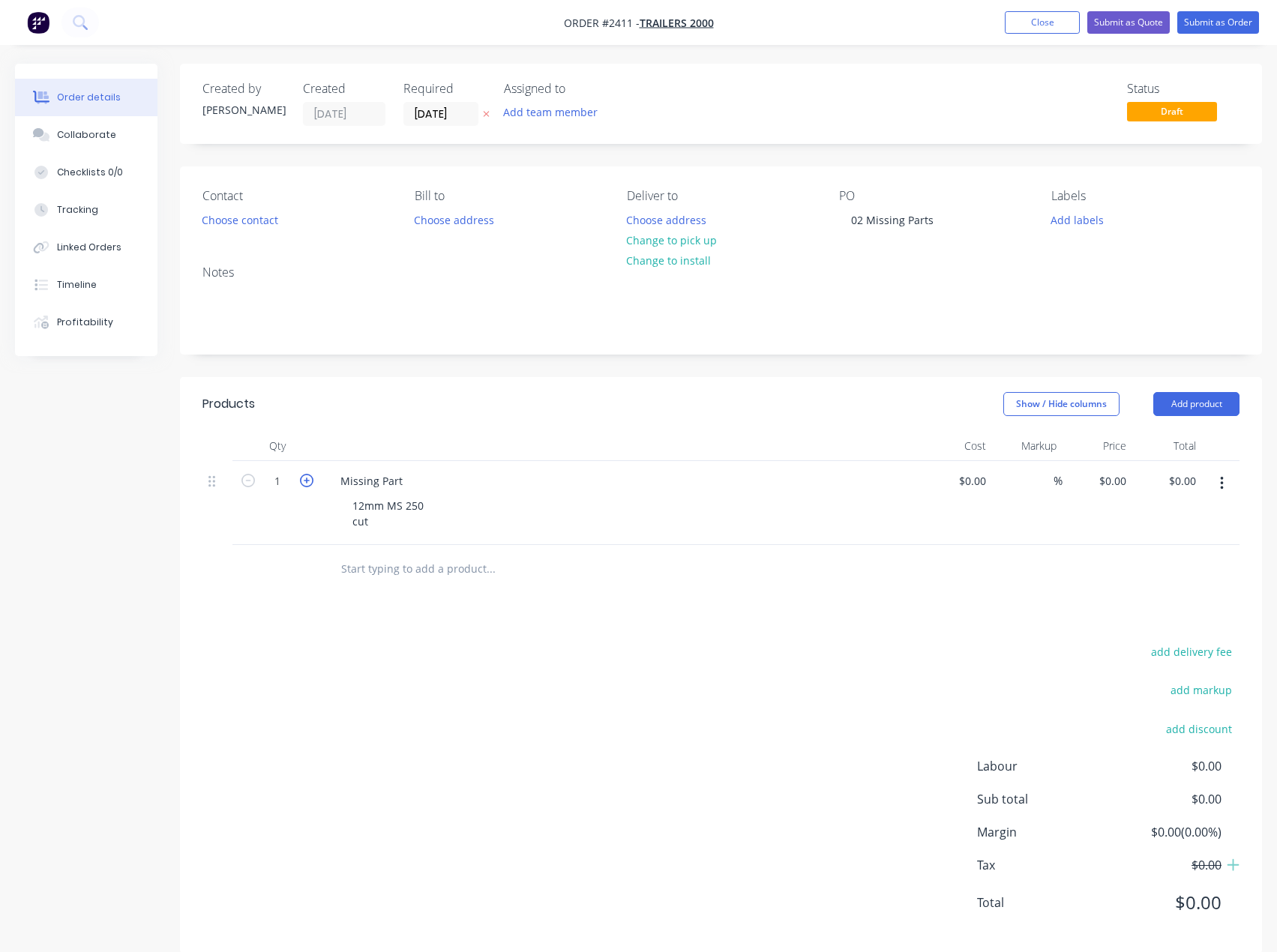
click at [306, 484] on icon "button" at bounding box center [306, 480] width 13 height 13
type input "2"
click at [1200, 19] on button "Submit as Order" at bounding box center [1218, 22] width 82 height 22
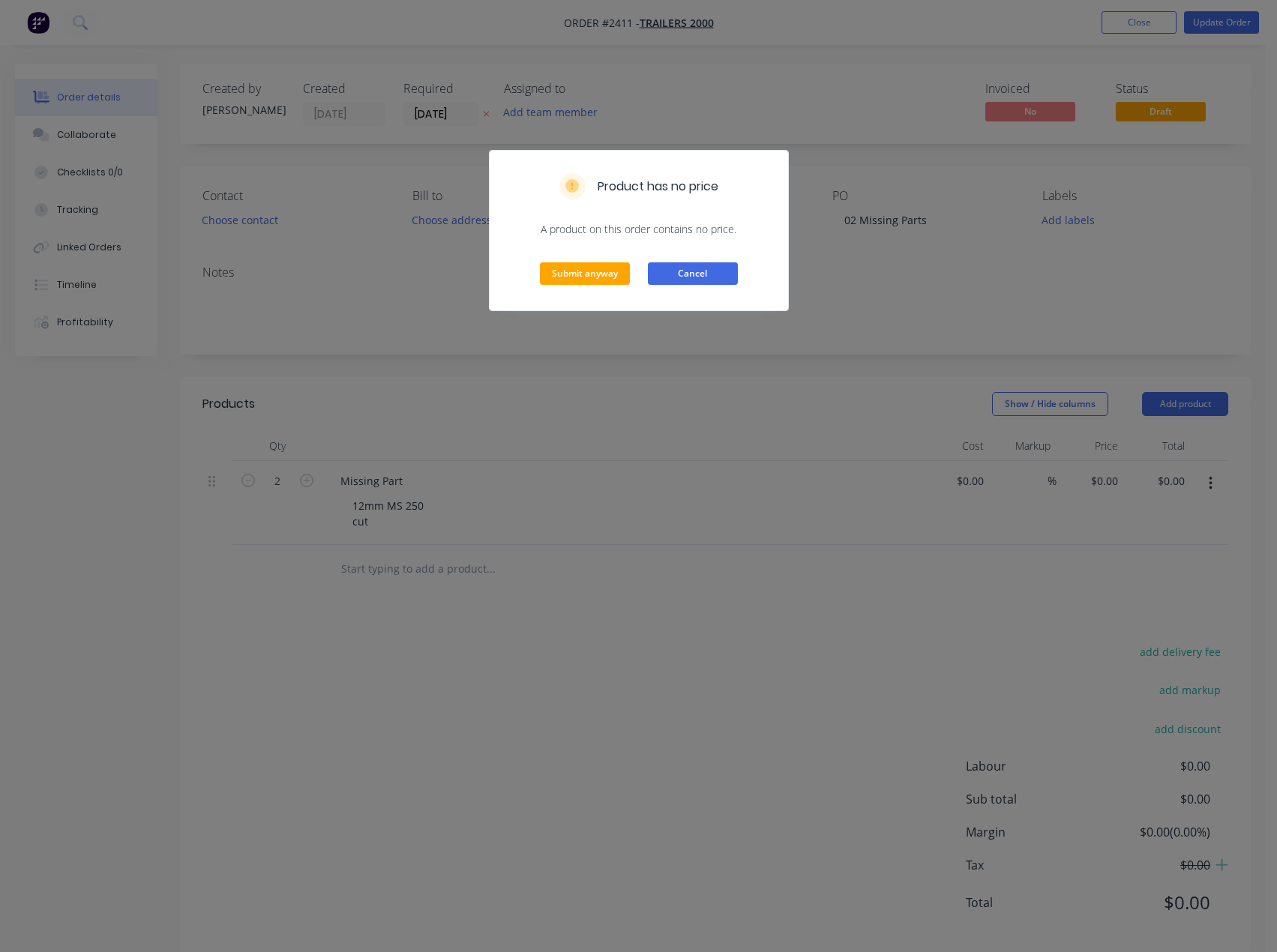
click at [713, 274] on button "Cancel" at bounding box center [693, 274] width 90 height 22
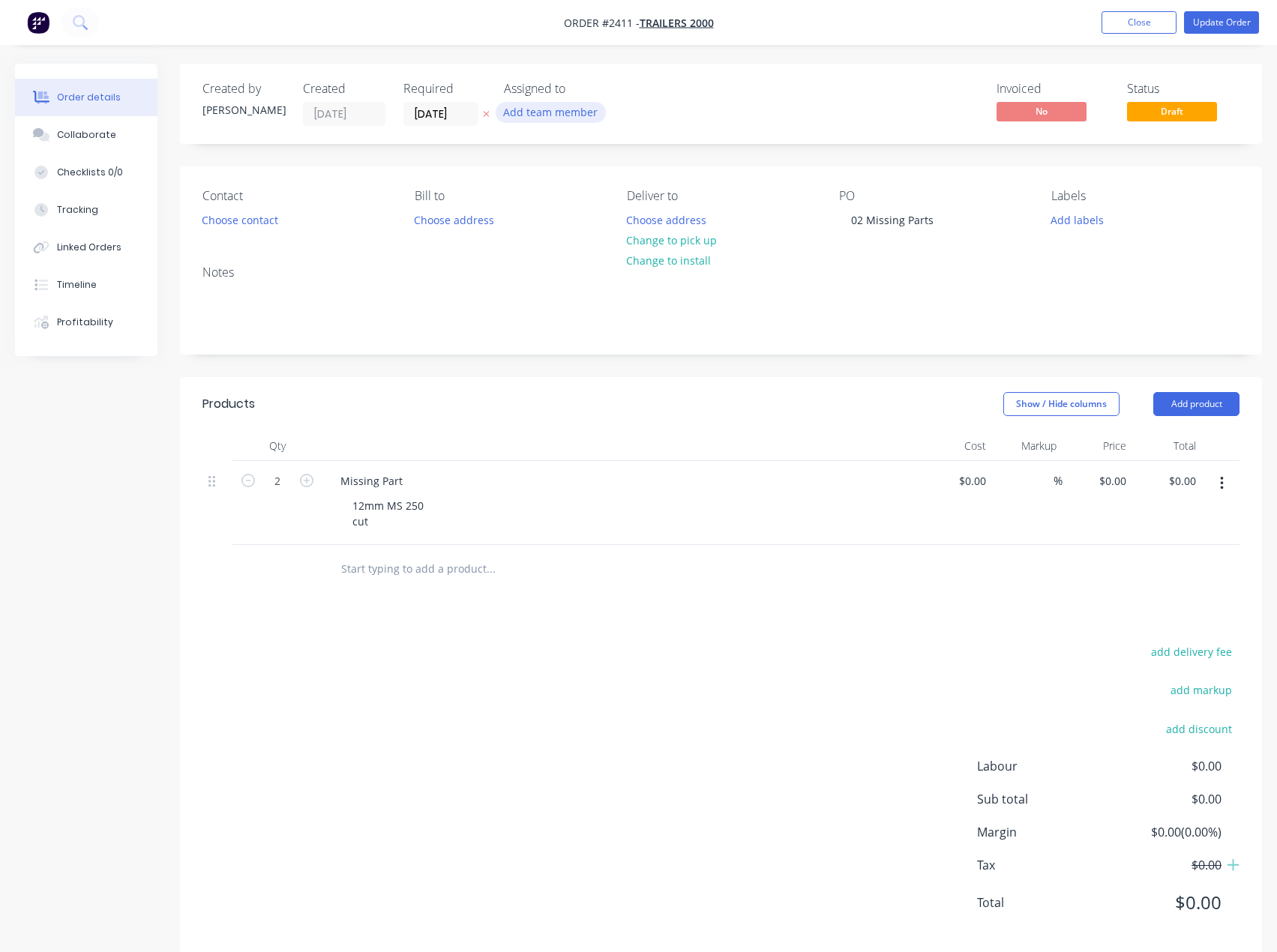
click at [566, 107] on button "Add team member" at bounding box center [550, 112] width 111 height 20
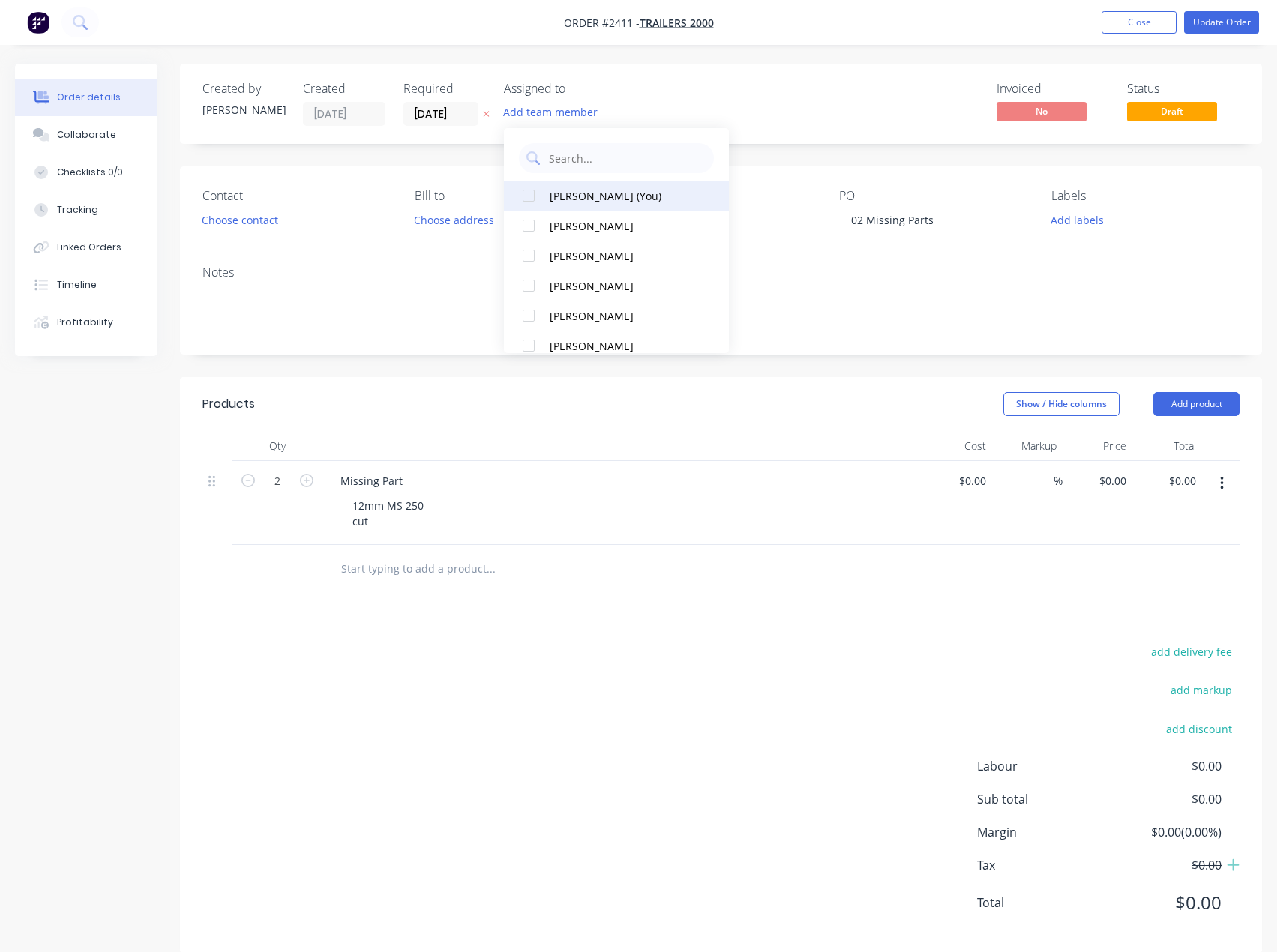
click at [610, 194] on div "[PERSON_NAME] (You)" at bounding box center [625, 196] width 150 height 15
drag, startPoint x: 777, startPoint y: 101, endPoint x: 959, endPoint y: 90, distance: 182.3
click at [778, 101] on div "Invoiced No Status Draft" at bounding box center [947, 104] width 586 height 44
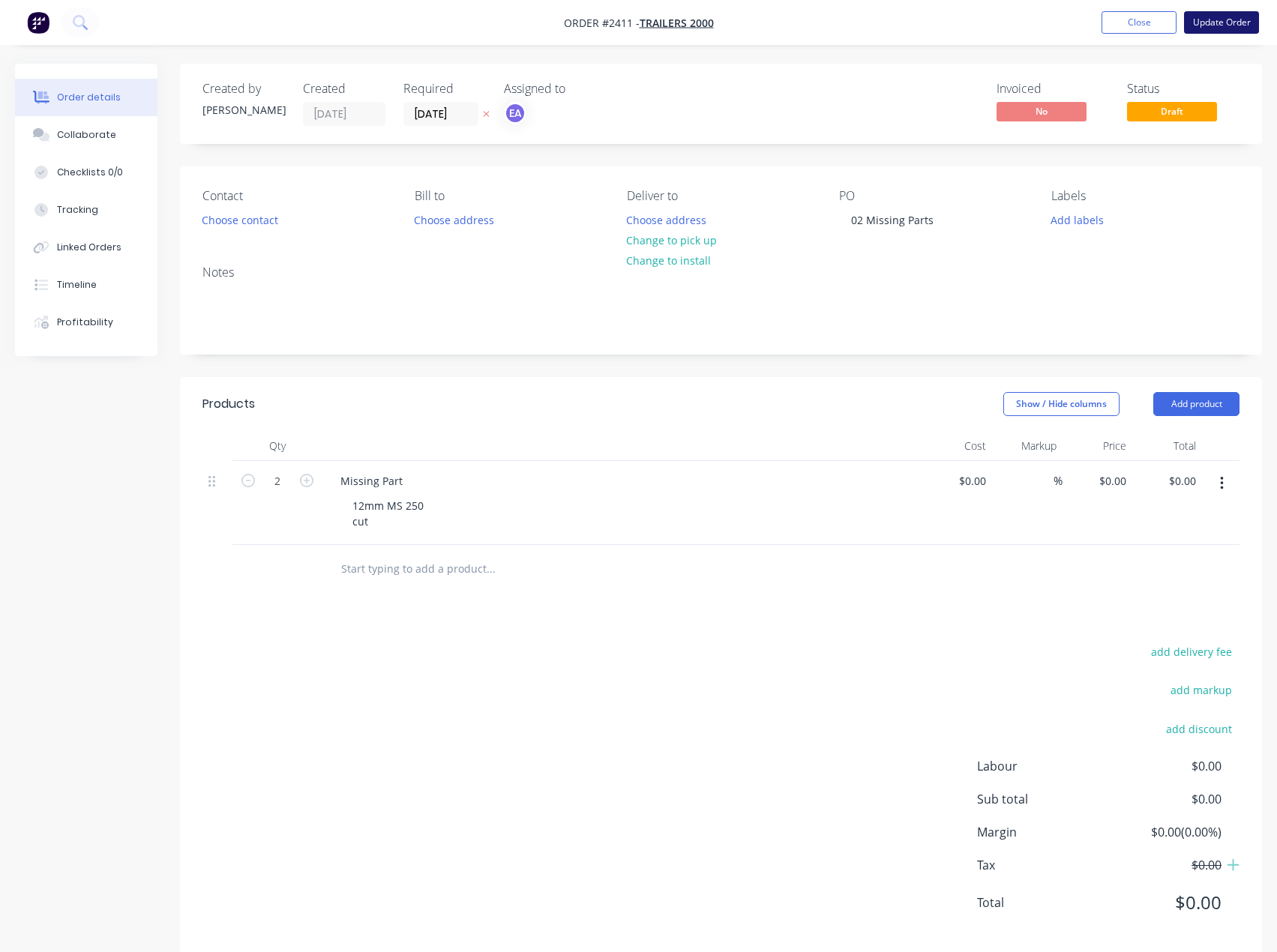
click at [1197, 25] on button "Update Order" at bounding box center [1221, 22] width 75 height 22
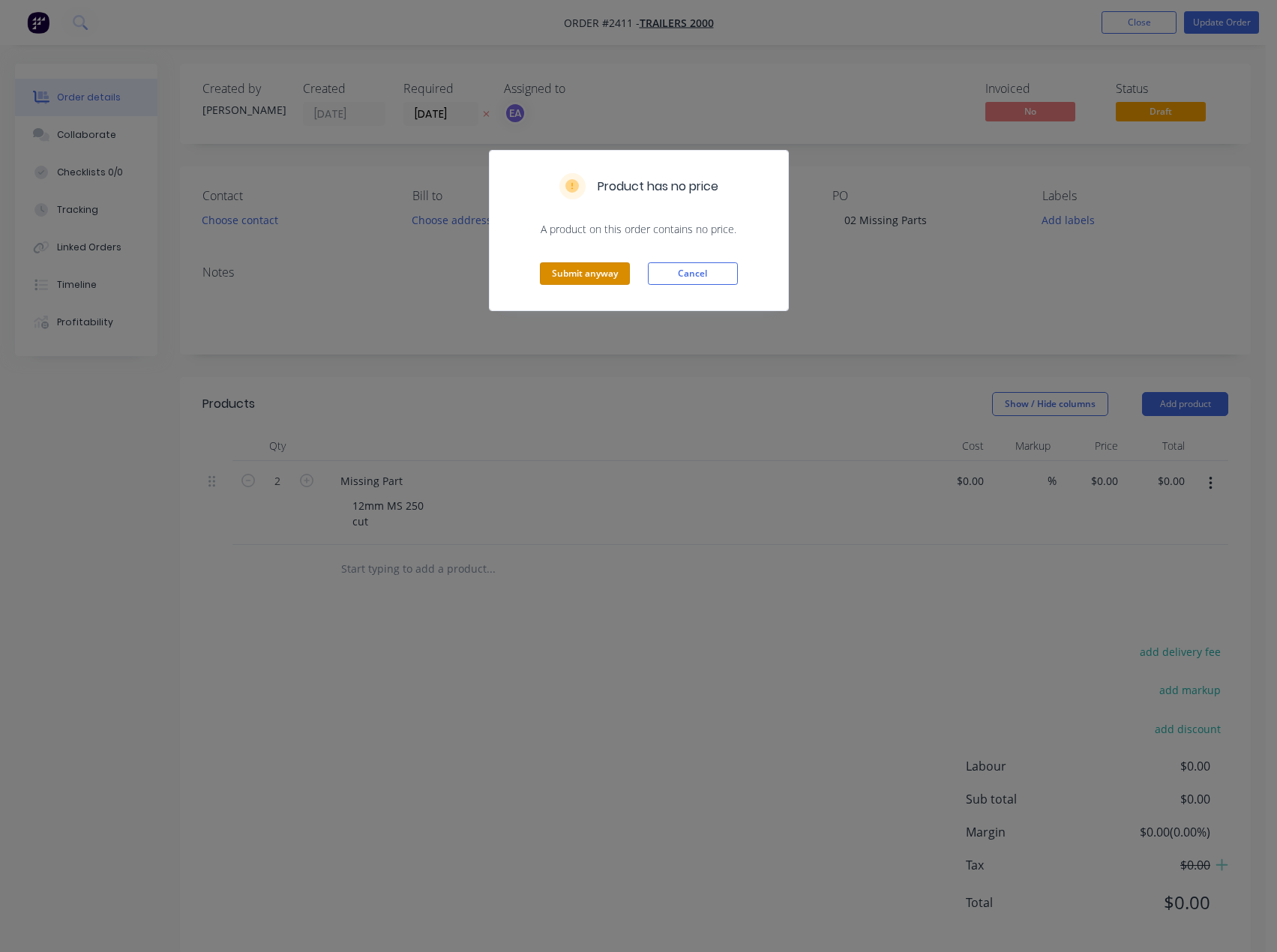
click at [567, 284] on button "Submit anyway" at bounding box center [585, 274] width 90 height 22
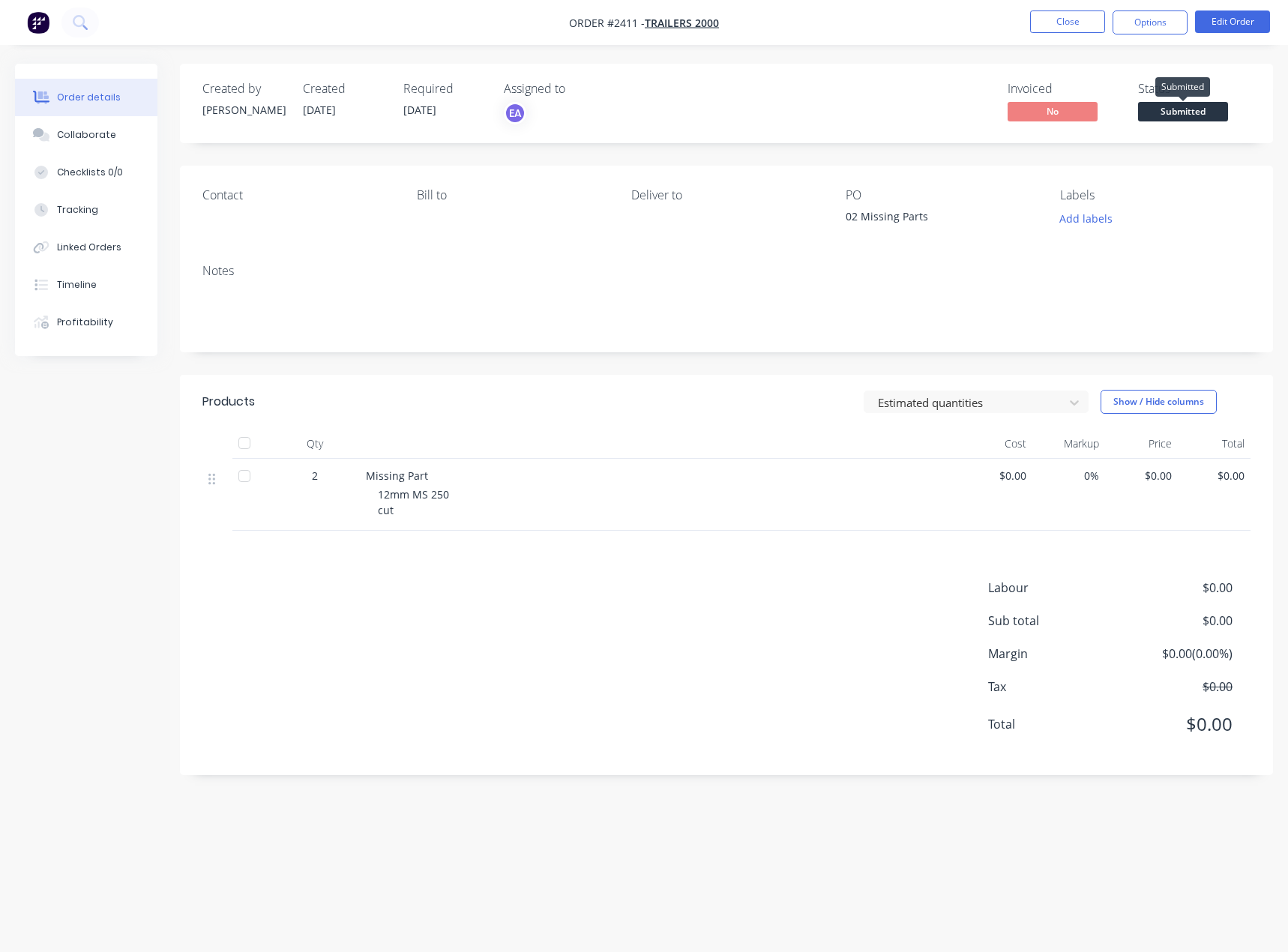
click at [1194, 113] on span "Submitted" at bounding box center [1183, 111] width 90 height 19
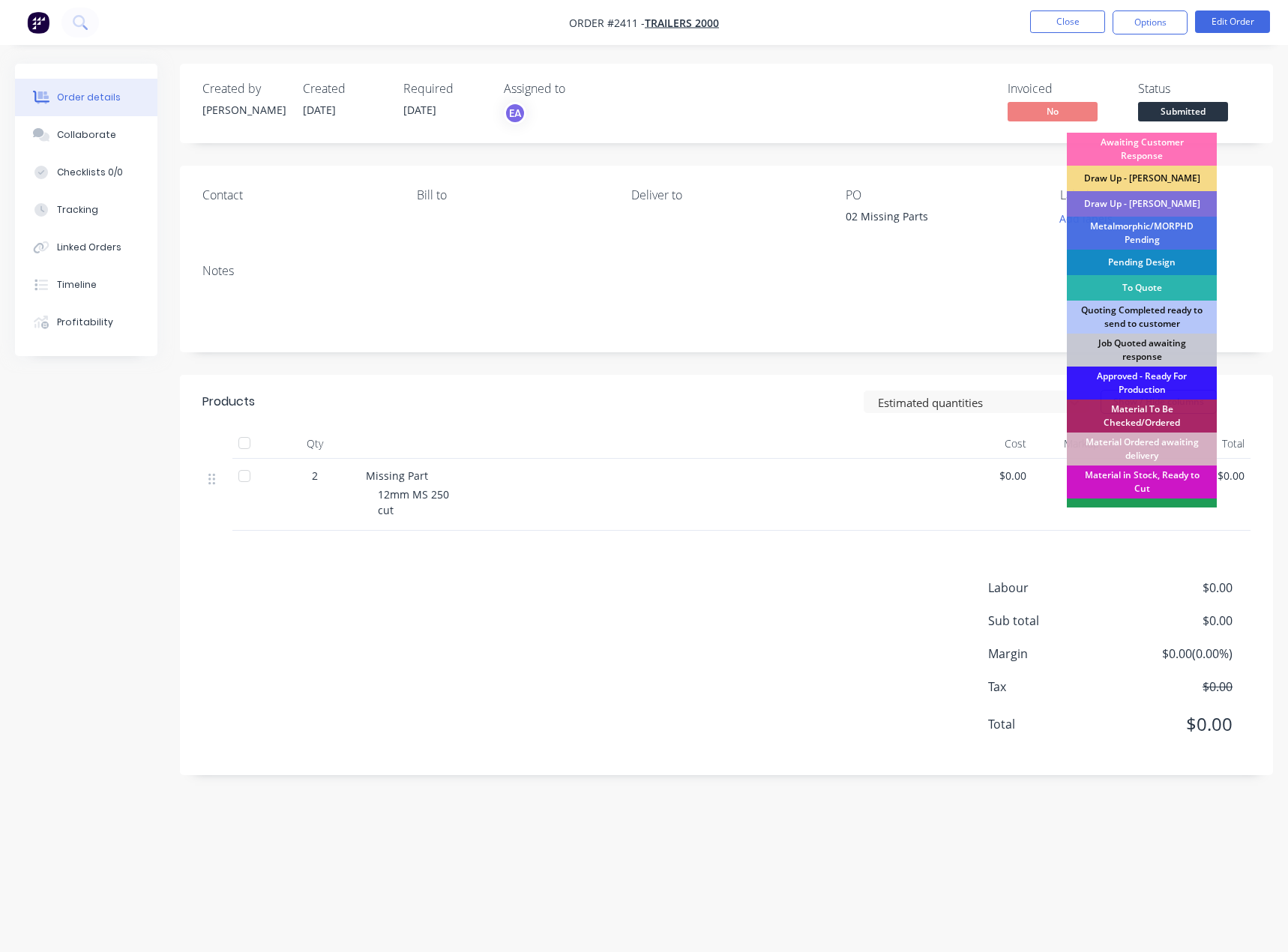
click at [1151, 199] on div "Draw Up - [PERSON_NAME]" at bounding box center [1142, 203] width 150 height 26
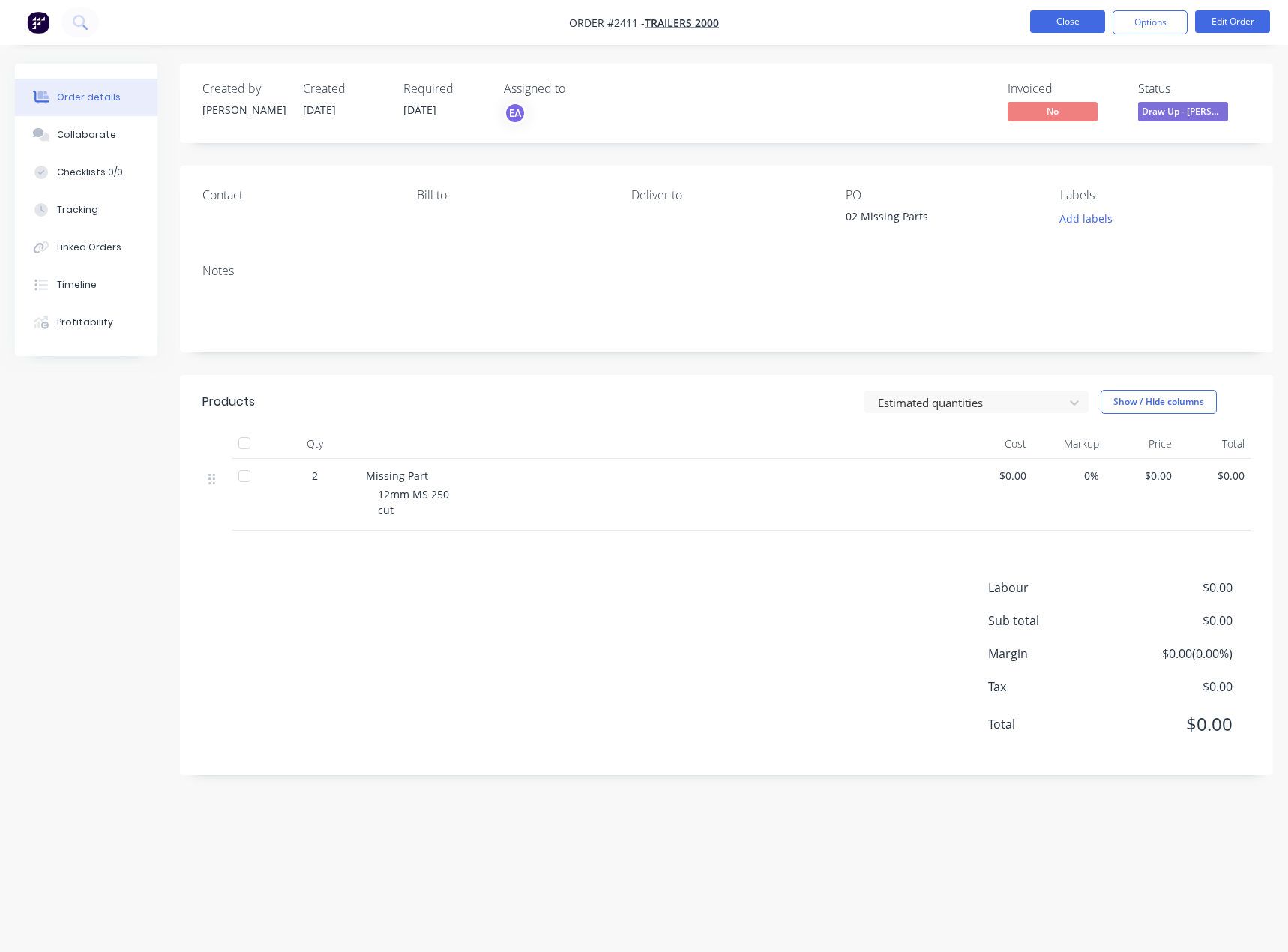
click at [1051, 29] on button "Close" at bounding box center [1067, 22] width 75 height 22
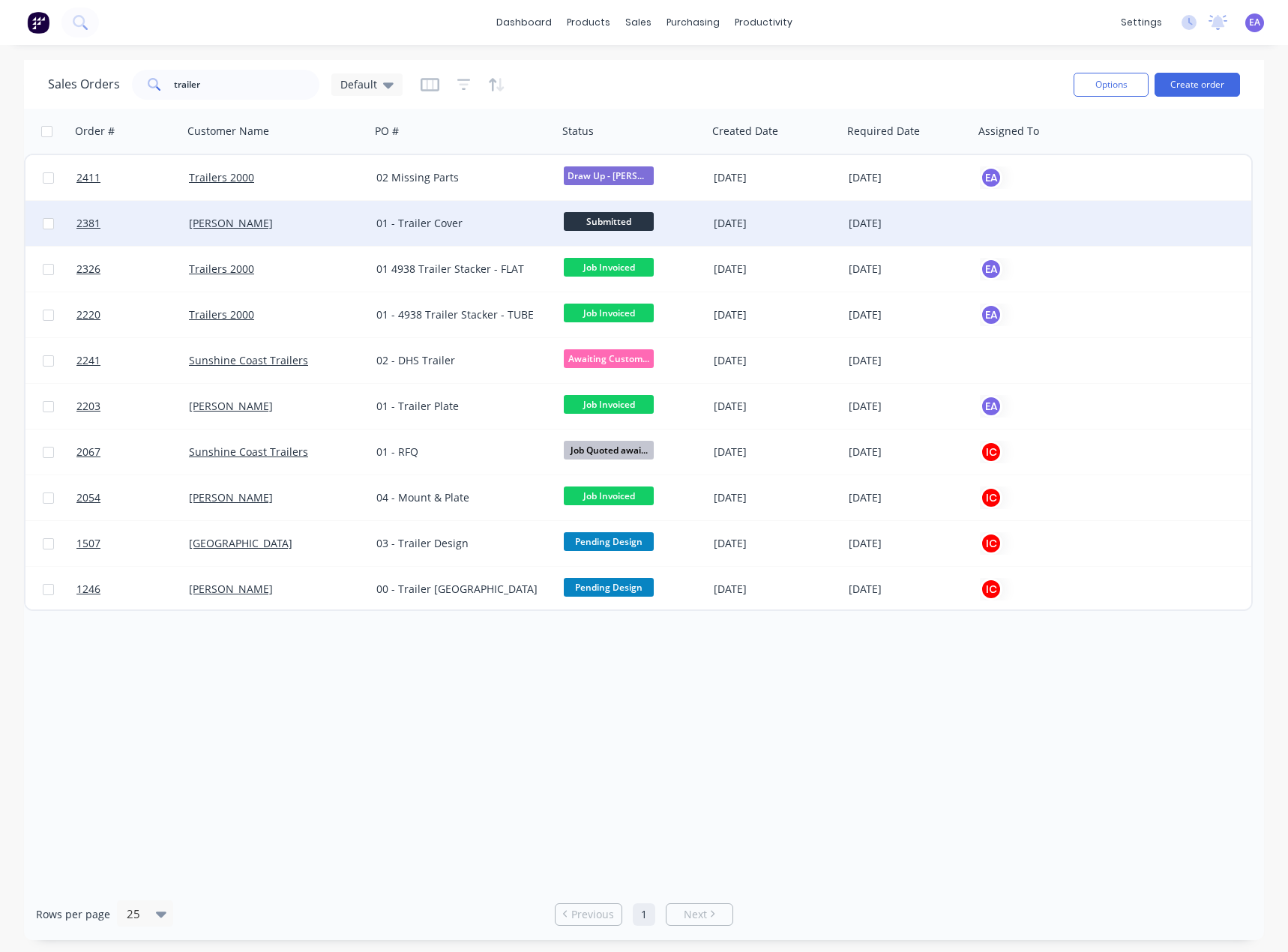
click at [416, 216] on div "01 - Trailer Cover" at bounding box center [459, 223] width 166 height 15
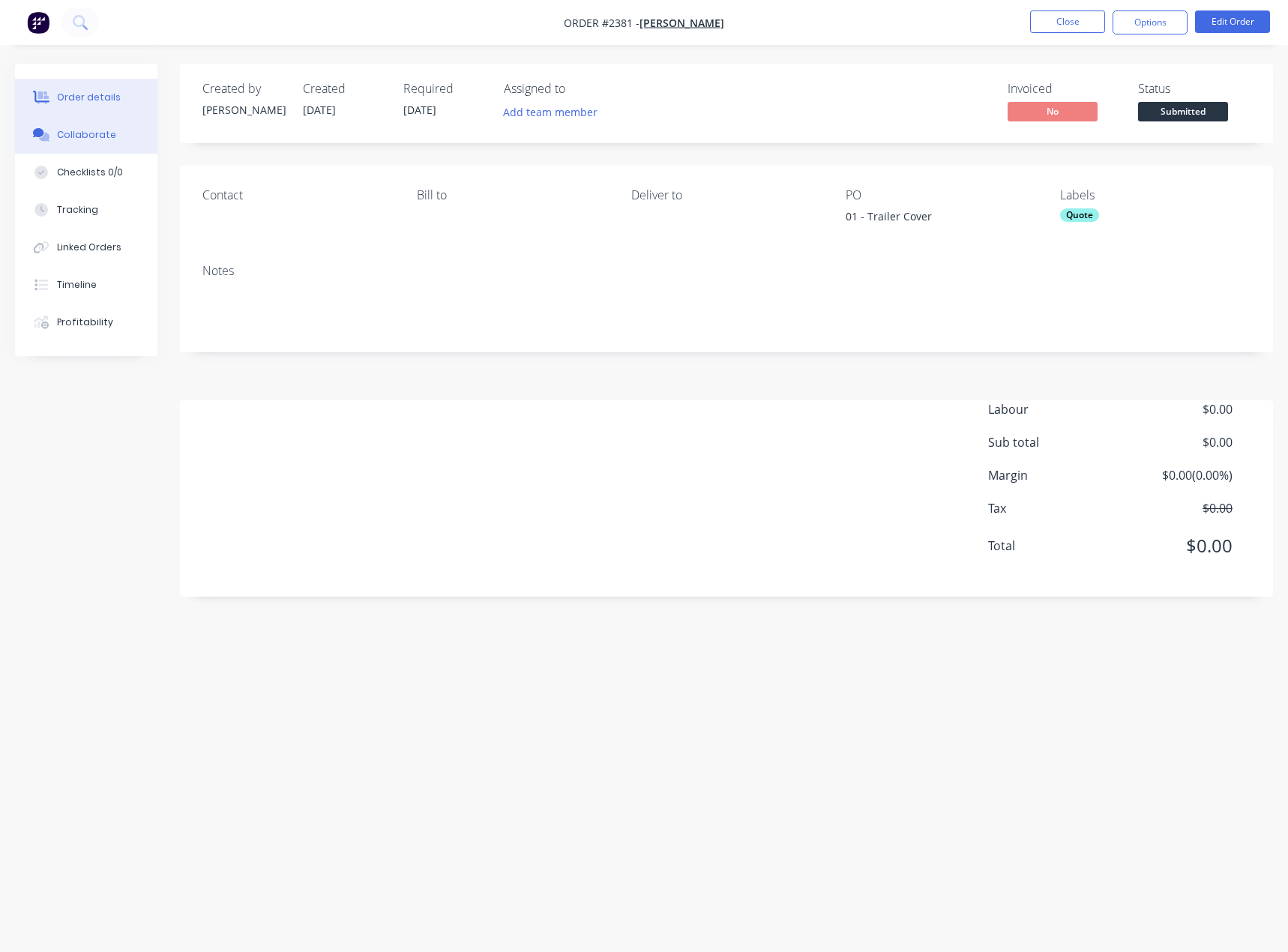
click at [113, 138] on button "Collaborate" at bounding box center [86, 134] width 142 height 38
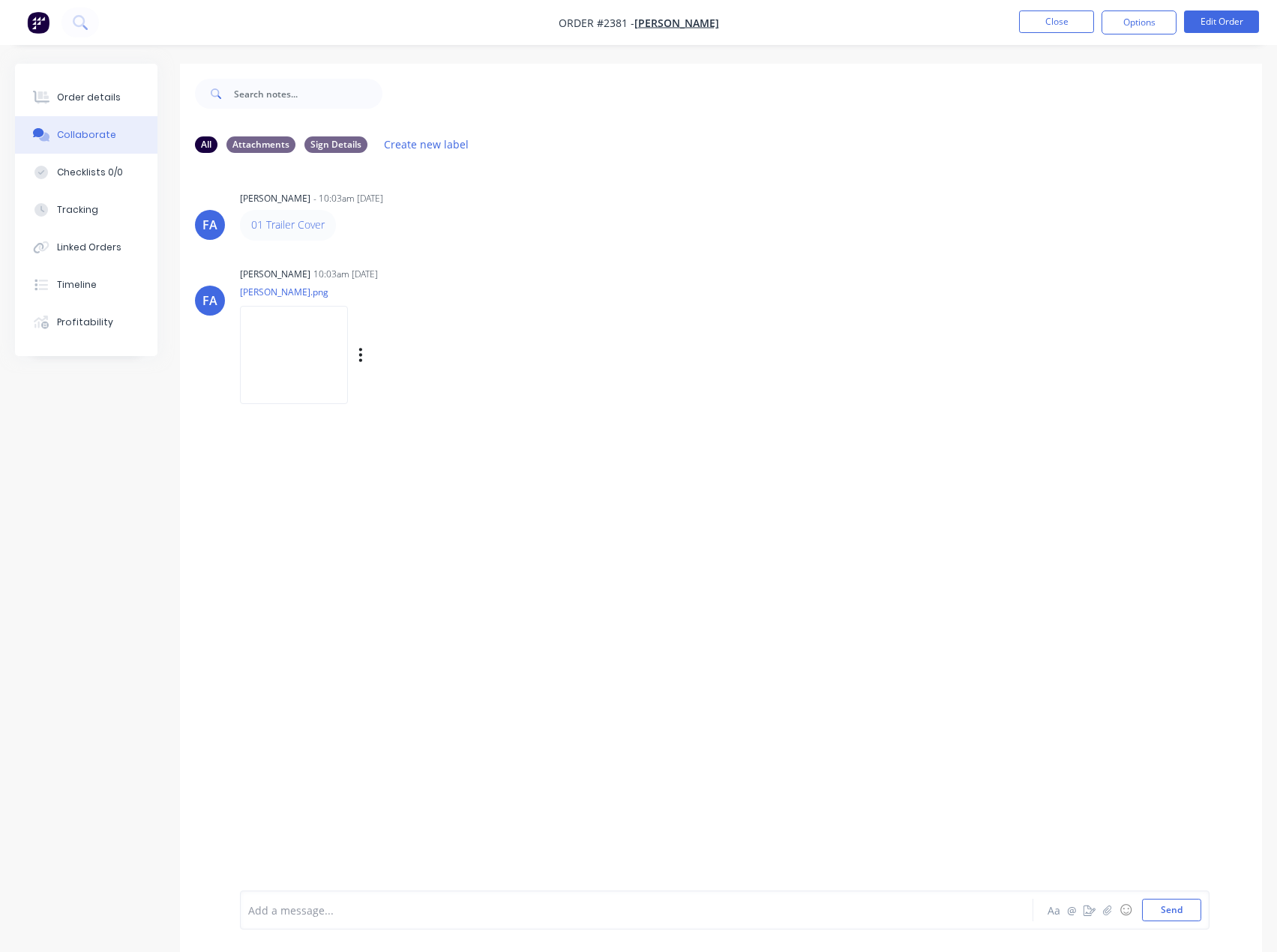
click at [312, 380] on img at bounding box center [294, 355] width 108 height 98
click at [100, 104] on button "Order details" at bounding box center [86, 97] width 142 height 38
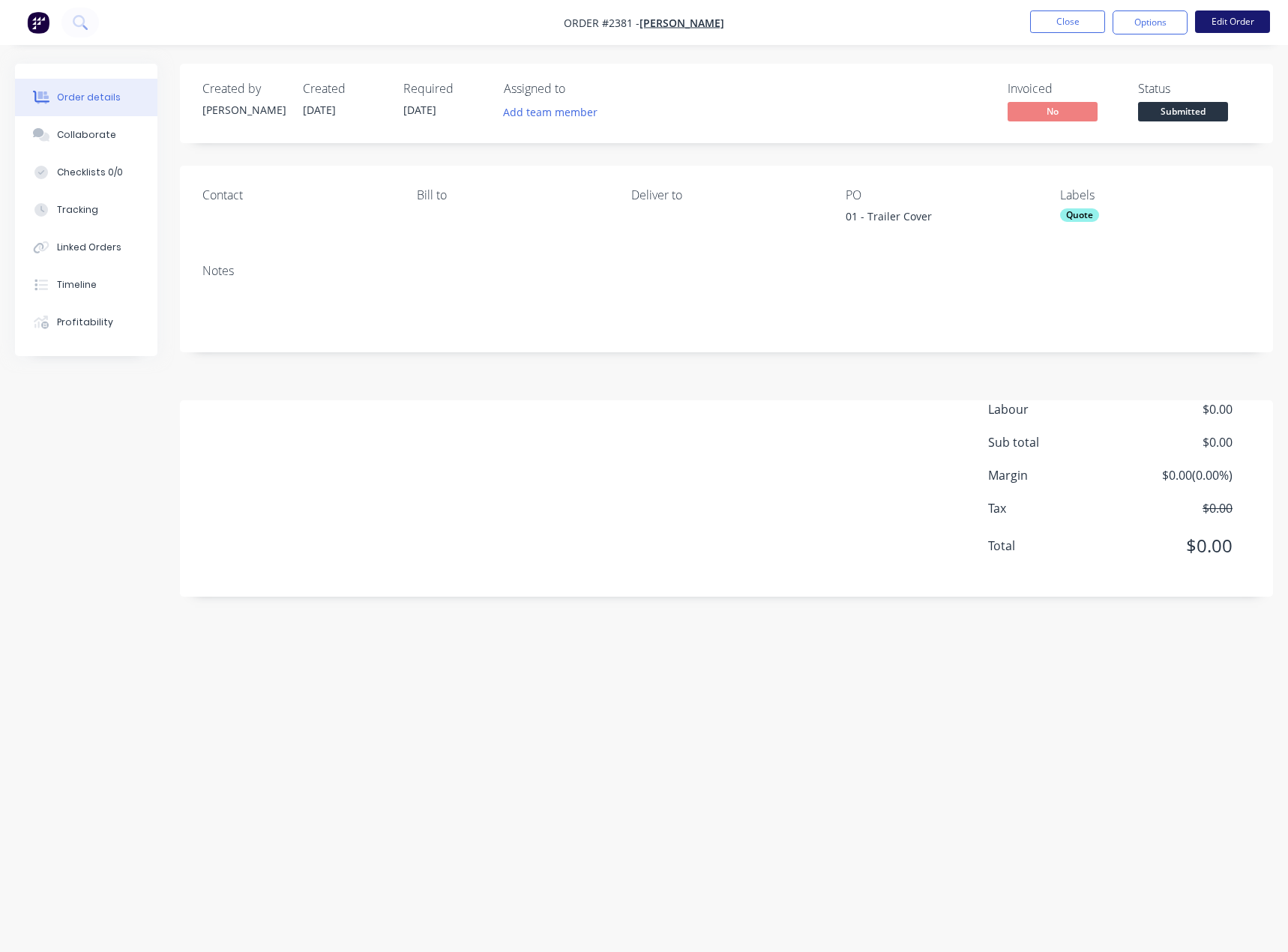
click at [1235, 21] on button "Edit Order" at bounding box center [1232, 22] width 75 height 22
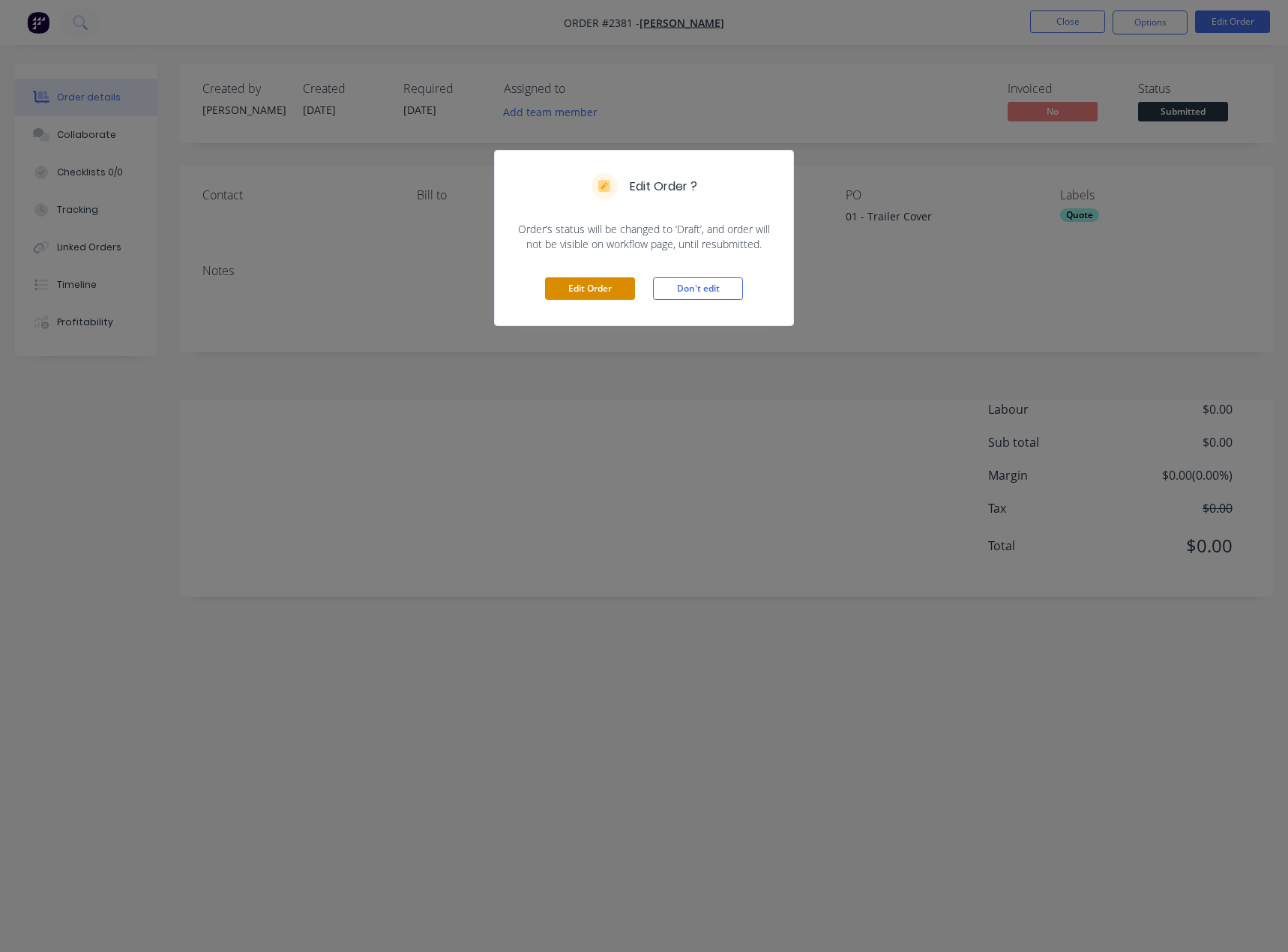
click at [579, 284] on button "Edit Order" at bounding box center [590, 288] width 90 height 22
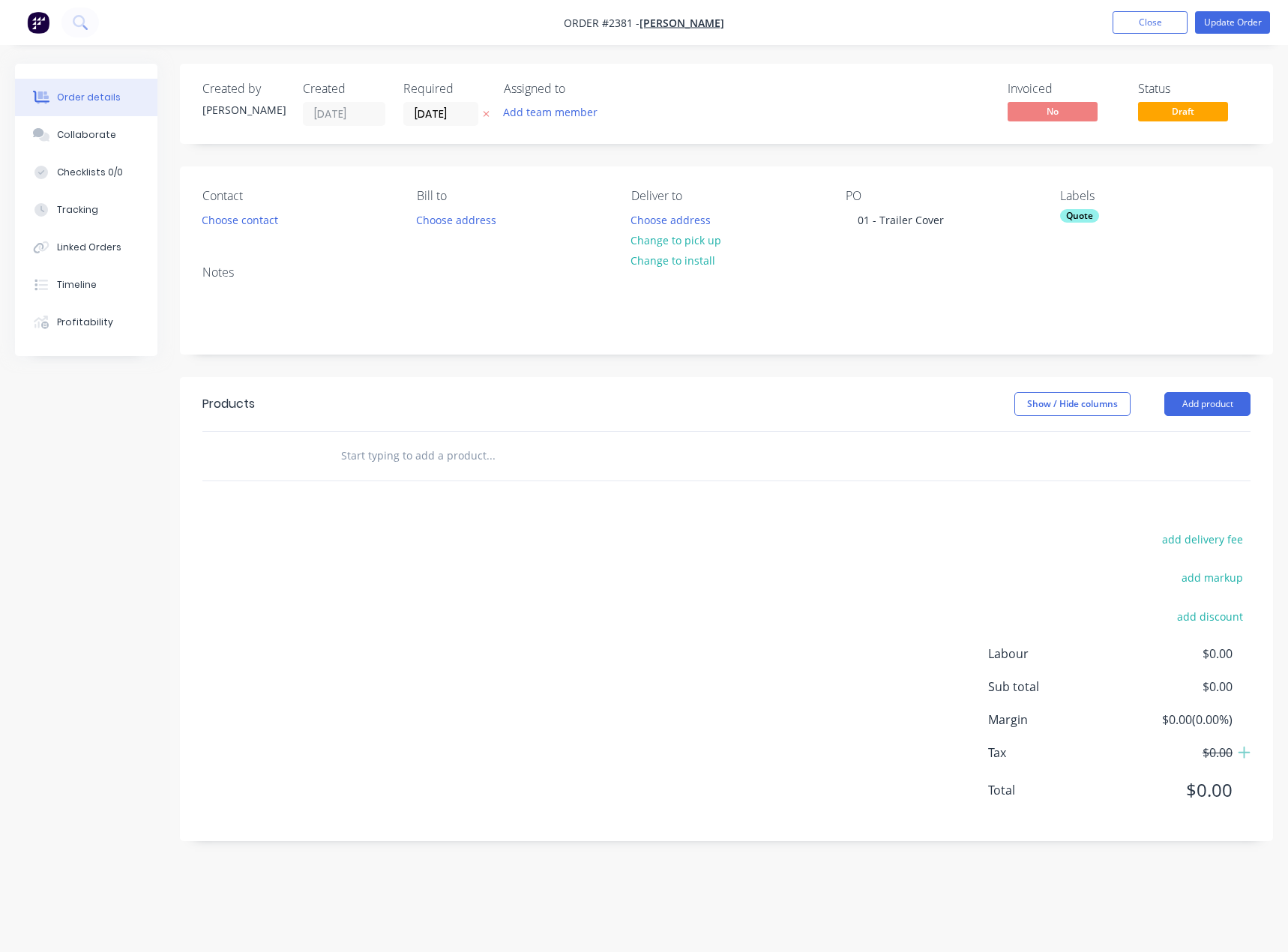
drag, startPoint x: 1195, startPoint y: 400, endPoint x: 1195, endPoint y: 418, distance: 18.0
click at [1195, 400] on button "Add product" at bounding box center [1208, 403] width 87 height 24
drag, startPoint x: 1161, startPoint y: 468, endPoint x: 1189, endPoint y: 428, distance: 48.8
click at [1161, 468] on div "Basic product" at bounding box center [1178, 472] width 115 height 22
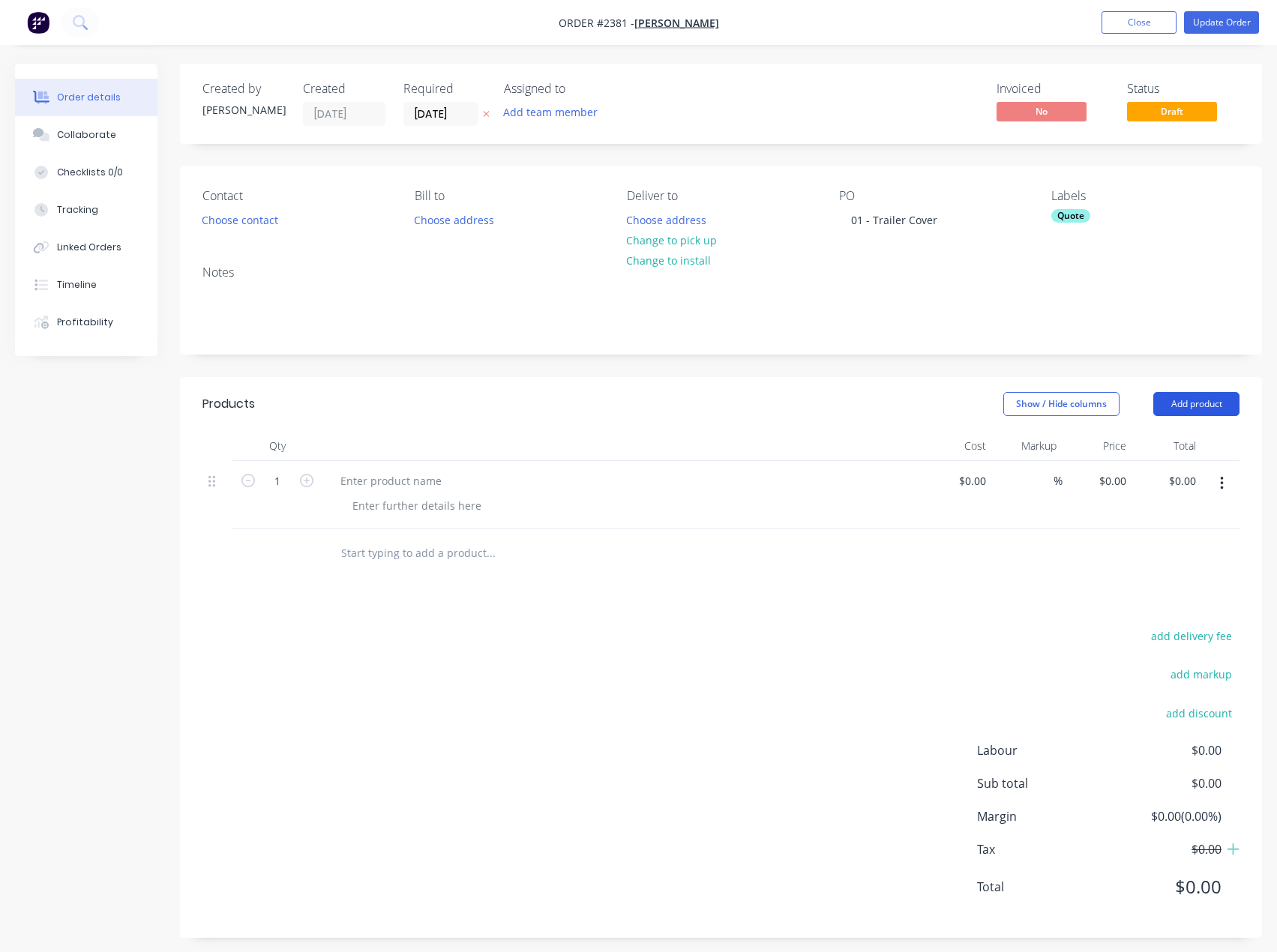
click at [1197, 404] on button "Add product" at bounding box center [1197, 403] width 87 height 24
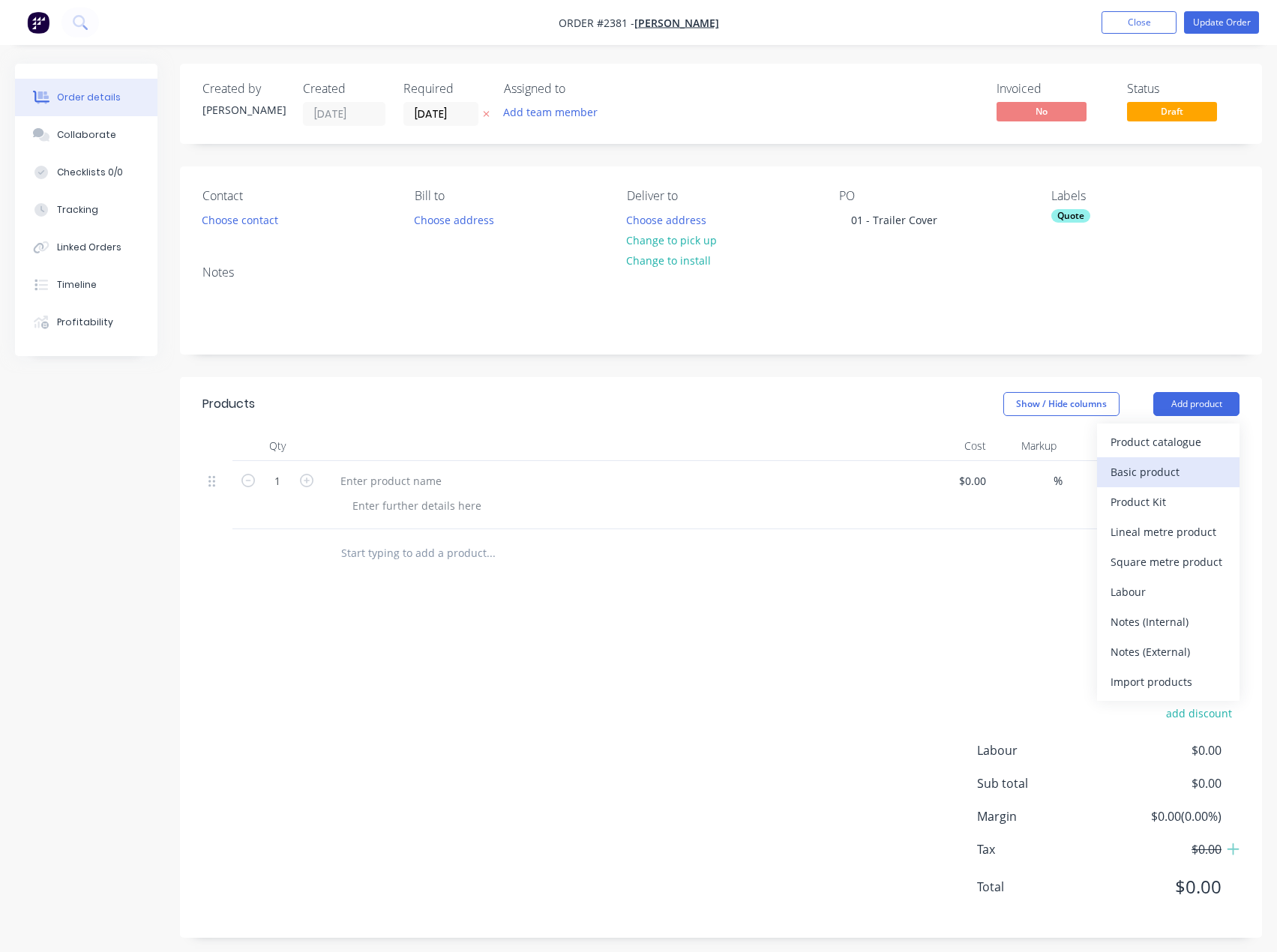
click at [1177, 464] on div "Basic product" at bounding box center [1168, 472] width 115 height 22
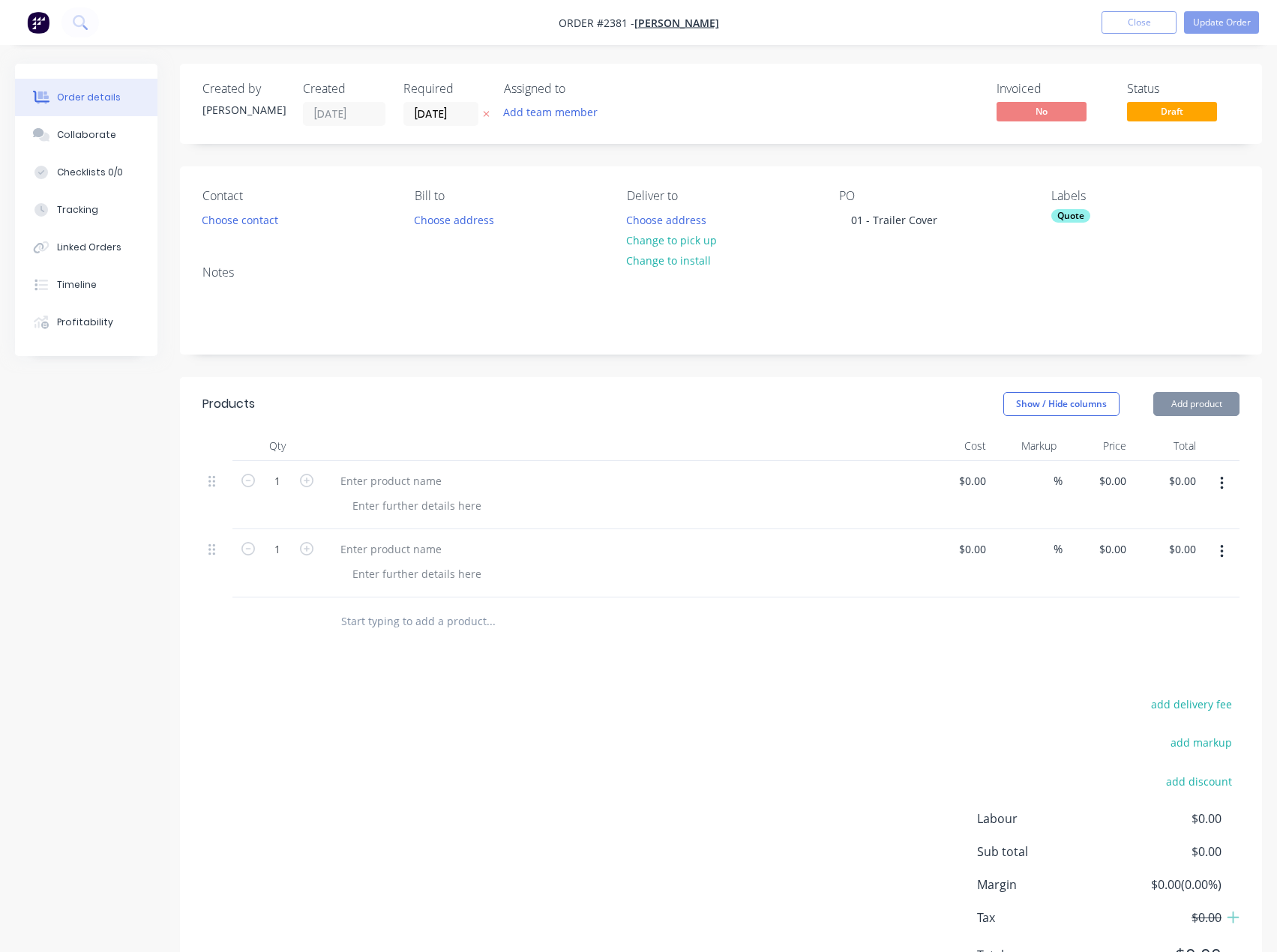
click at [1203, 403] on button "Add product" at bounding box center [1197, 403] width 87 height 24
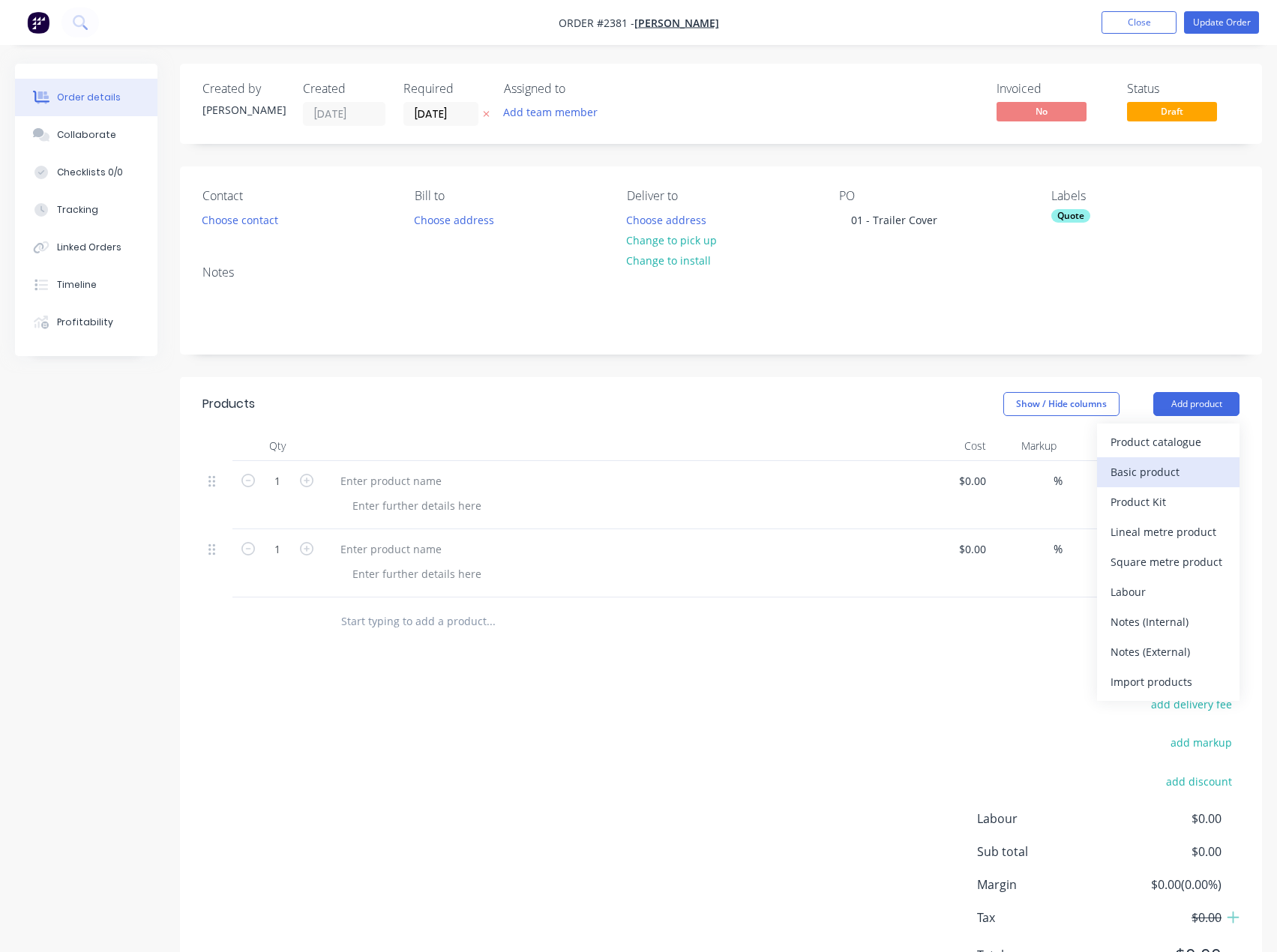
click at [1173, 468] on div "Basic product" at bounding box center [1168, 472] width 115 height 22
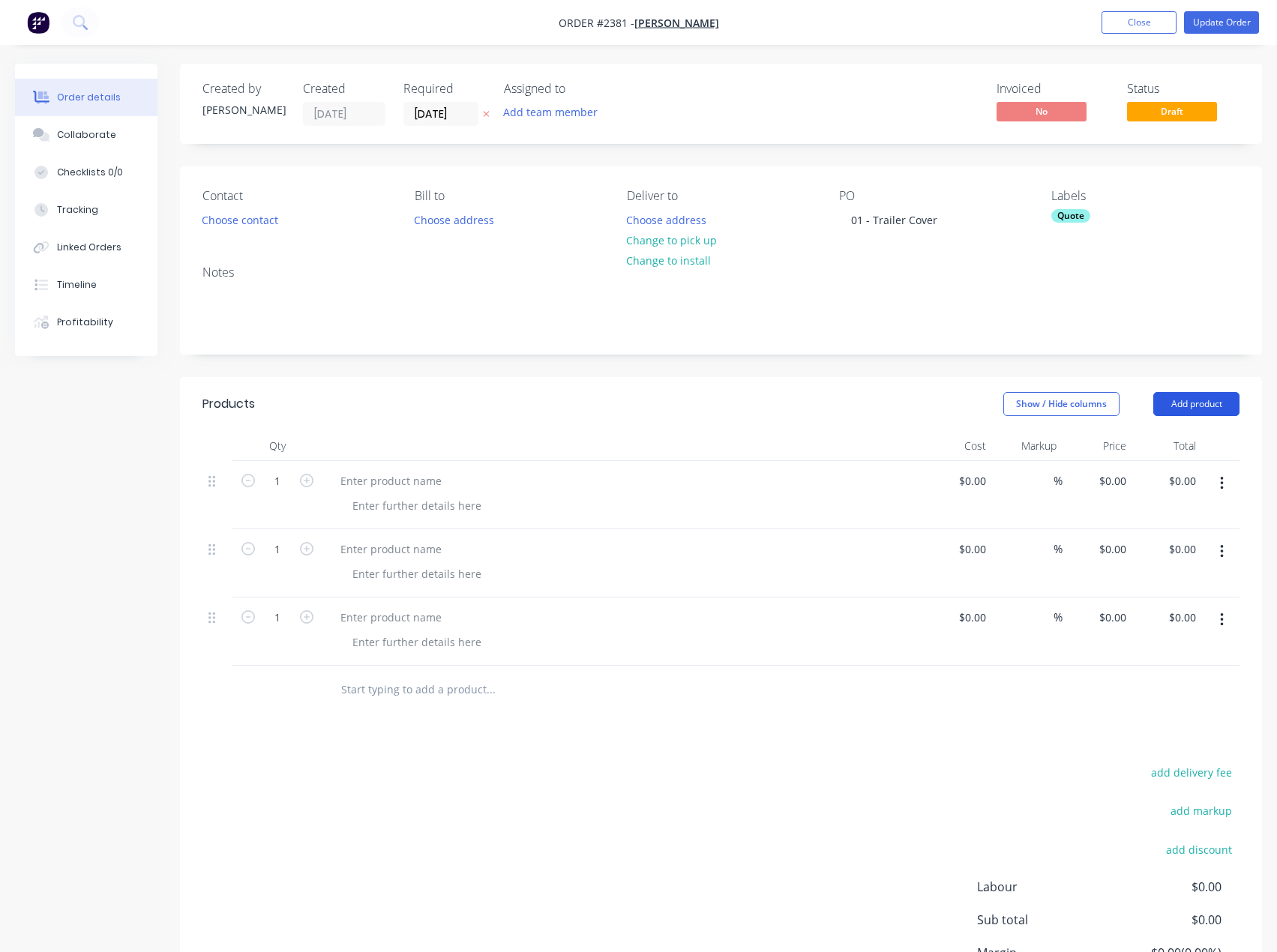
click at [1204, 400] on button "Add product" at bounding box center [1197, 403] width 87 height 24
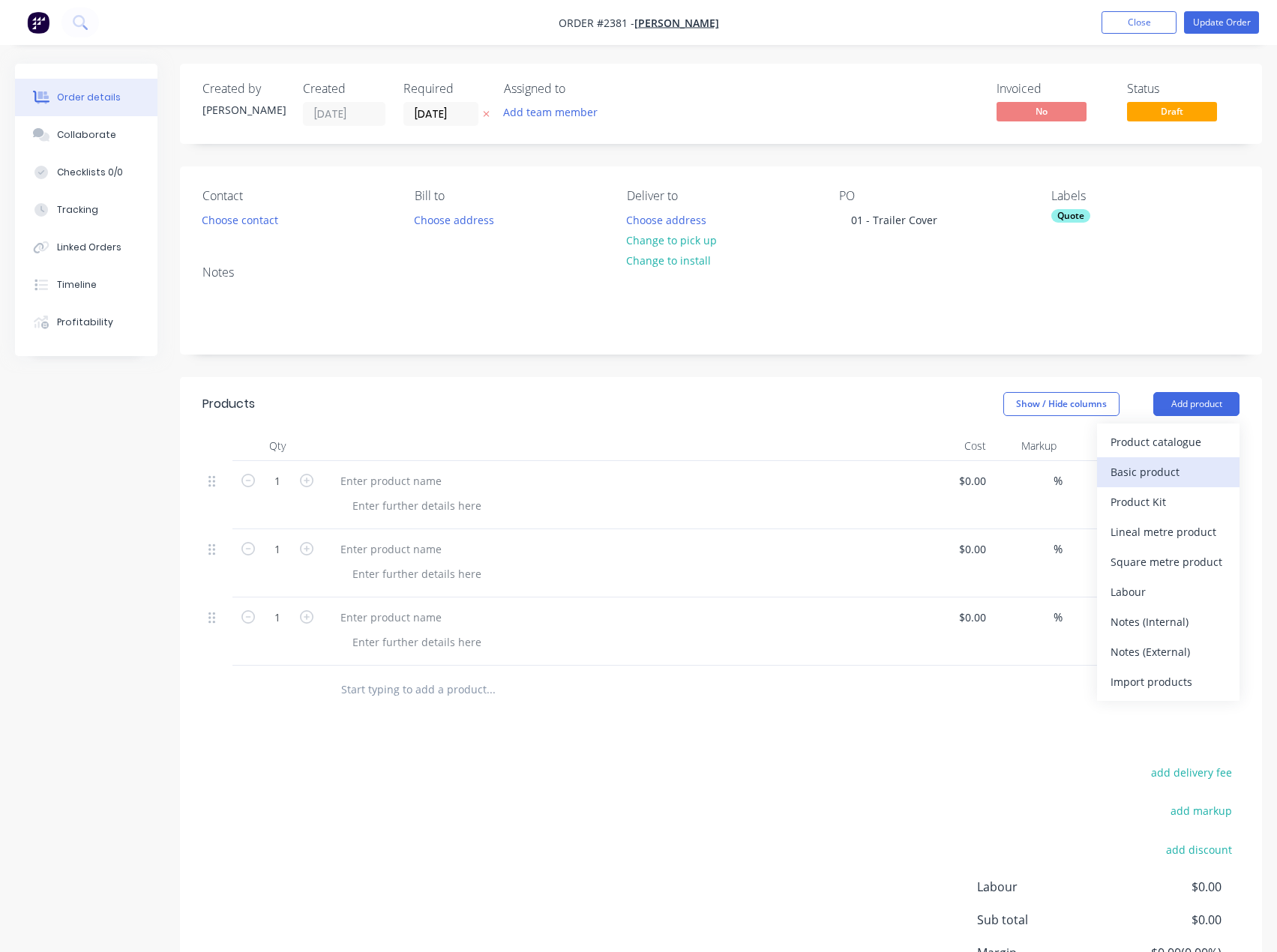
click at [1187, 460] on button "Basic product" at bounding box center [1168, 472] width 142 height 30
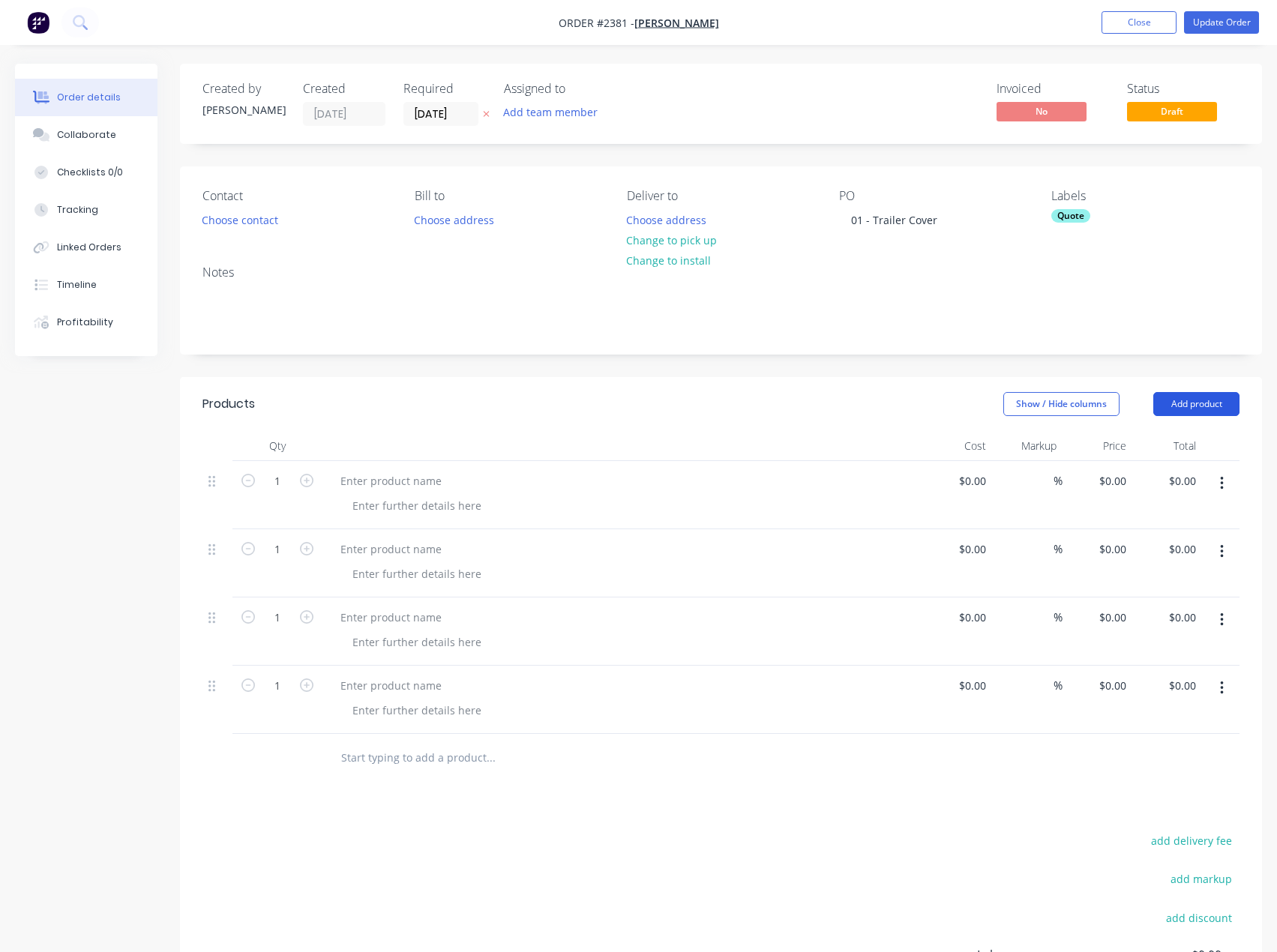
click at [1194, 410] on button "Add product" at bounding box center [1197, 403] width 87 height 24
click at [1156, 471] on div "Basic product" at bounding box center [1168, 472] width 115 height 22
click at [377, 477] on div at bounding box center [391, 481] width 125 height 22
paste div
drag, startPoint x: 418, startPoint y: 547, endPoint x: 33, endPoint y: 536, distance: 385.2
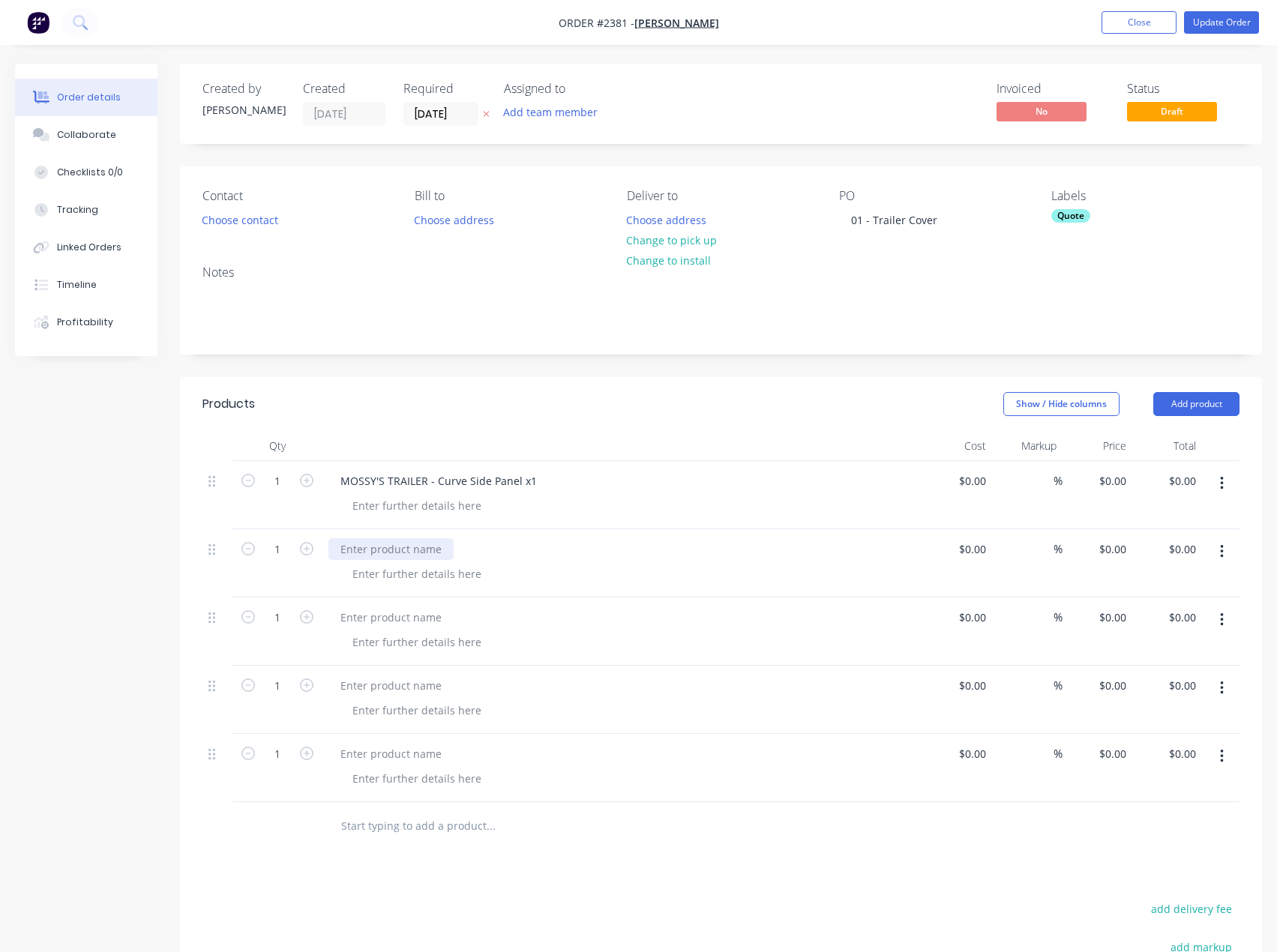
click at [418, 547] on div at bounding box center [391, 549] width 125 height 22
paste div
drag, startPoint x: 394, startPoint y: 616, endPoint x: 25, endPoint y: 592, distance: 369.8
click at [394, 616] on div at bounding box center [391, 617] width 125 height 22
paste div
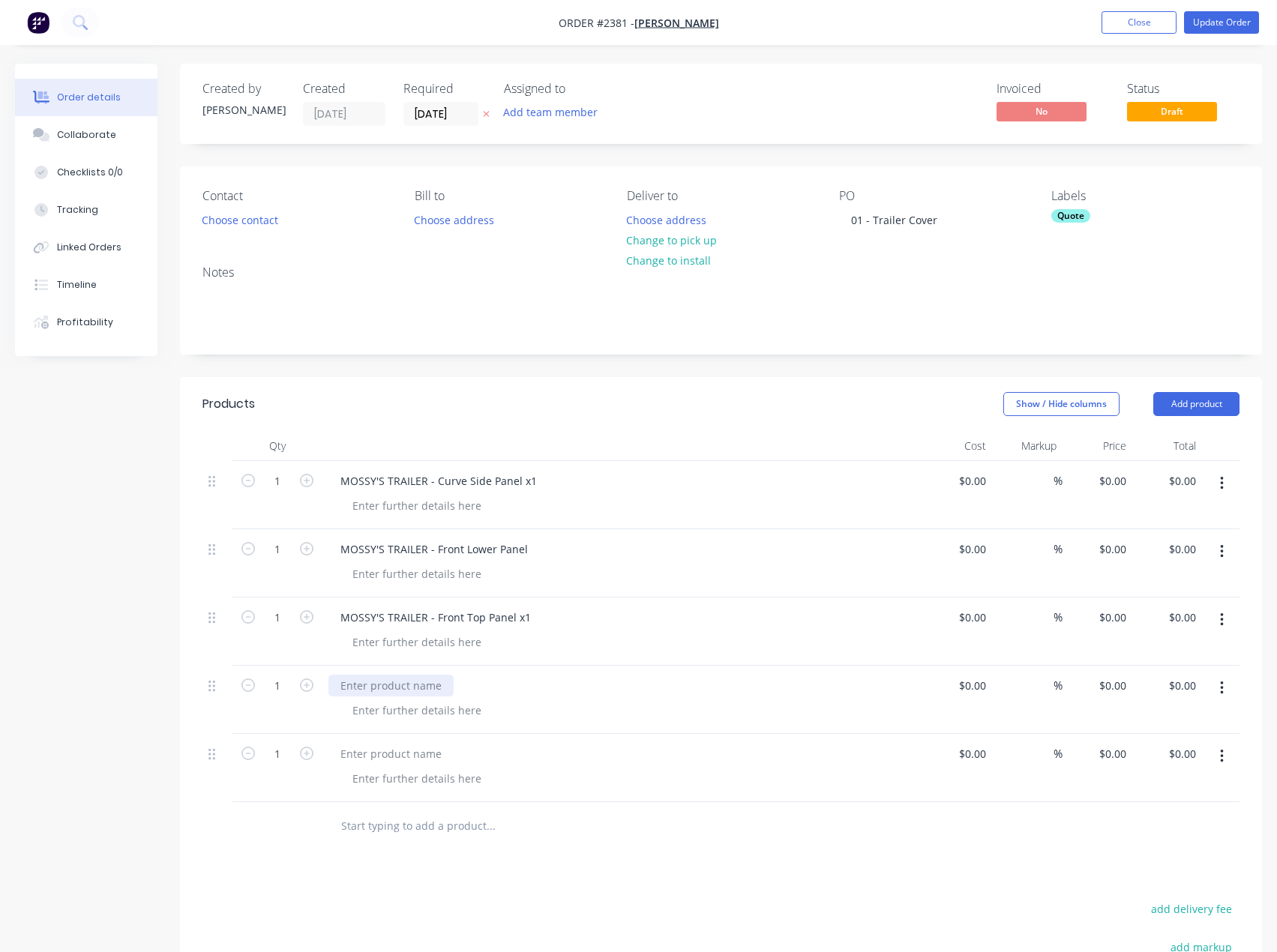
drag, startPoint x: 371, startPoint y: 687, endPoint x: 348, endPoint y: 684, distance: 23.2
click at [371, 687] on div at bounding box center [391, 685] width 125 height 22
paste div
click at [414, 759] on div at bounding box center [391, 753] width 125 height 22
paste div
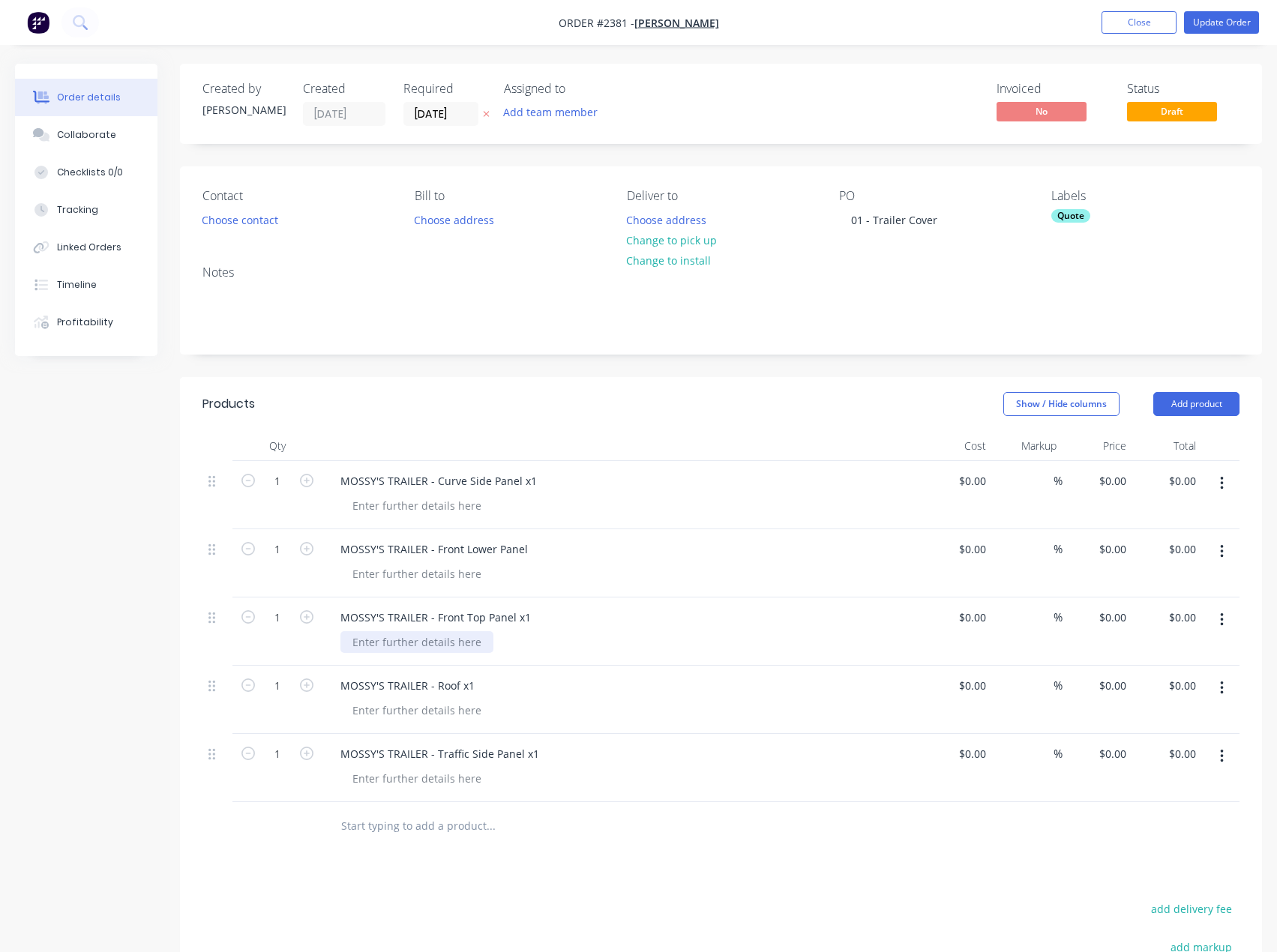
click at [445, 647] on div at bounding box center [417, 642] width 153 height 22
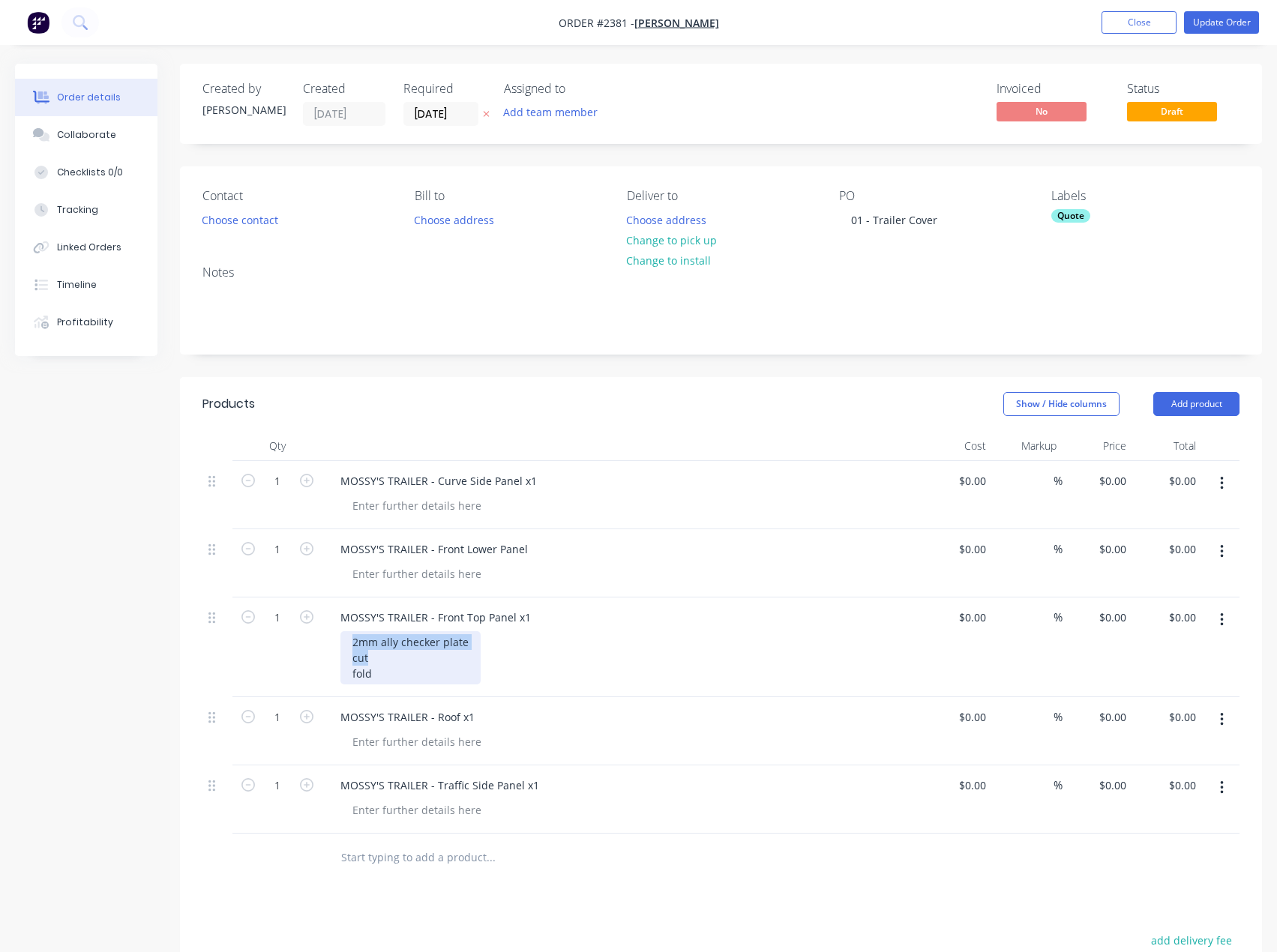
drag, startPoint x: 407, startPoint y: 653, endPoint x: 341, endPoint y: 638, distance: 67.7
click at [341, 638] on div "2mm ally checker plate cut fold" at bounding box center [410, 658] width 140 height 53
copy div "2mm ally checker plate cut"
click at [371, 506] on div at bounding box center [417, 505] width 153 height 22
paste div
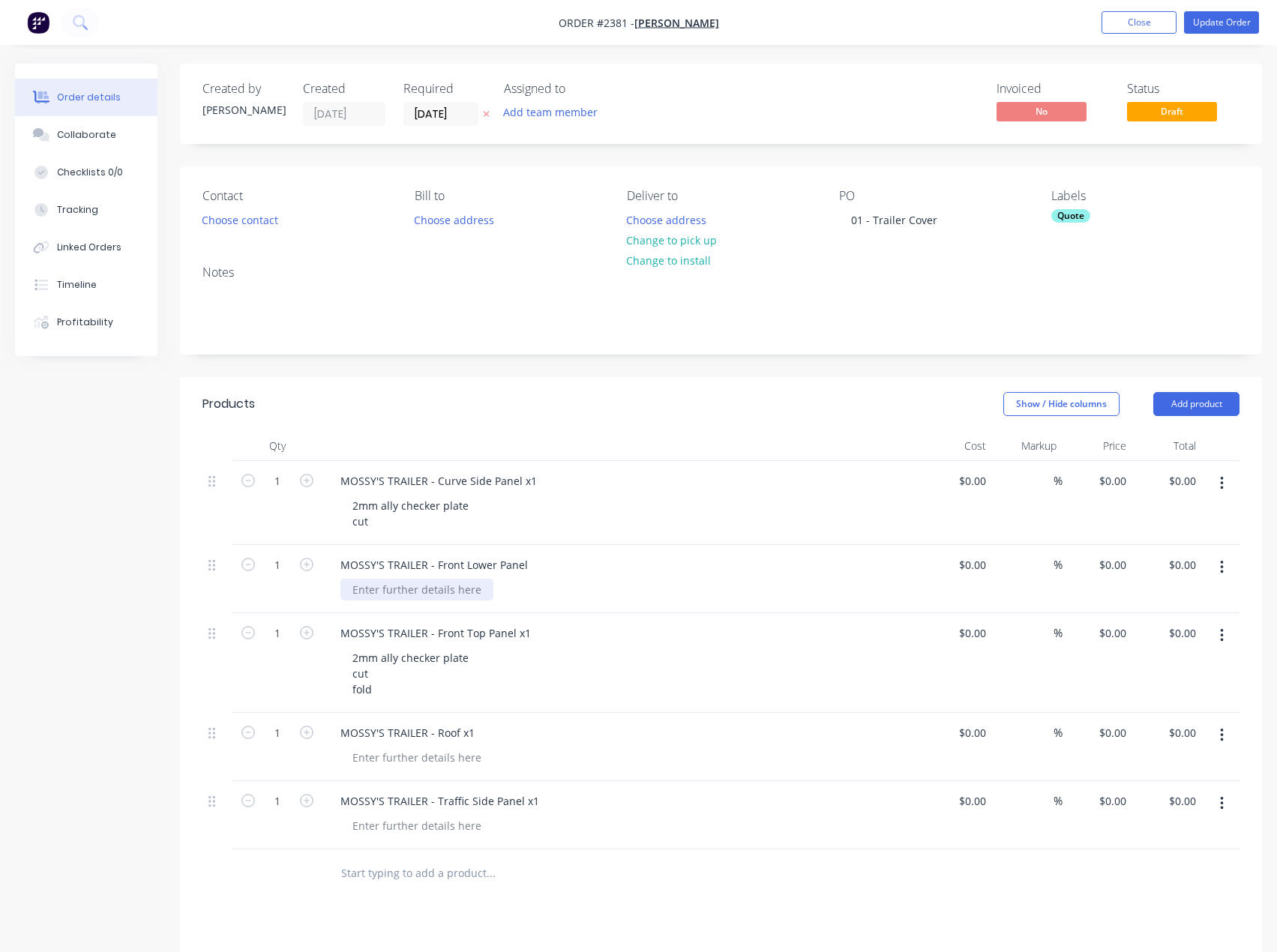
click at [389, 590] on div at bounding box center [417, 590] width 153 height 22
paste div
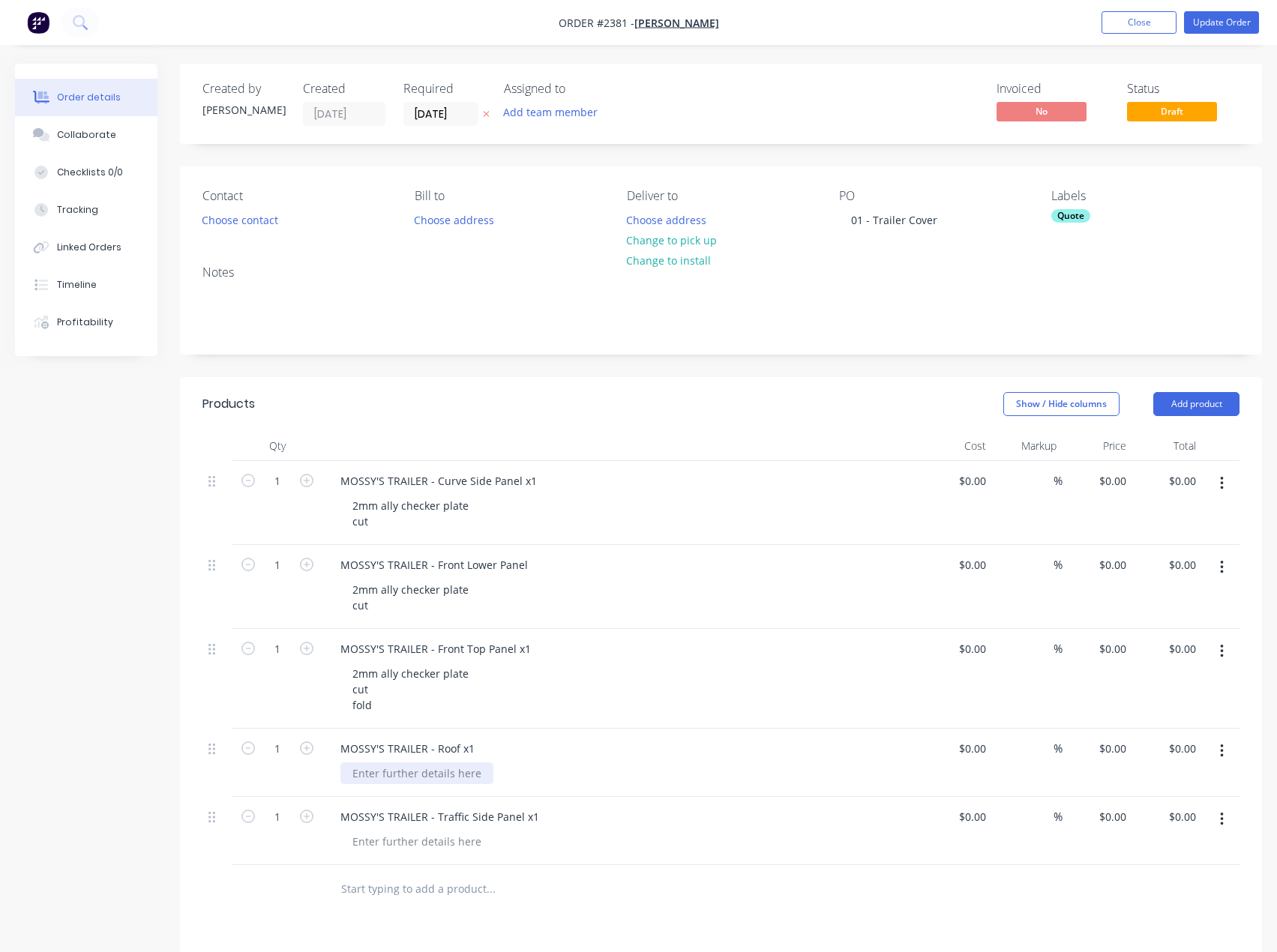
click at [404, 770] on div at bounding box center [417, 774] width 153 height 22
paste div
click at [410, 855] on div at bounding box center [417, 857] width 153 height 22
paste div
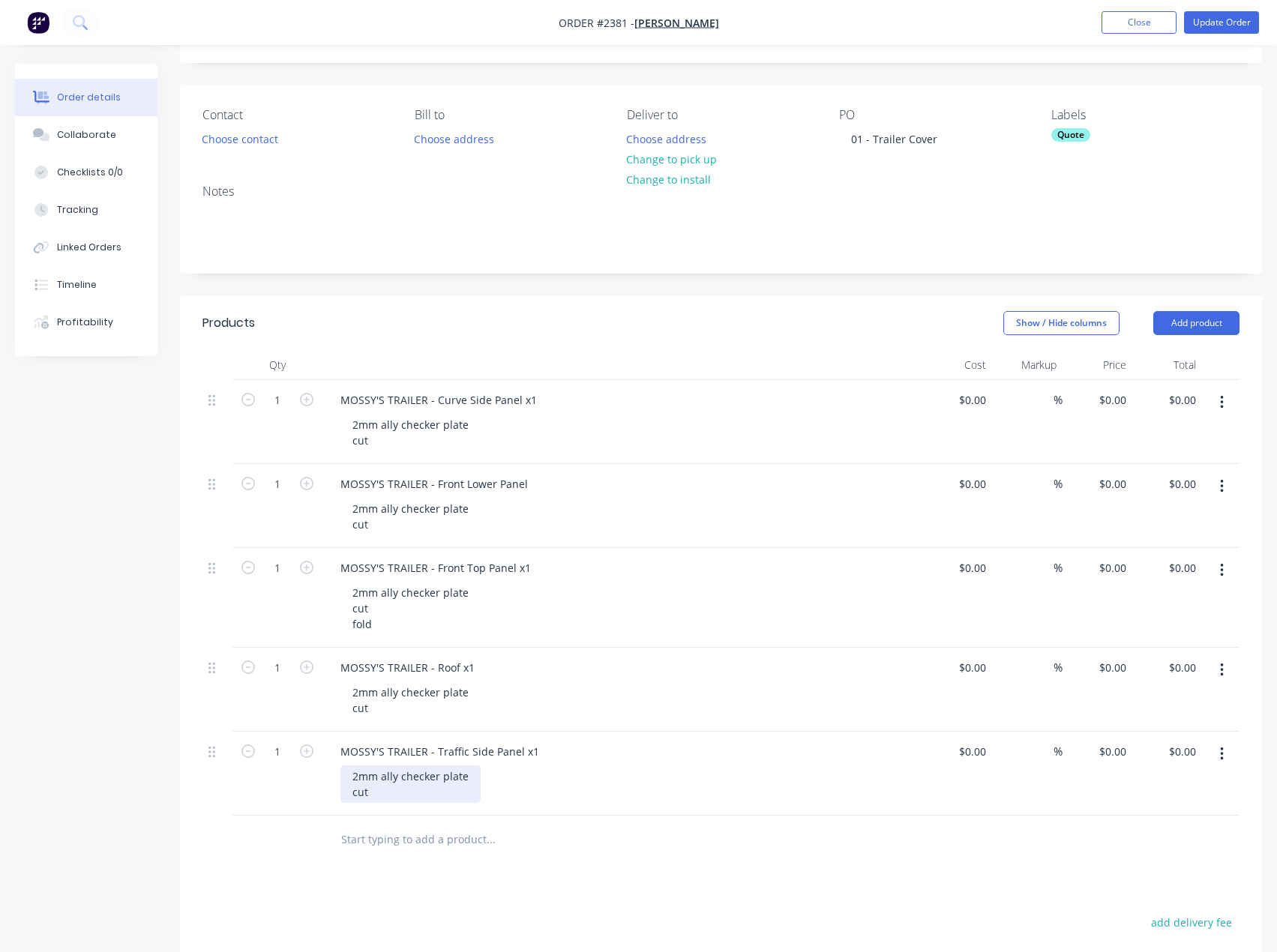
scroll to position [150, 0]
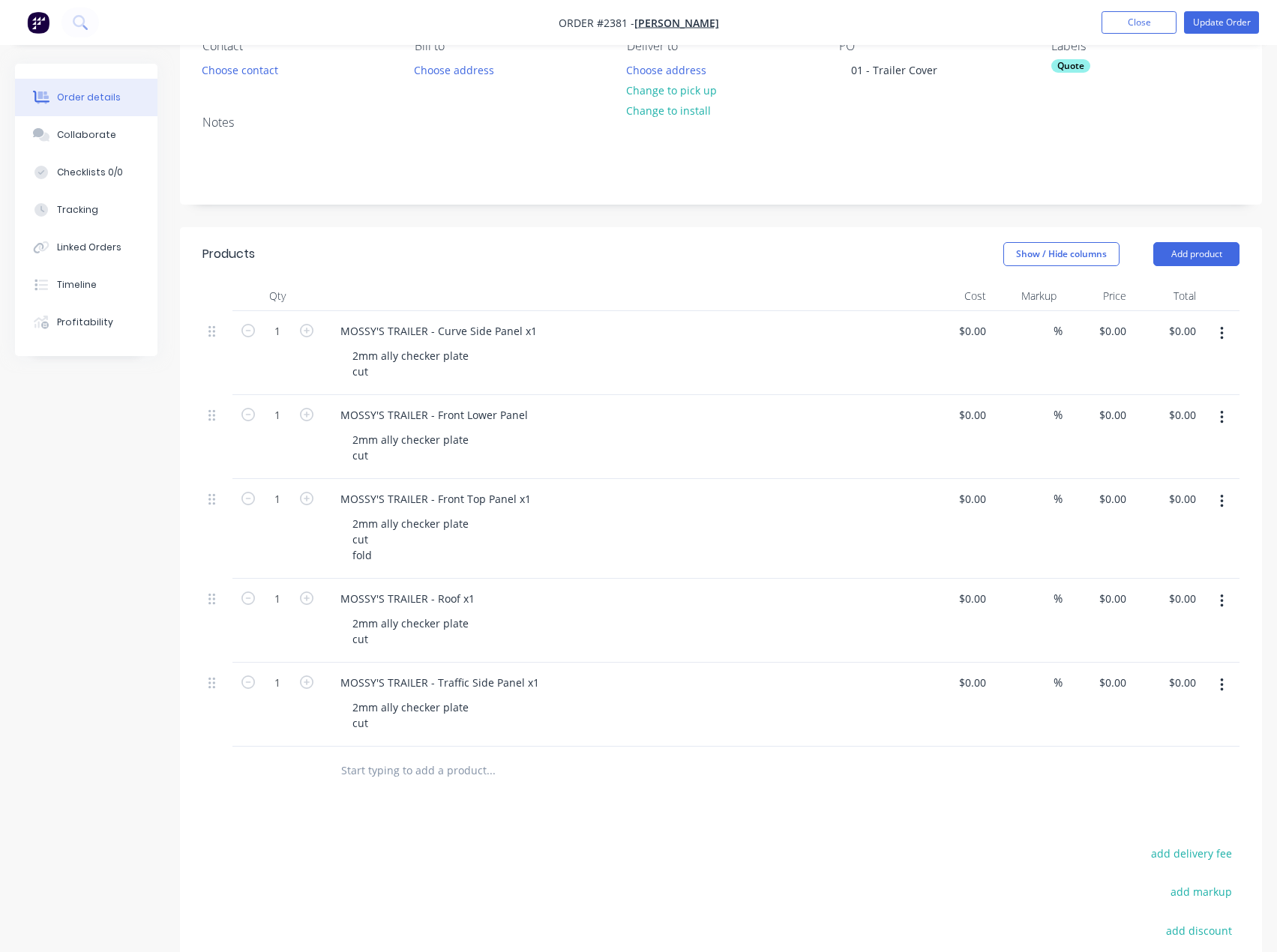
click at [478, 839] on div "Products Show / Hide columns Add product Qty Cost Markup Price Total 1 MOSSY'S …" at bounding box center [721, 691] width 1082 height 928
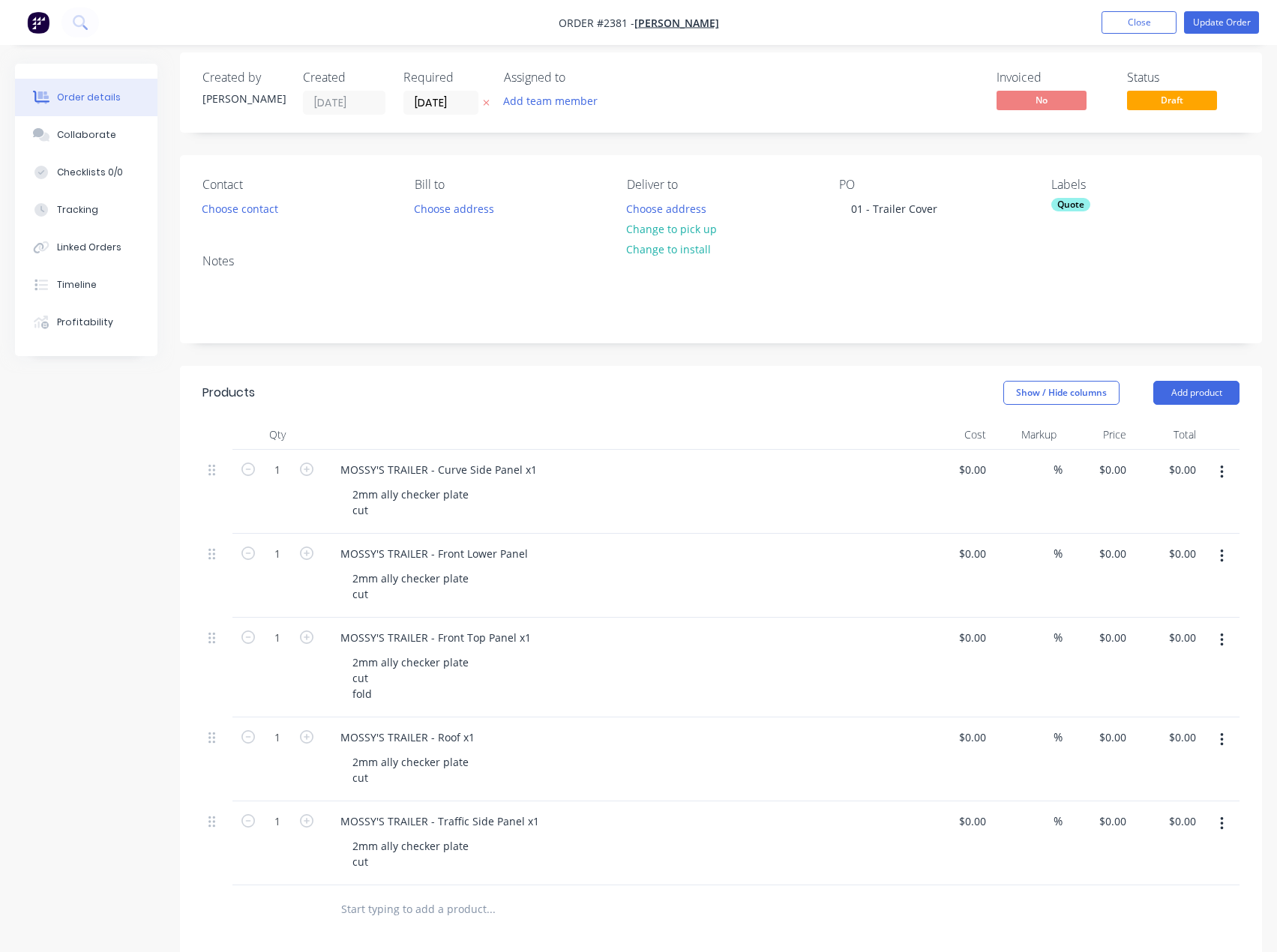
scroll to position [0, 0]
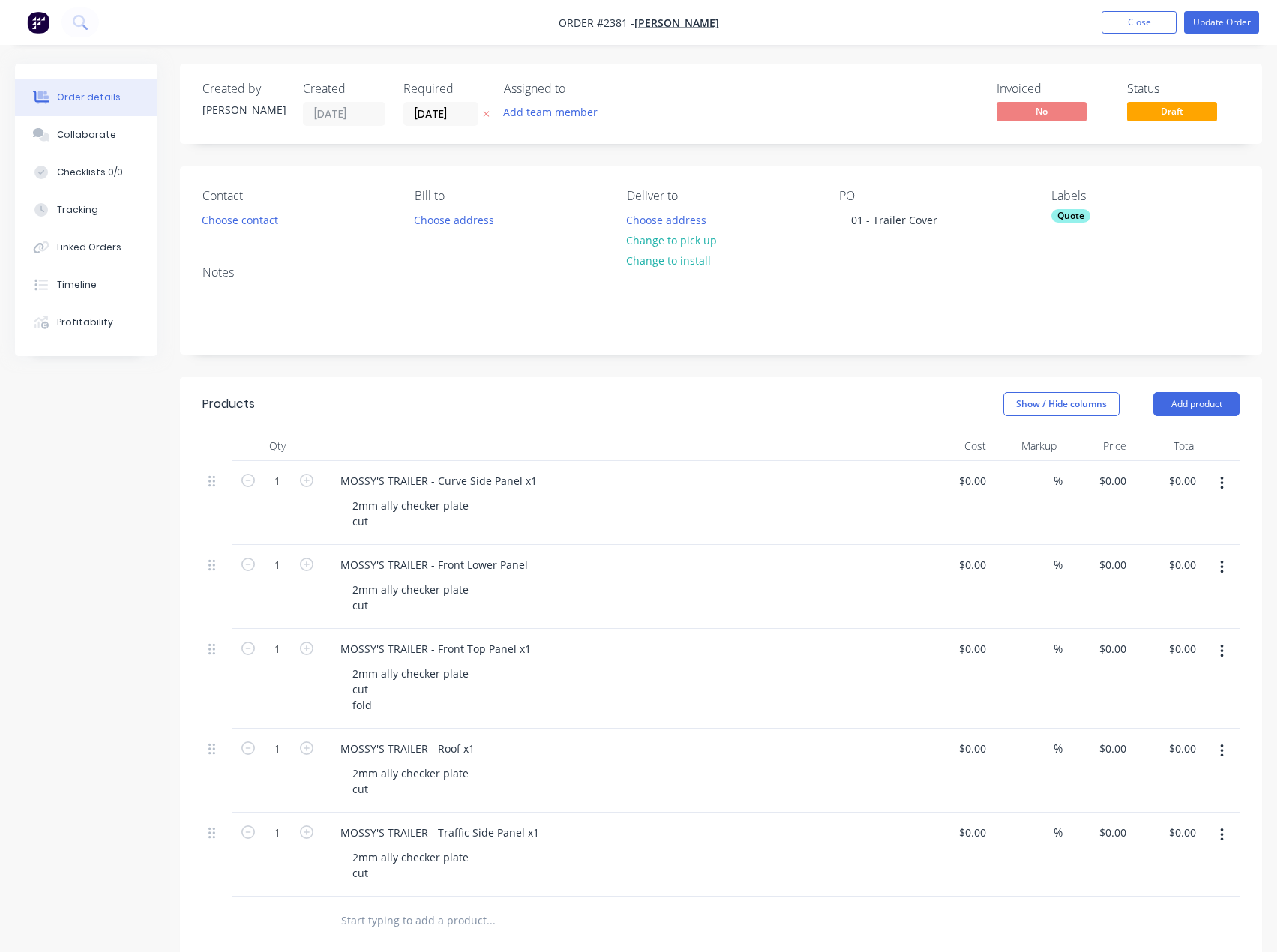
click at [1078, 212] on div "Quote" at bounding box center [1071, 216] width 39 height 13
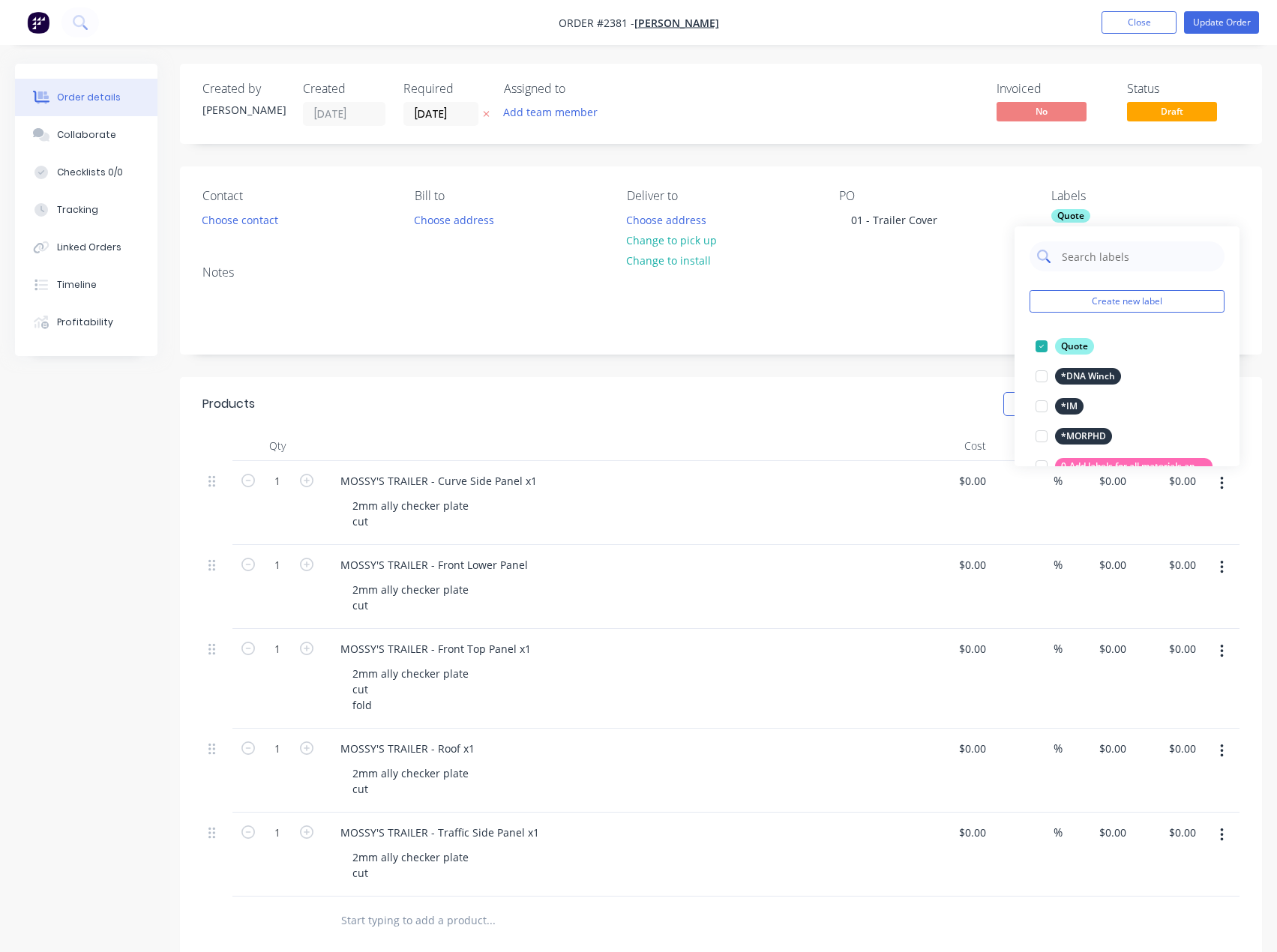
click at [1100, 260] on input "text" at bounding box center [1139, 256] width 157 height 30
drag, startPoint x: 1115, startPoint y: 257, endPoint x: 1054, endPoint y: 254, distance: 61.1
click at [1054, 254] on div "2mm all" at bounding box center [1127, 256] width 195 height 30
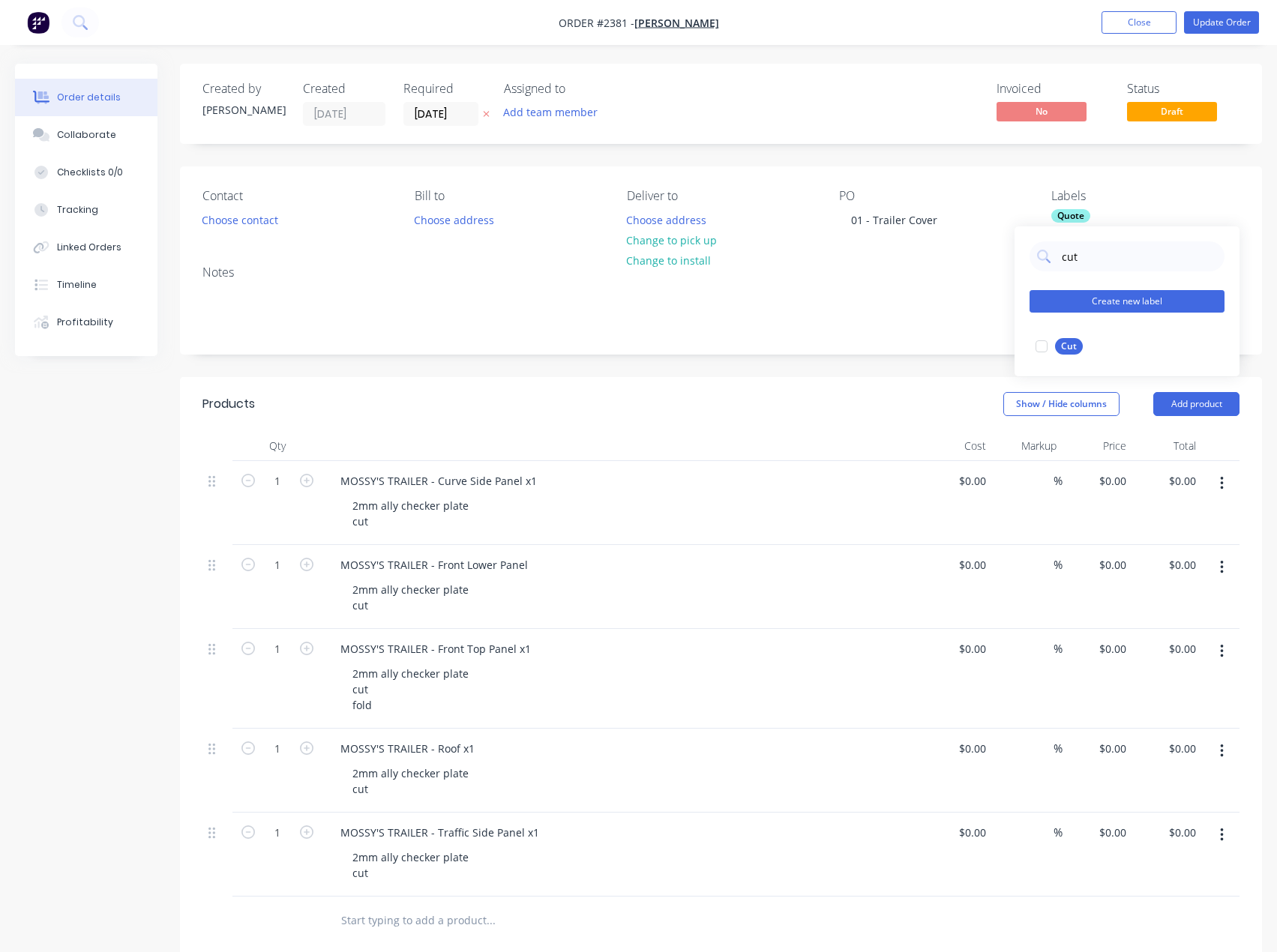
drag, startPoint x: 1041, startPoint y: 343, endPoint x: 1062, endPoint y: 290, distance: 57.0
click at [1041, 341] on div at bounding box center [1041, 346] width 30 height 30
drag, startPoint x: 1080, startPoint y: 257, endPoint x: 1046, endPoint y: 257, distance: 34.0
click at [1046, 257] on div "cut" at bounding box center [1127, 256] width 195 height 30
type input "fold"
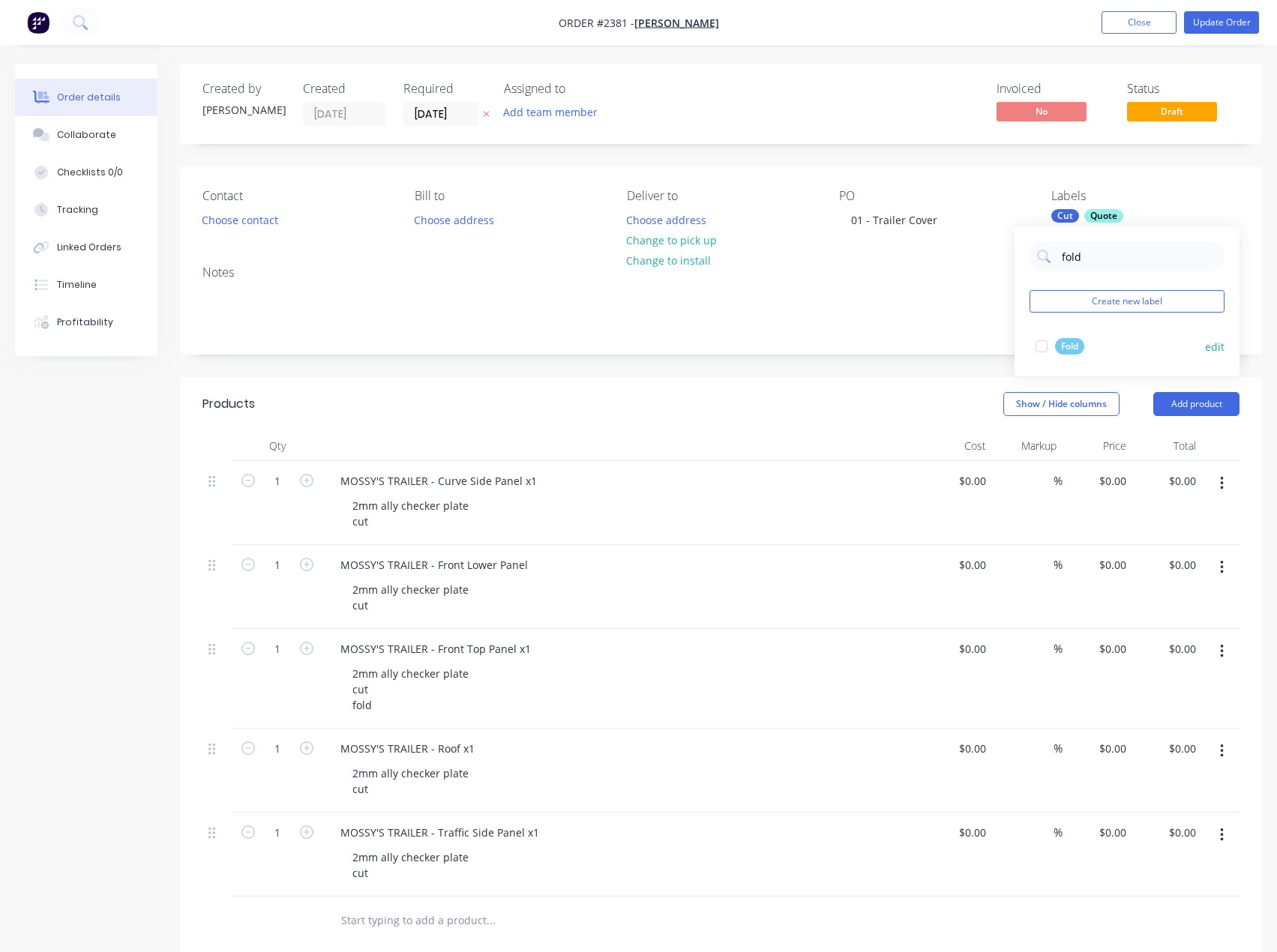
click at [1040, 345] on div at bounding box center [1041, 346] width 30 height 30
click at [588, 110] on button "Add team member" at bounding box center [550, 112] width 111 height 20
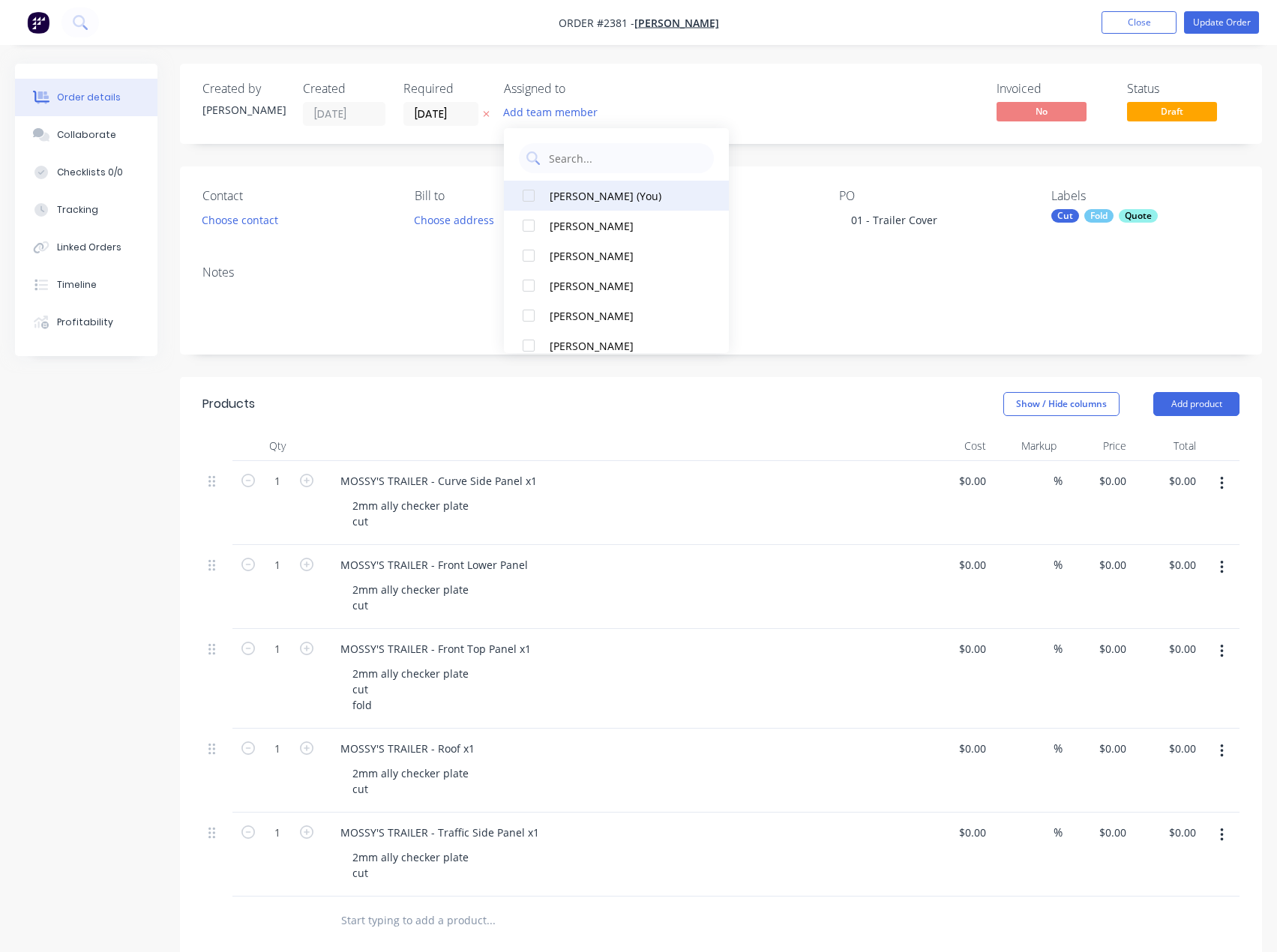
click at [599, 191] on div "[PERSON_NAME] (You)" at bounding box center [625, 196] width 150 height 15
click at [758, 105] on div "Invoiced No Status Draft" at bounding box center [947, 104] width 586 height 44
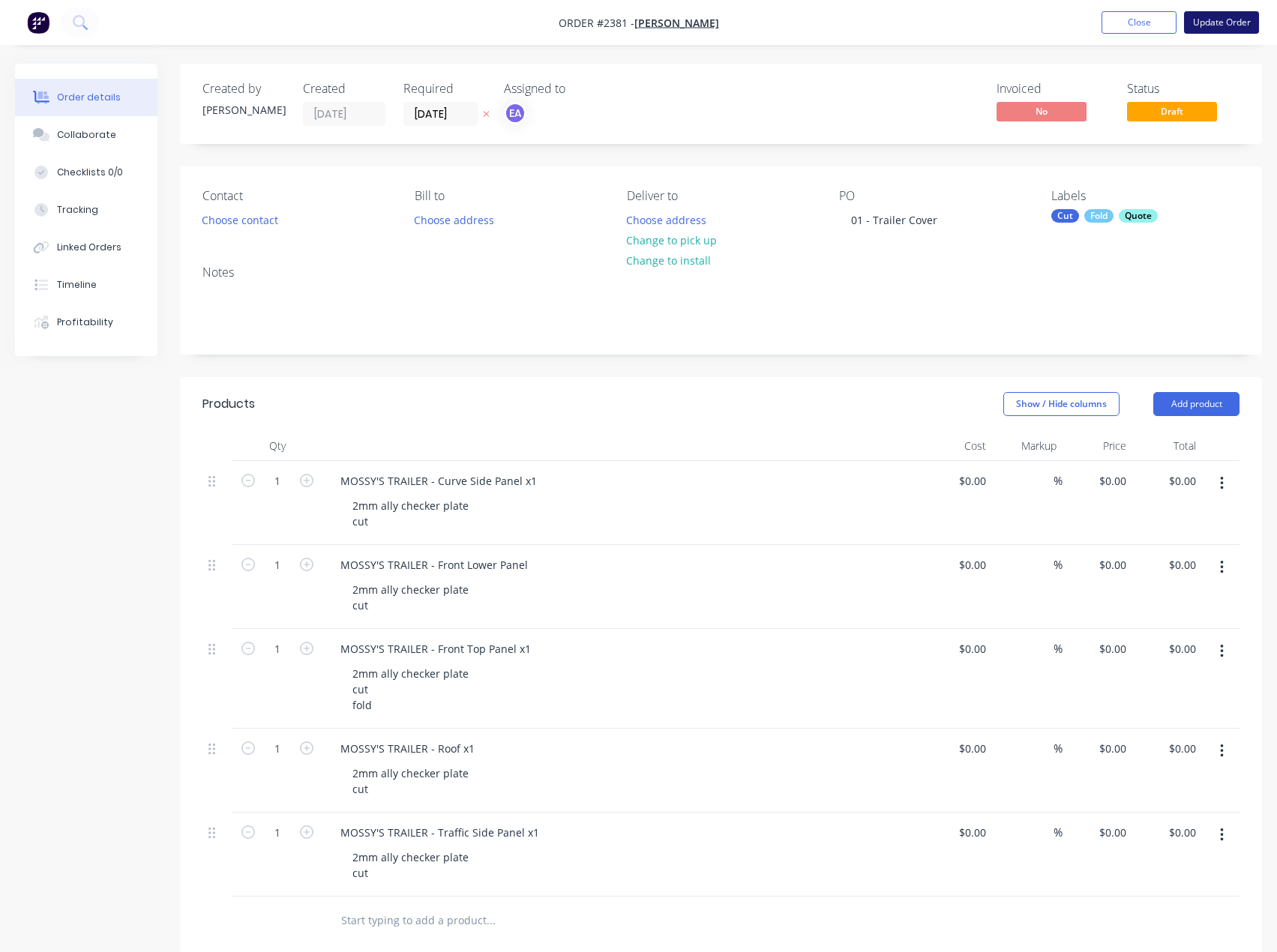
click at [1234, 27] on button "Update Order" at bounding box center [1221, 22] width 75 height 22
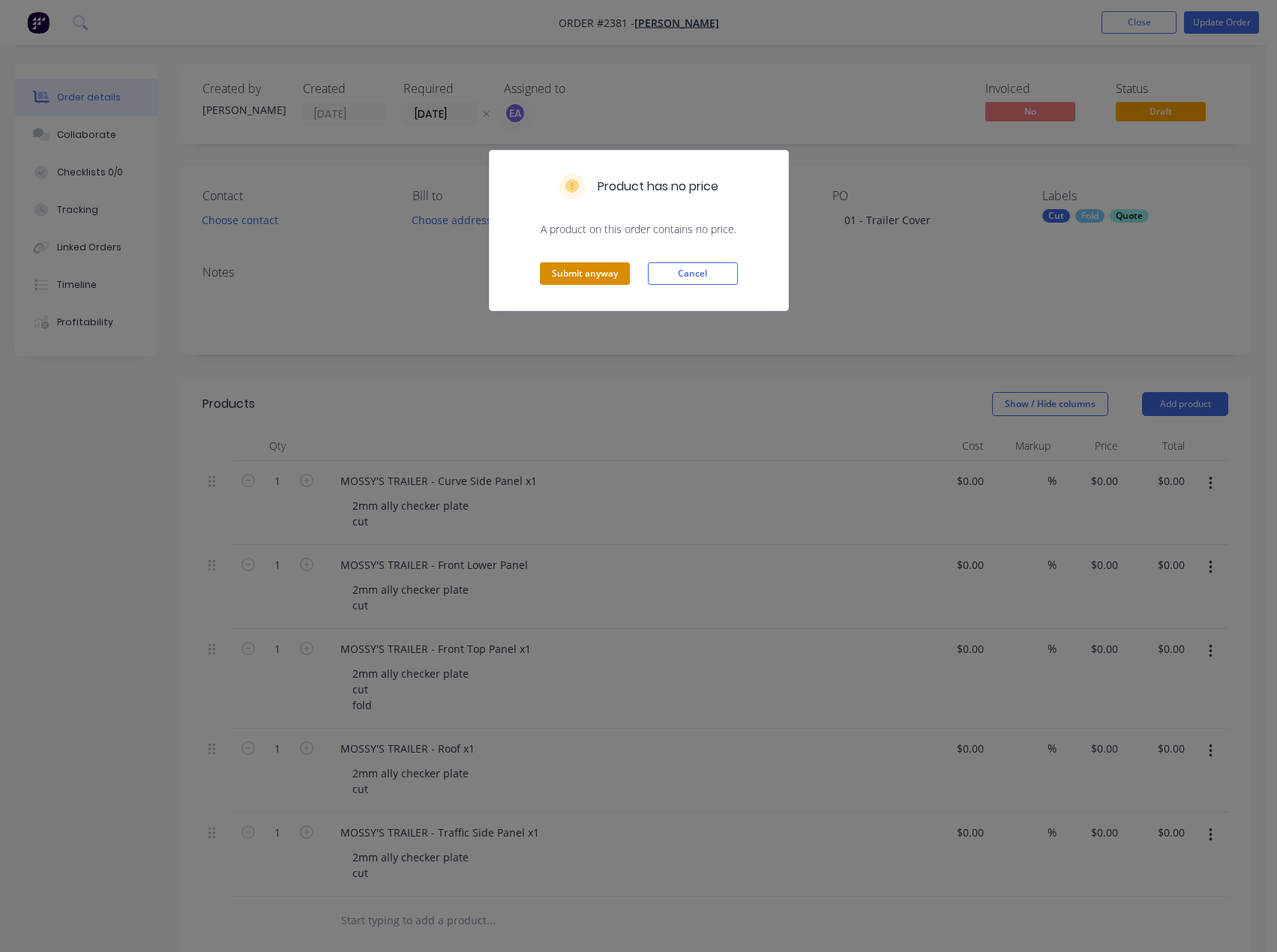
click at [604, 275] on button "Submit anyway" at bounding box center [585, 274] width 90 height 22
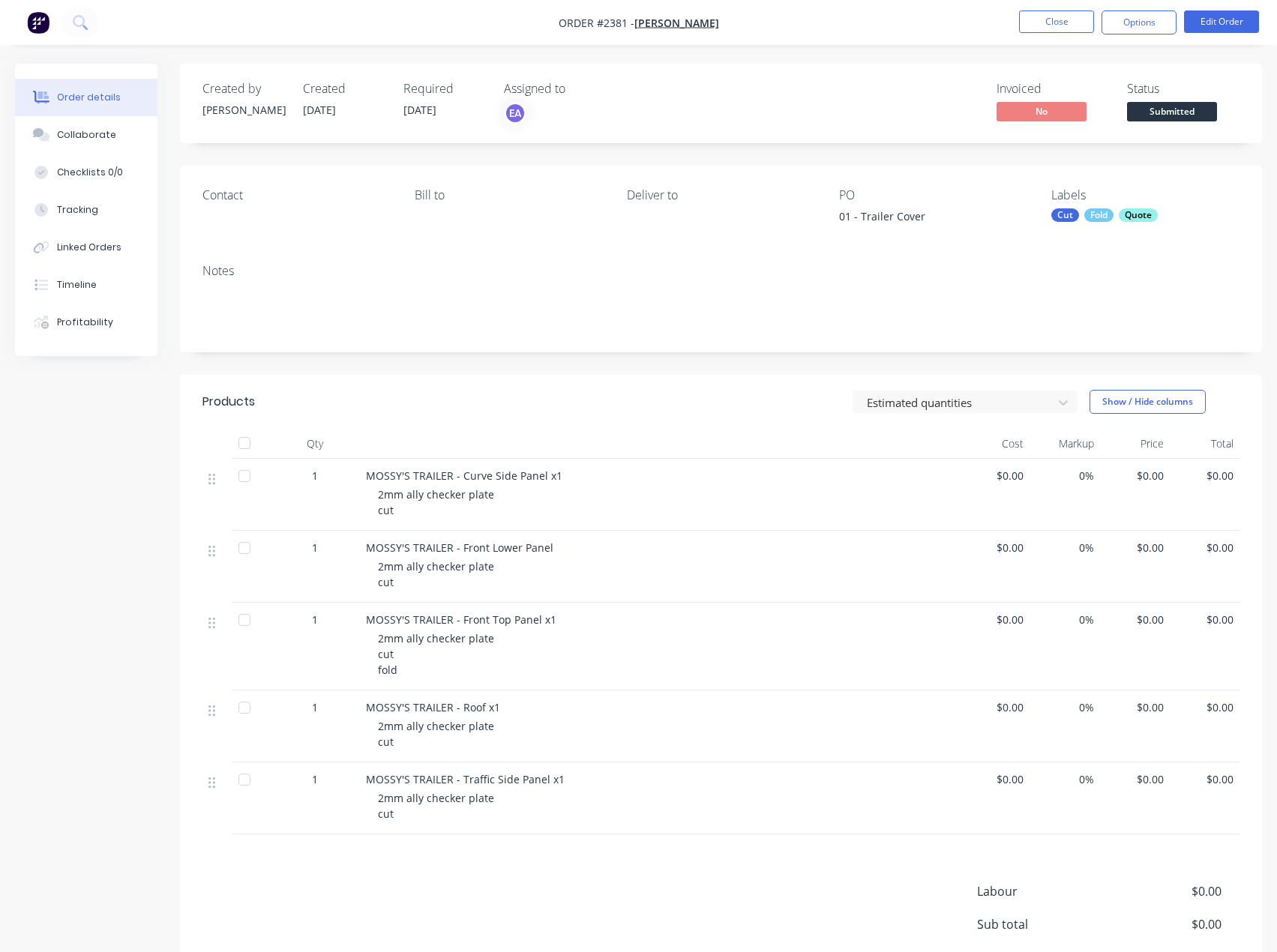
click at [1166, 119] on span "Submitted" at bounding box center [1172, 111] width 90 height 19
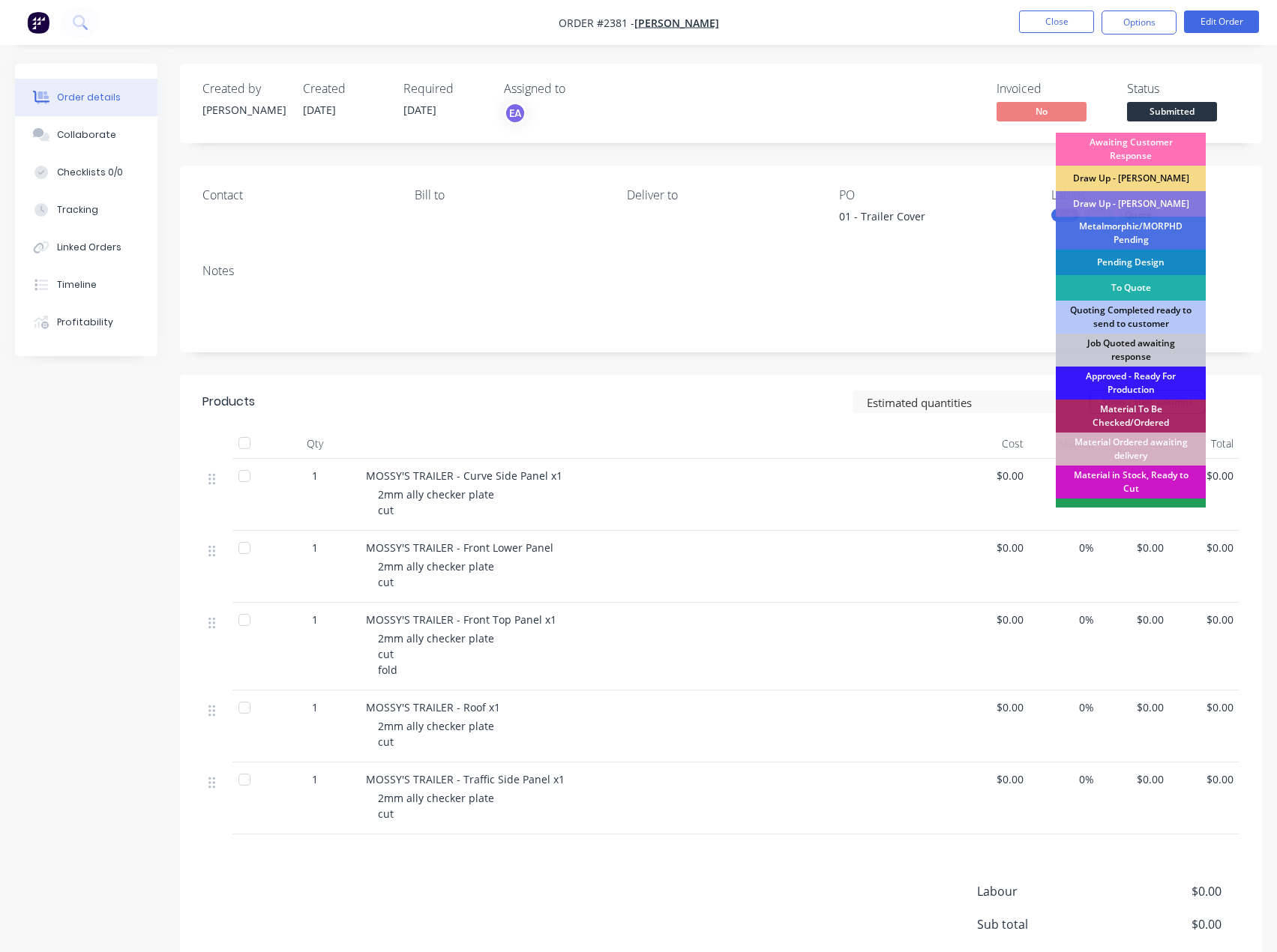
click at [1138, 290] on div "To Quote" at bounding box center [1131, 287] width 150 height 26
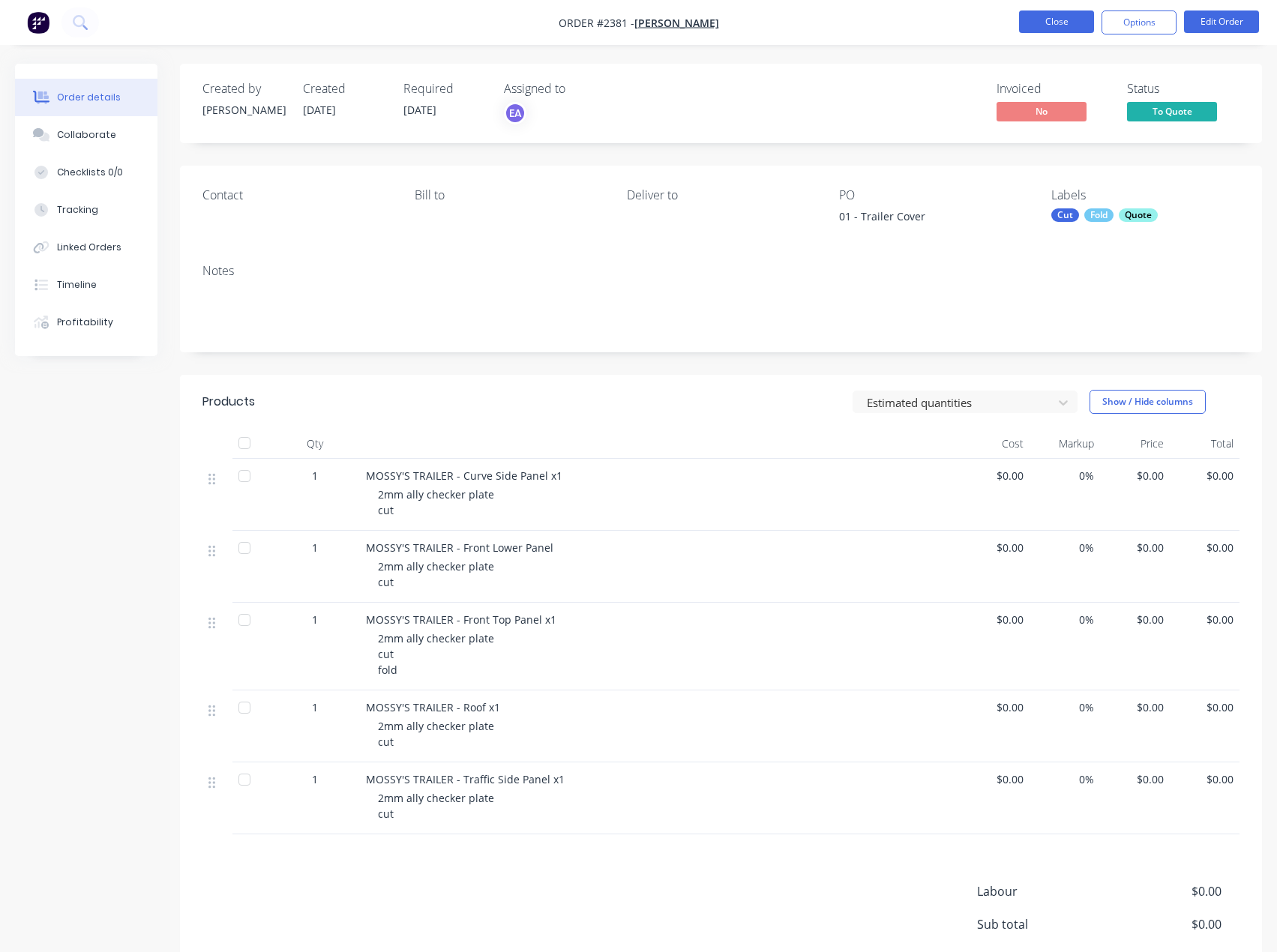
click at [1082, 22] on button "Close" at bounding box center [1056, 22] width 75 height 22
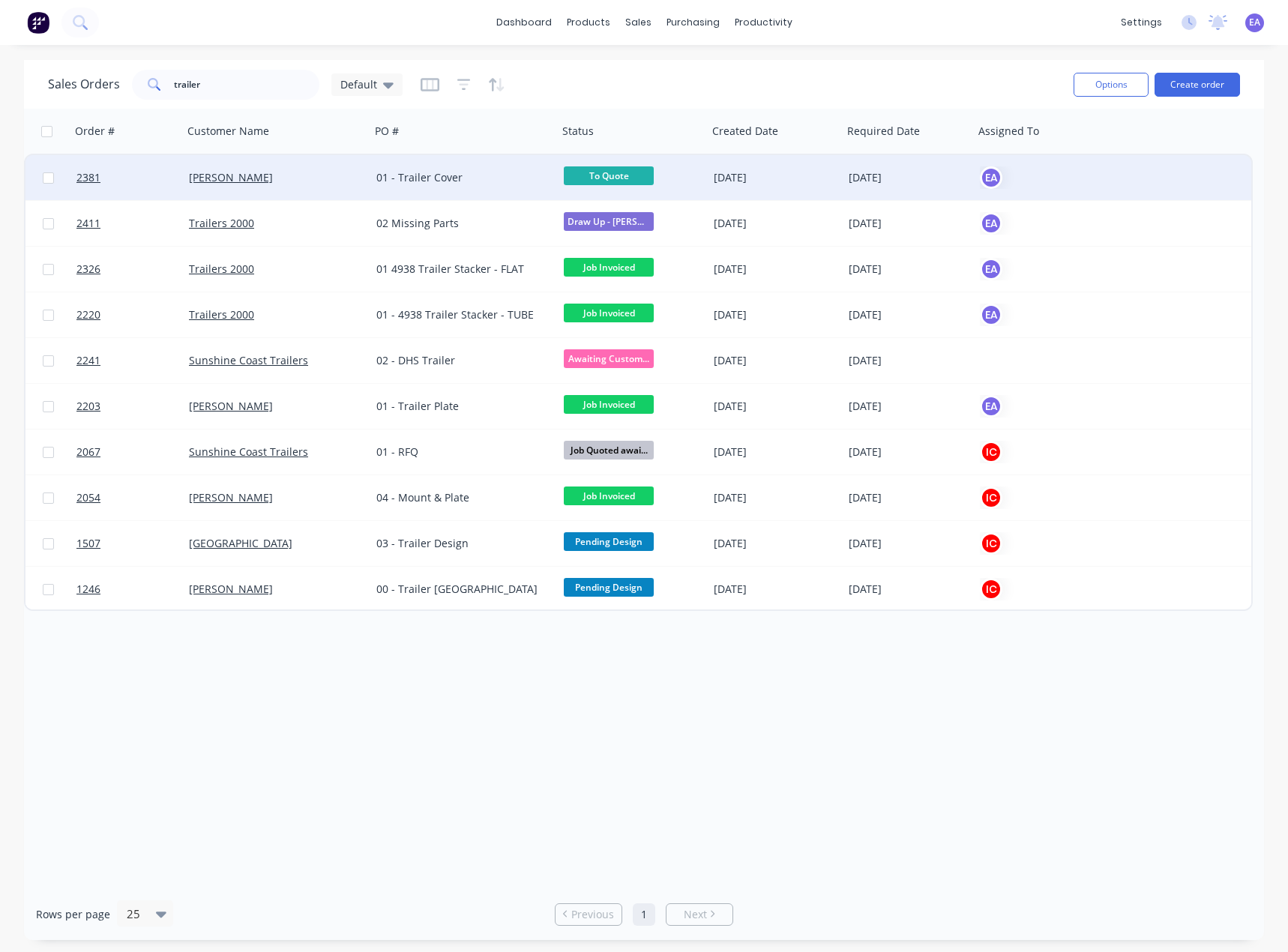
click at [478, 191] on div "01 - Trailer Cover" at bounding box center [464, 178] width 188 height 45
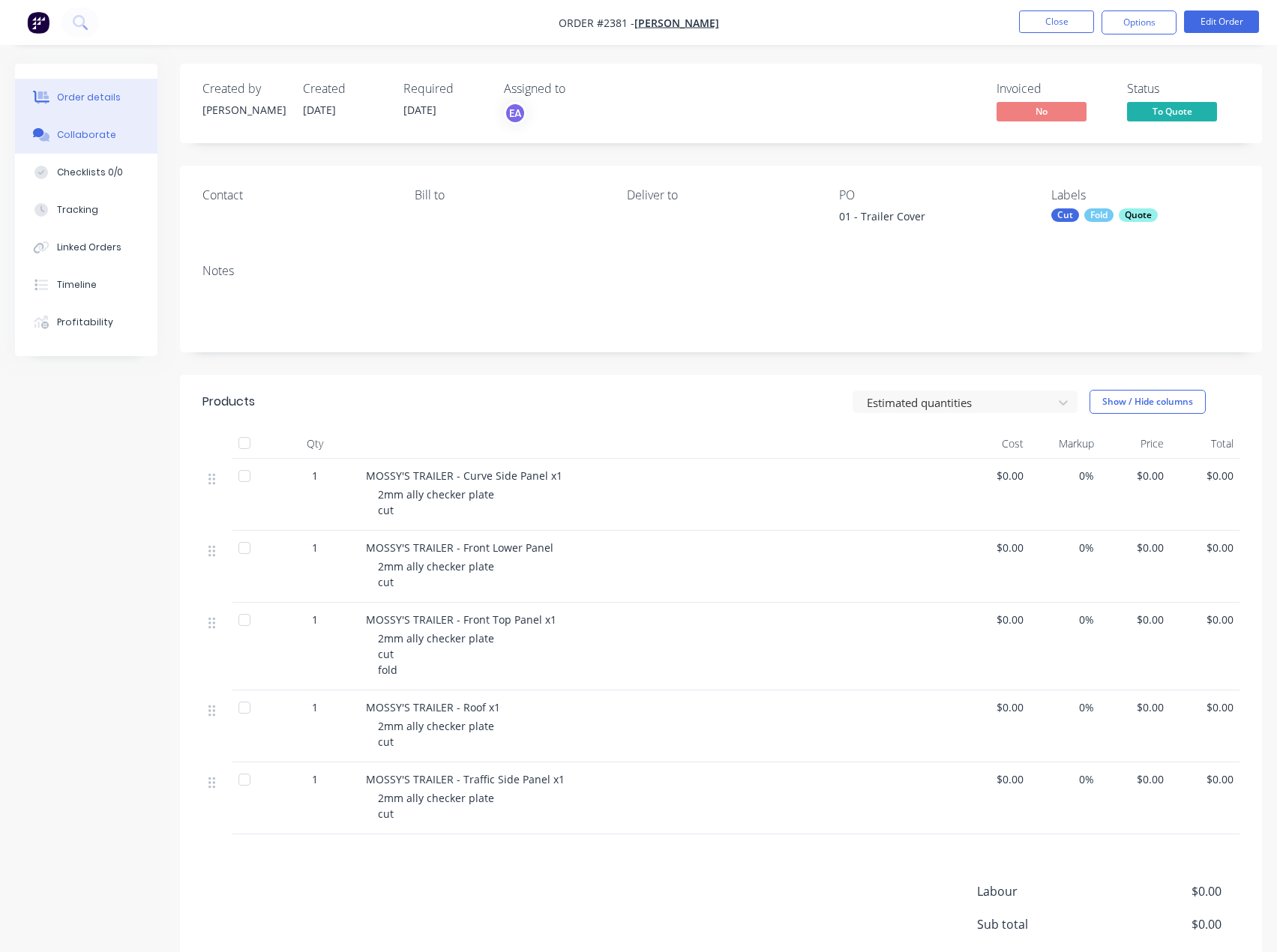
click at [54, 140] on button "Collaborate" at bounding box center [86, 134] width 142 height 38
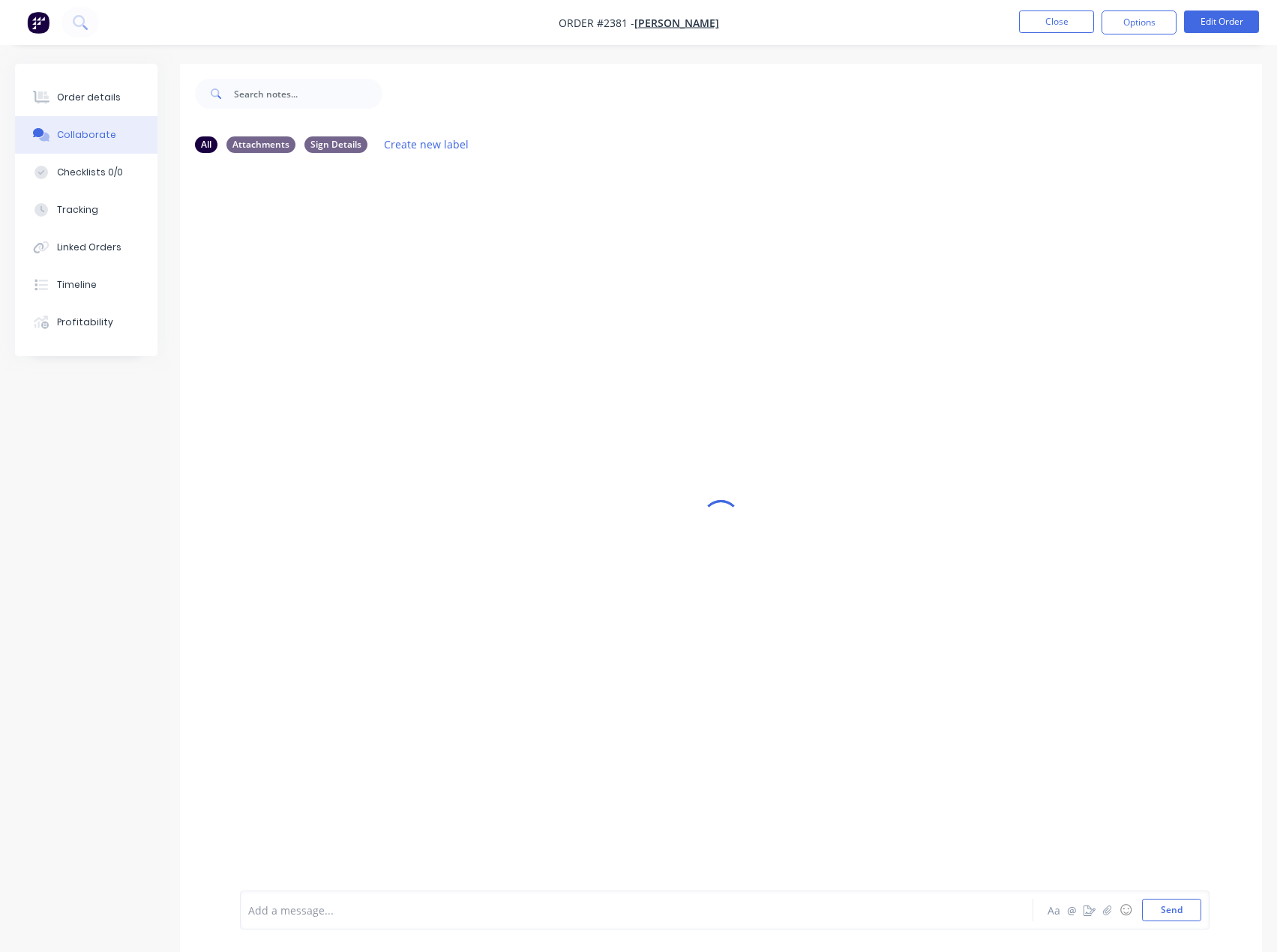
click at [333, 919] on div "Add a message..." at bounding box center [605, 910] width 715 height 22
click at [312, 913] on div at bounding box center [606, 910] width 714 height 15
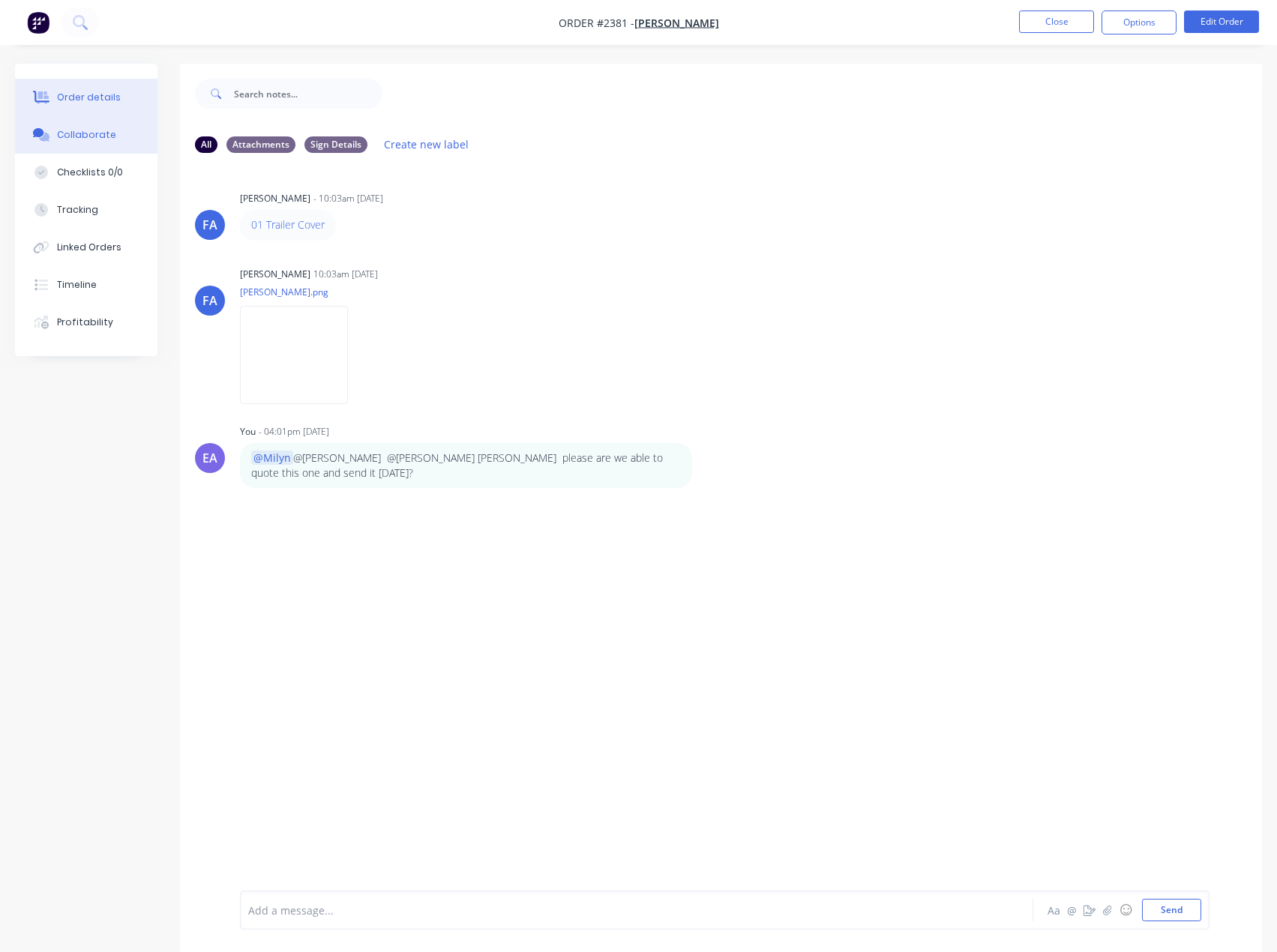
click at [104, 107] on button "Order details" at bounding box center [86, 97] width 142 height 38
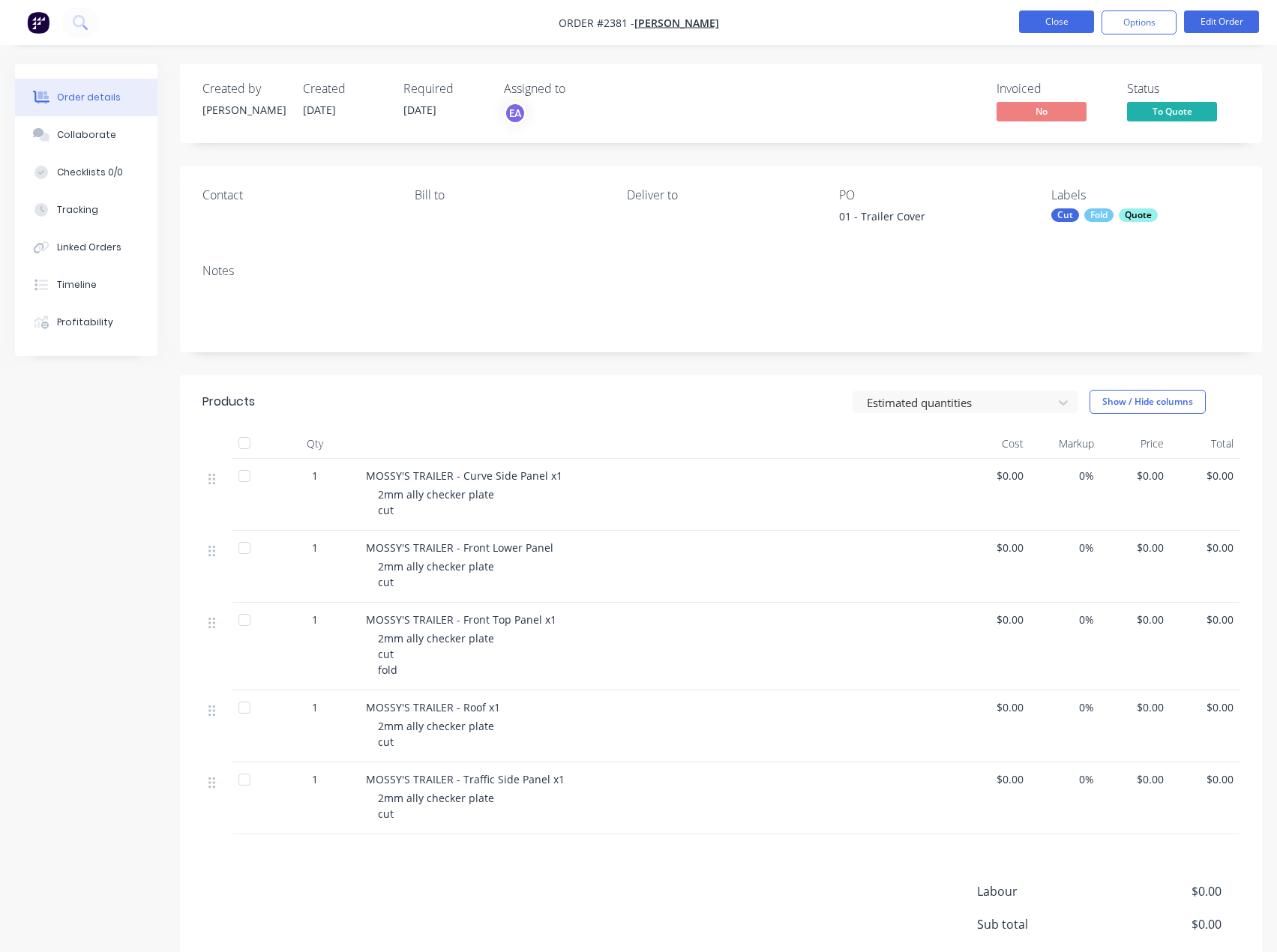
click at [1076, 19] on button "Close" at bounding box center [1056, 22] width 75 height 22
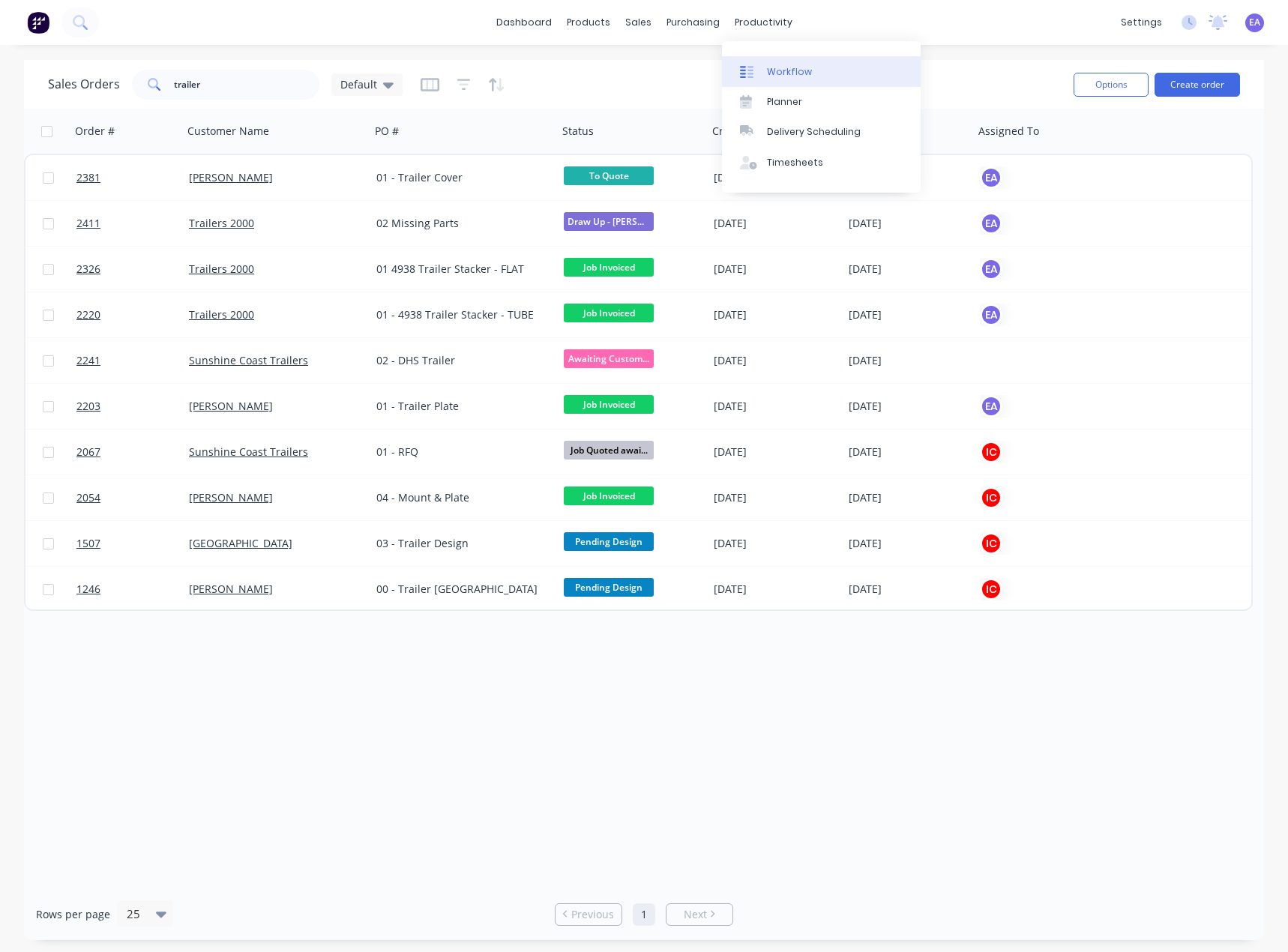
click at [773, 63] on link "Workflow" at bounding box center [821, 71] width 199 height 30
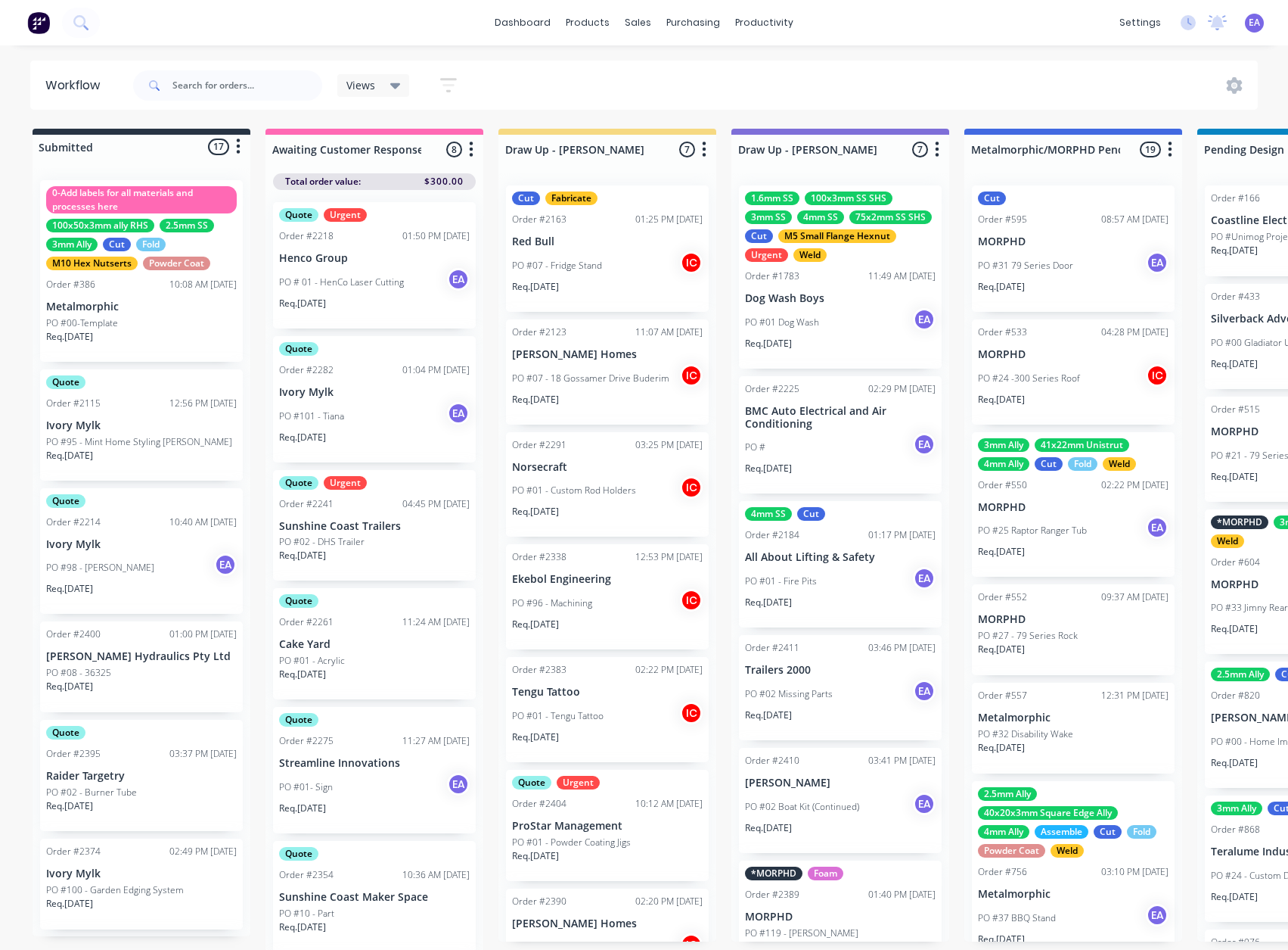
click at [152, 555] on div "PO #98 - [PERSON_NAME] EA" at bounding box center [141, 567] width 190 height 29
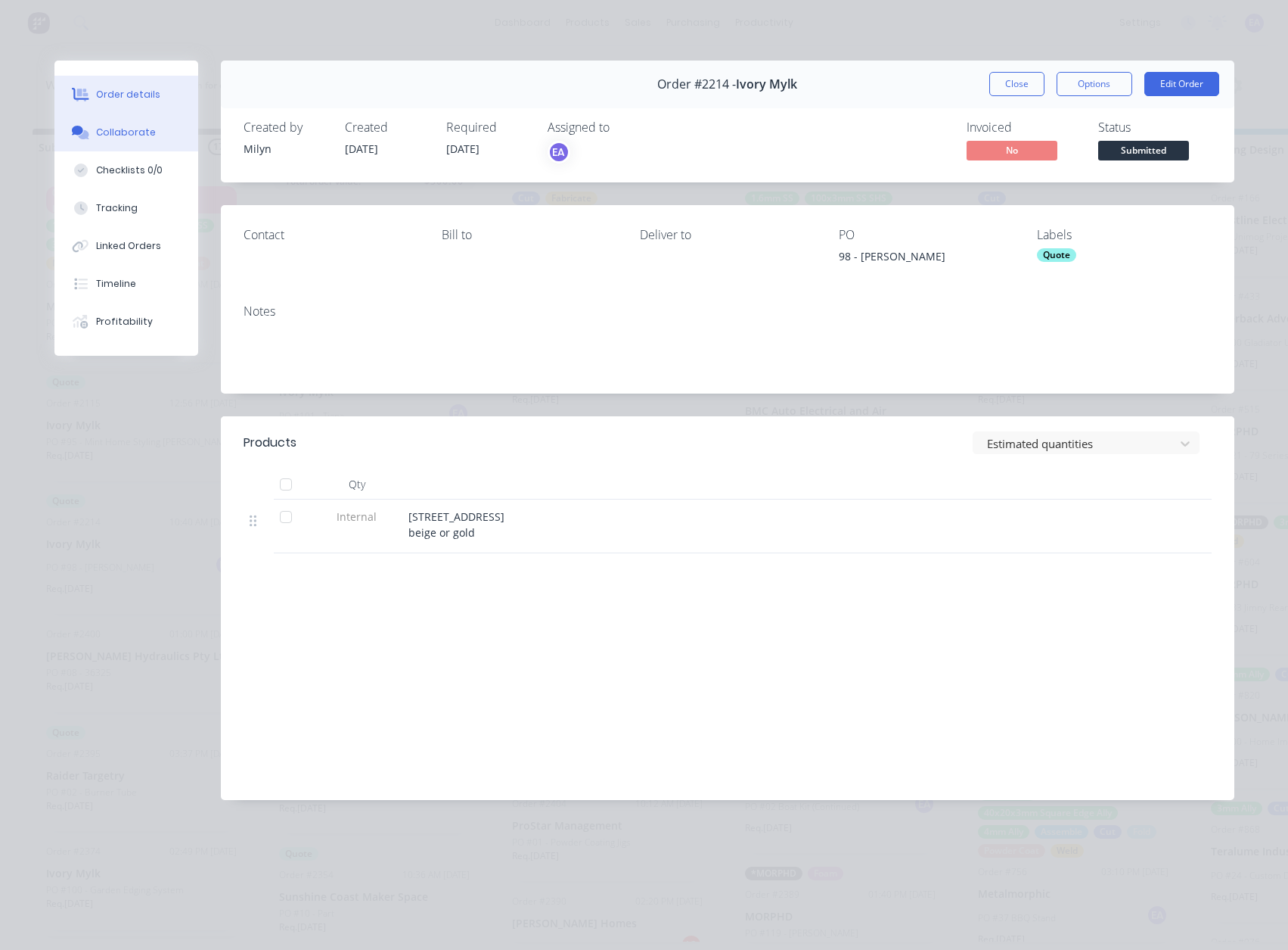
click at [140, 139] on div "Collaborate" at bounding box center [126, 132] width 60 height 13
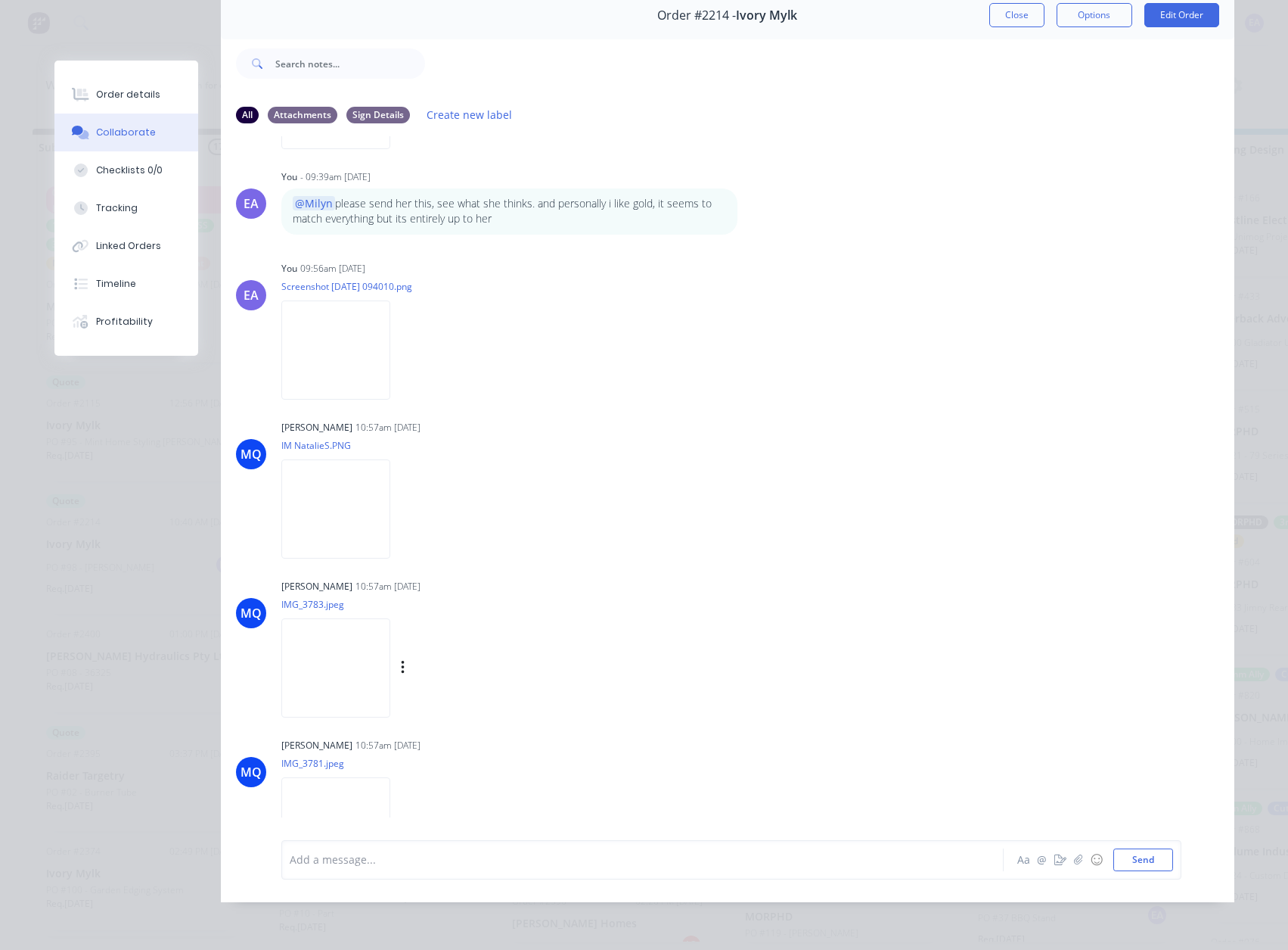
scroll to position [2005, 0]
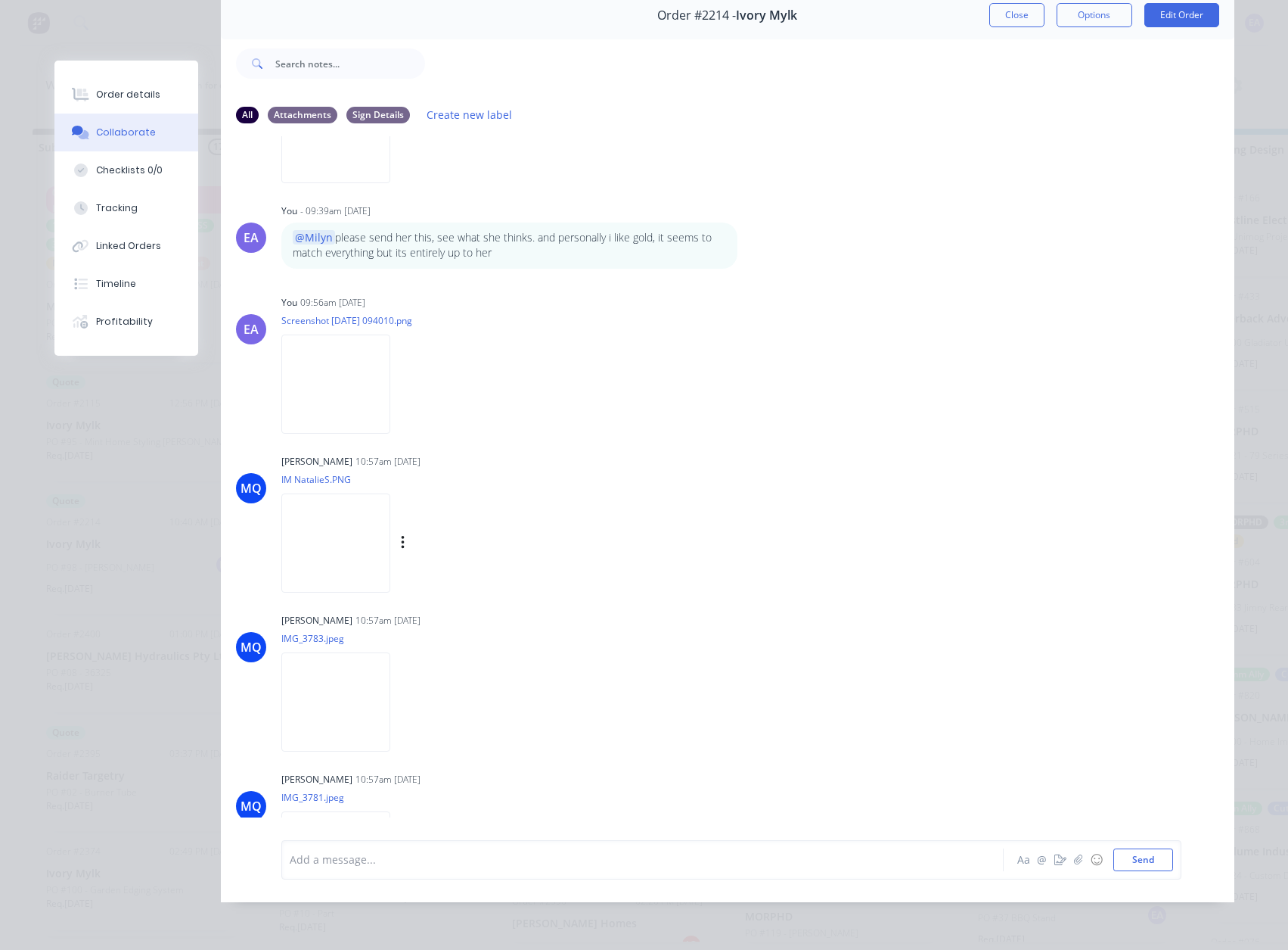
click at [348, 556] on img at bounding box center [336, 543] width 109 height 99
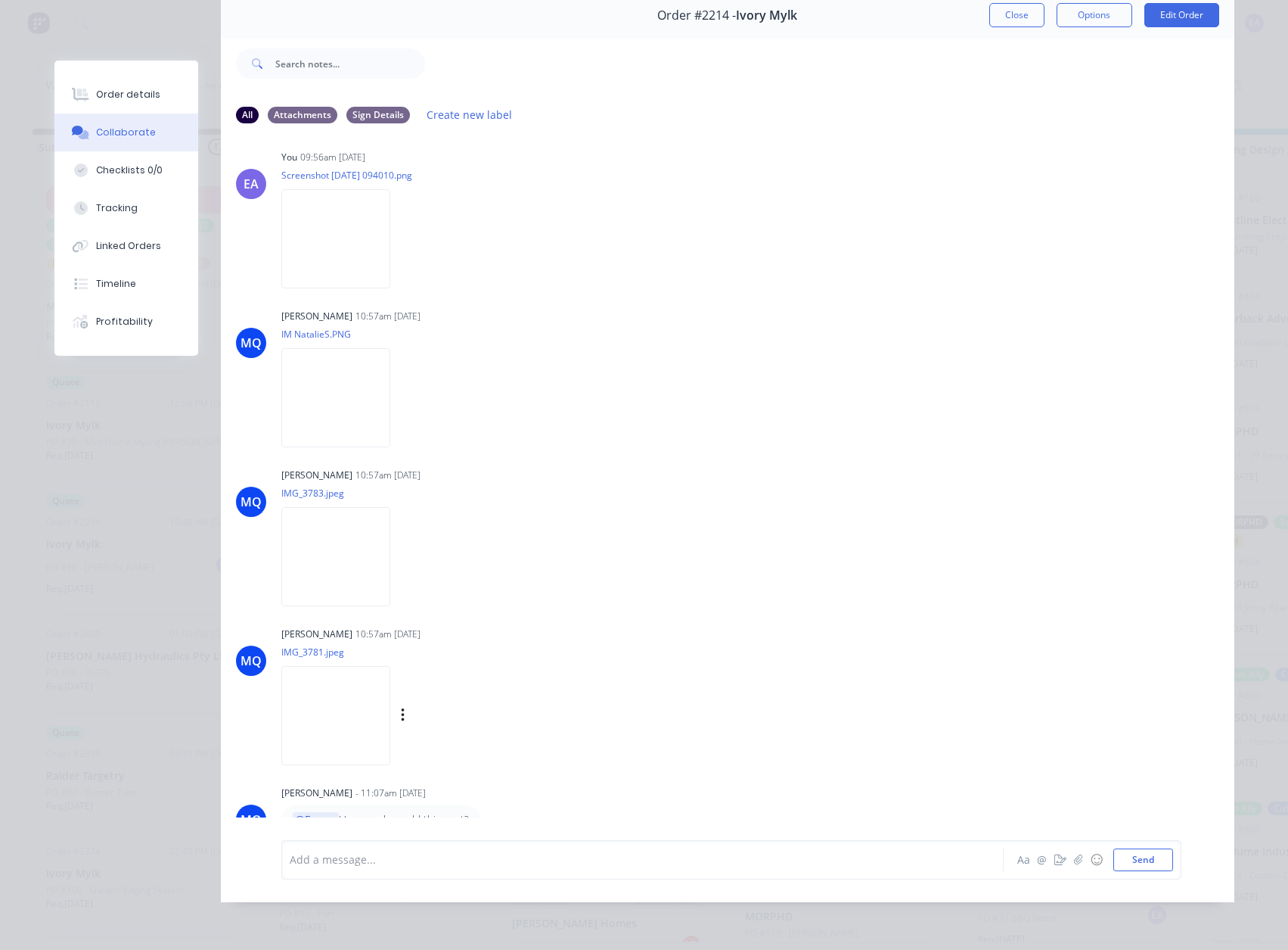
scroll to position [2157, 0]
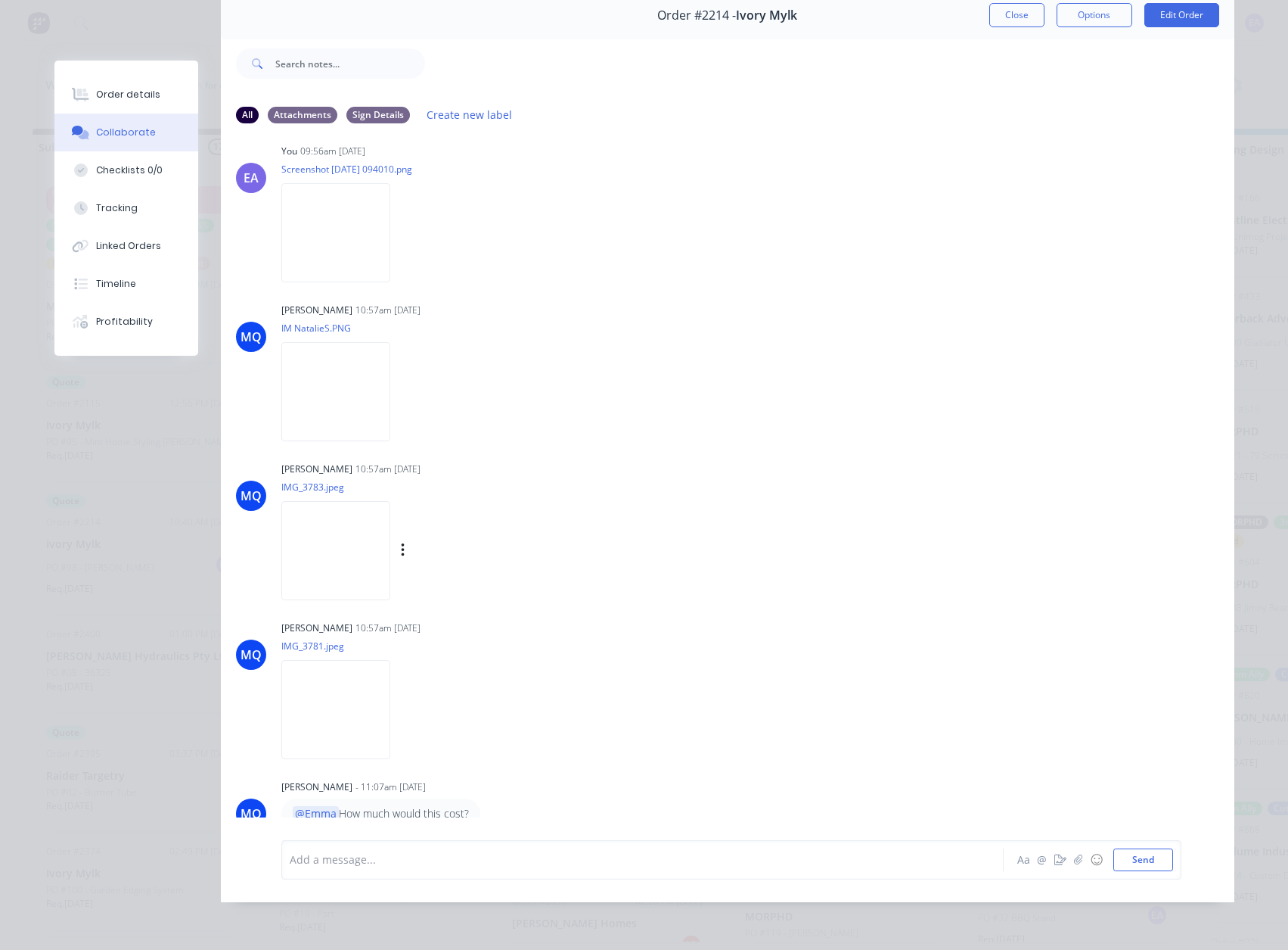
click at [357, 514] on img at bounding box center [336, 550] width 109 height 99
click at [363, 390] on img at bounding box center [336, 392] width 109 height 99
click at [391, 687] on img at bounding box center [336, 709] width 109 height 99
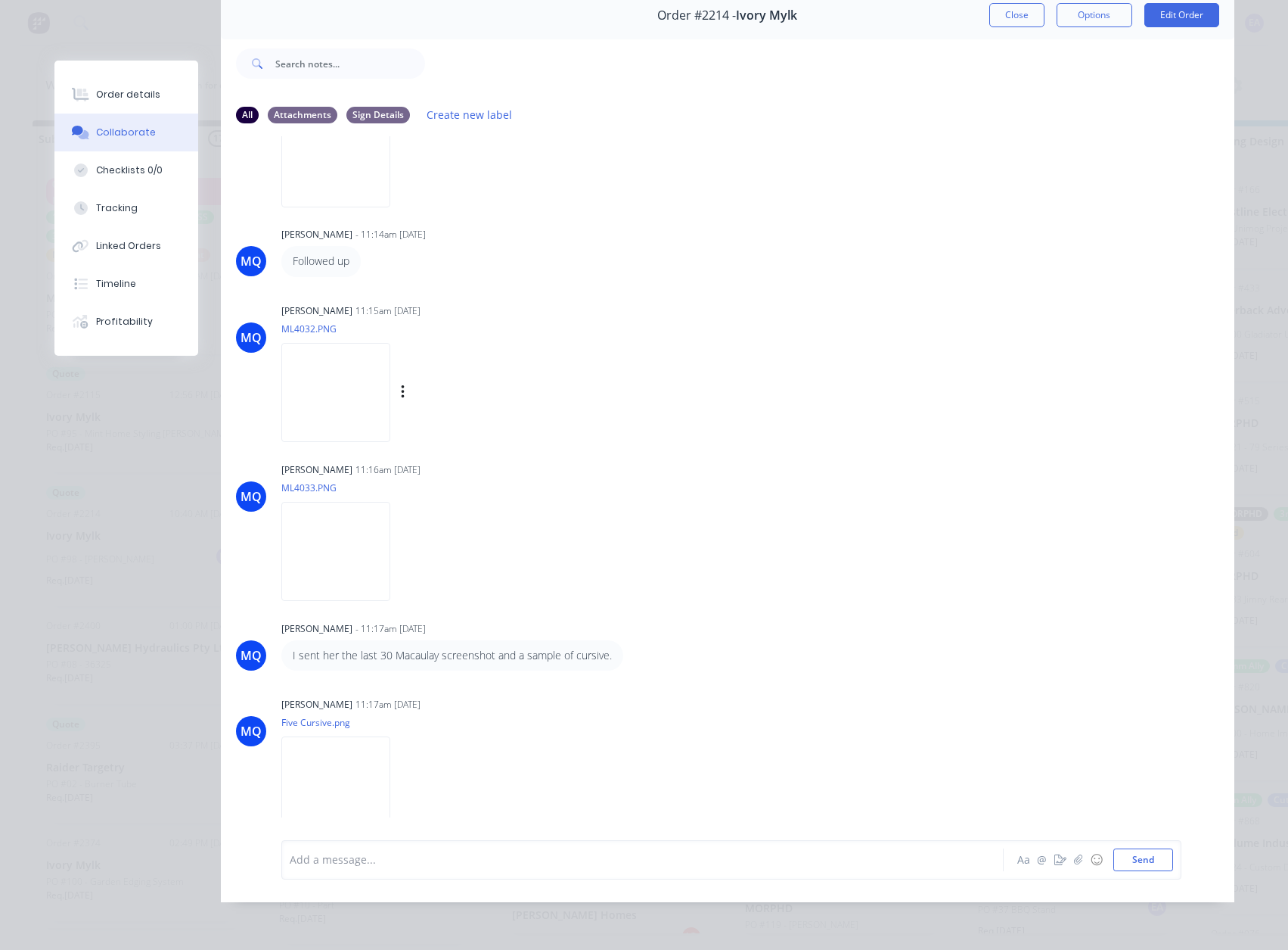
scroll to position [1324, 0]
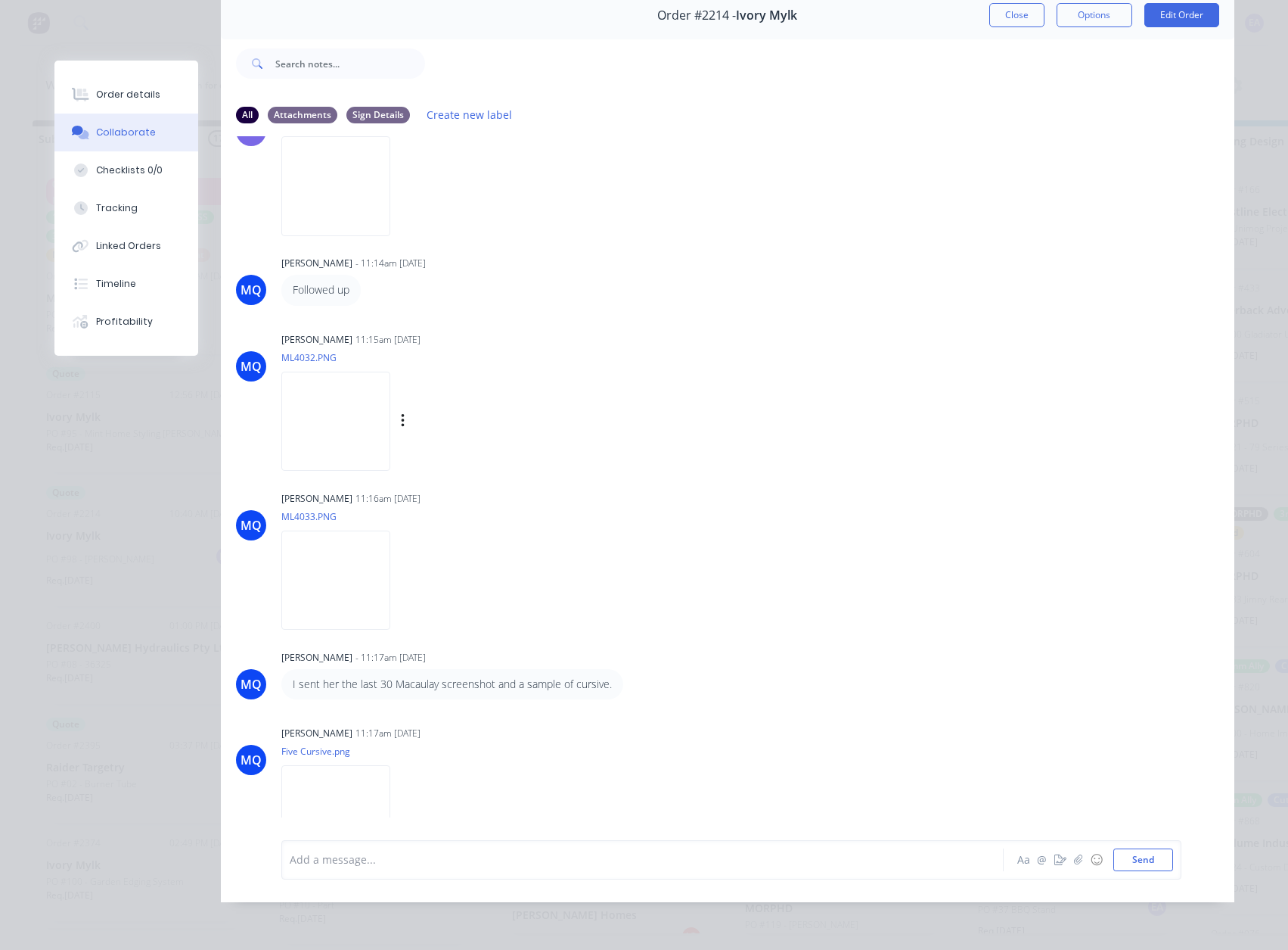
click at [344, 417] on img at bounding box center [336, 420] width 109 height 99
click at [360, 567] on img at bounding box center [336, 580] width 109 height 99
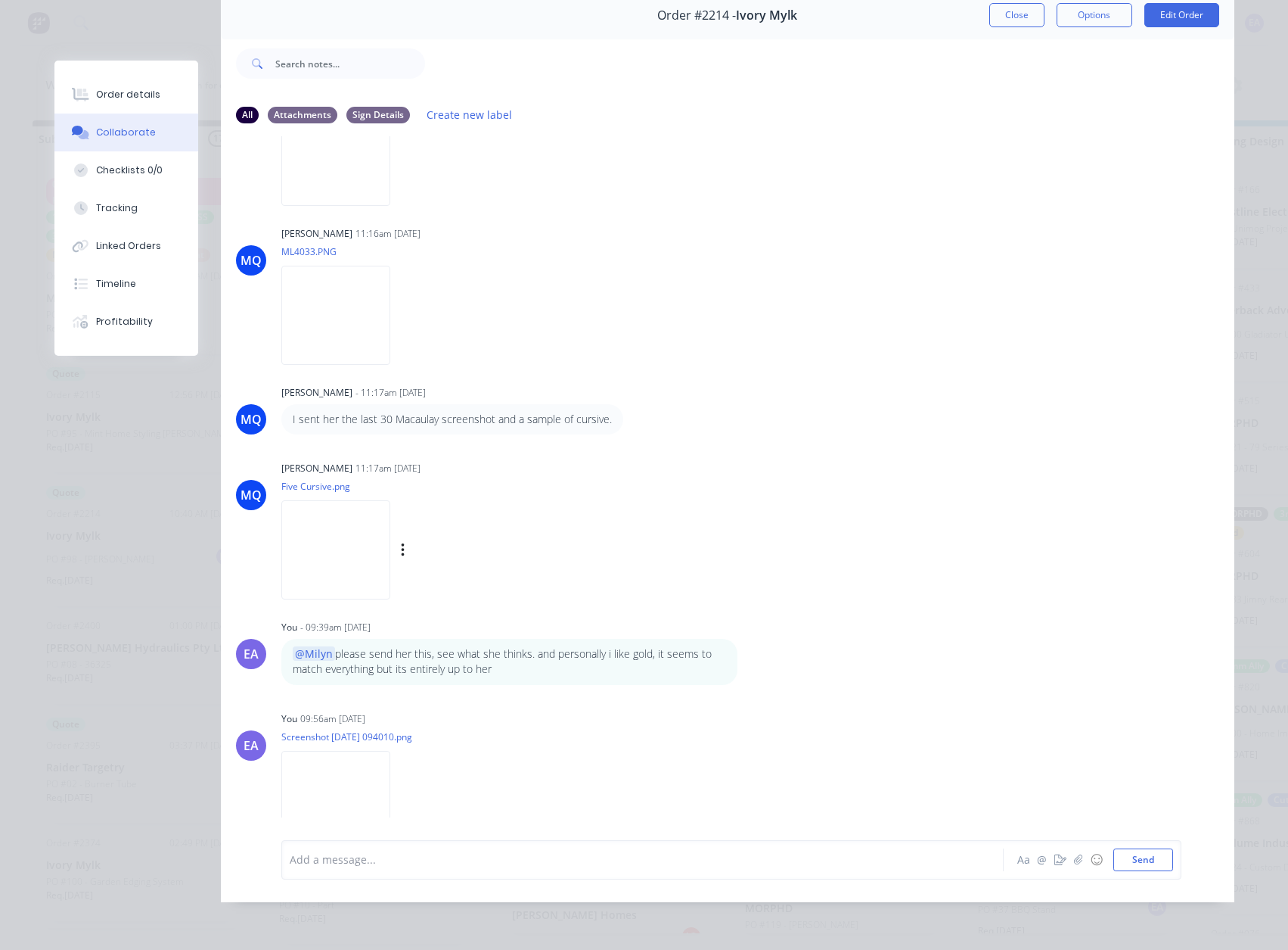
scroll to position [1513, 0]
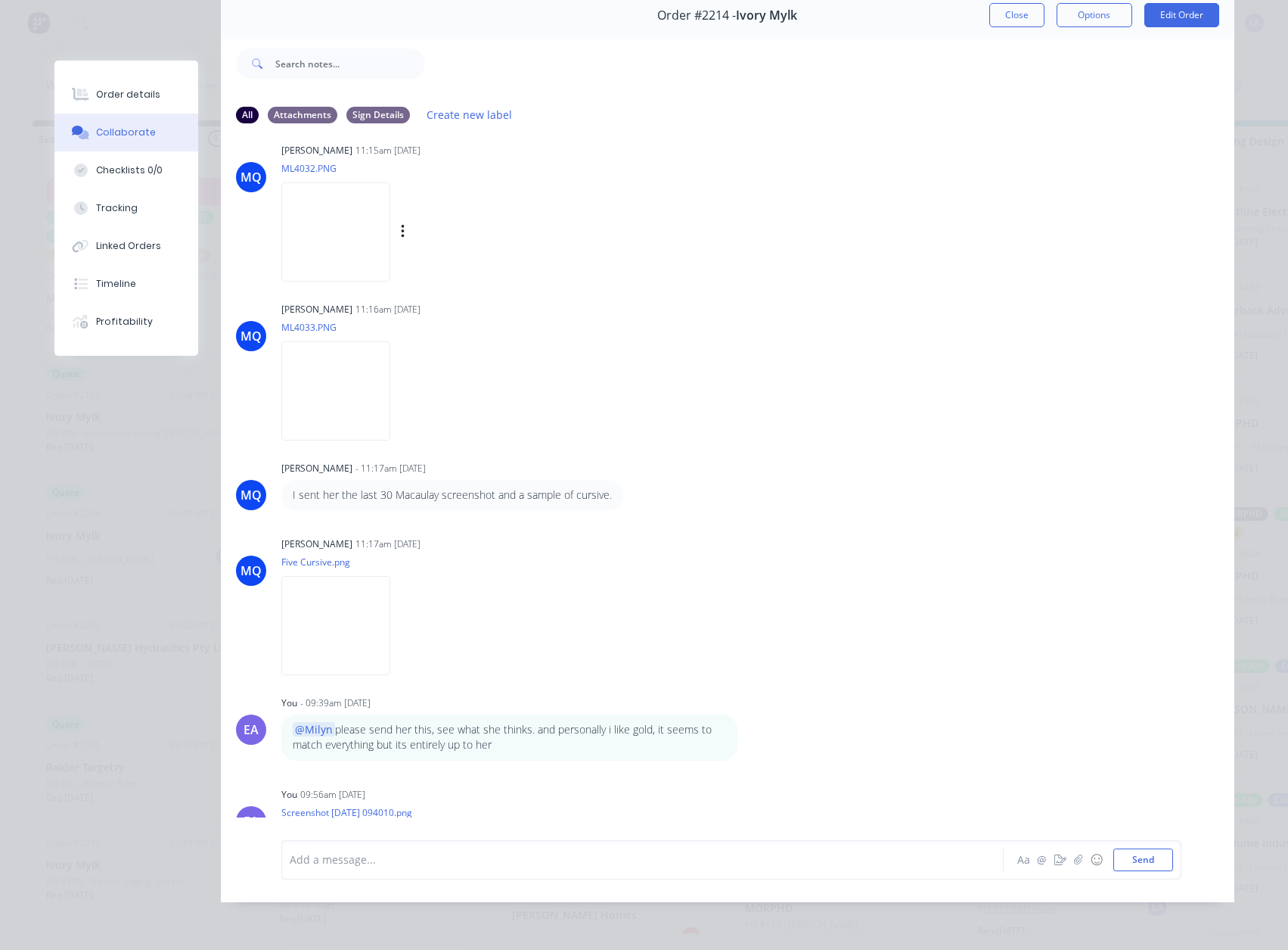
click at [318, 232] on img at bounding box center [336, 232] width 109 height 99
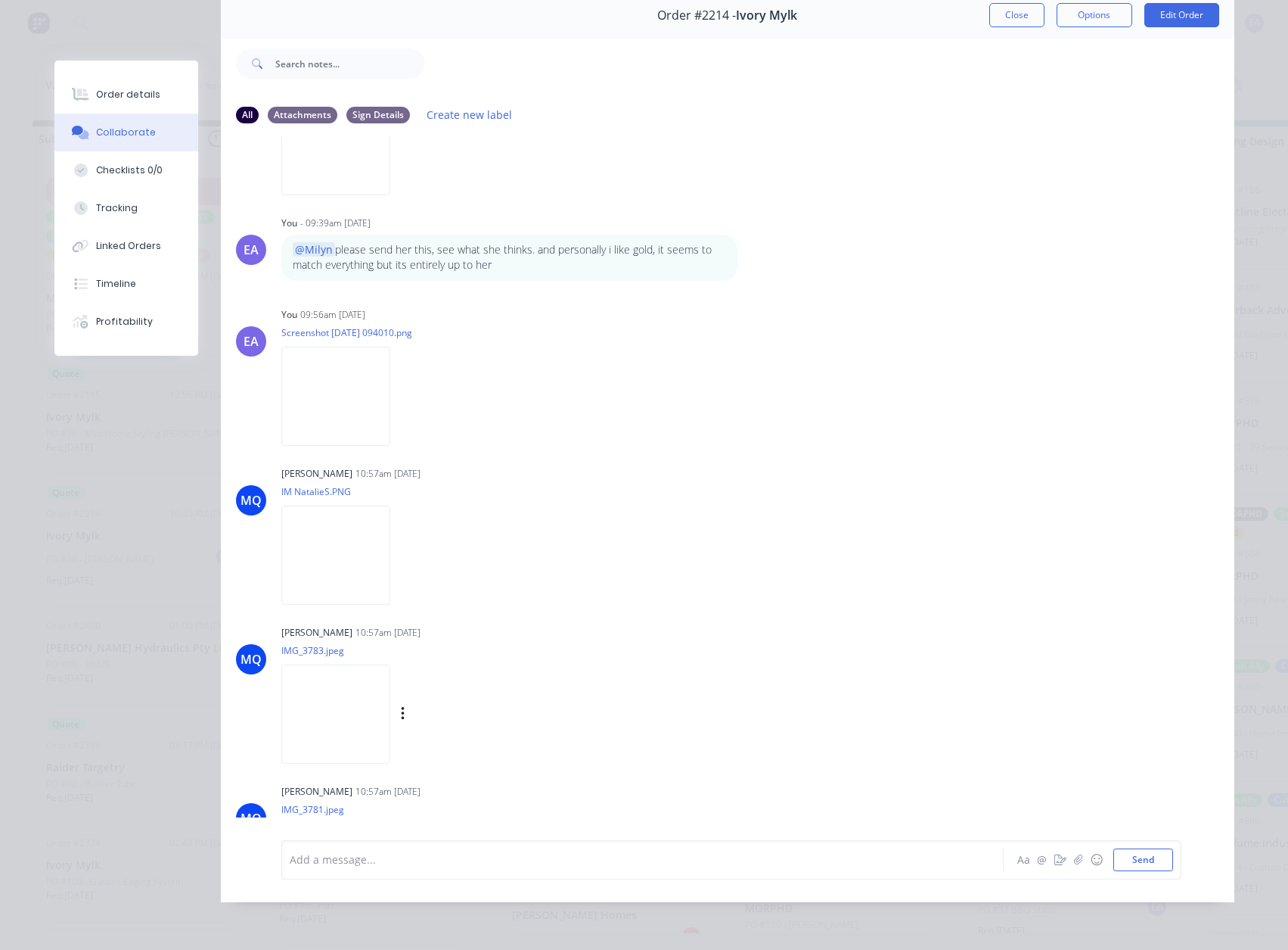
scroll to position [2118, 0]
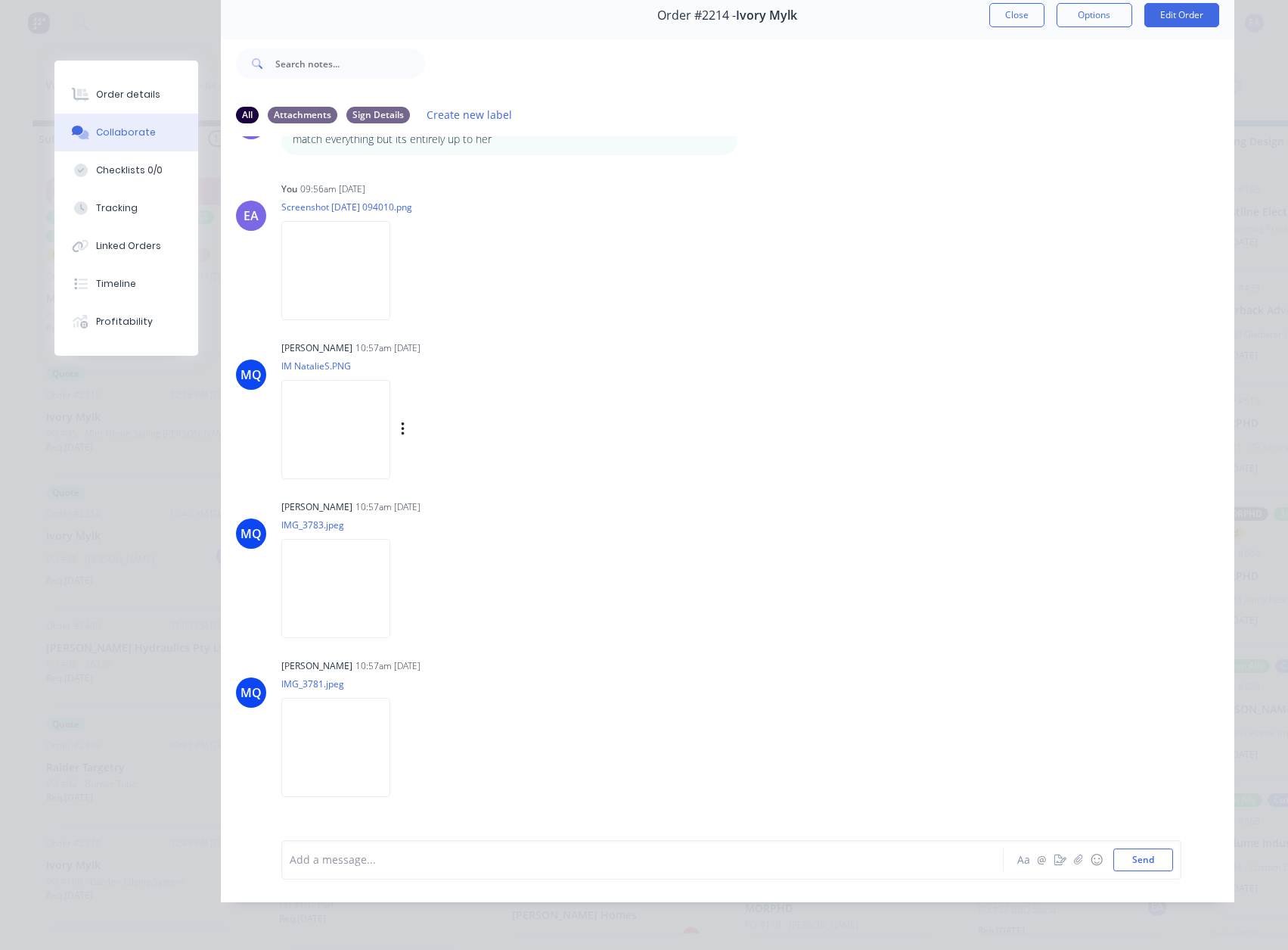
click at [370, 417] on img at bounding box center [336, 429] width 109 height 99
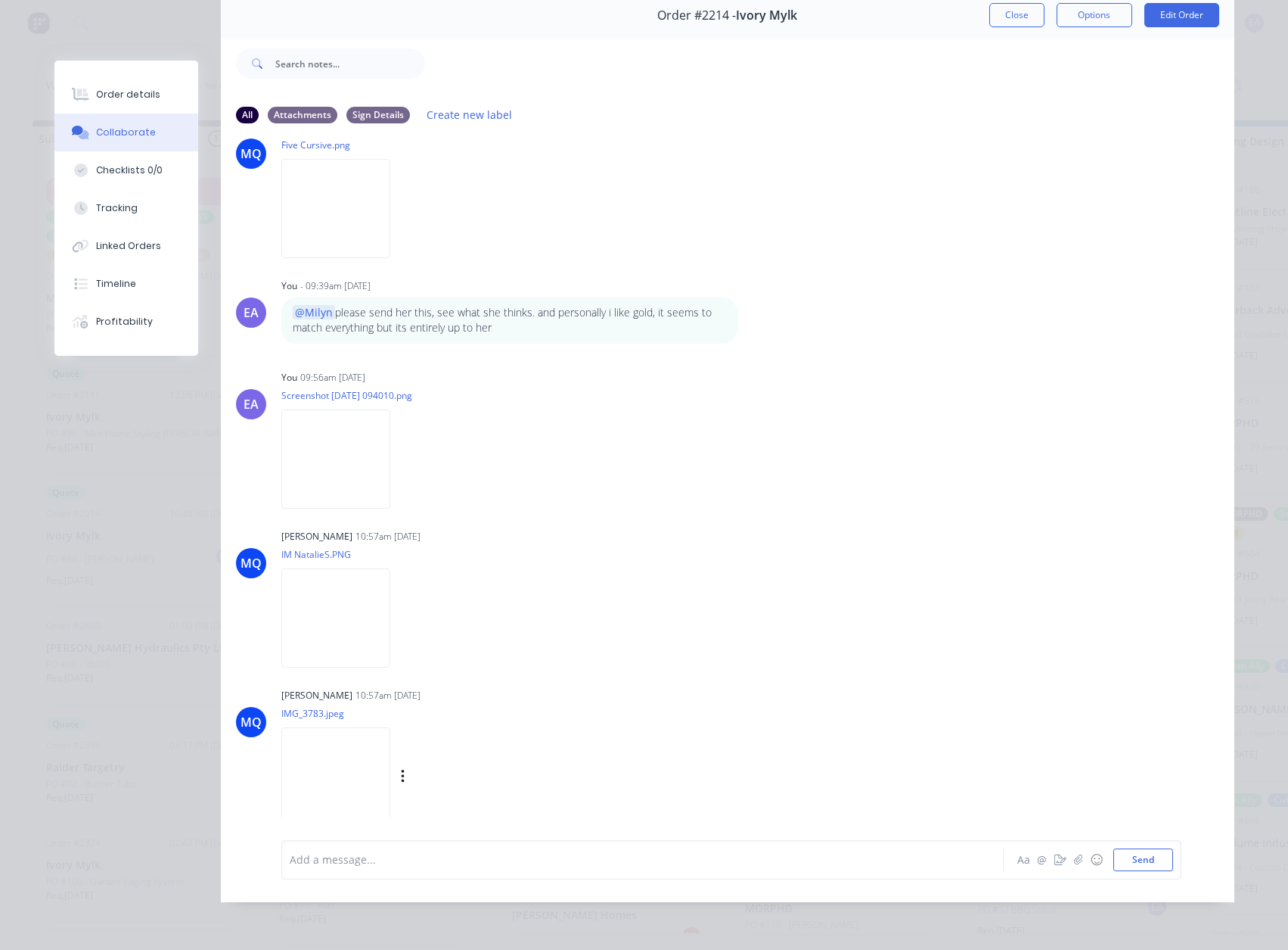
scroll to position [2157, 0]
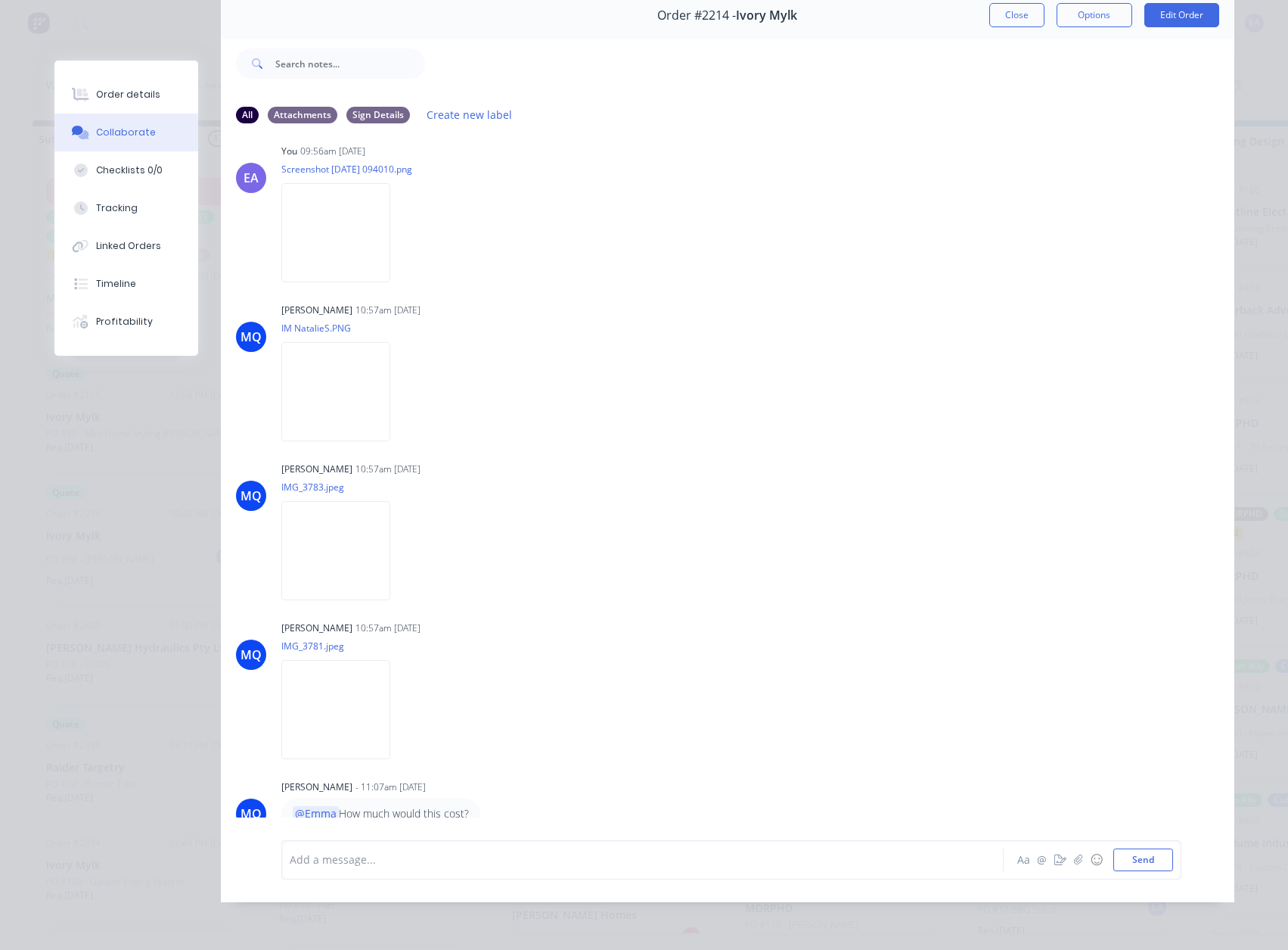
click at [413, 856] on div at bounding box center [621, 859] width 662 height 16
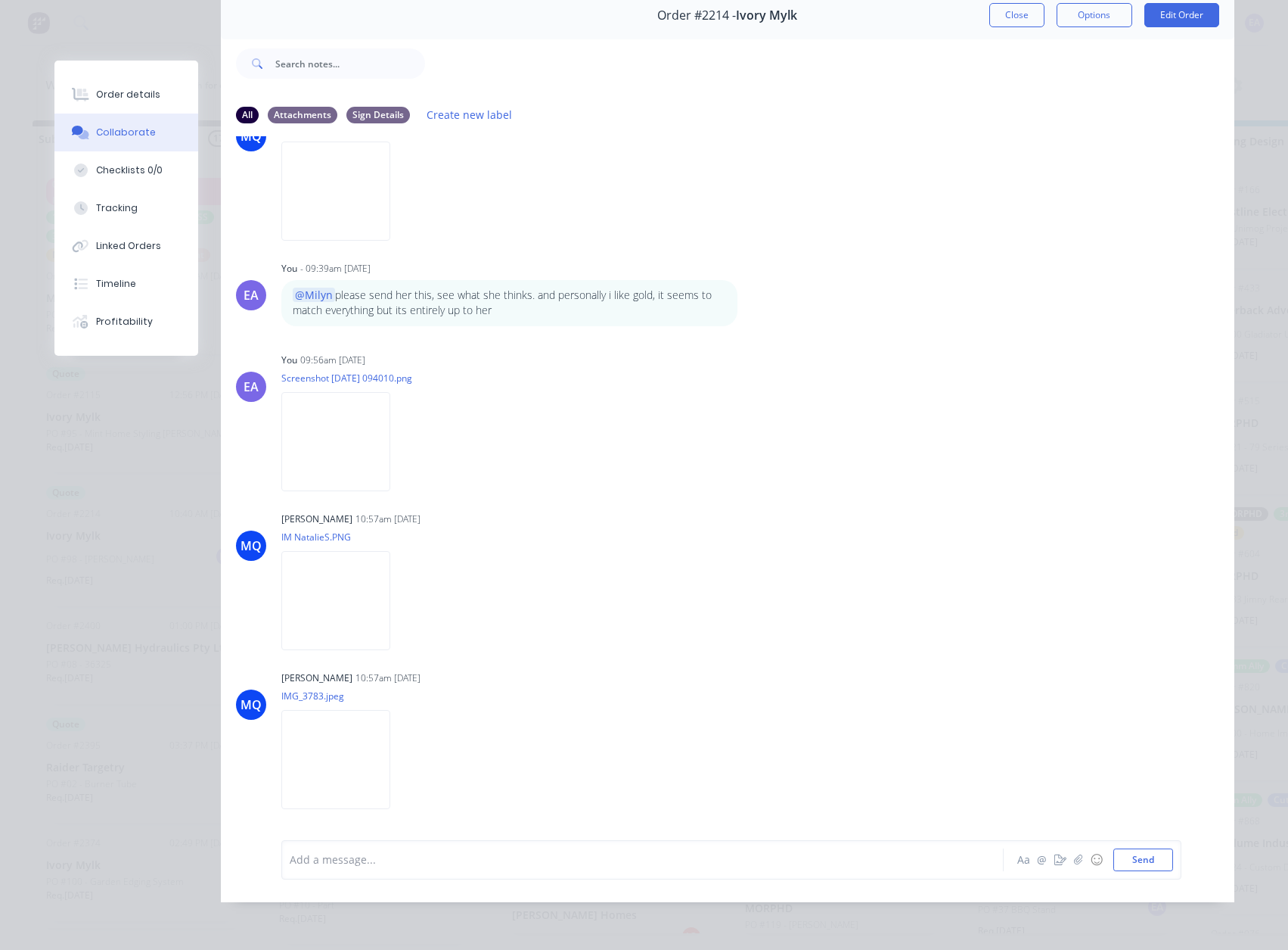
scroll to position [1967, 0]
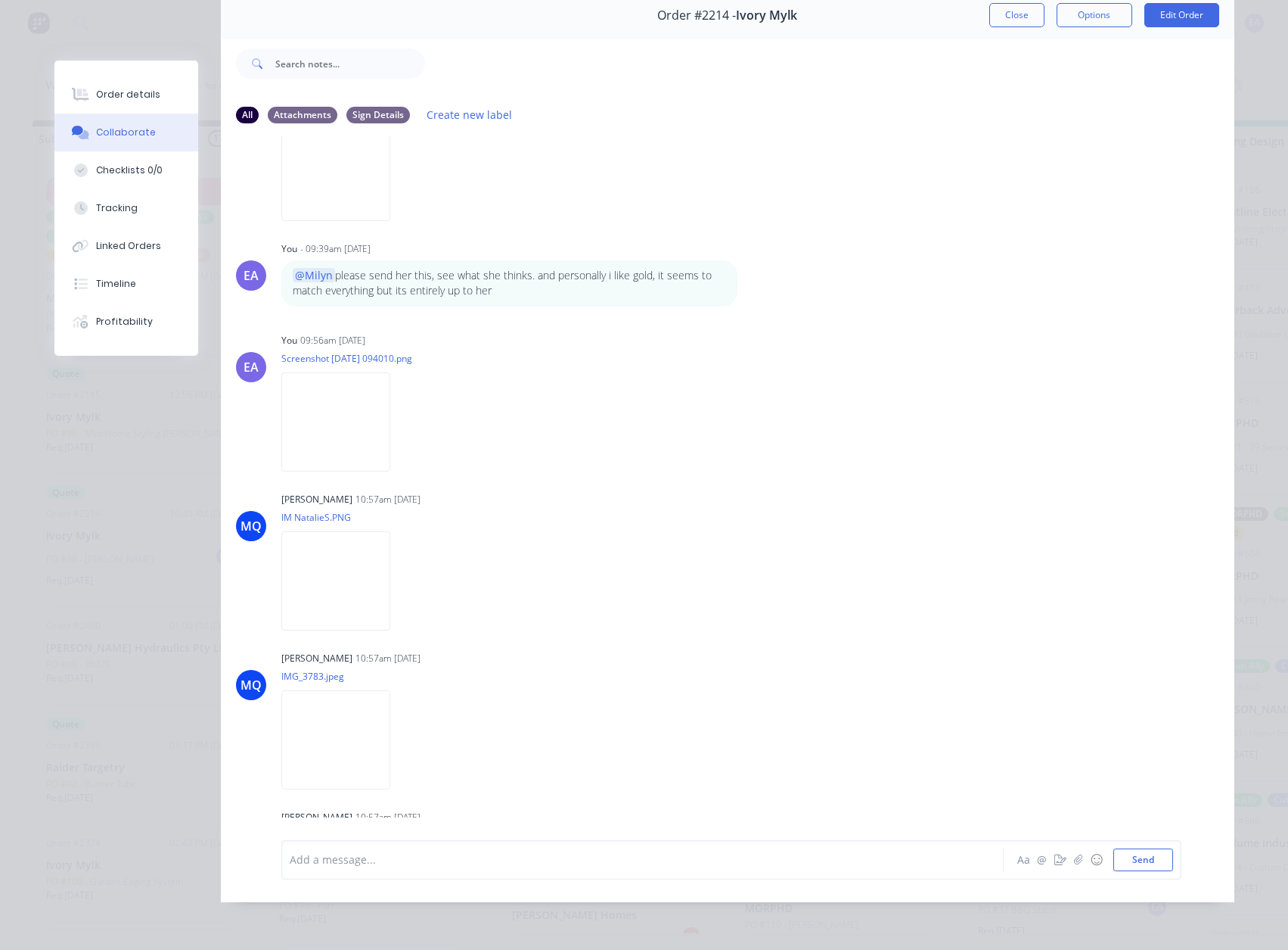
drag, startPoint x: 1020, startPoint y: 9, endPoint x: 654, endPoint y: 604, distance: 698.6
click at [1020, 9] on button "Close" at bounding box center [1017, 15] width 55 height 24
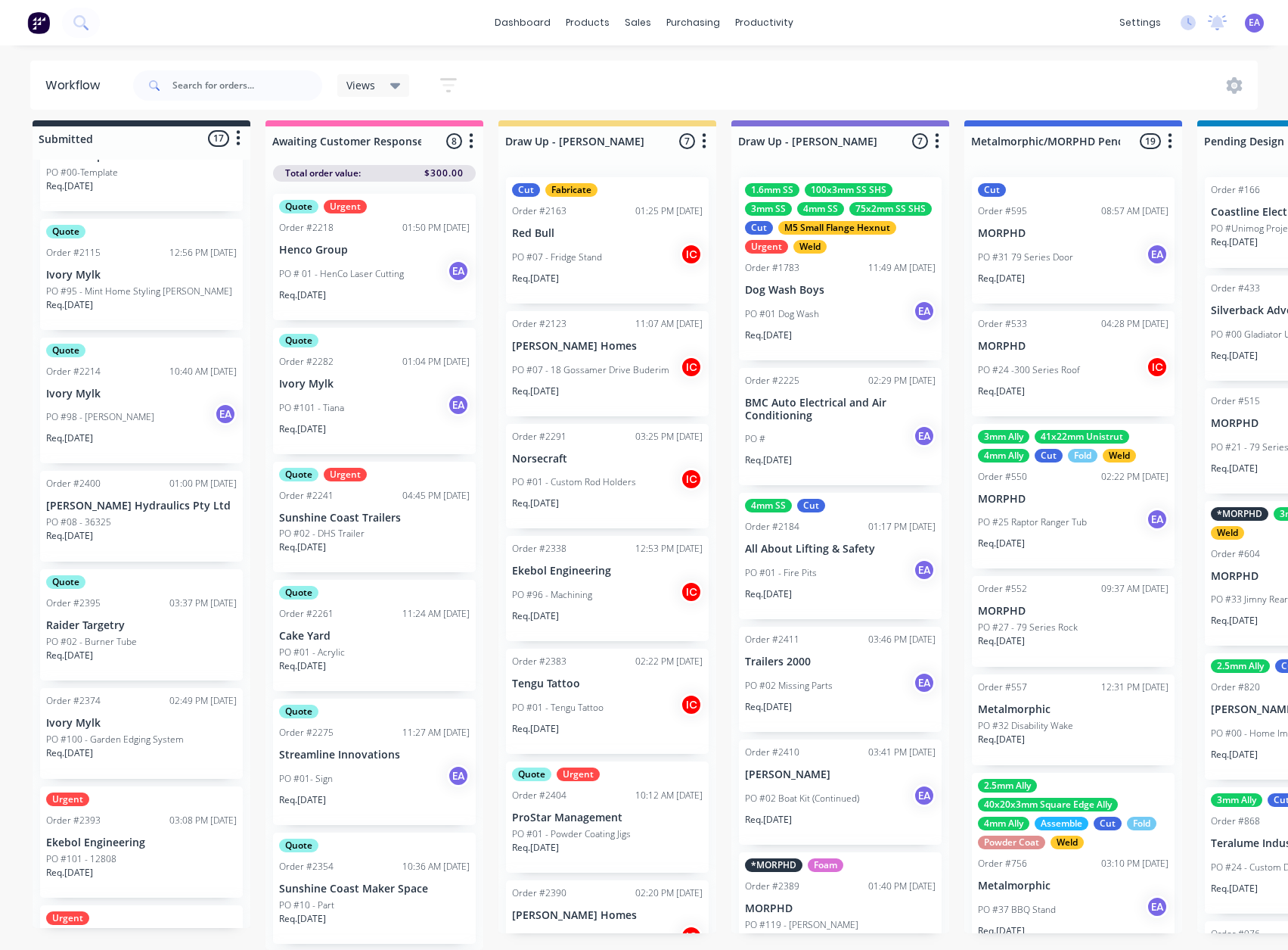
scroll to position [151, 0]
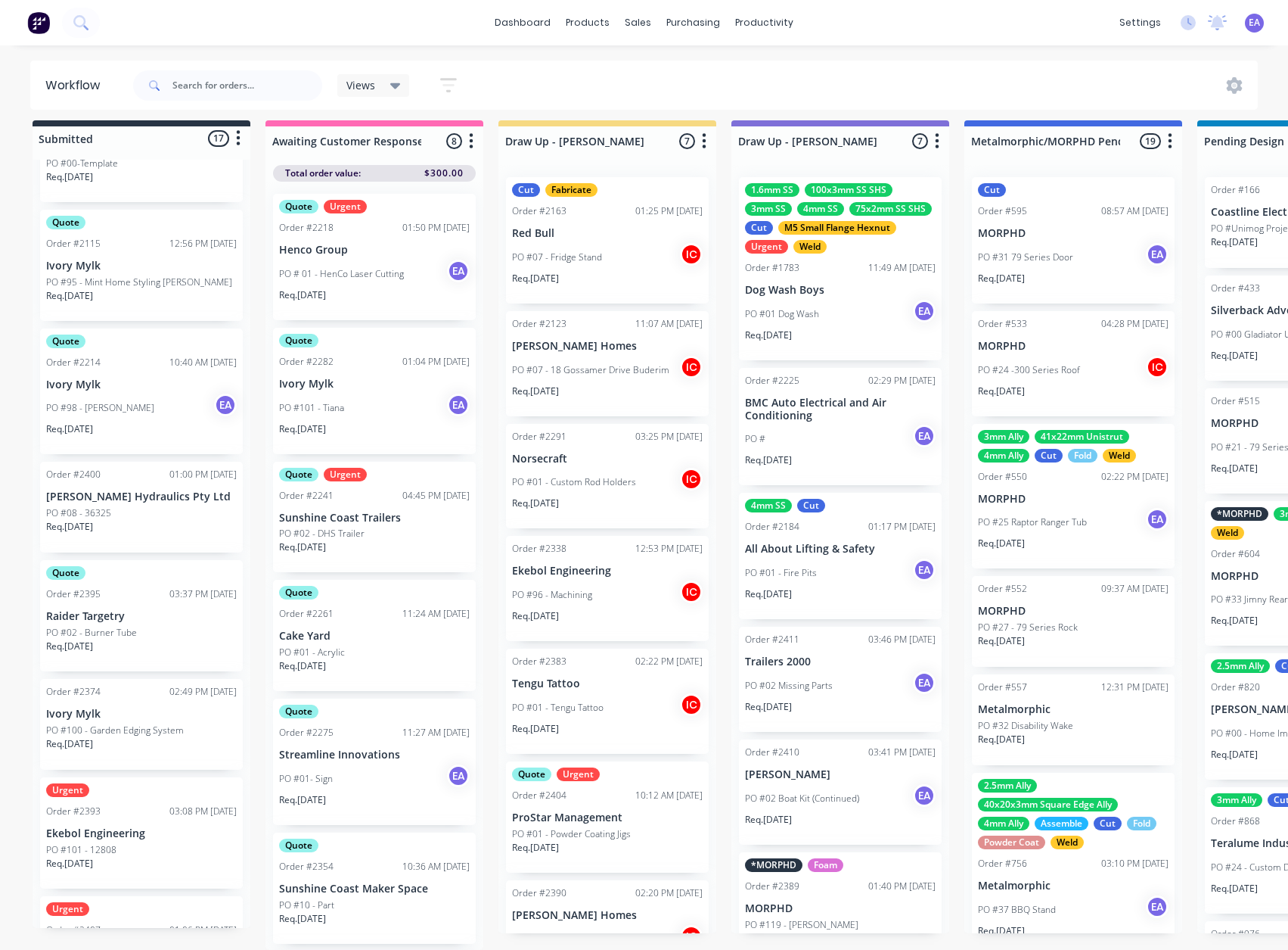
click at [140, 828] on p "Ekebol Engineering" at bounding box center [141, 833] width 190 height 12
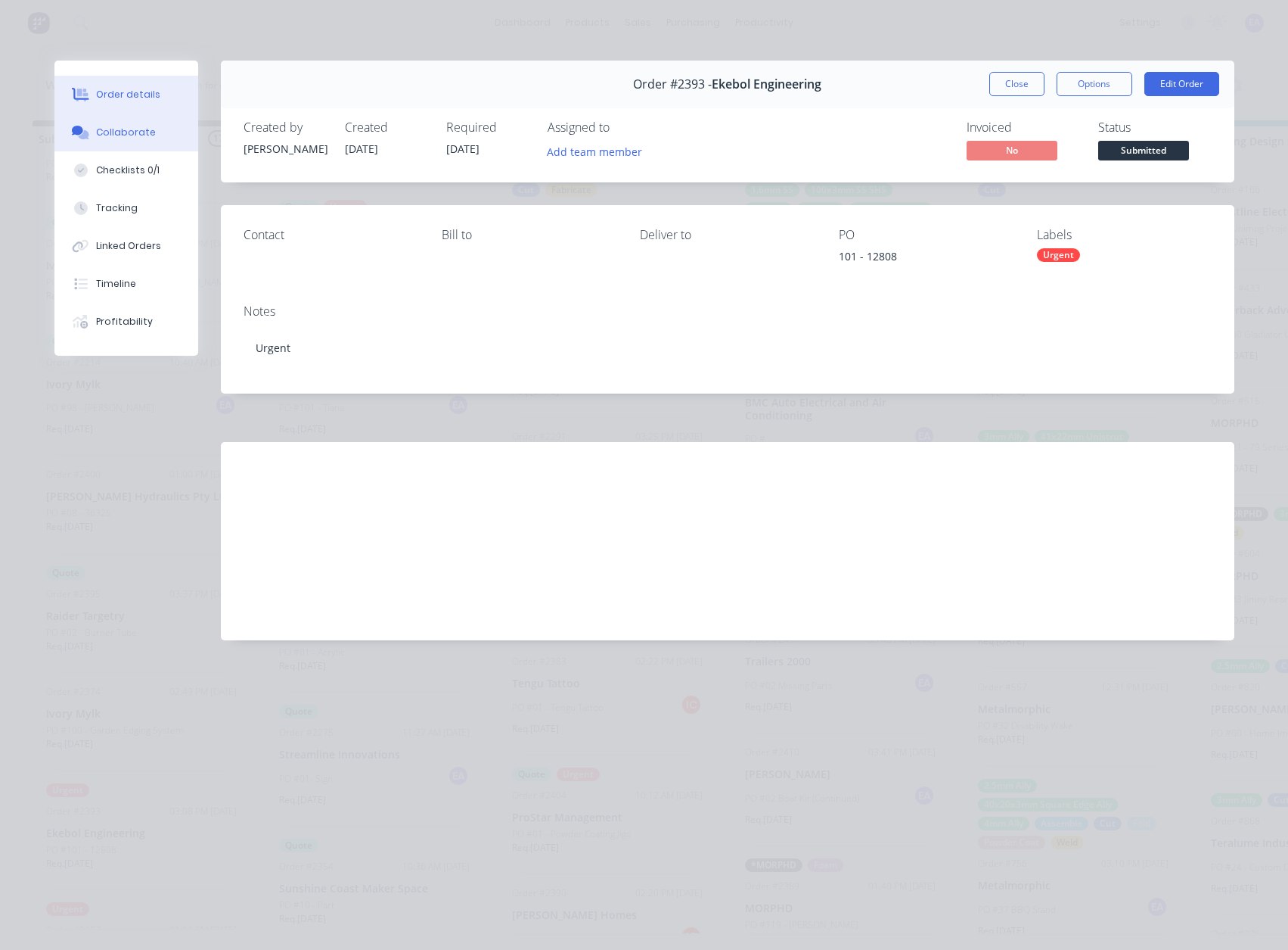
click at [136, 140] on button "Collaborate" at bounding box center [126, 133] width 143 height 38
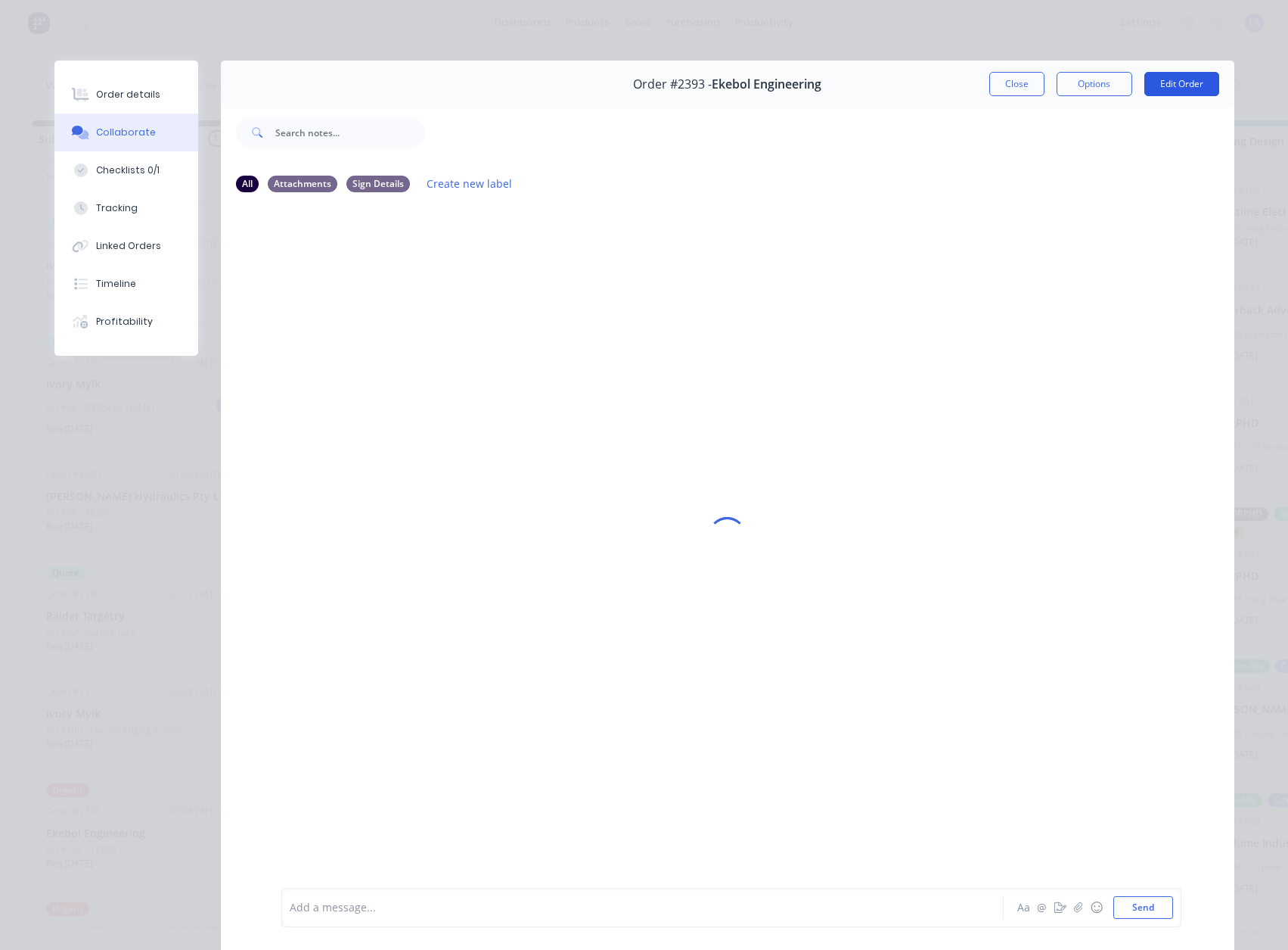
click at [1169, 83] on button "Edit Order" at bounding box center [1182, 83] width 75 height 24
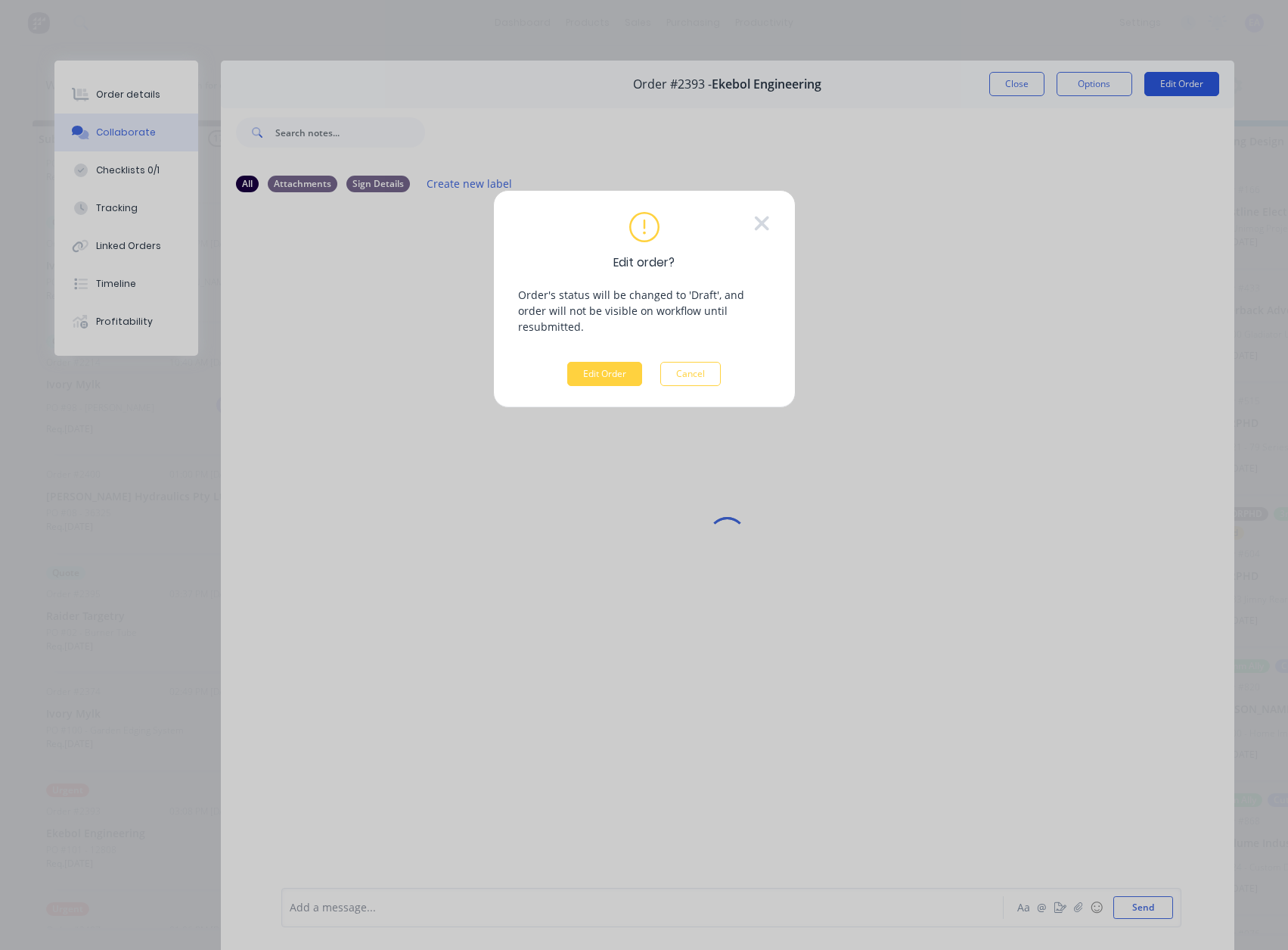
scroll to position [9, 0]
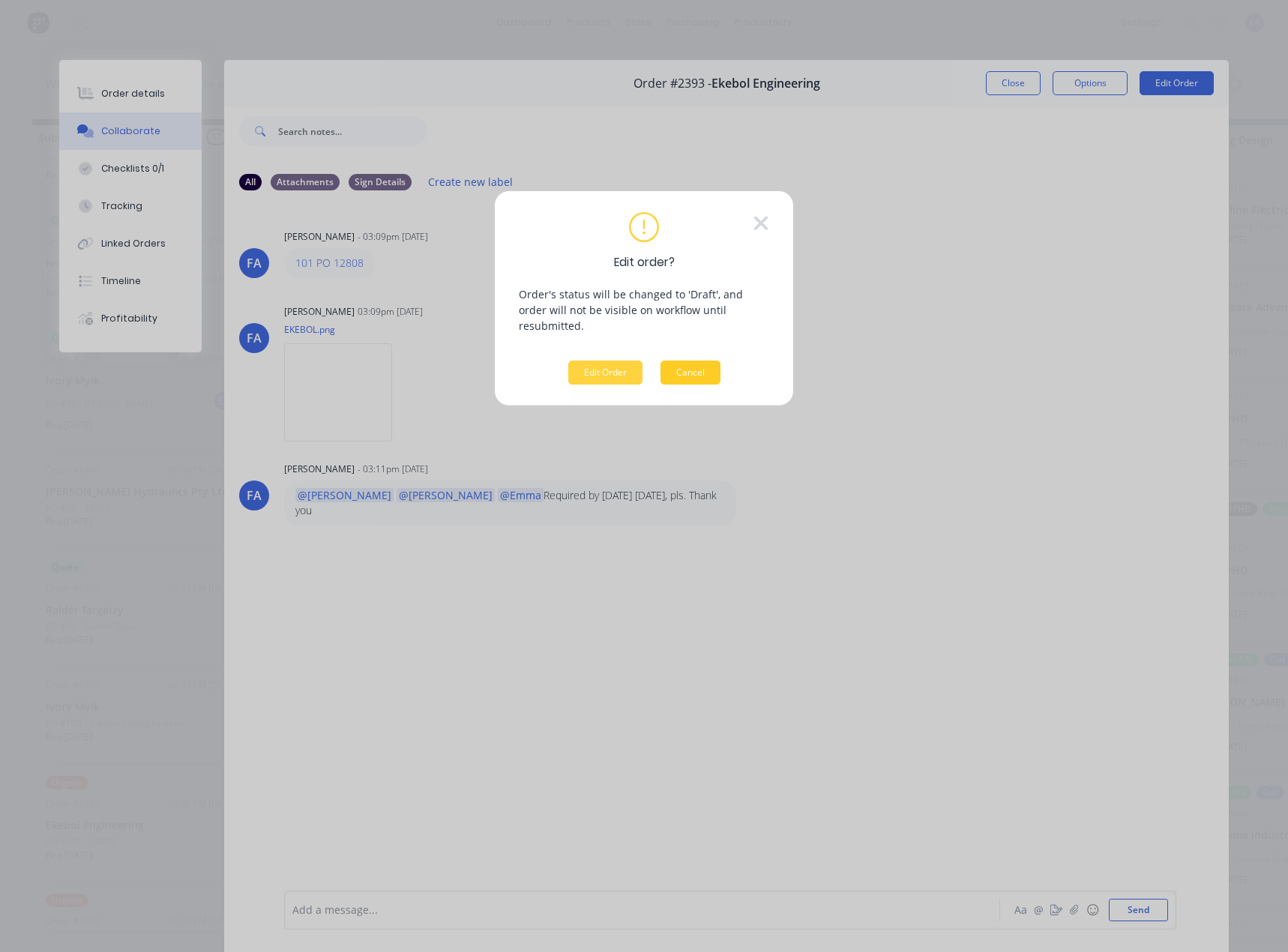
click at [698, 361] on button "Cancel" at bounding box center [691, 372] width 60 height 24
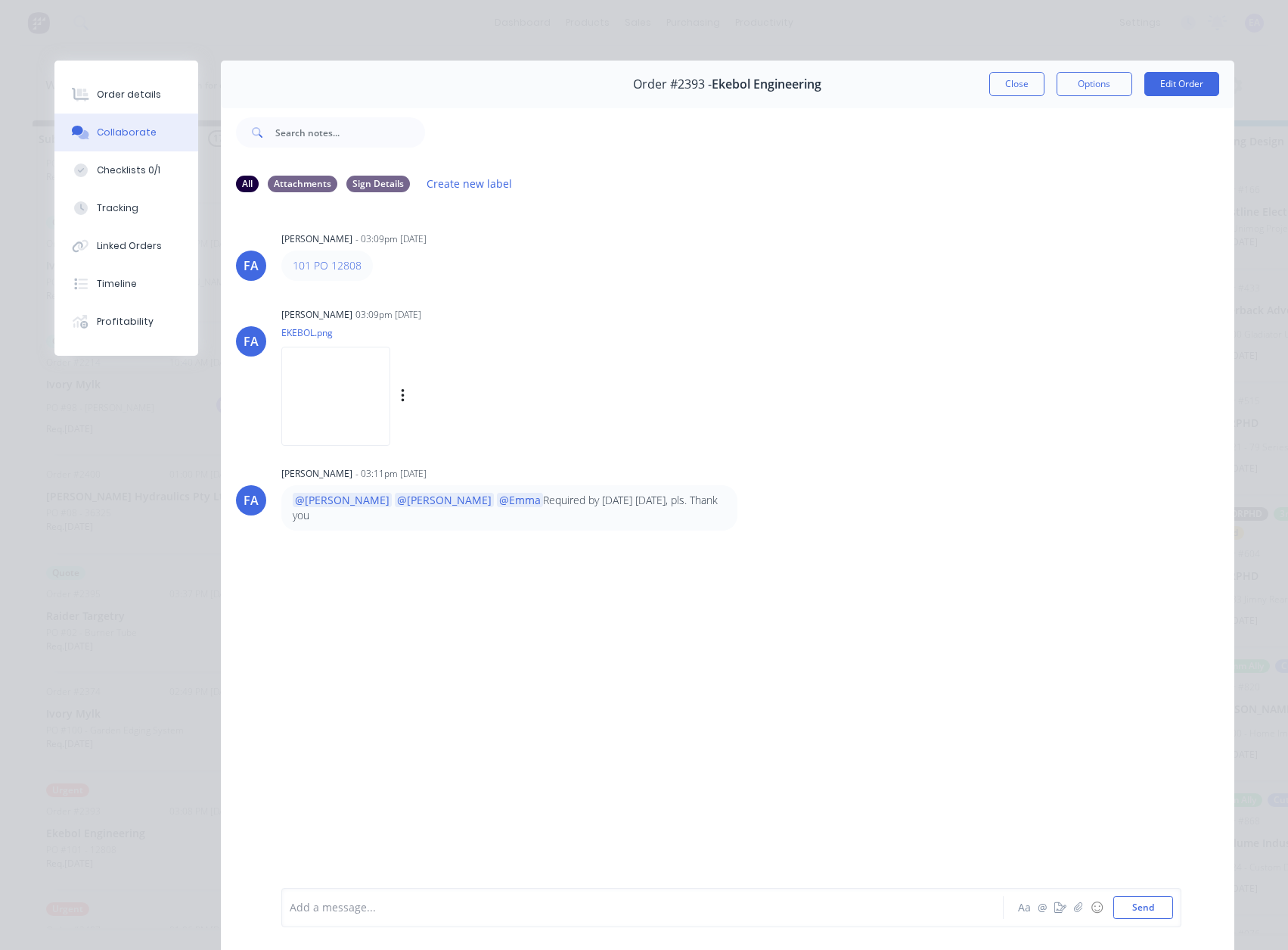
click at [331, 410] on img at bounding box center [336, 395] width 109 height 99
click at [121, 105] on button "Order details" at bounding box center [126, 94] width 143 height 38
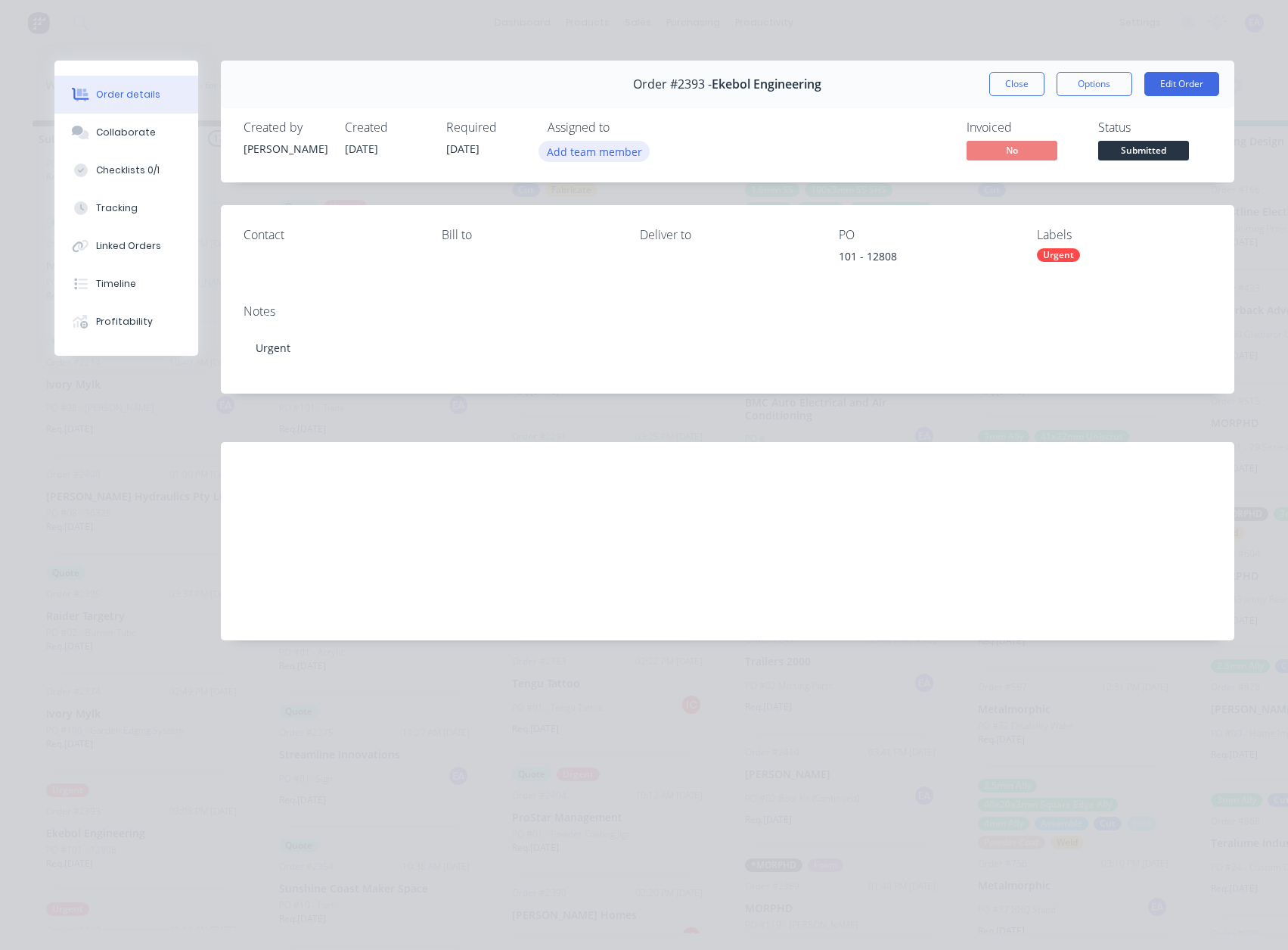
click at [585, 154] on button "Add team member" at bounding box center [594, 151] width 111 height 20
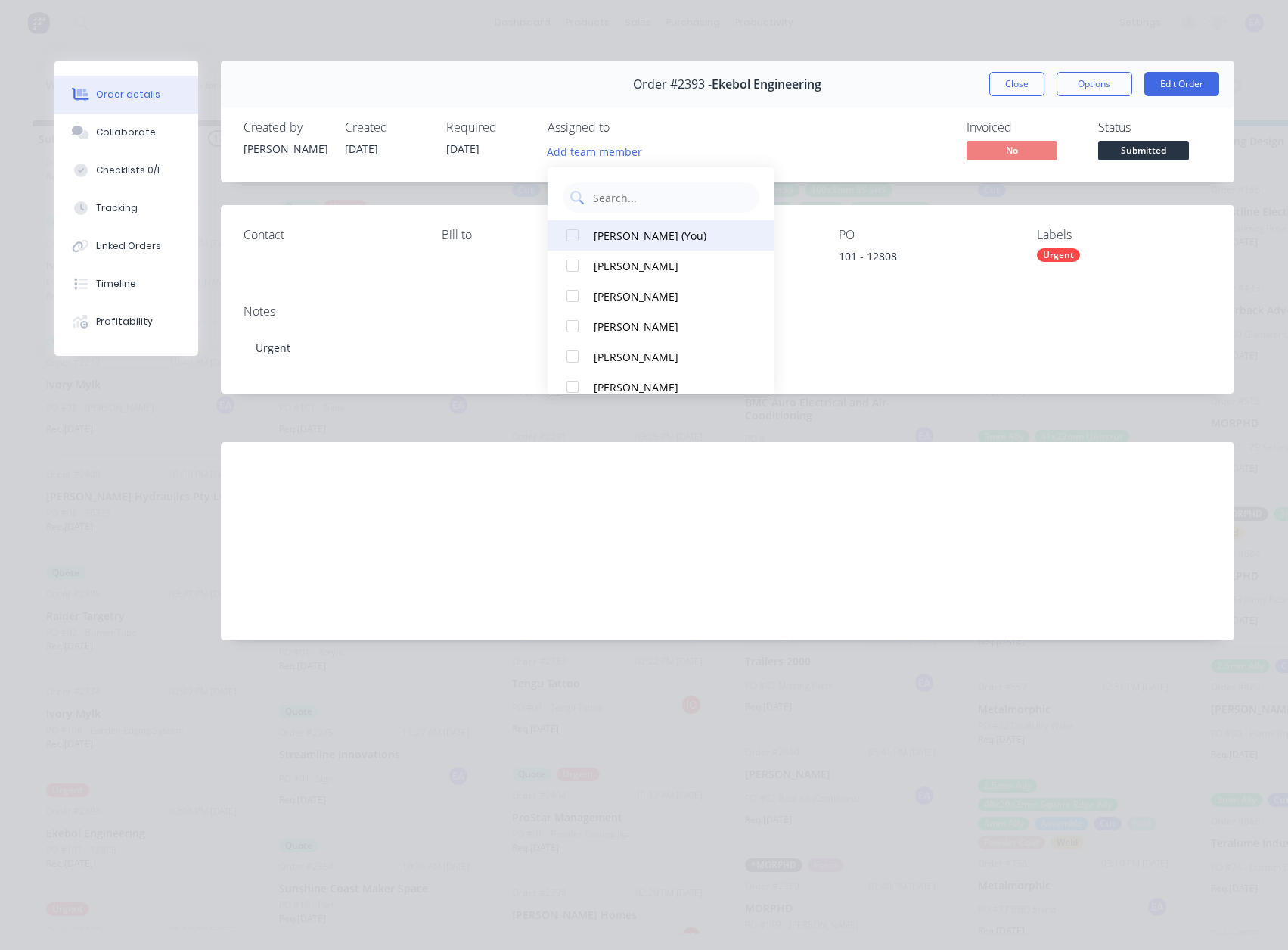
click at [667, 232] on div "[PERSON_NAME] (You)" at bounding box center [670, 236] width 151 height 16
drag, startPoint x: 826, startPoint y: 144, endPoint x: 968, endPoint y: 140, distance: 142.1
click at [831, 144] on div "Invoiced No Status Submitted" at bounding box center [955, 142] width 513 height 44
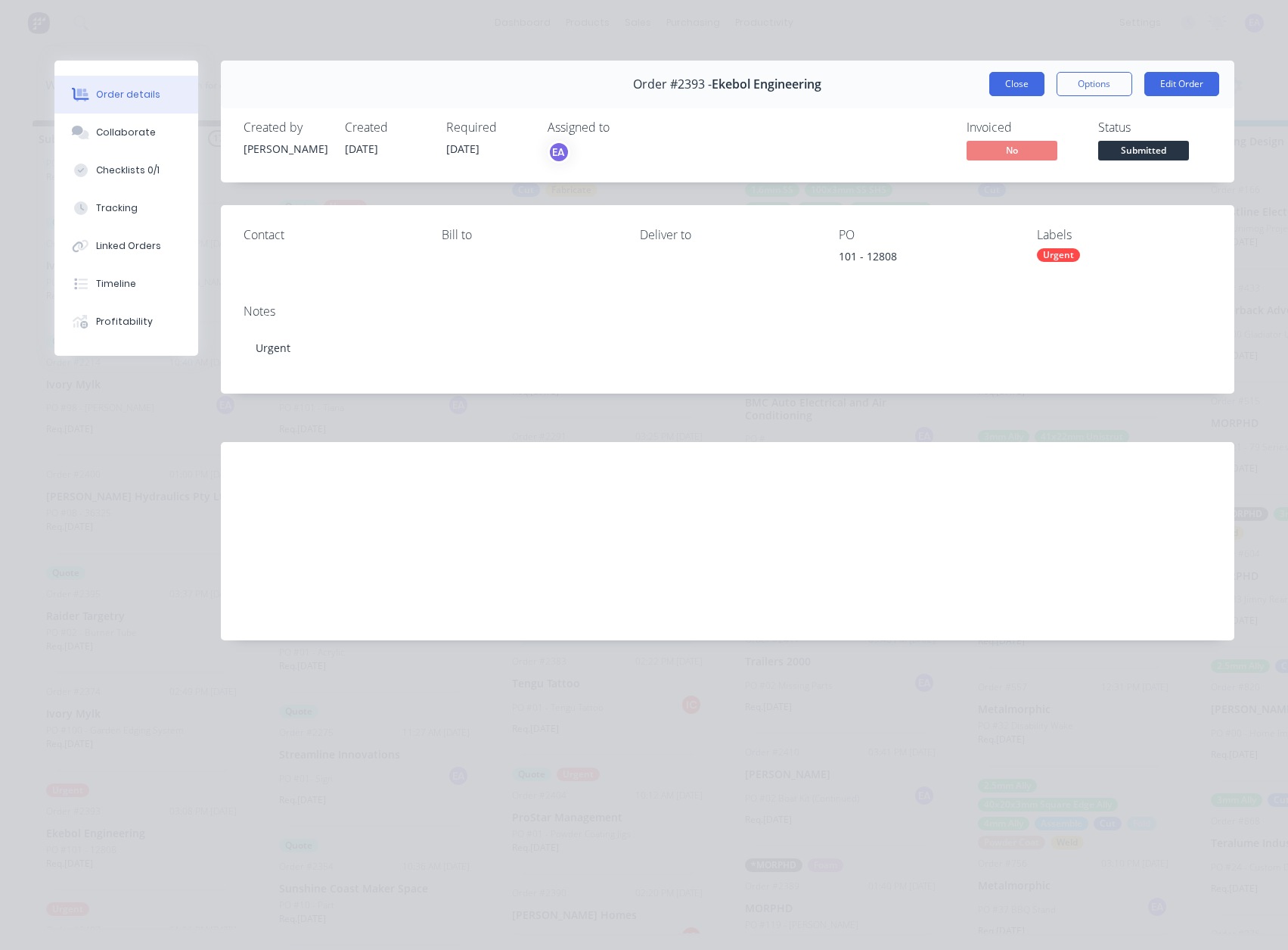
click at [1016, 80] on button "Close" at bounding box center [1017, 83] width 55 height 24
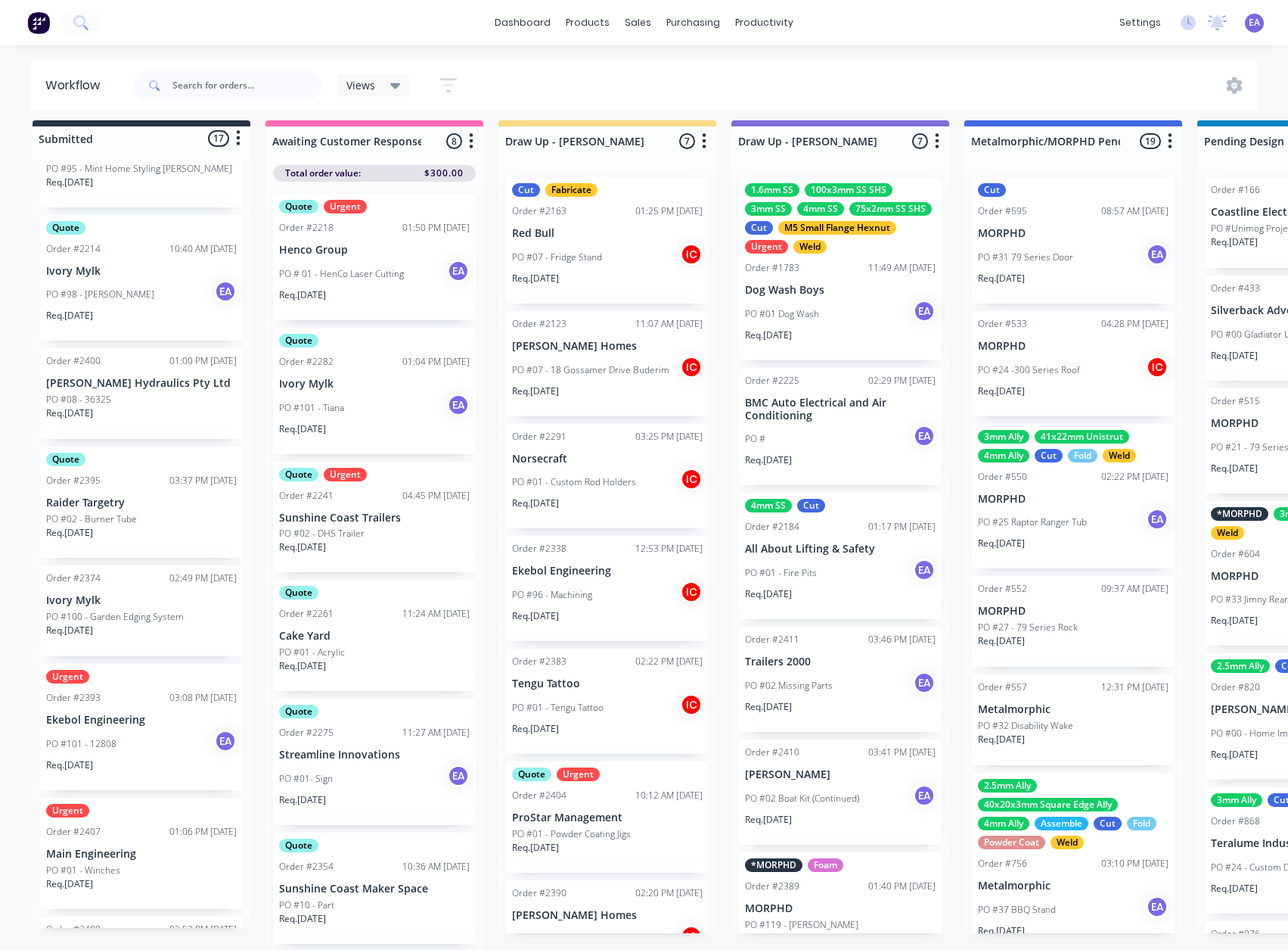
scroll to position [303, 0]
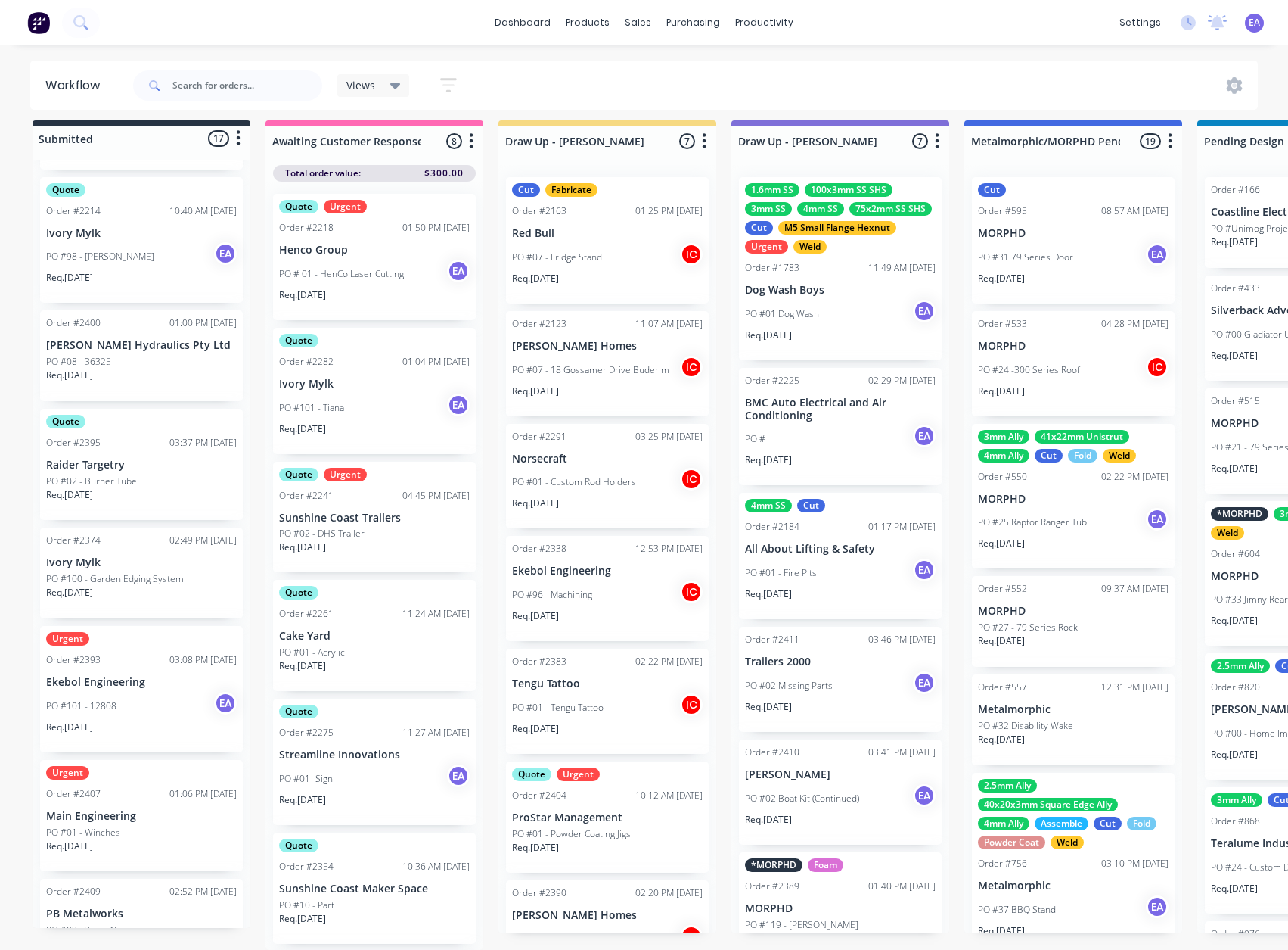
click at [146, 703] on div "PO #101 - 12808 EA" at bounding box center [141, 706] width 190 height 29
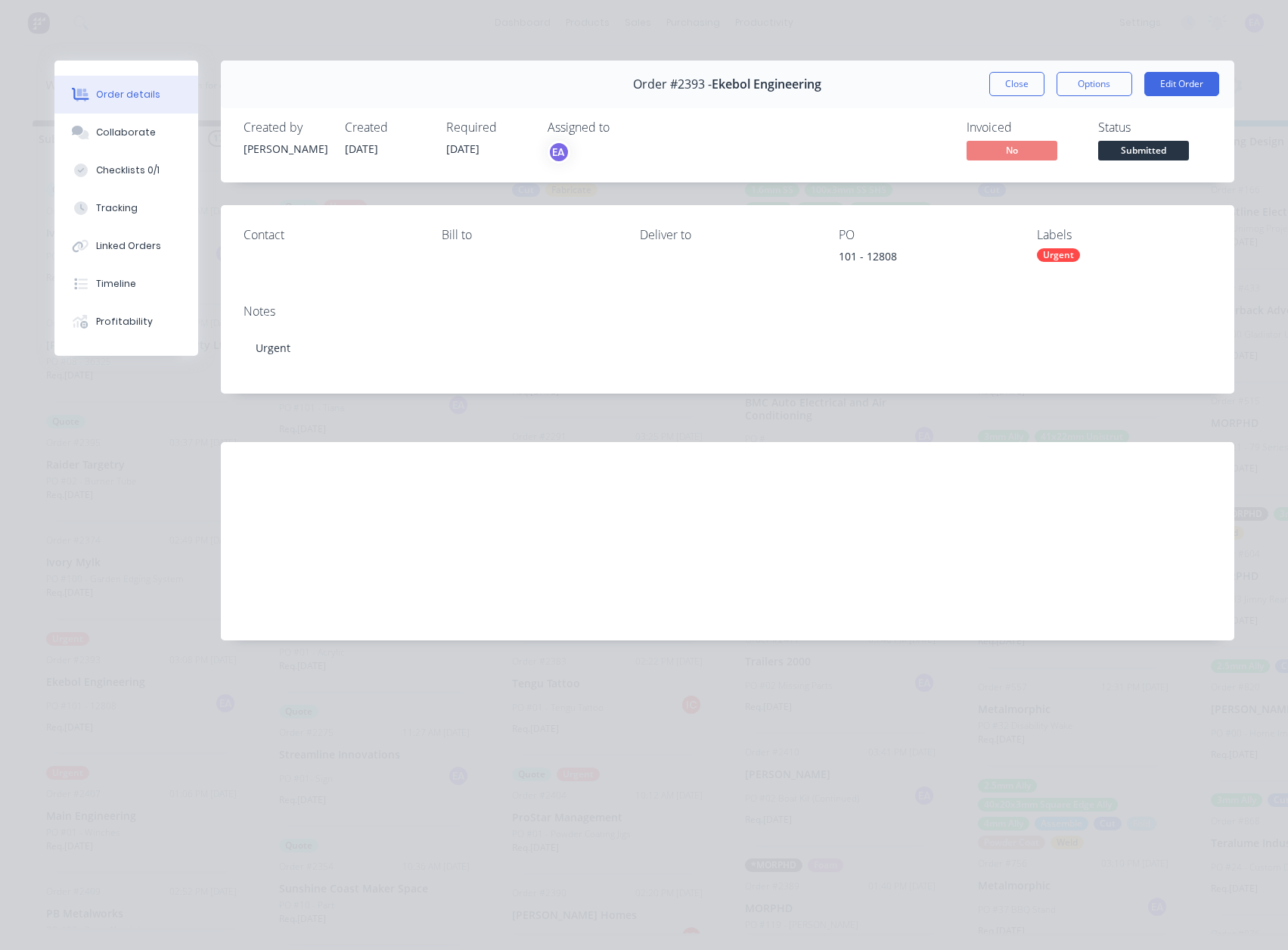
click at [1154, 106] on div "Order #2393 - Ekebol Engineering Close Options Edit Order" at bounding box center [727, 84] width 1014 height 48
click at [1171, 93] on button "Edit Order" at bounding box center [1182, 83] width 75 height 24
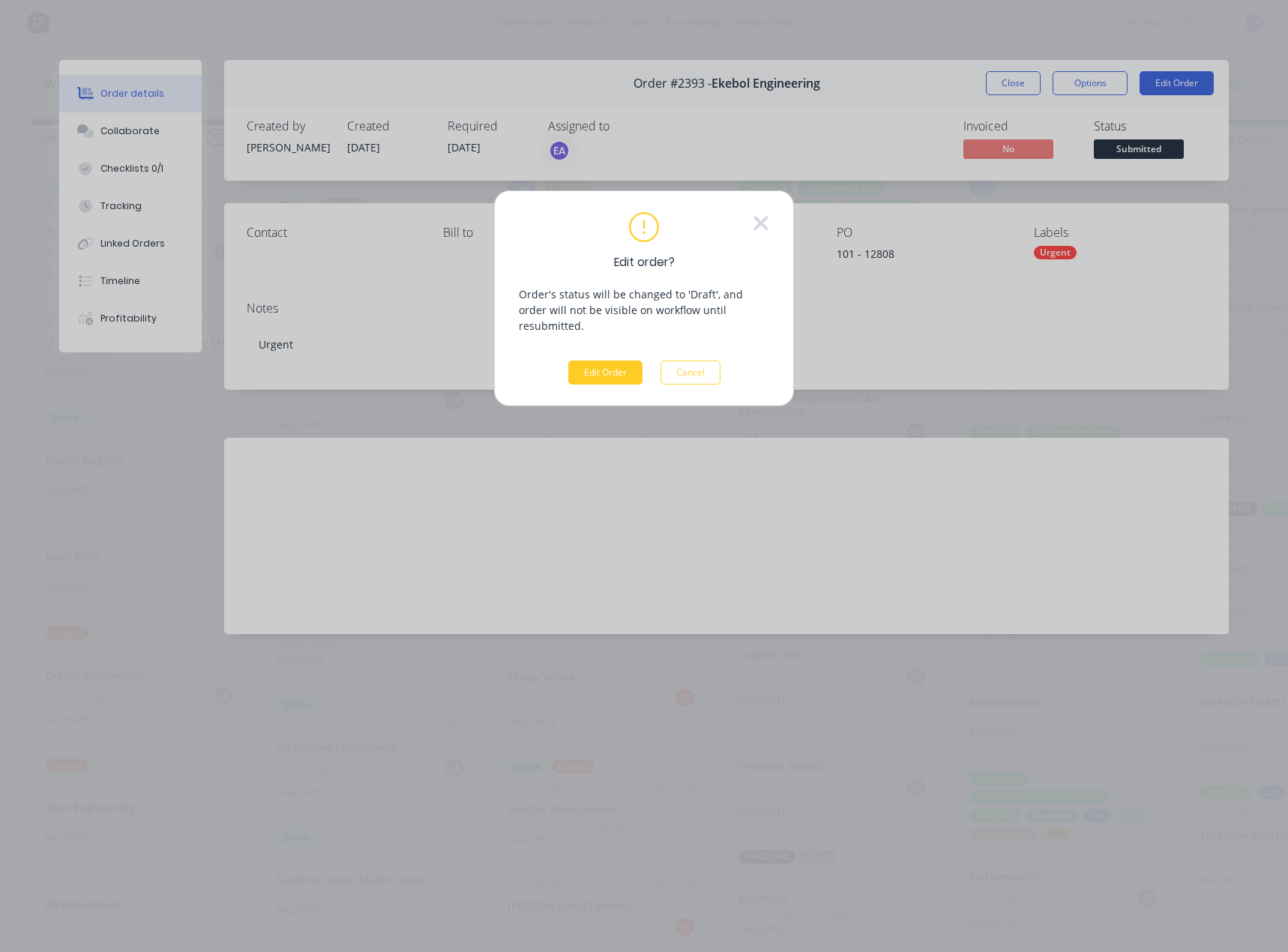
click at [594, 361] on button "Edit Order" at bounding box center [605, 372] width 74 height 24
